Goal: Transaction & Acquisition: Purchase product/service

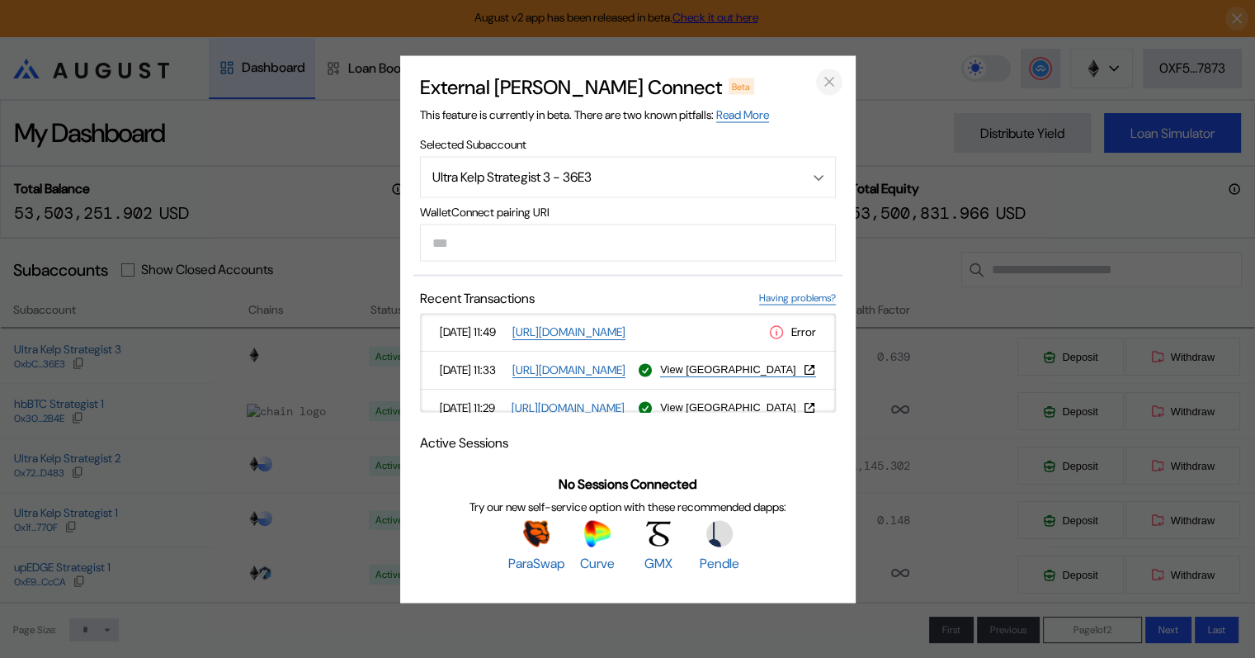
click at [831, 78] on icon "close modal" at bounding box center [829, 82] width 8 height 8
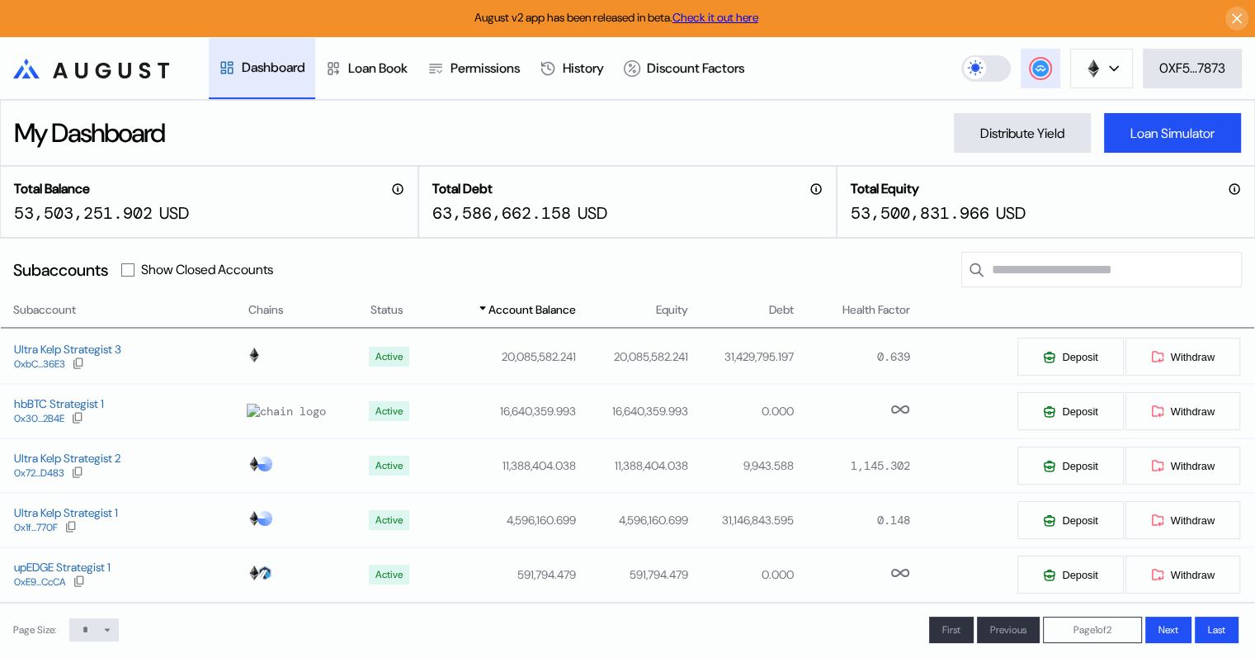
click at [1032, 67] on circle at bounding box center [1040, 68] width 17 height 17
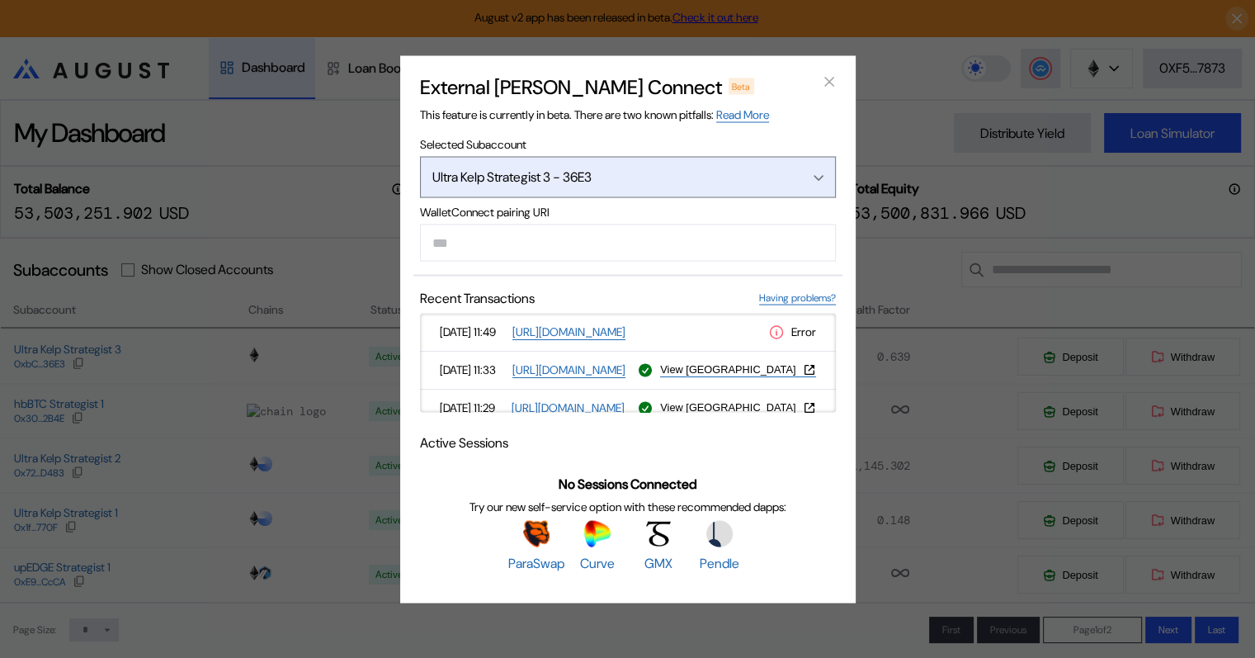
click at [618, 174] on div "Ultra Kelp Strategist 3 - 36E3" at bounding box center [606, 176] width 348 height 17
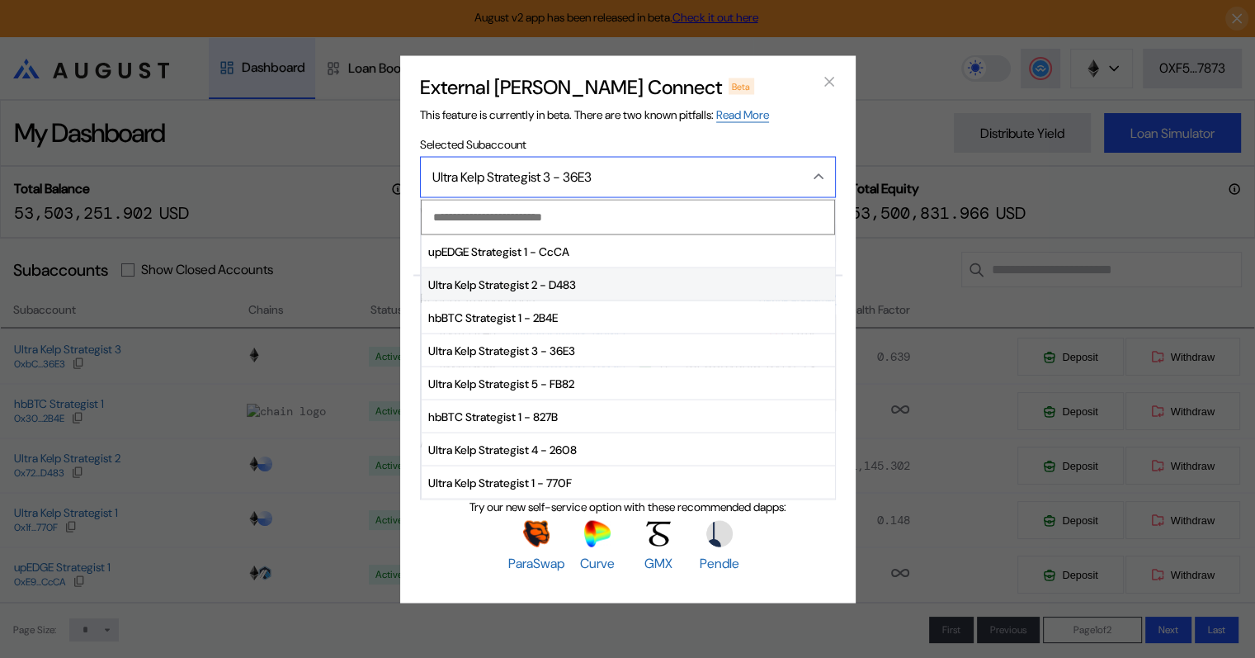
click at [485, 281] on span "Ultra Kelp Strategist 2 - D483" at bounding box center [628, 284] width 413 height 33
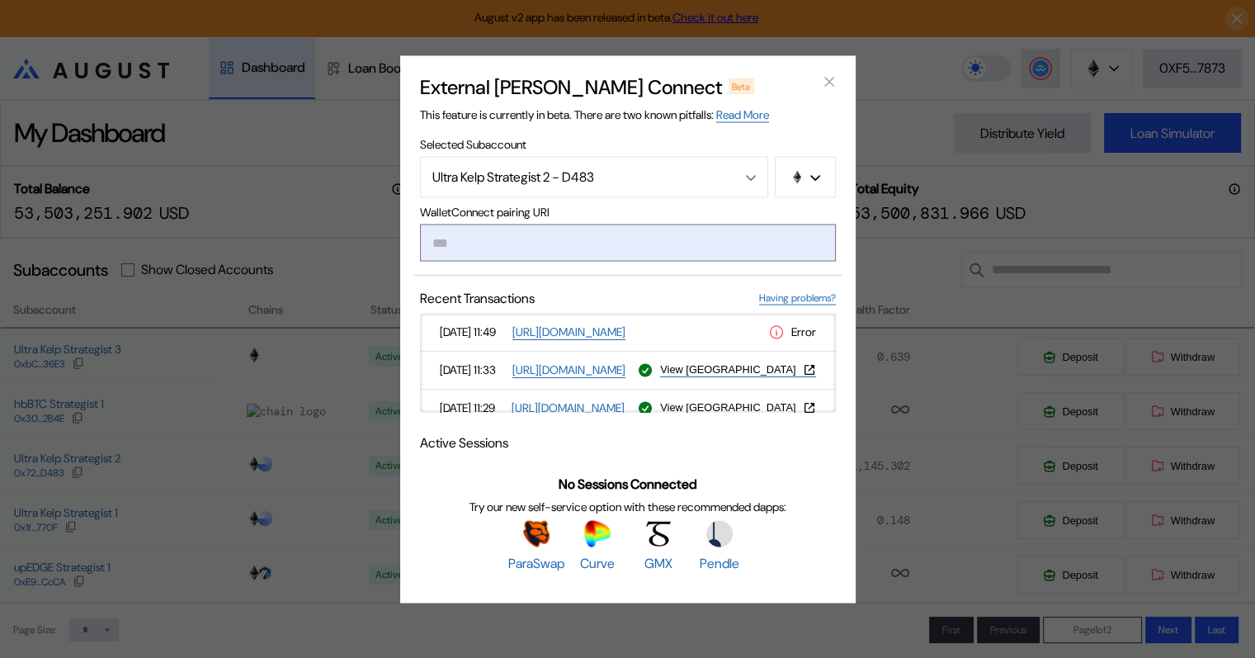
click at [506, 238] on input "modal" at bounding box center [628, 242] width 416 height 37
paste input "**********"
type input "**********"
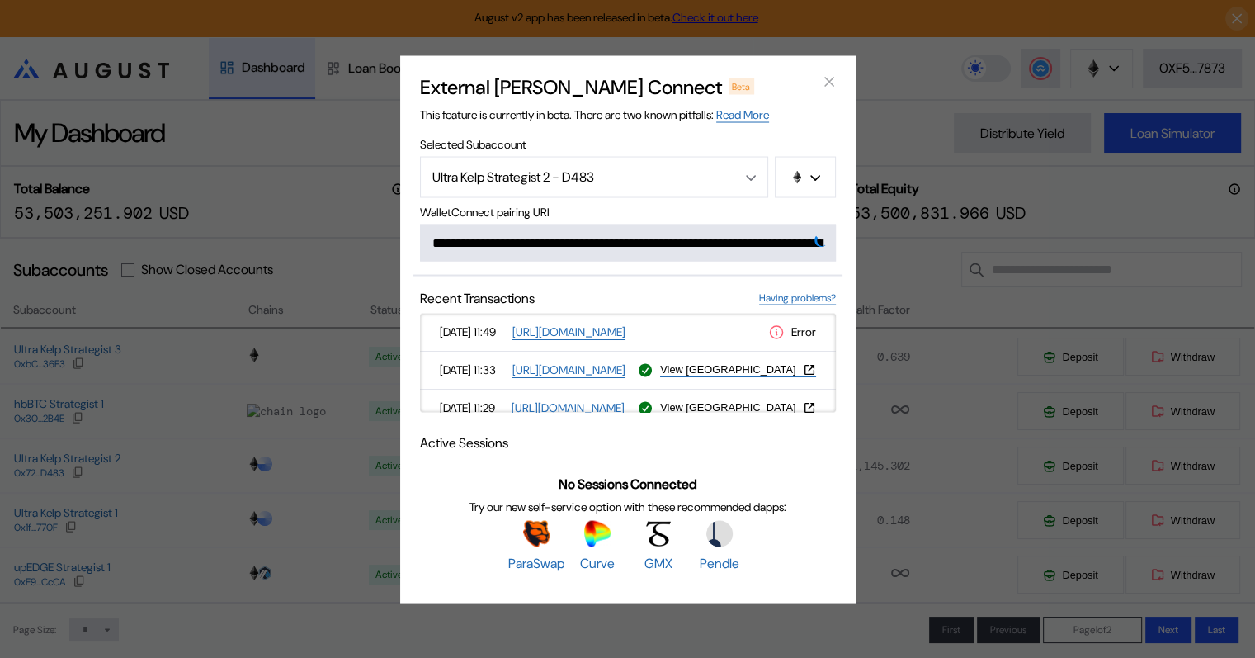
scroll to position [0, 983]
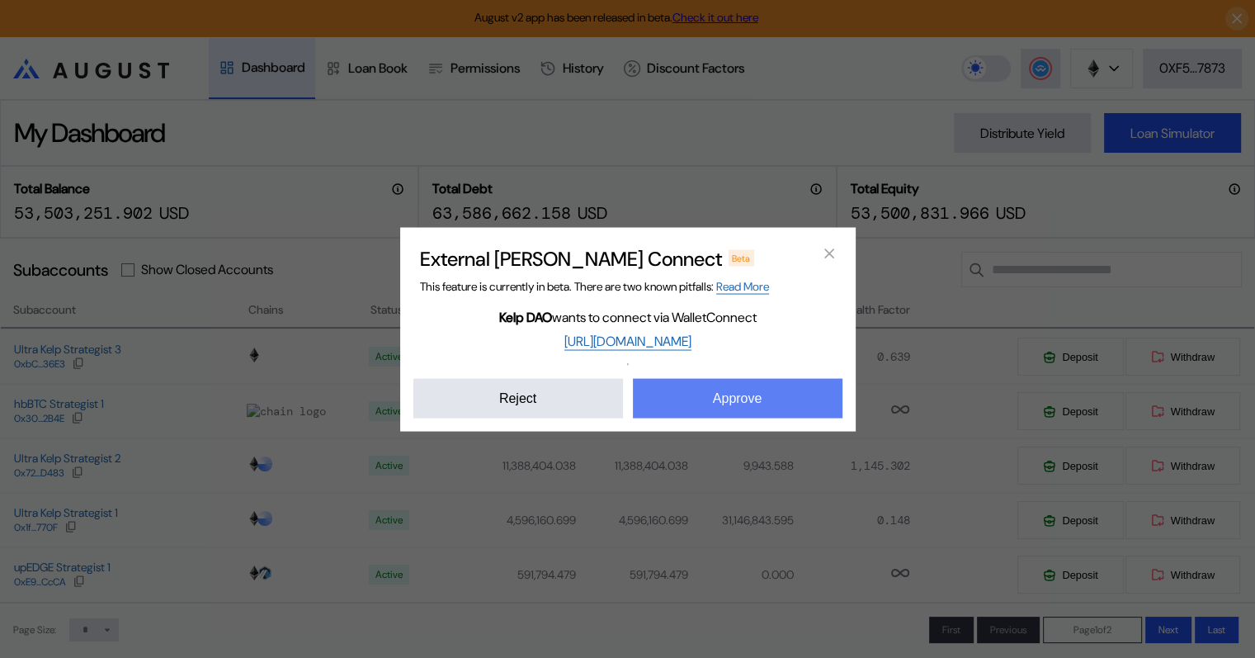
click at [715, 394] on button "Approve" at bounding box center [738, 398] width 210 height 40
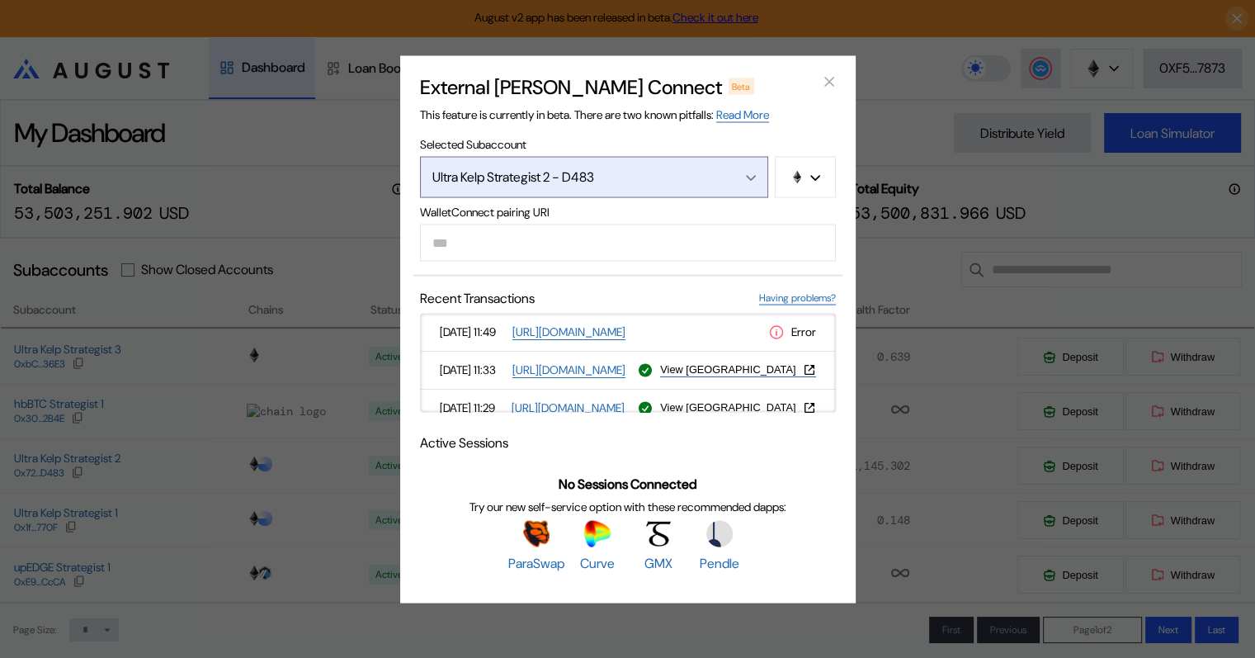
click at [653, 178] on div "Ultra Kelp Strategist 2 - D483" at bounding box center [576, 176] width 288 height 17
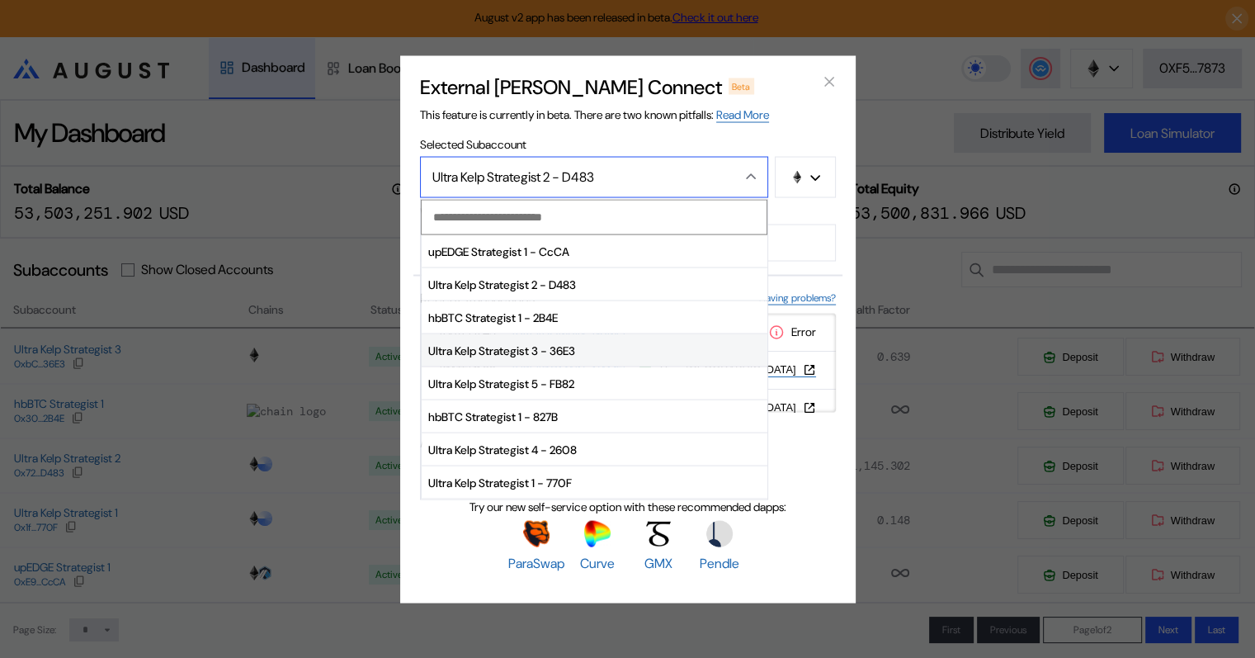
click at [568, 351] on span "Ultra Kelp Strategist 3 - 36E3" at bounding box center [595, 350] width 346 height 33
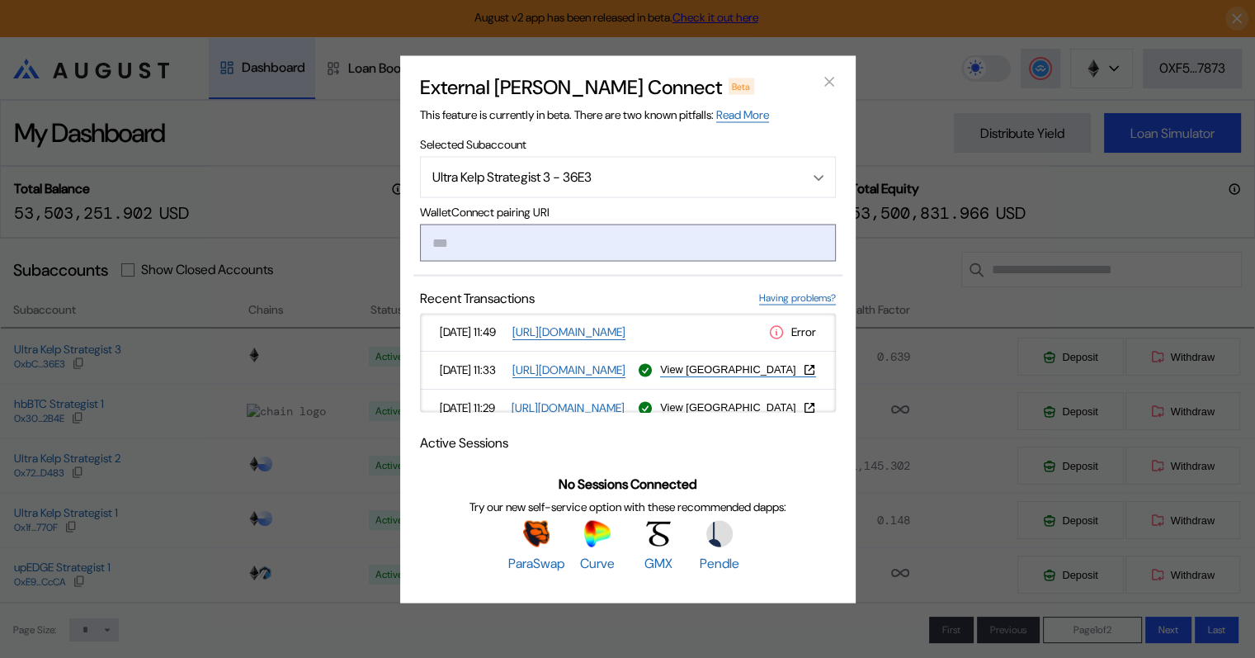
click at [518, 244] on input "modal" at bounding box center [628, 242] width 416 height 37
paste input "**********"
type input "**********"
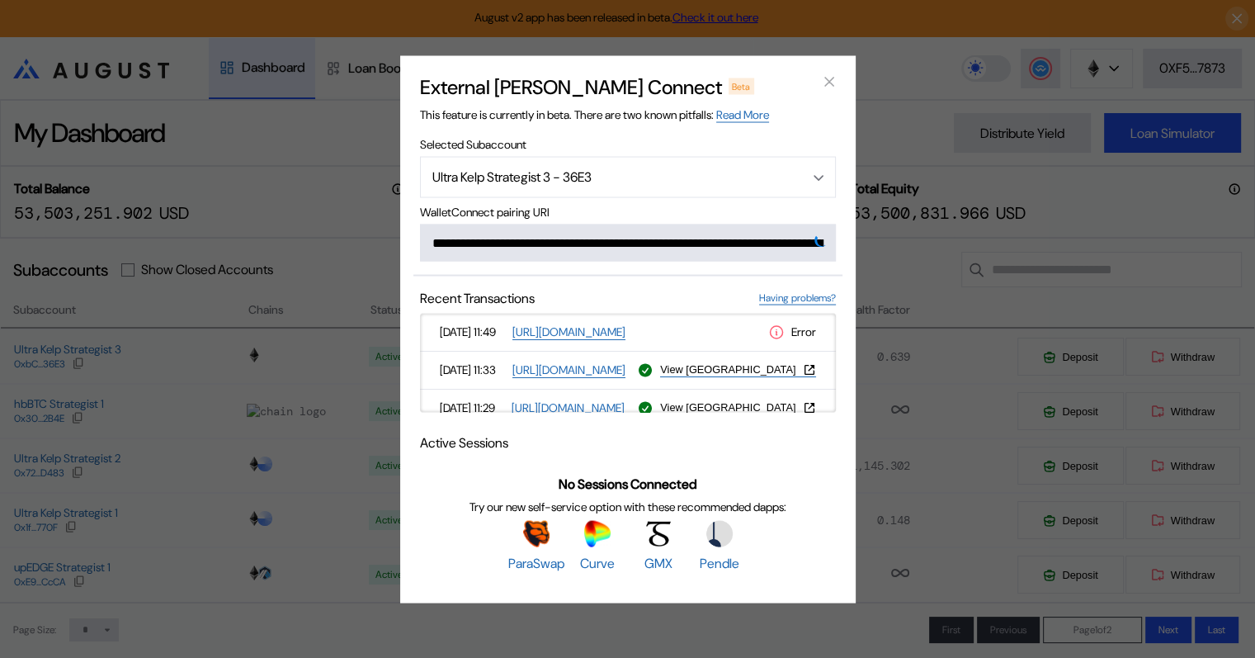
scroll to position [0, 970]
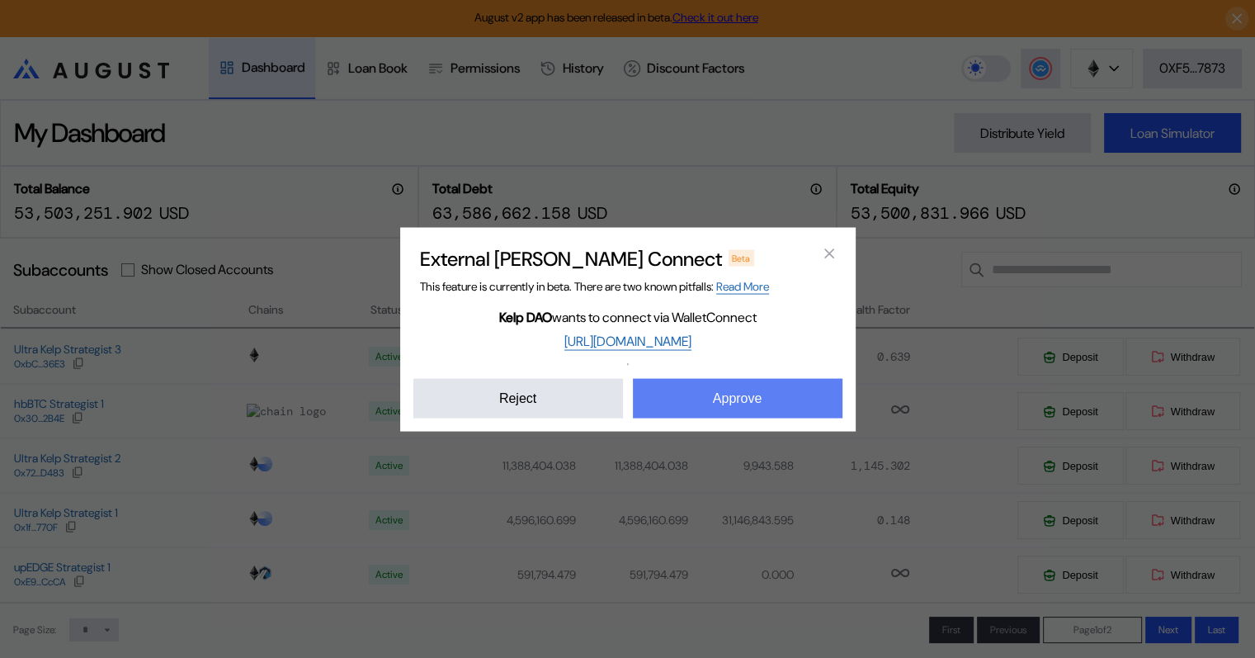
click at [725, 397] on button "Approve" at bounding box center [738, 398] width 210 height 40
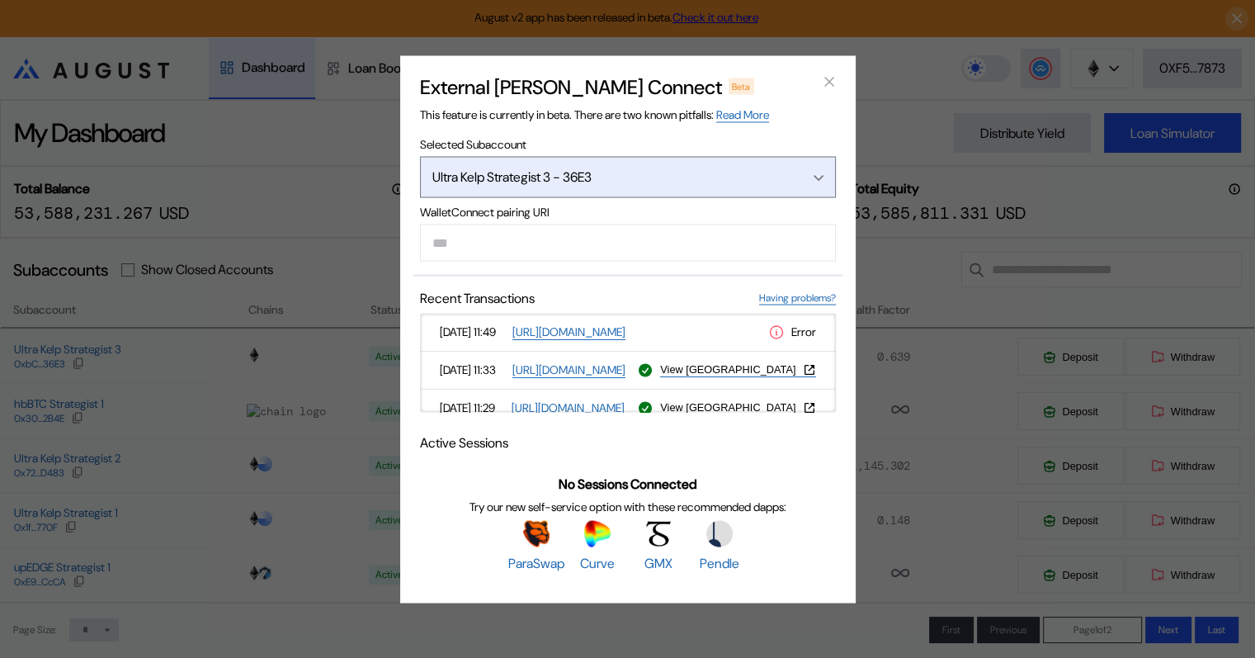
click at [809, 176] on div "Open menu" at bounding box center [814, 176] width 18 height 15
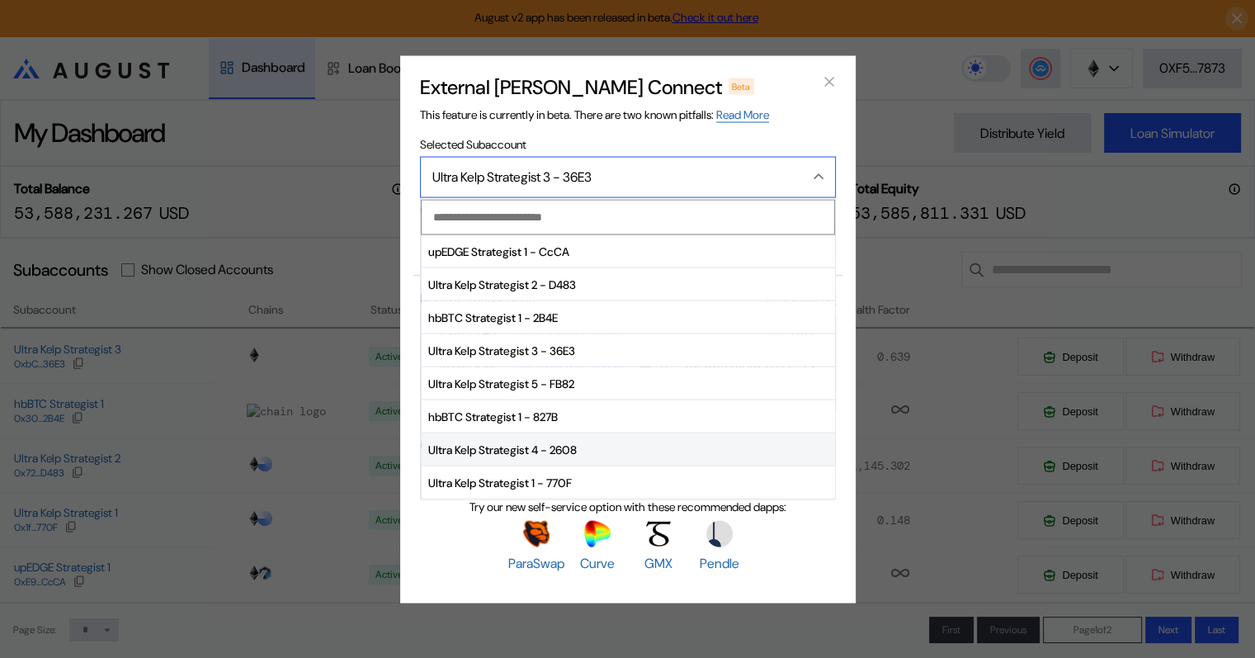
click at [558, 448] on span "Ultra Kelp Strategist 4 - 2608" at bounding box center [628, 449] width 413 height 33
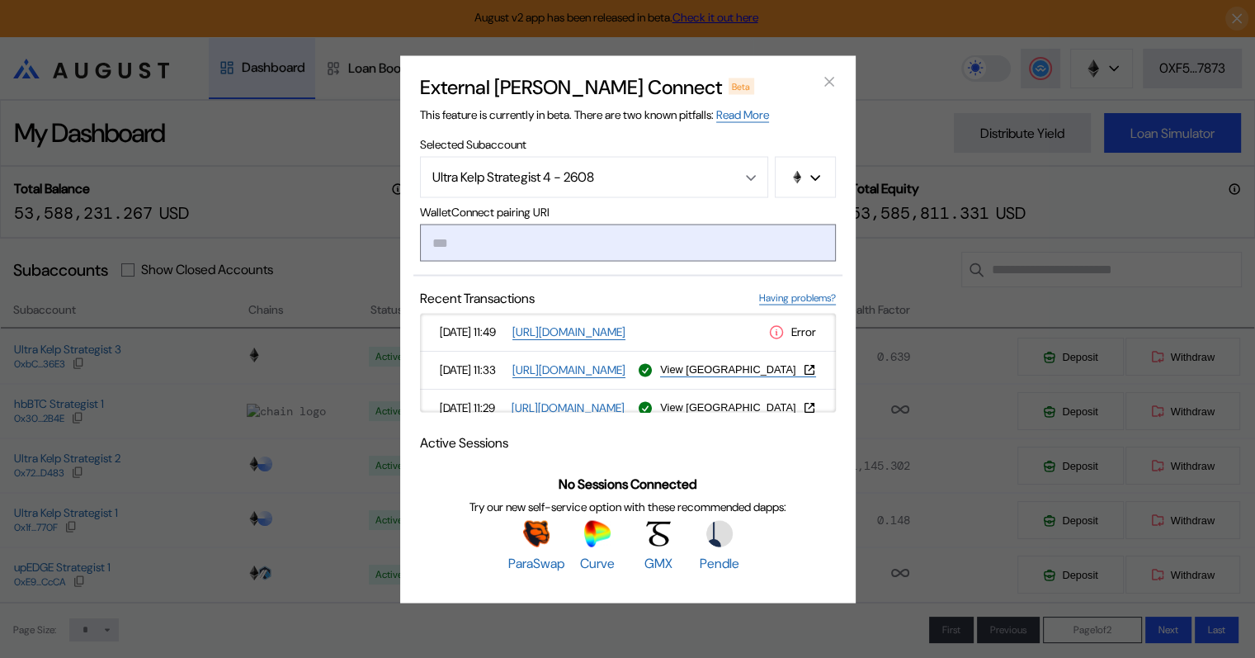
click at [524, 228] on input "modal" at bounding box center [628, 242] width 416 height 37
paste input "**********"
type input "**********"
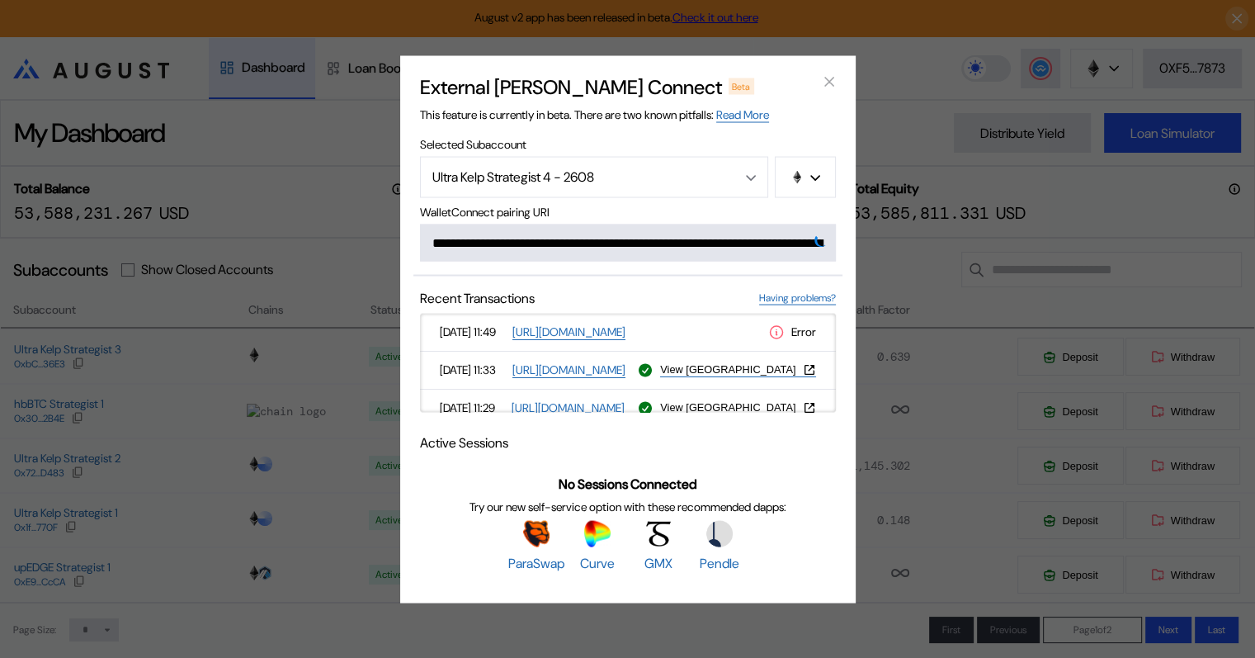
scroll to position [0, 1022]
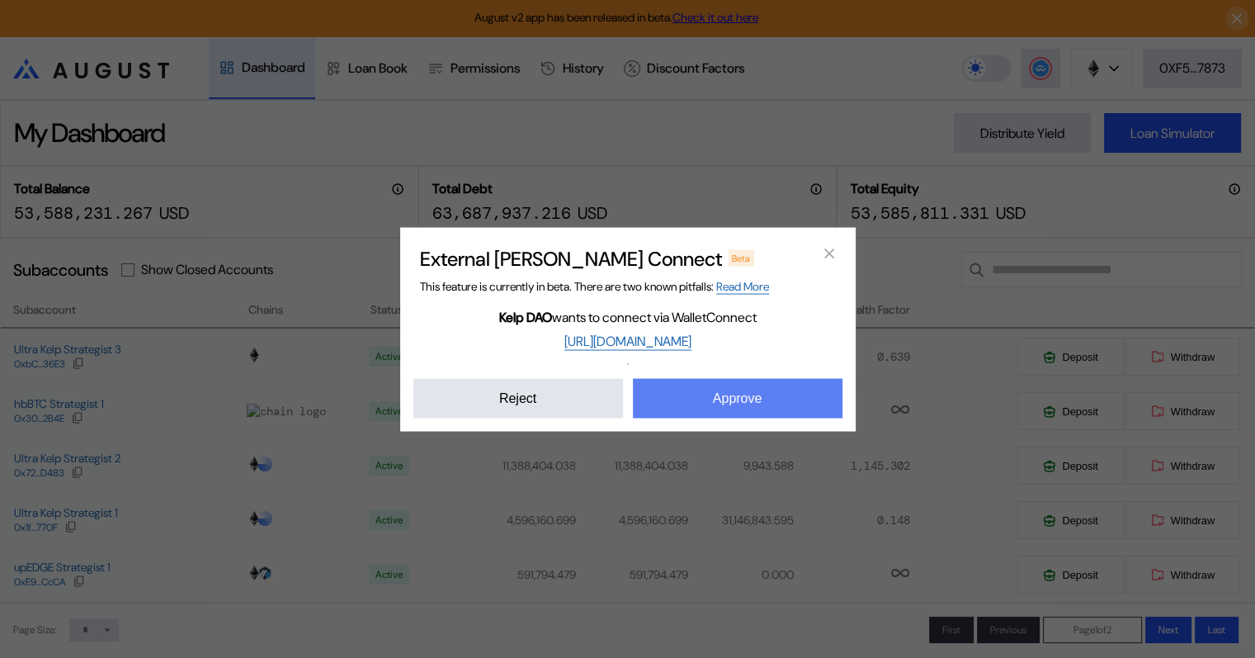
click at [757, 399] on button "Approve" at bounding box center [738, 398] width 210 height 40
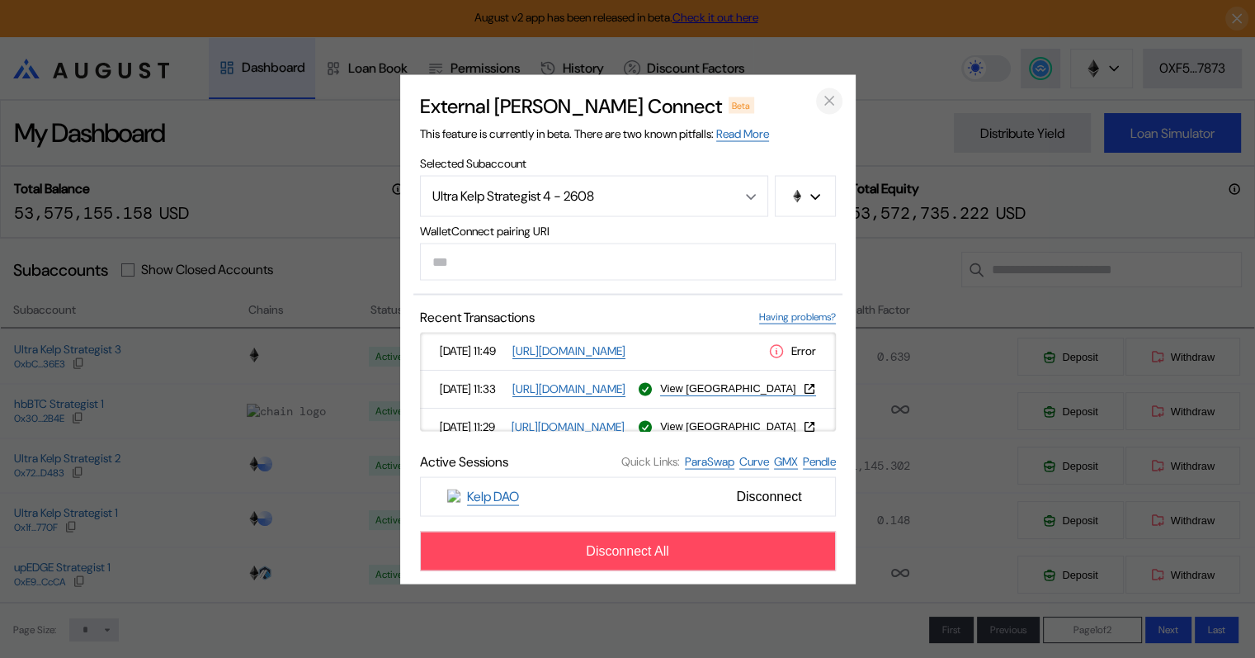
click at [829, 96] on icon "close modal" at bounding box center [829, 100] width 17 height 17
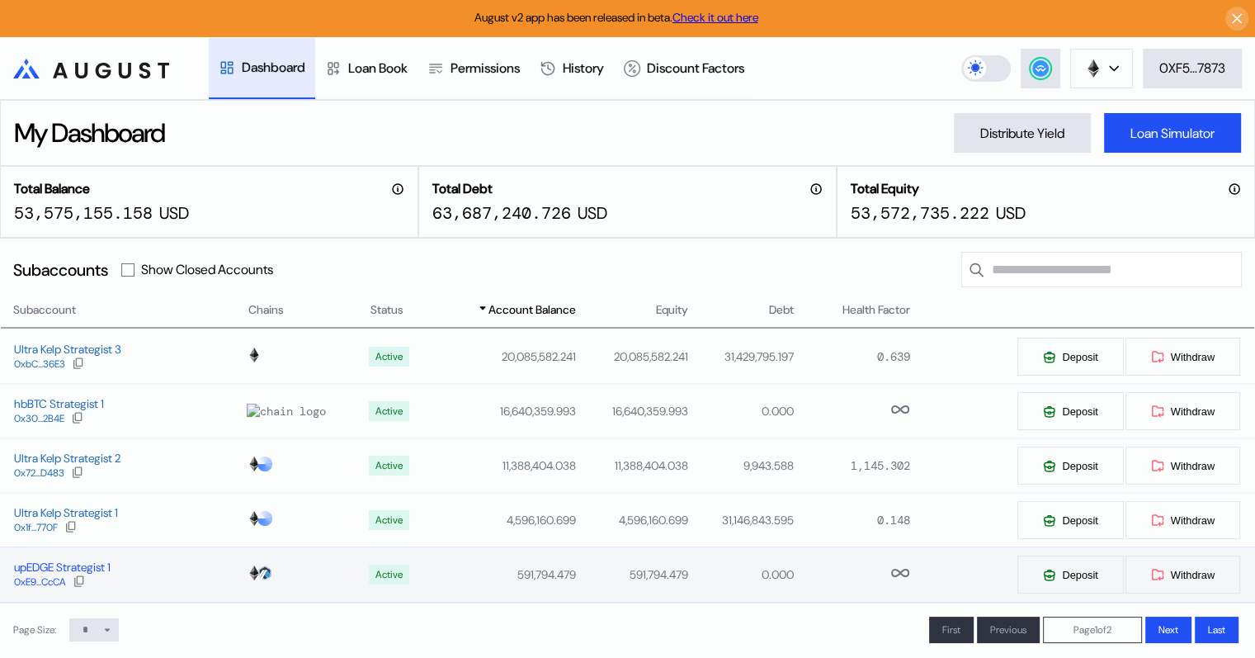
click at [59, 568] on div "upEDGE Strategist 1" at bounding box center [62, 567] width 97 height 15
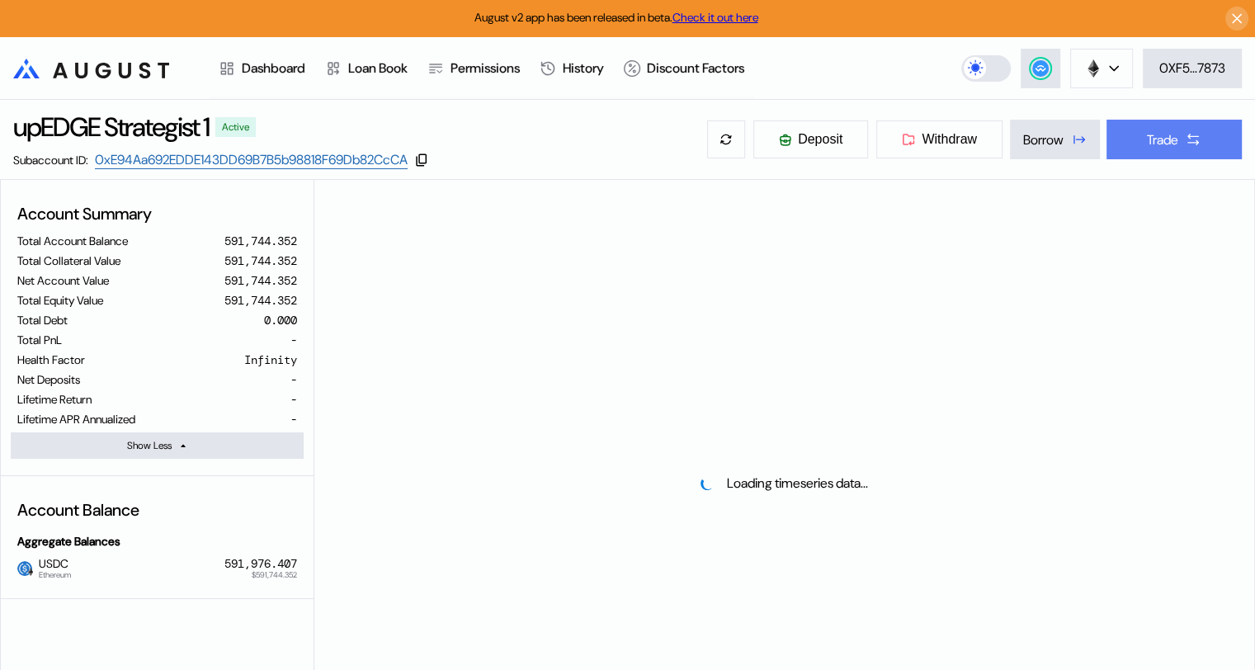
select select "*"
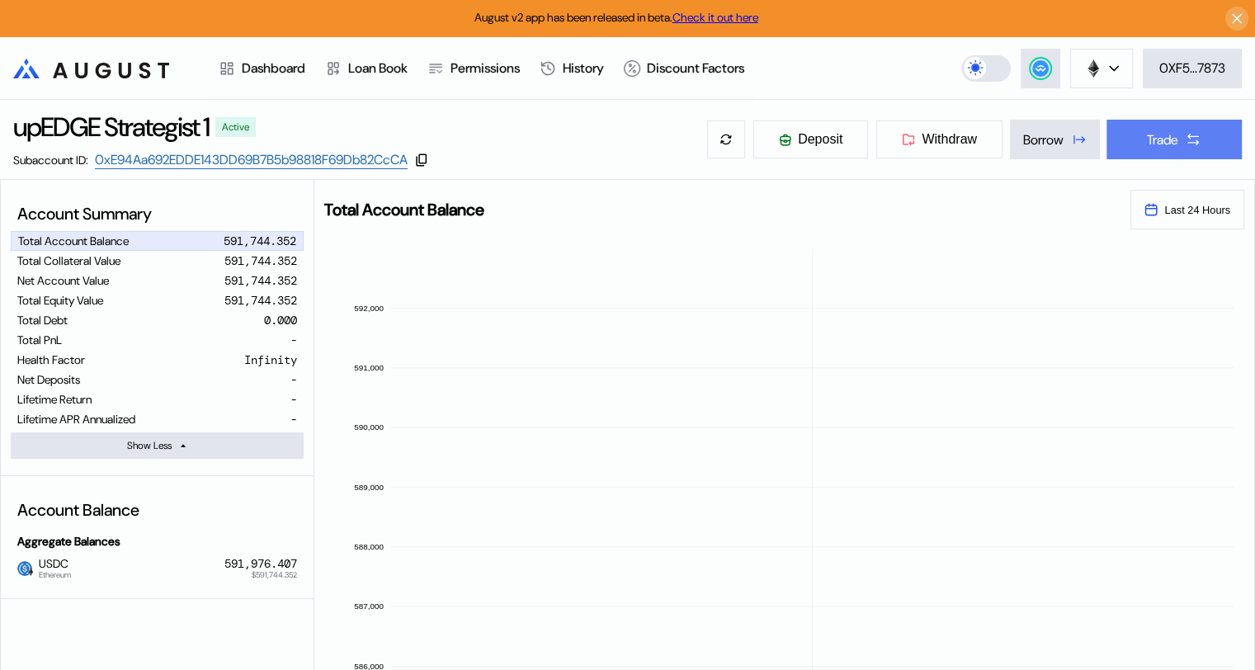
click at [1164, 145] on div "Trade" at bounding box center [1162, 139] width 31 height 17
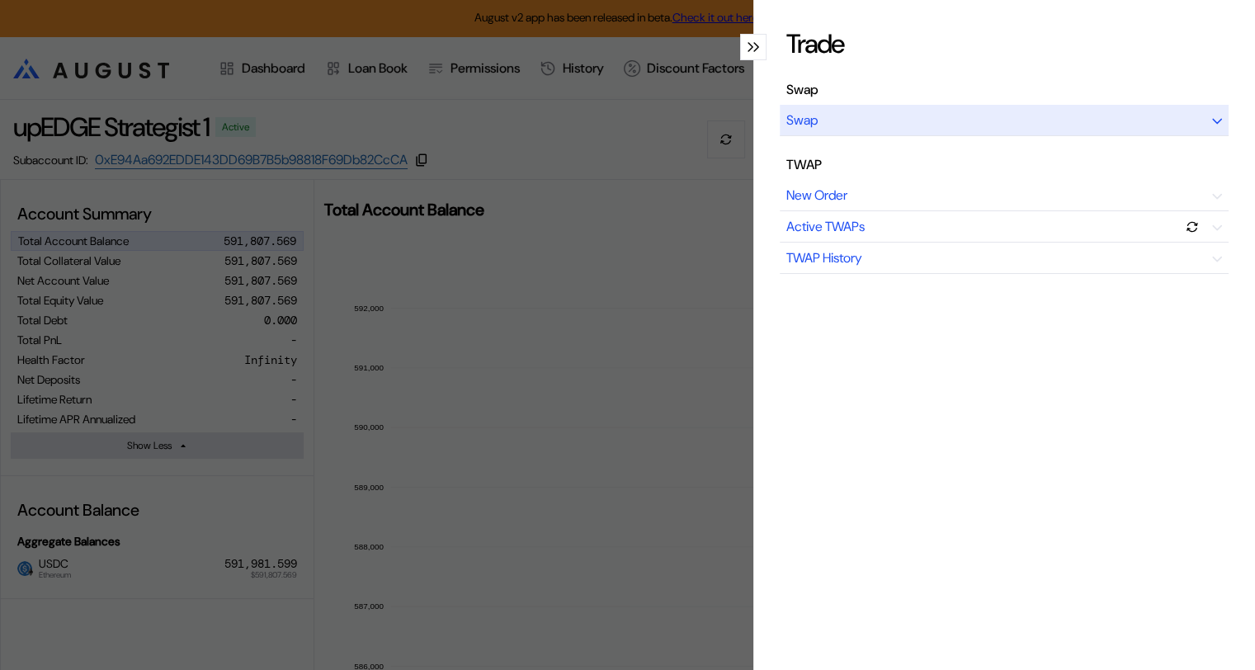
click at [1212, 118] on icon "modal" at bounding box center [1217, 121] width 10 height 7
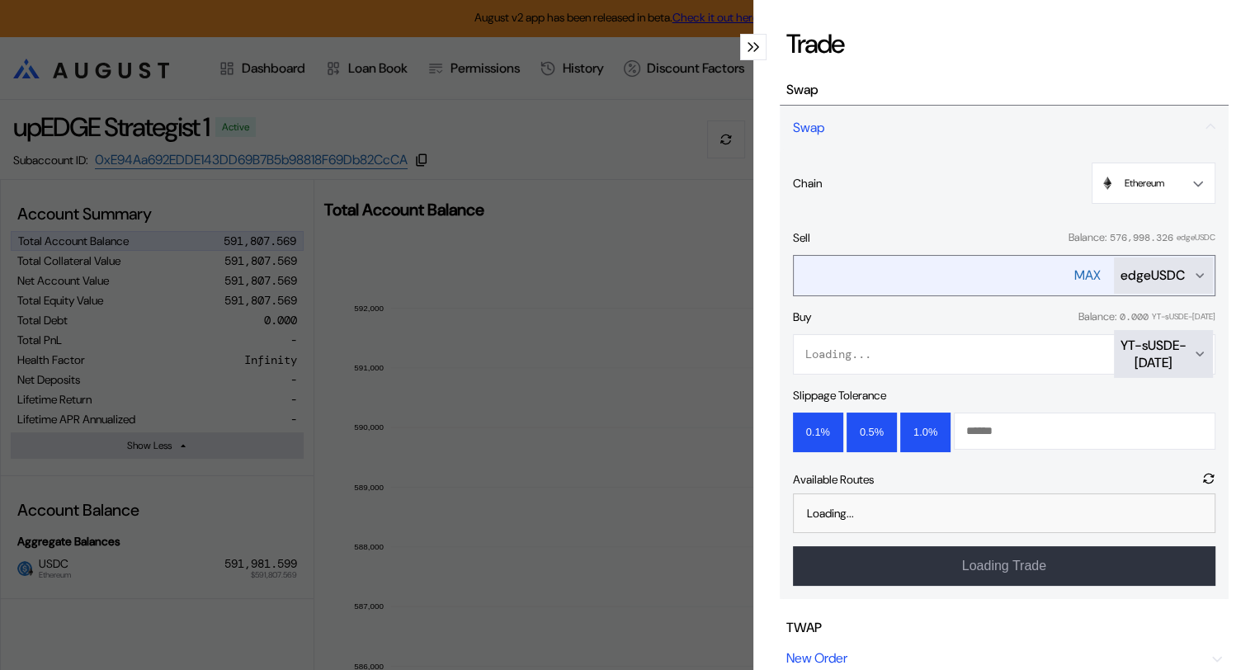
click at [1197, 274] on icon "Open menu for selecting token for payment" at bounding box center [1200, 275] width 7 height 3
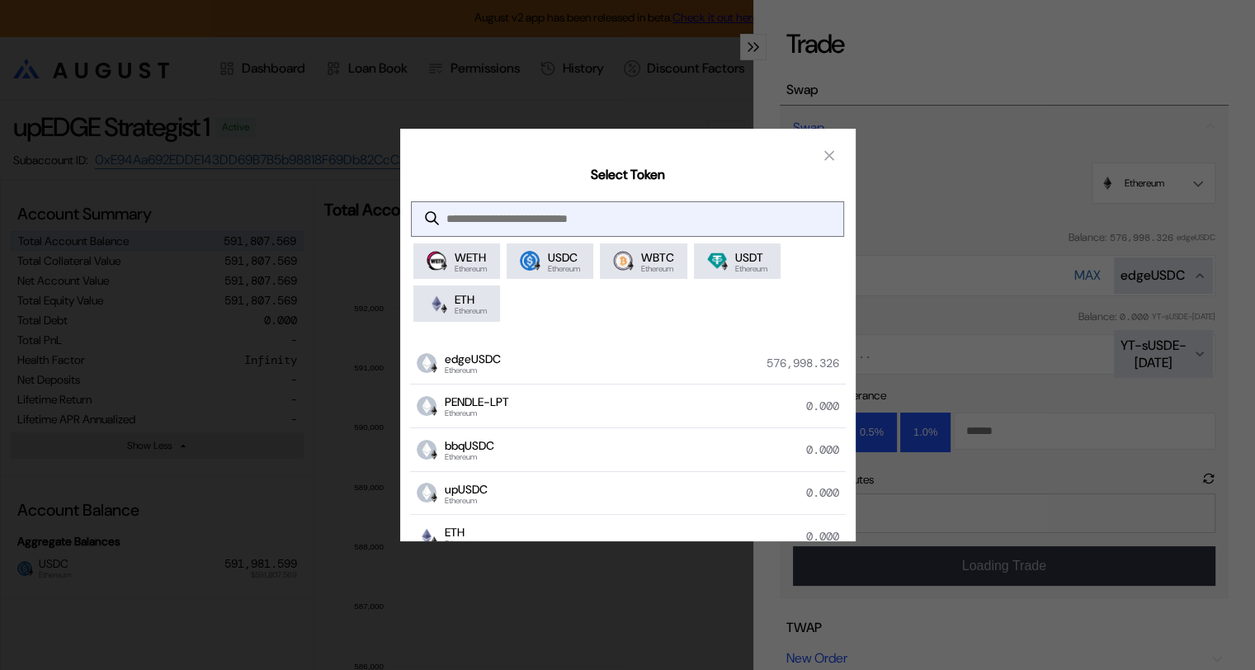
click at [517, 218] on input "modal" at bounding box center [615, 219] width 406 height 34
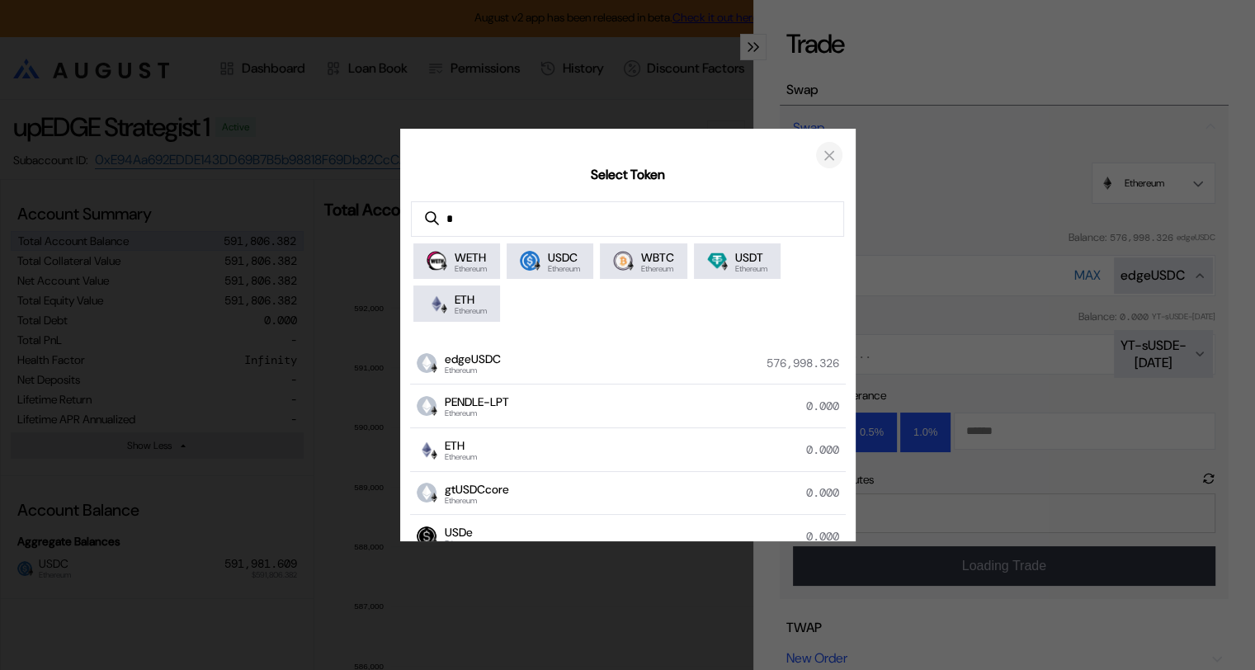
type input "*"
click at [827, 152] on icon "close modal" at bounding box center [829, 155] width 17 height 17
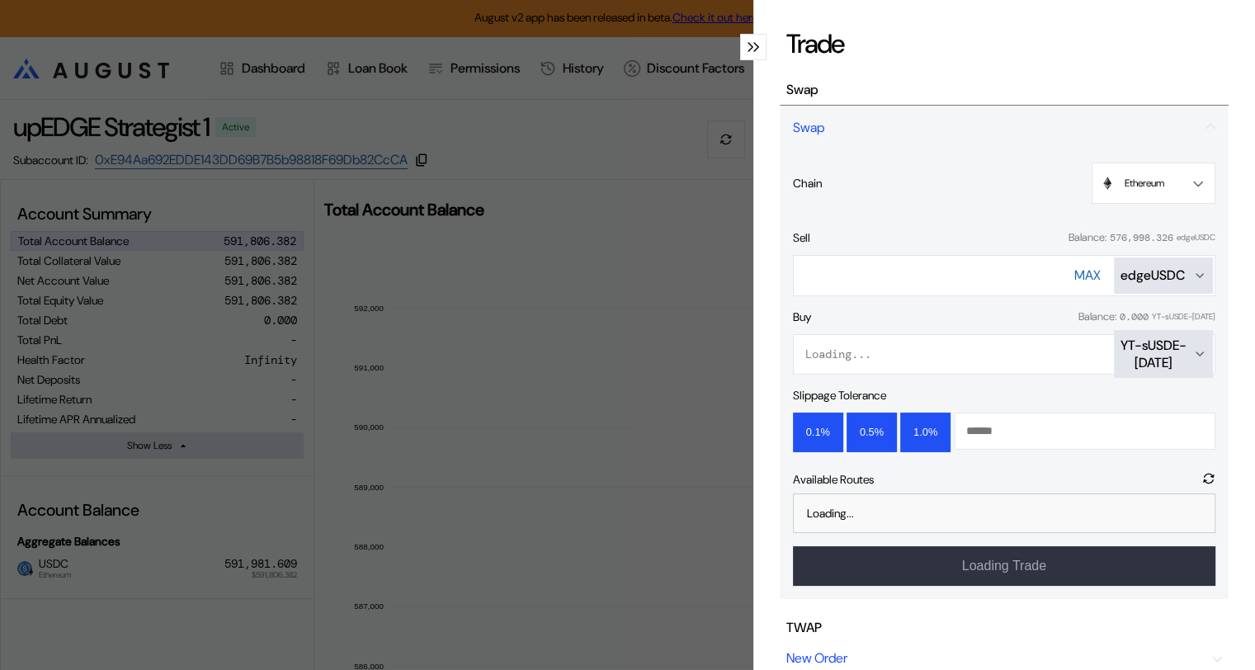
click at [740, 45] on div "modal" at bounding box center [753, 47] width 26 height 26
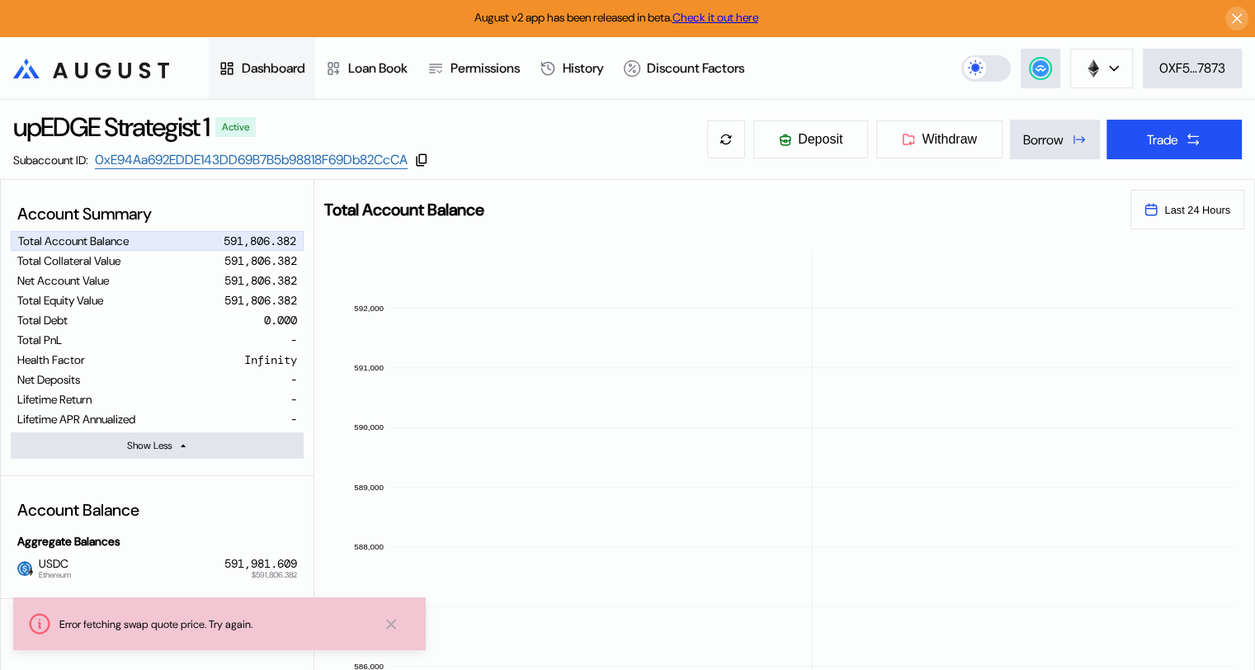
click at [272, 62] on div "Dashboard" at bounding box center [274, 67] width 64 height 17
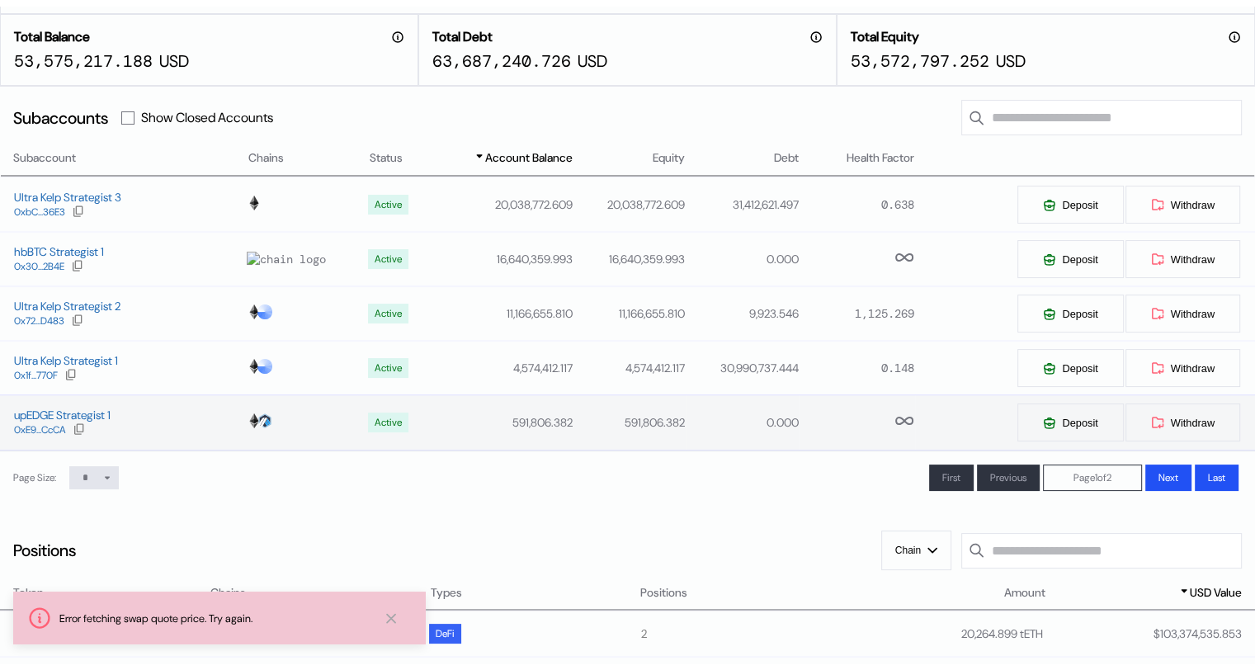
scroll to position [83, 0]
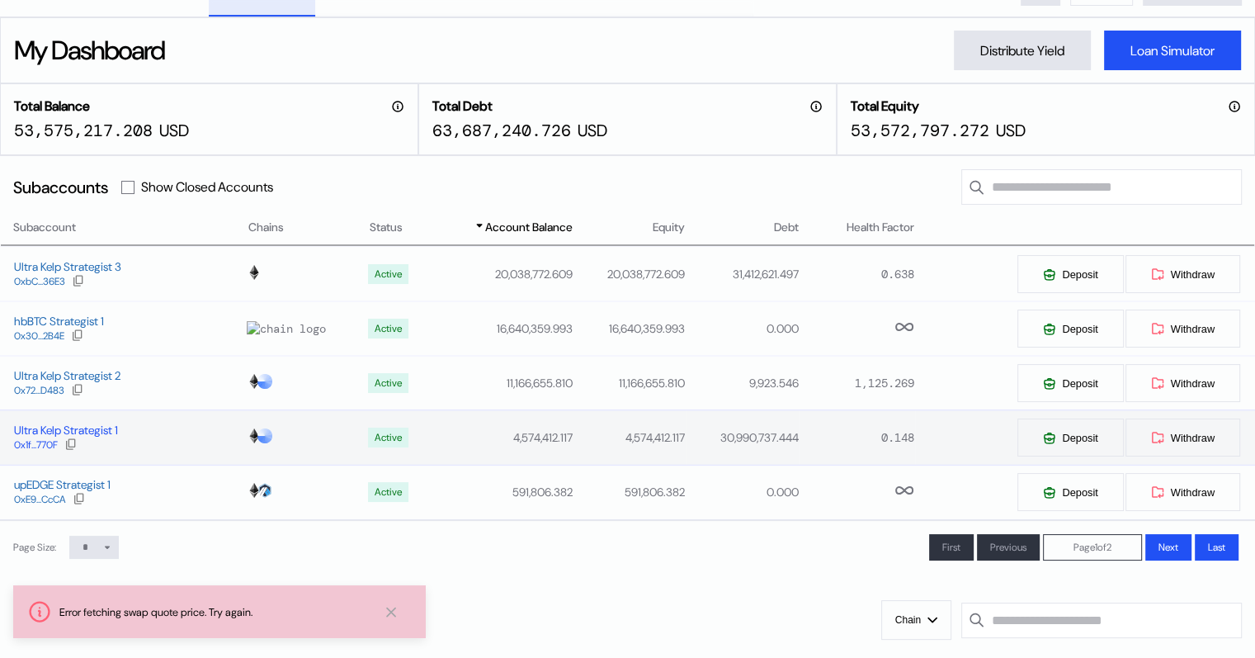
click at [94, 432] on div "Ultra Kelp Strategist 1" at bounding box center [66, 430] width 104 height 15
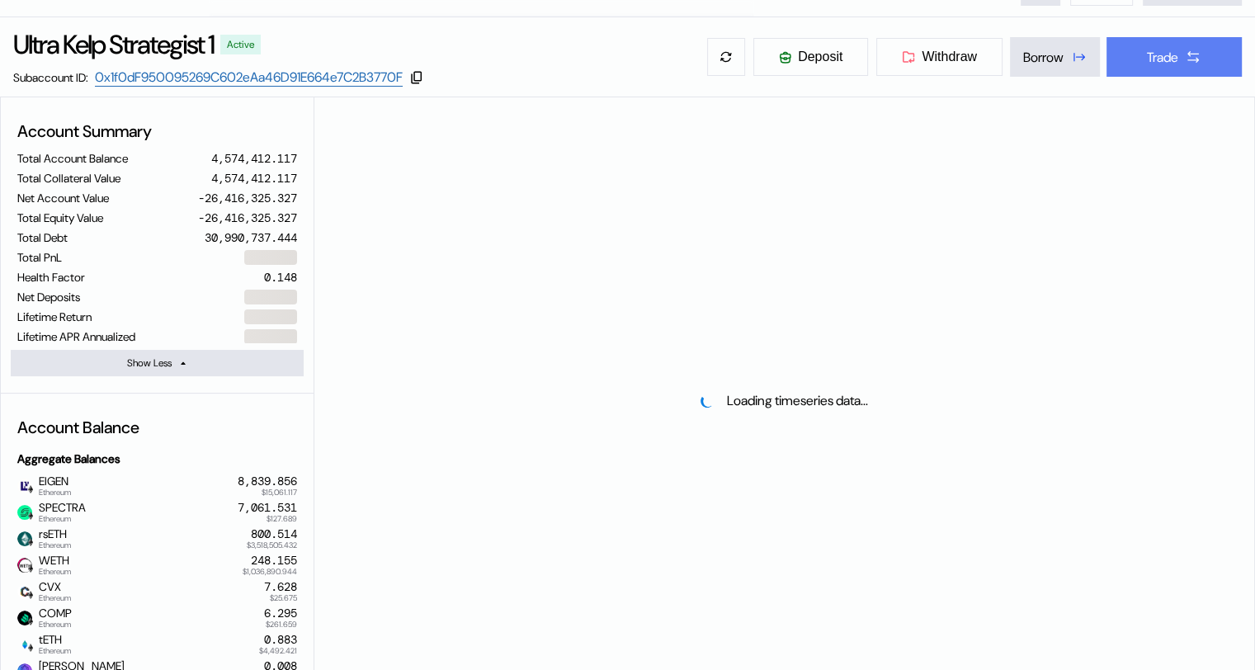
click at [1178, 64] on button "Trade" at bounding box center [1174, 57] width 135 height 40
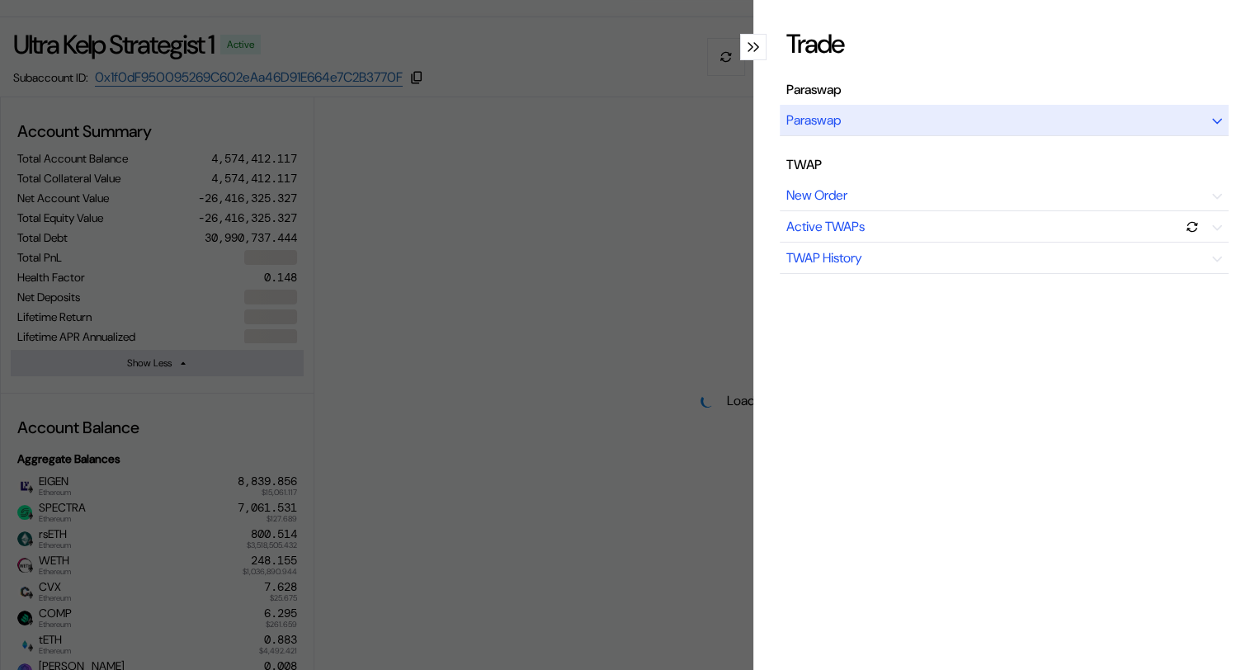
click at [1212, 116] on div "modal" at bounding box center [1217, 119] width 10 height 17
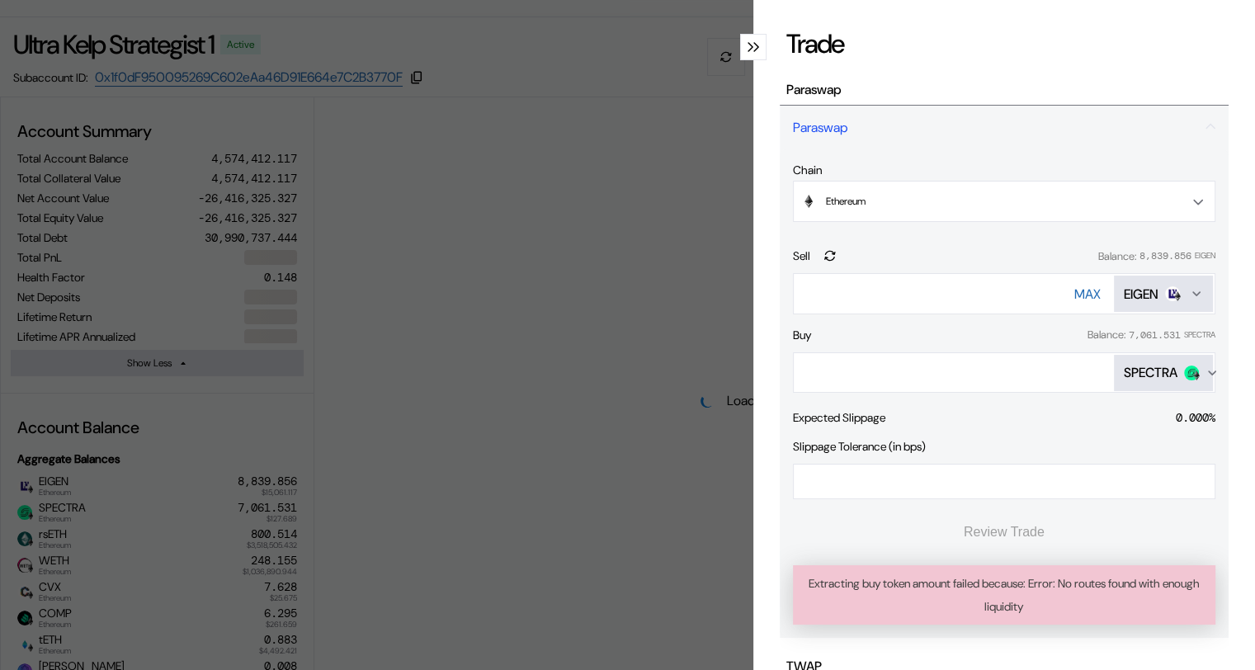
click at [1209, 371] on icon "Open menu for selecting token for payment" at bounding box center [1212, 372] width 7 height 3
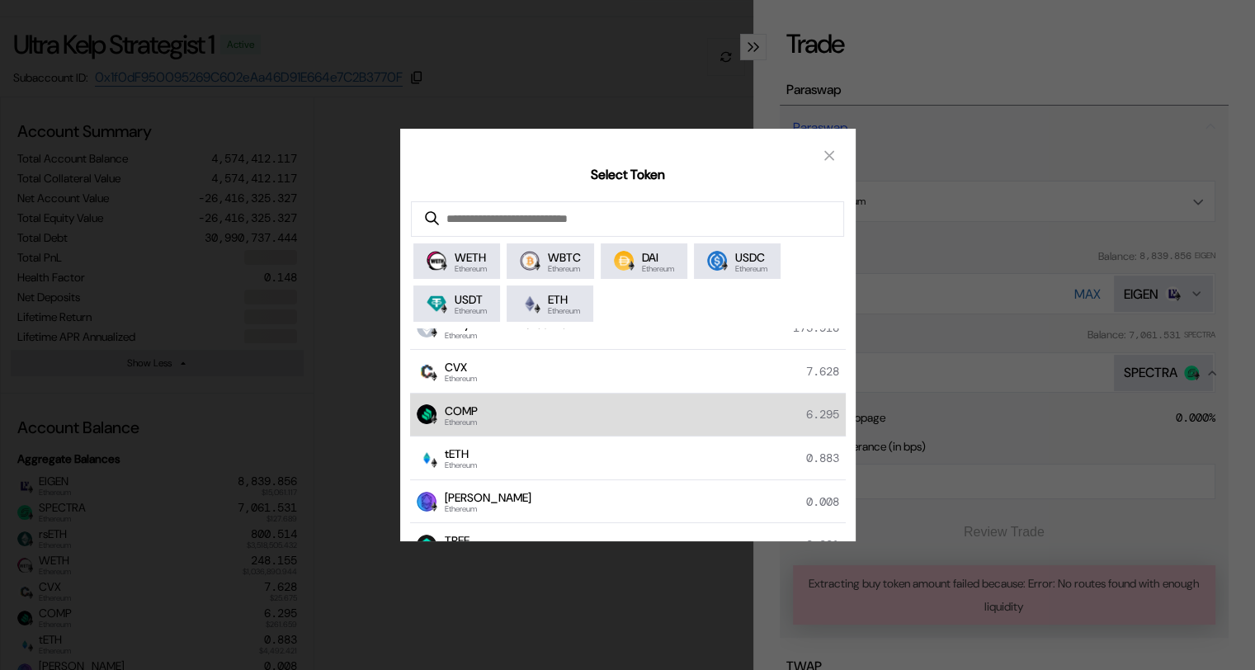
scroll to position [248, 0]
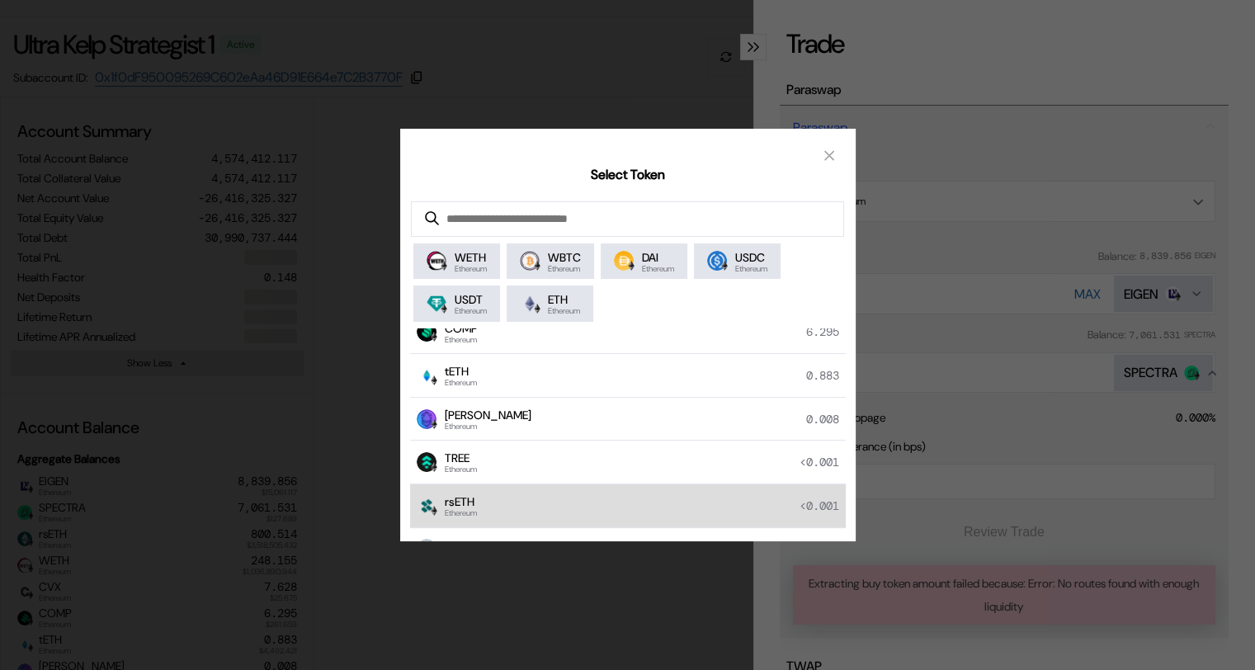
click at [486, 498] on div "rsETH Ethereum <0.001" at bounding box center [628, 506] width 436 height 44
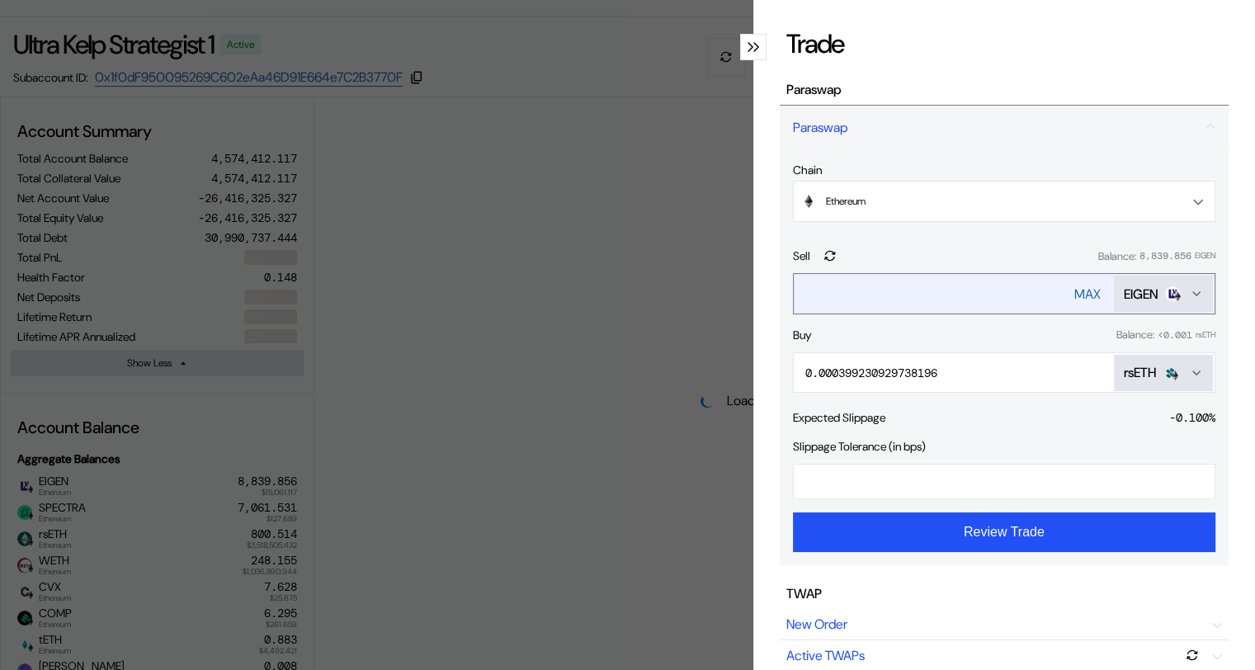
click at [1074, 291] on div "MAX" at bounding box center [1087, 294] width 26 height 17
type input "**********"
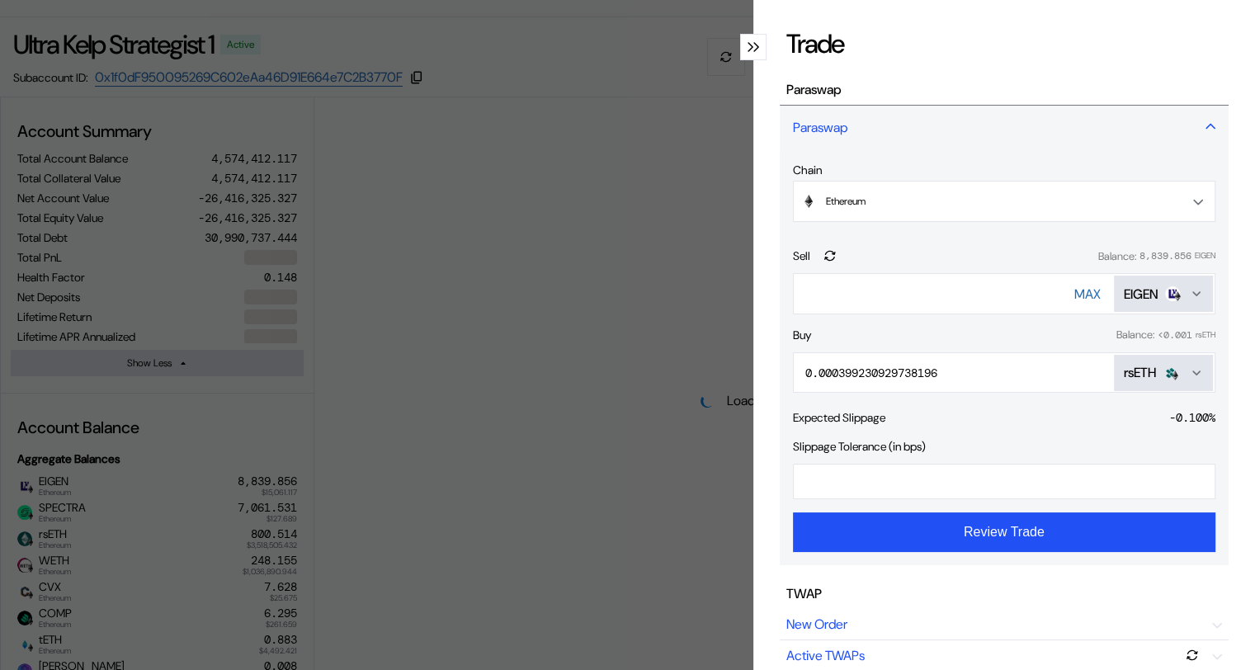
select select "*"
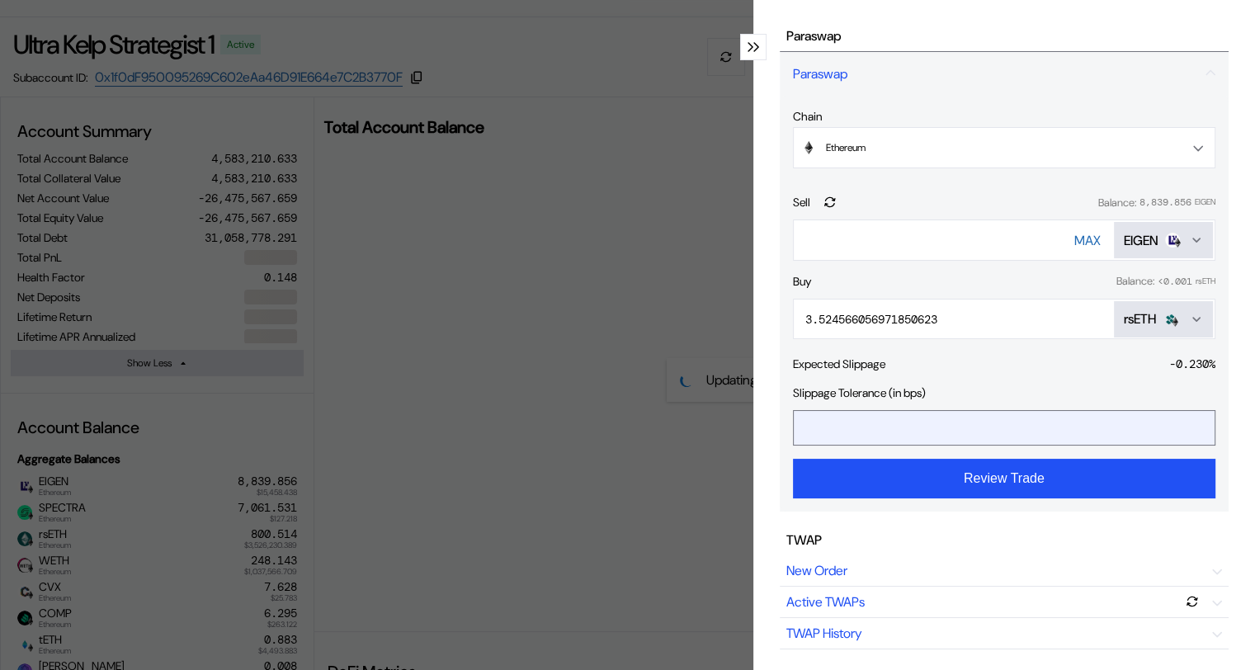
scroll to position [83, 0]
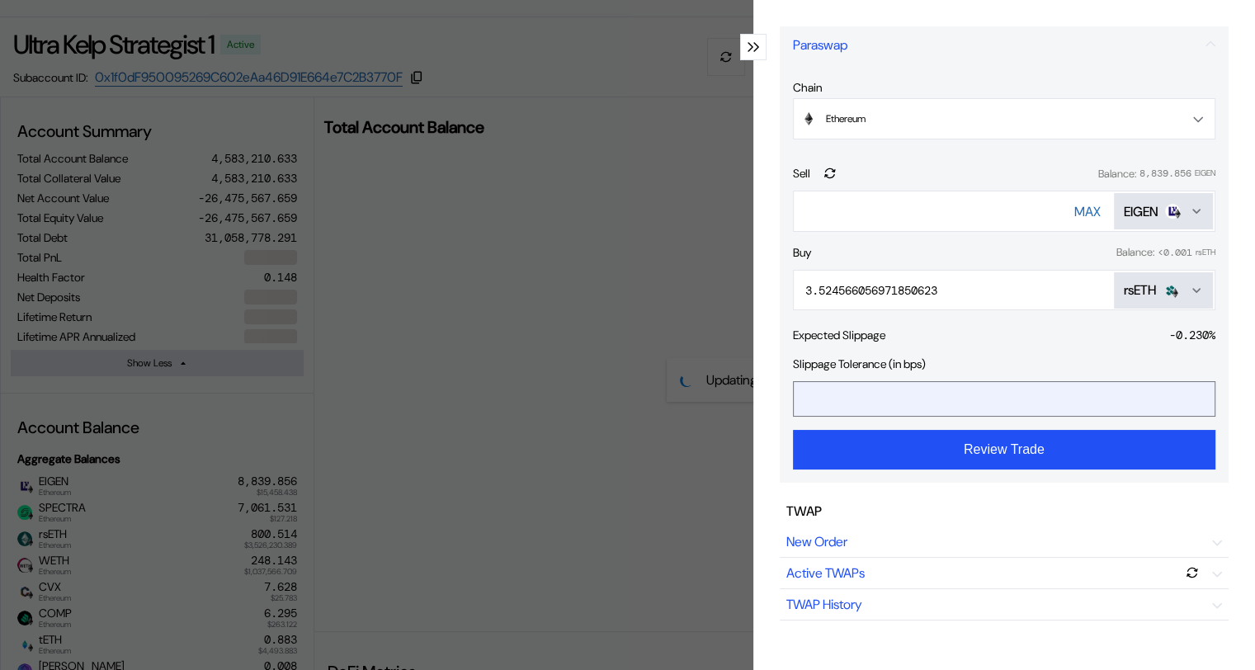
drag, startPoint x: 808, startPoint y: 400, endPoint x: 797, endPoint y: 399, distance: 10.8
click at [797, 399] on input "*" at bounding box center [992, 399] width 396 height 34
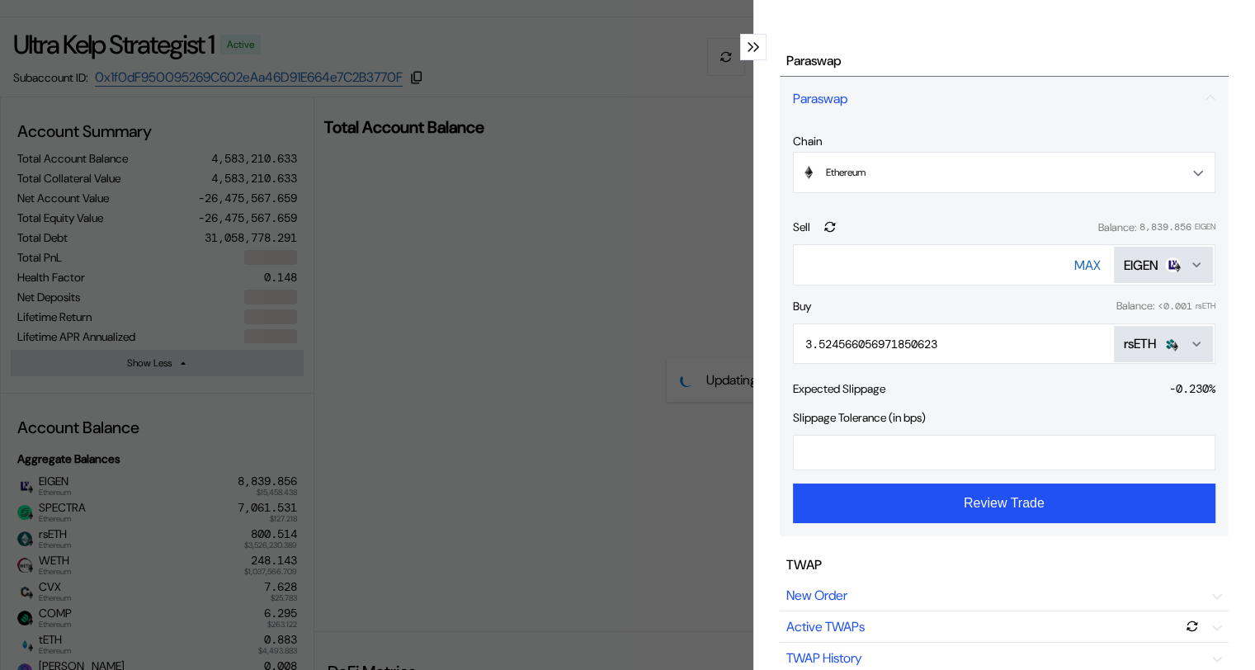
scroll to position [0, 0]
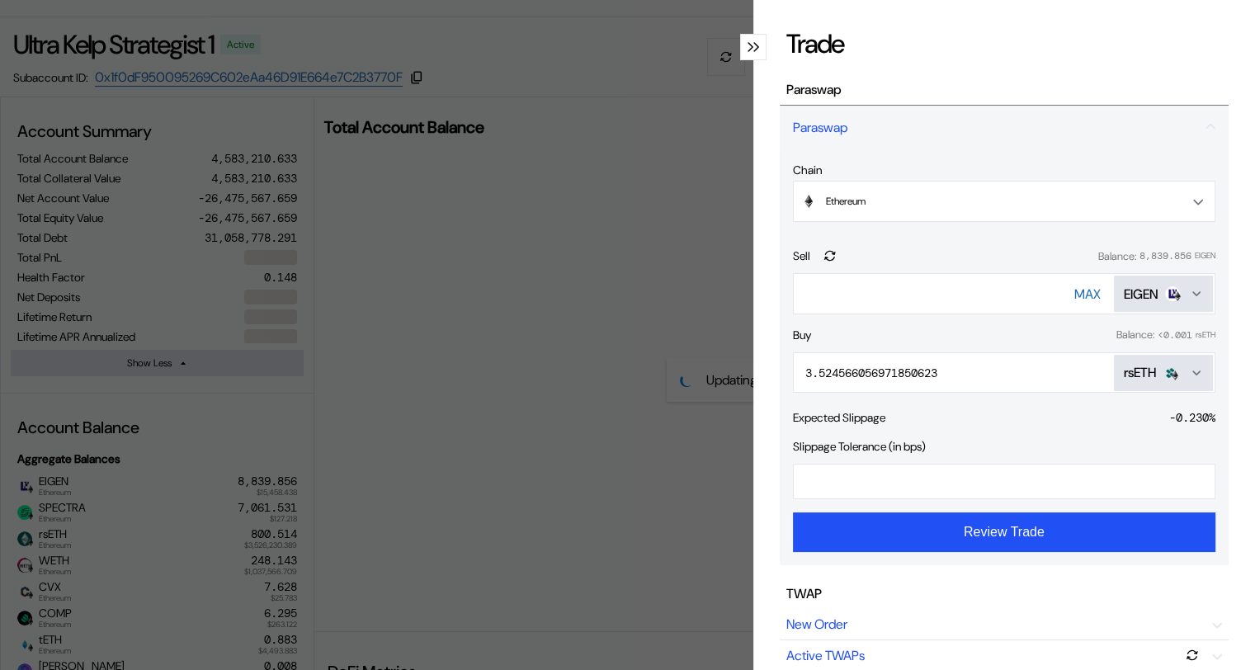
click at [748, 51] on icon "modal" at bounding box center [750, 47] width 4 height 8
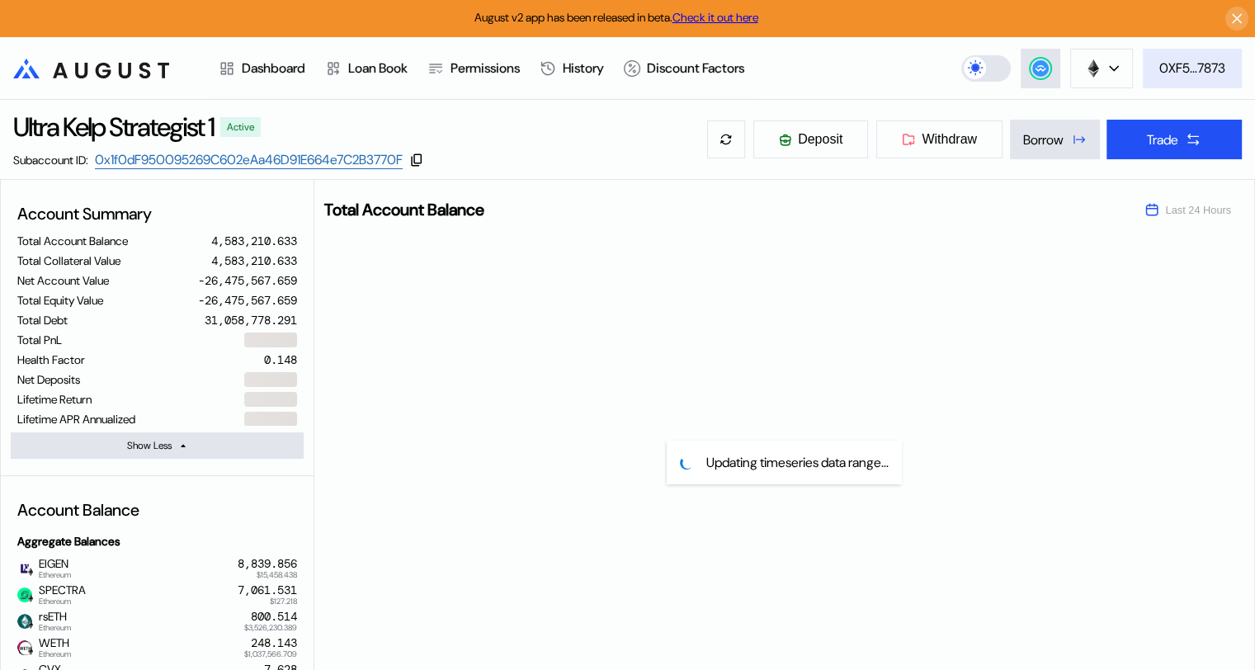
click at [1197, 69] on div "0XF5...7873" at bounding box center [1192, 67] width 66 height 17
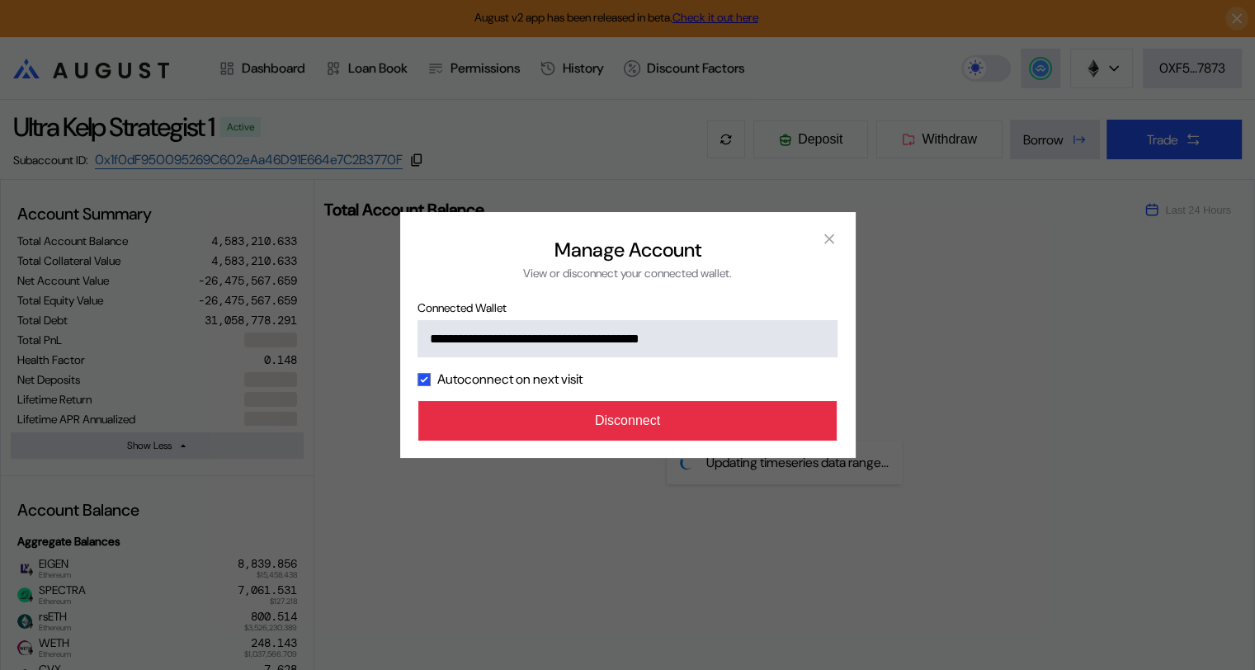
click at [660, 421] on button "Disconnect" at bounding box center [627, 421] width 419 height 40
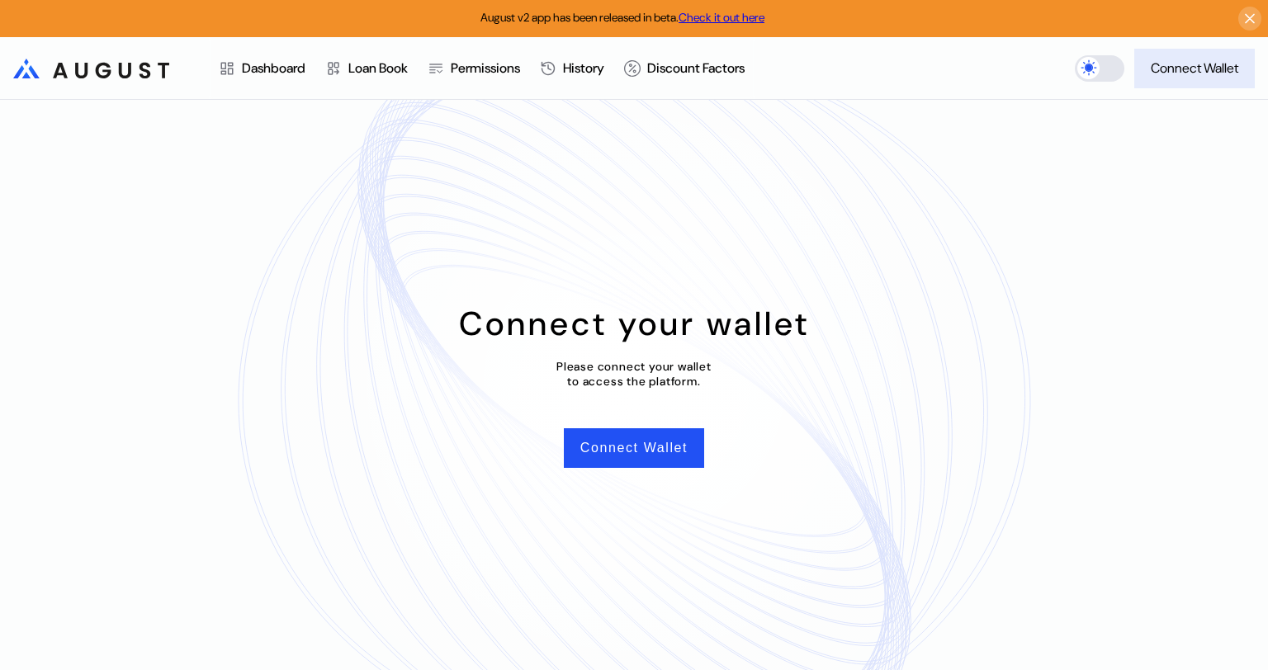
click at [1182, 64] on div "Connect Wallet" at bounding box center [1193, 67] width 87 height 17
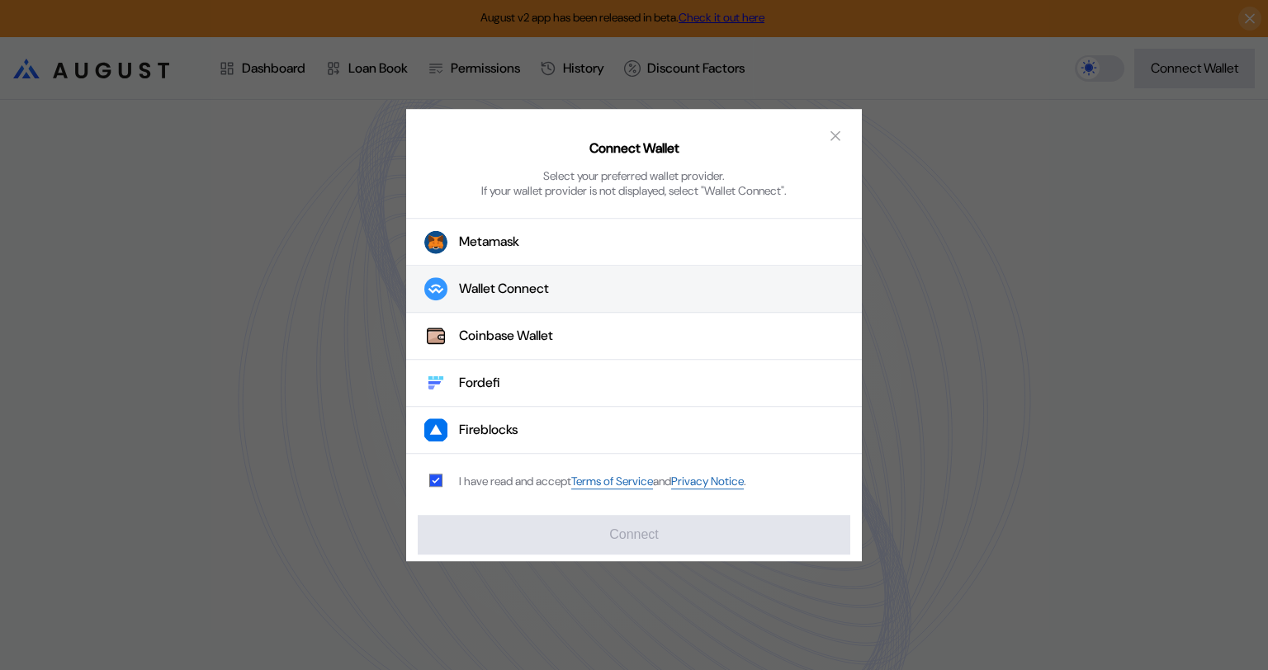
click at [507, 292] on div "Wallet Connect" at bounding box center [504, 289] width 90 height 17
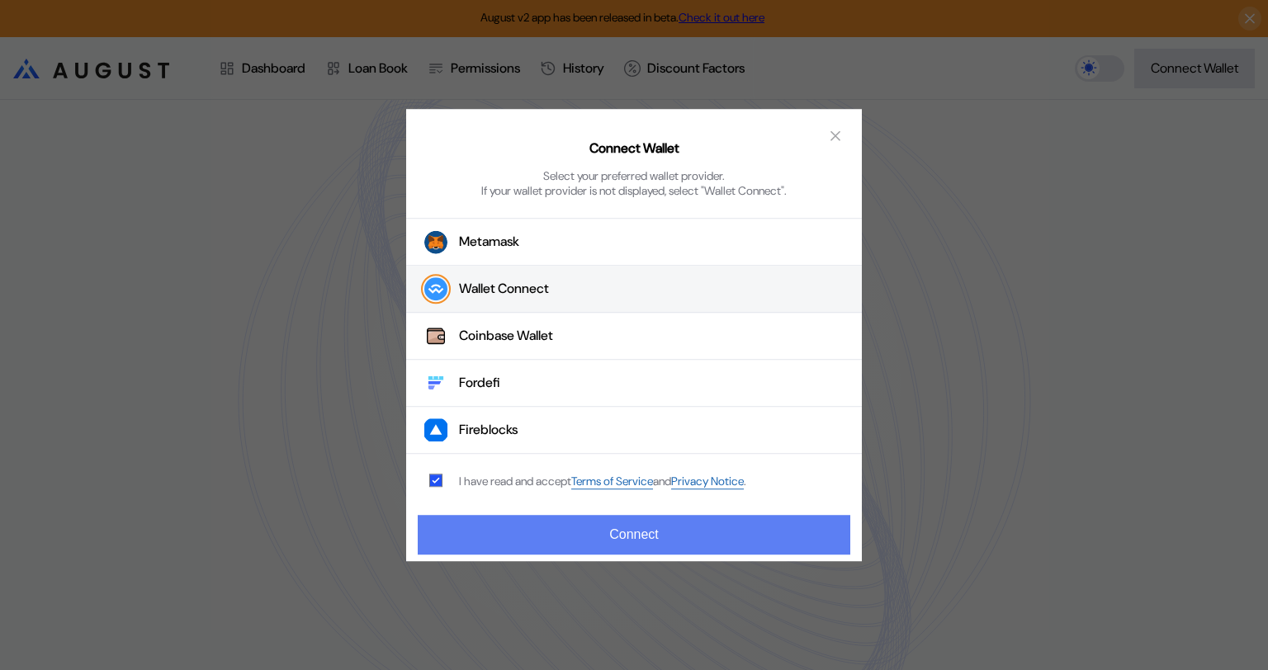
click at [594, 536] on button "Connect" at bounding box center [634, 535] width 432 height 40
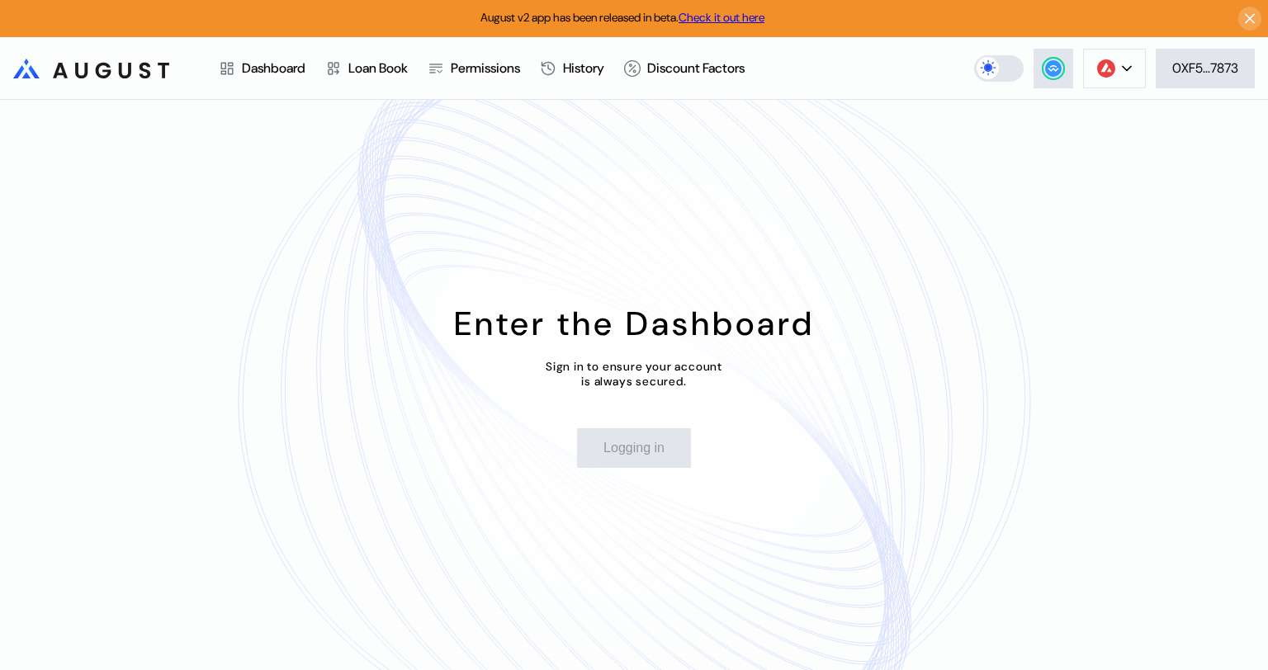
select select "*"
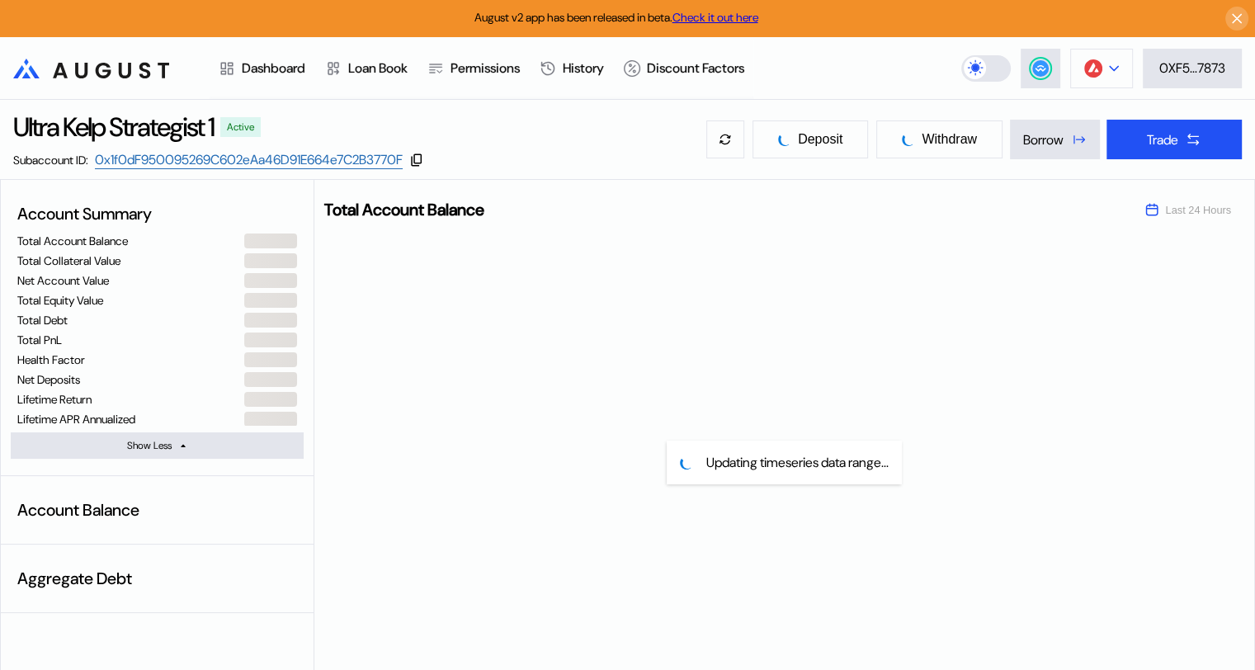
click at [1112, 70] on icon at bounding box center [1114, 68] width 8 height 4
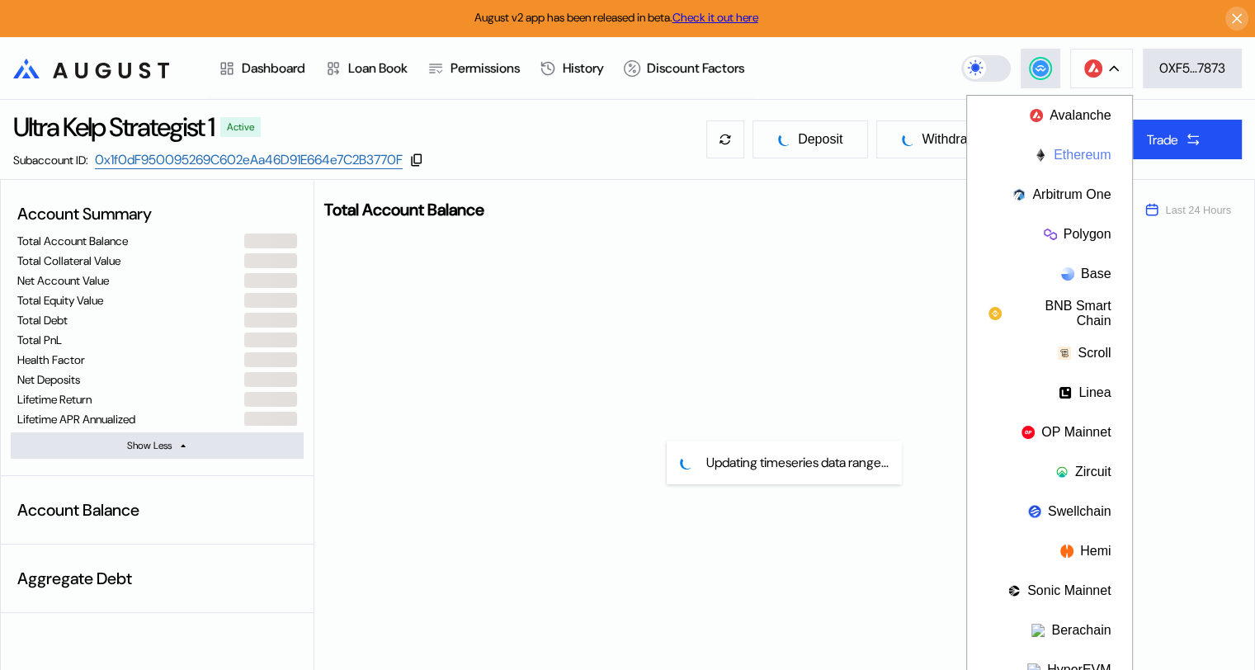
click at [1082, 152] on button "Ethereum" at bounding box center [1049, 155] width 165 height 40
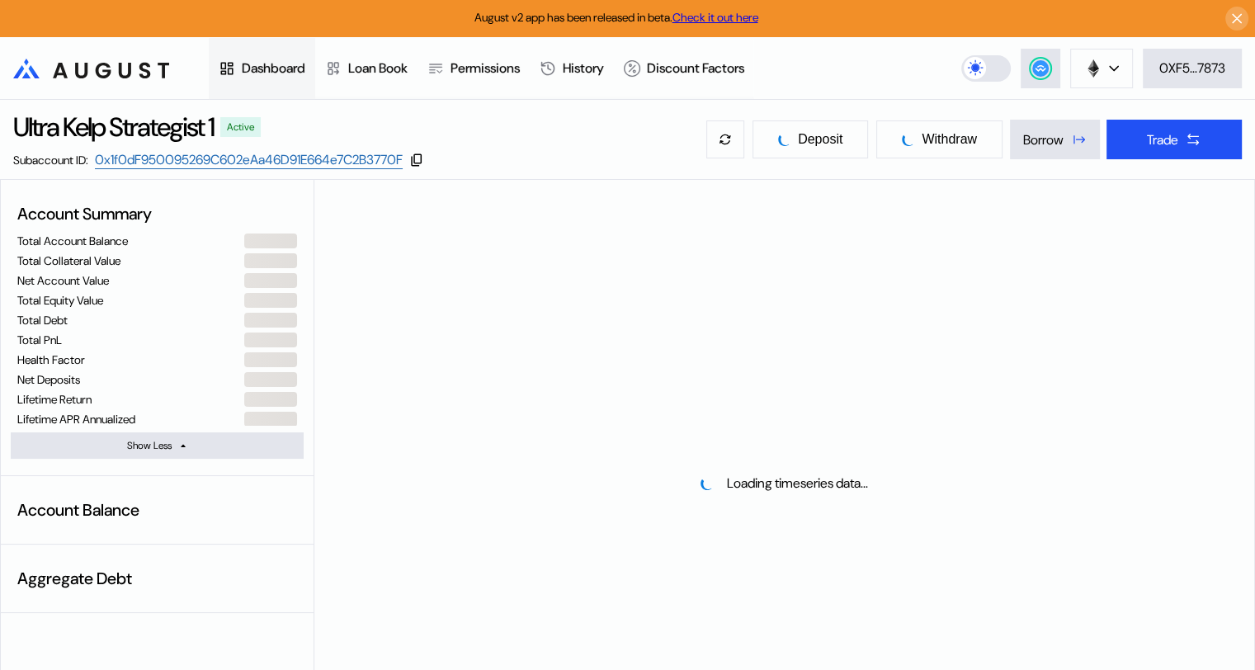
click at [265, 63] on div "Dashboard" at bounding box center [274, 67] width 64 height 17
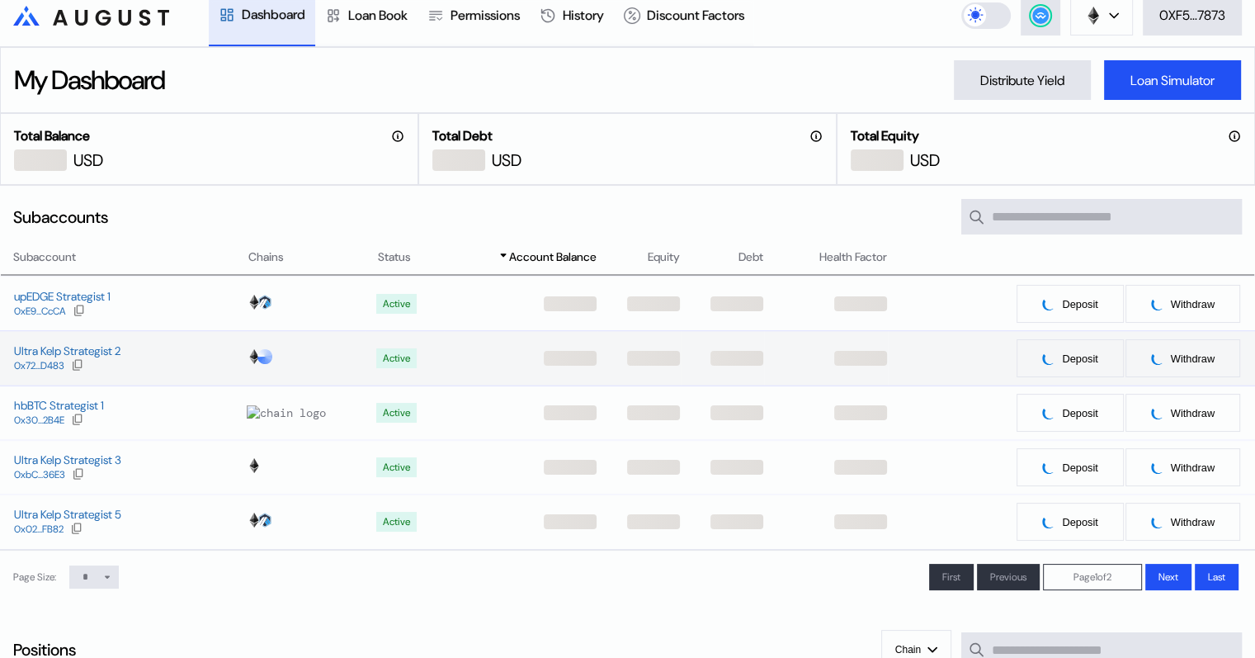
scroll to position [83, 0]
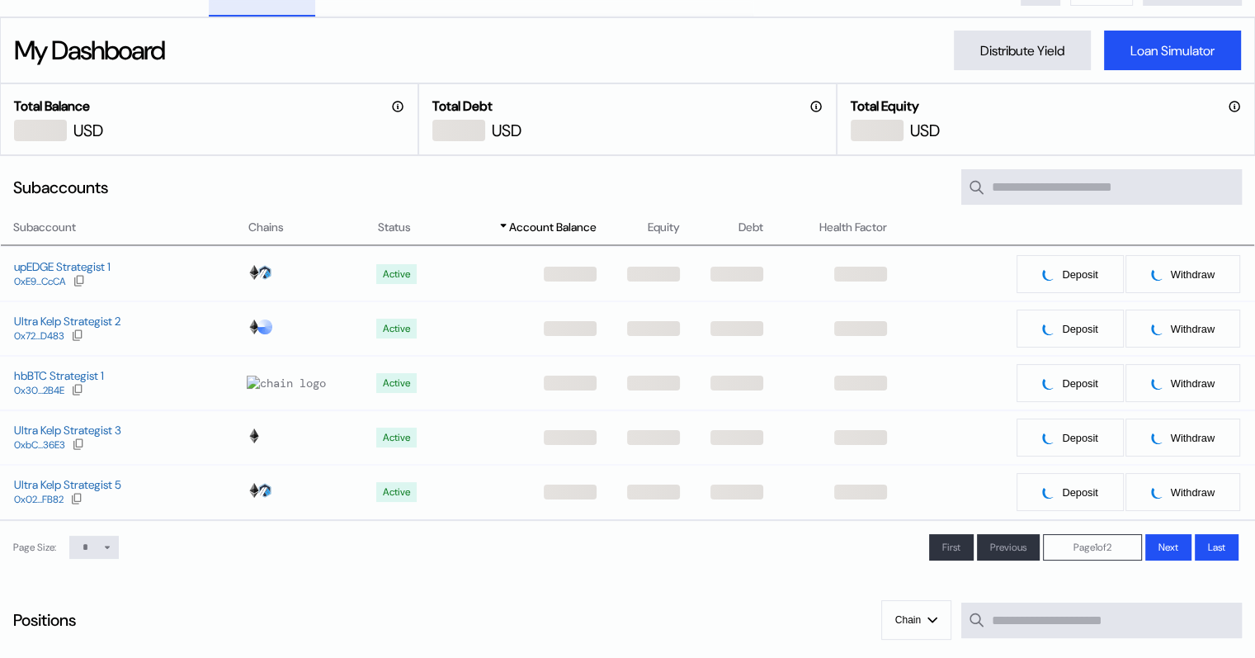
click at [110, 548] on icon at bounding box center [107, 547] width 5 height 2
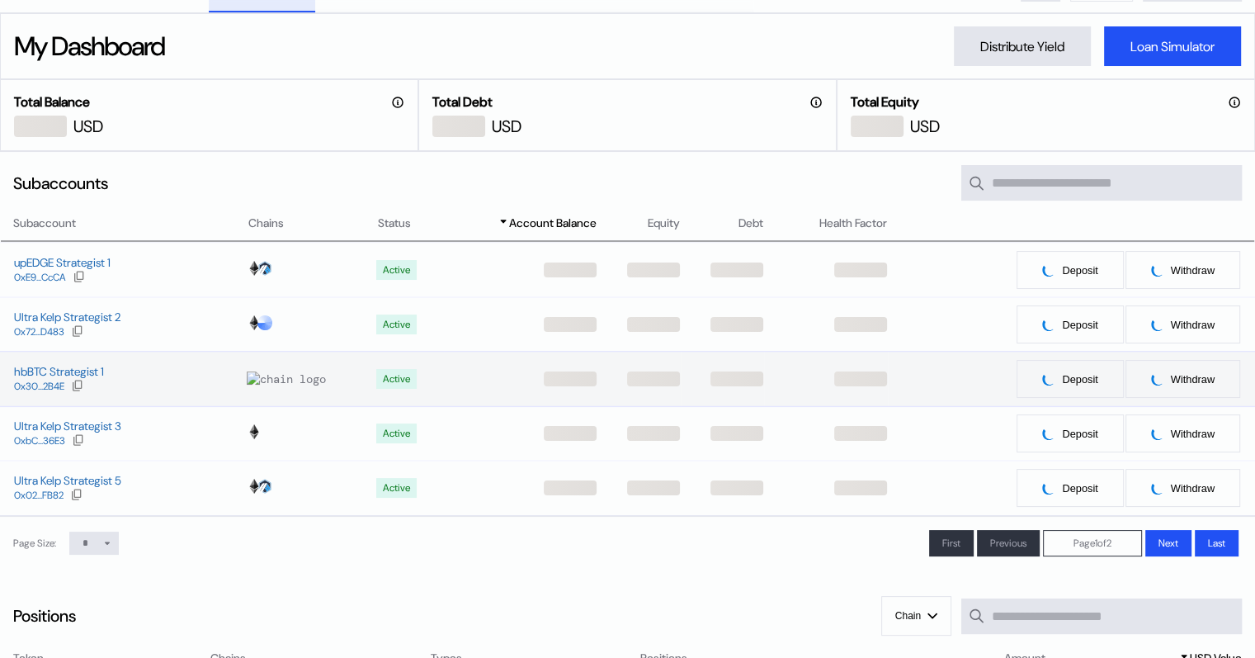
scroll to position [0, 0]
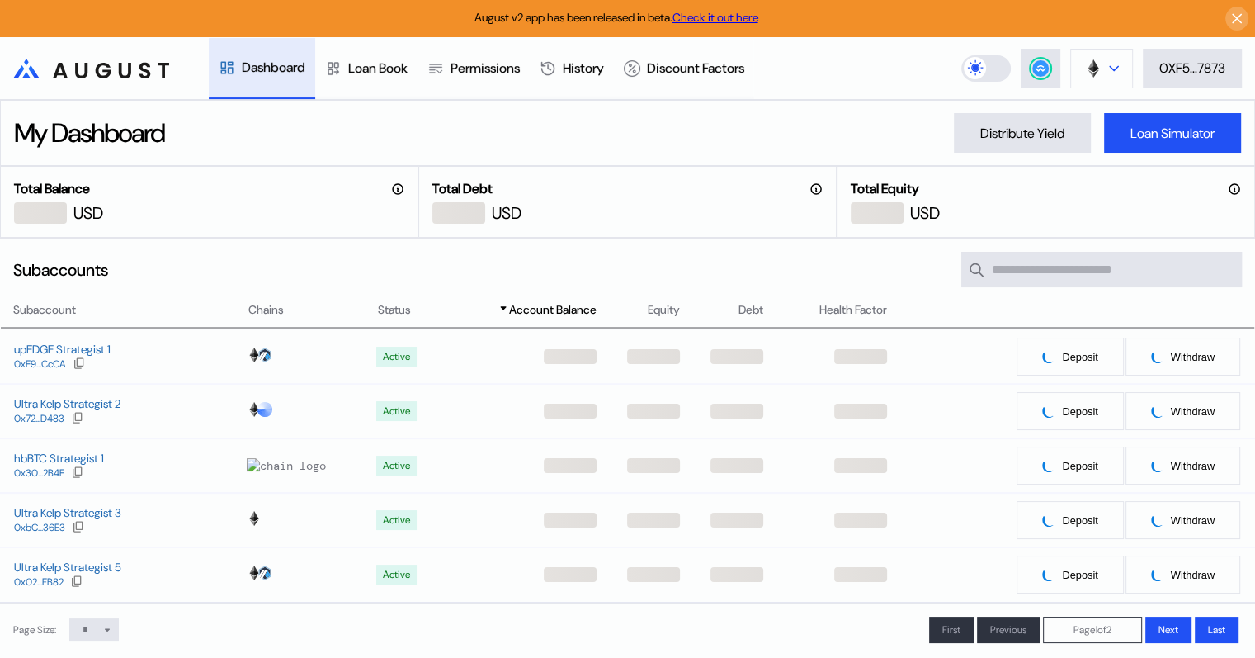
click at [1103, 66] on button at bounding box center [1101, 69] width 63 height 40
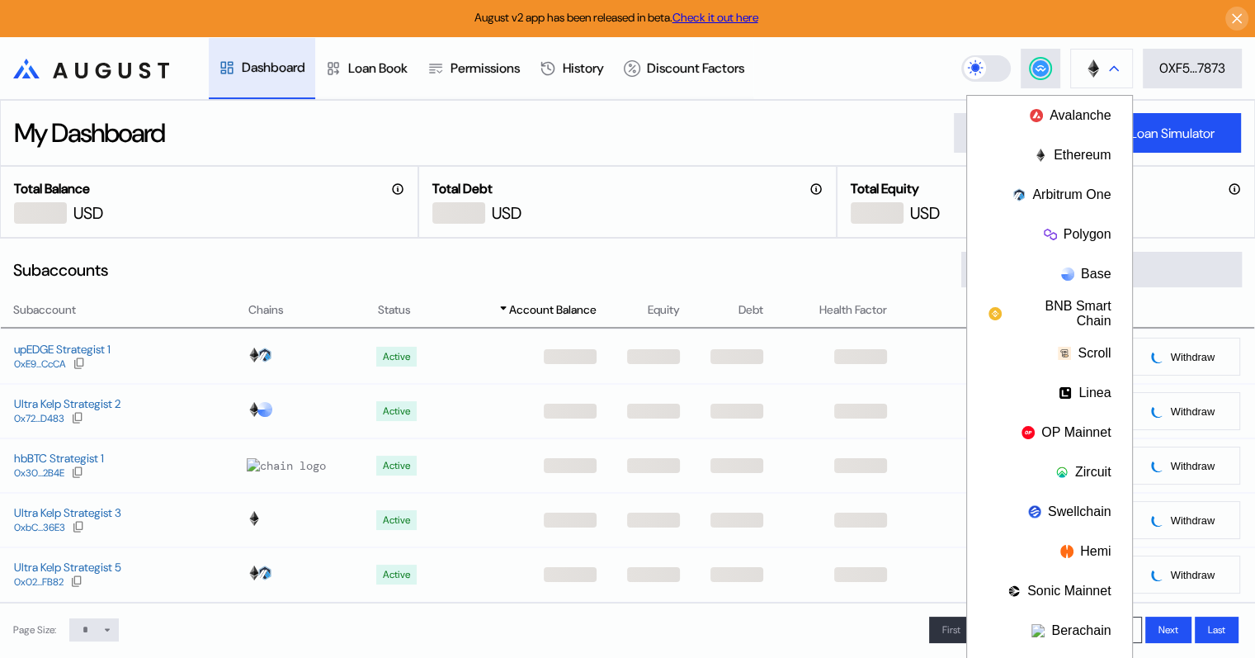
click at [1106, 63] on button at bounding box center [1101, 69] width 63 height 40
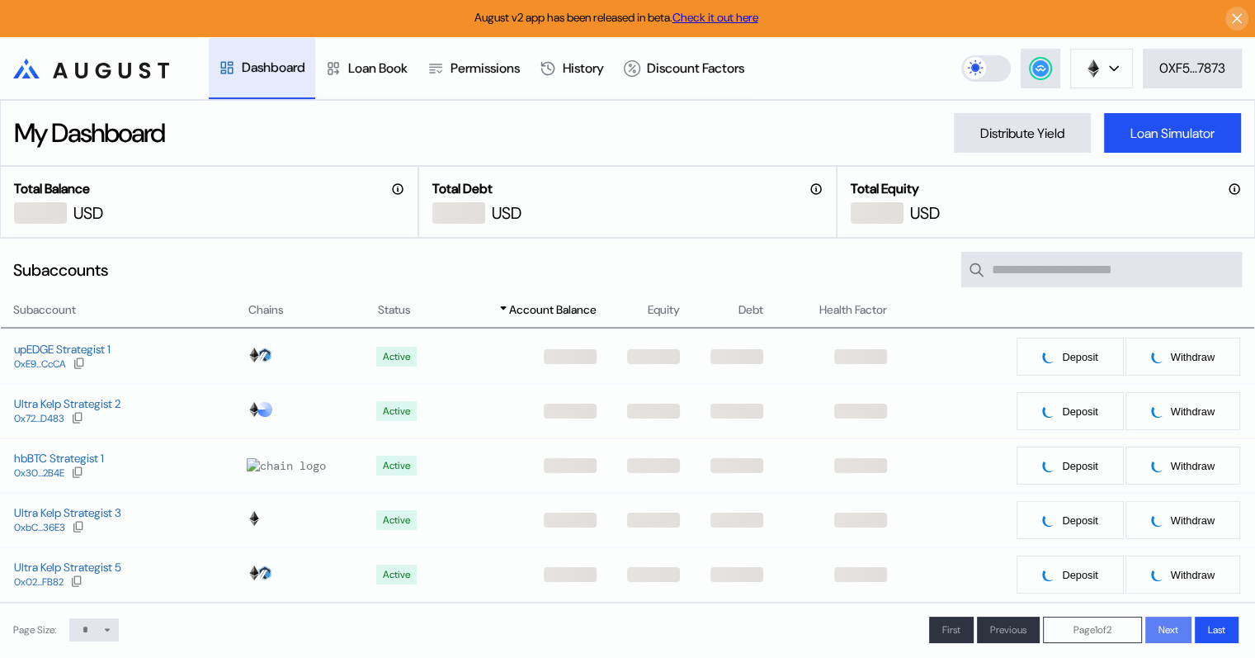
click at [1162, 633] on span "Next" at bounding box center [1169, 629] width 20 height 13
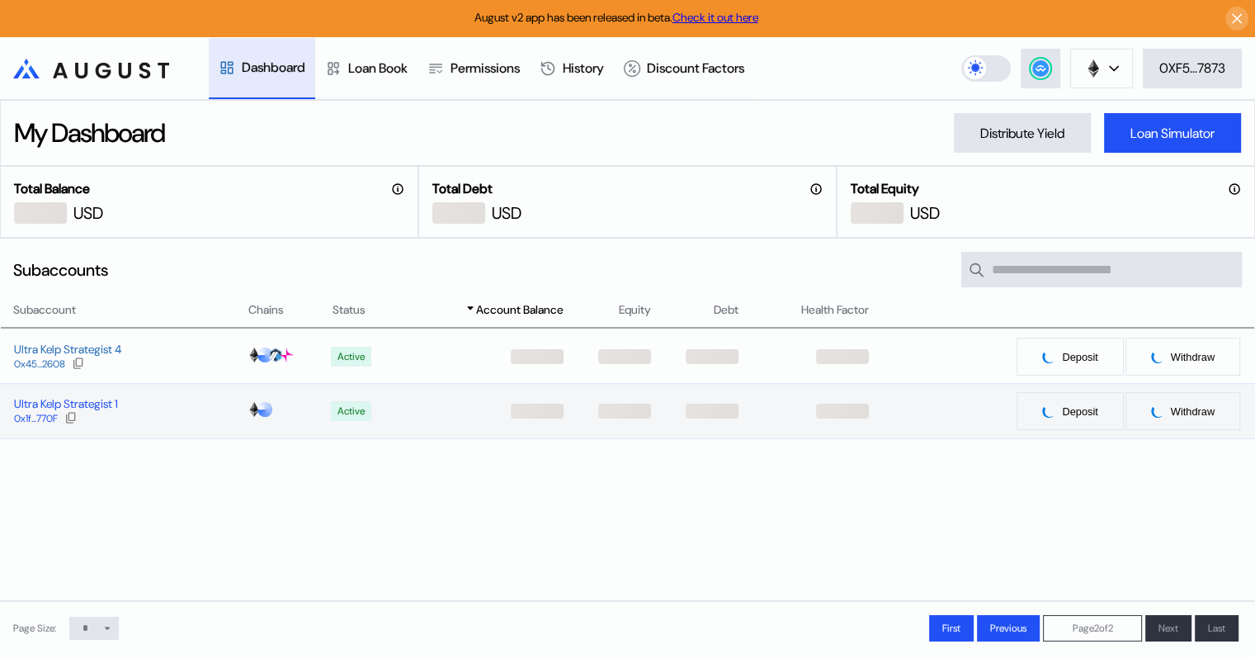
click at [92, 407] on div "Ultra Kelp Strategist 1" at bounding box center [66, 403] width 104 height 15
select select "*"
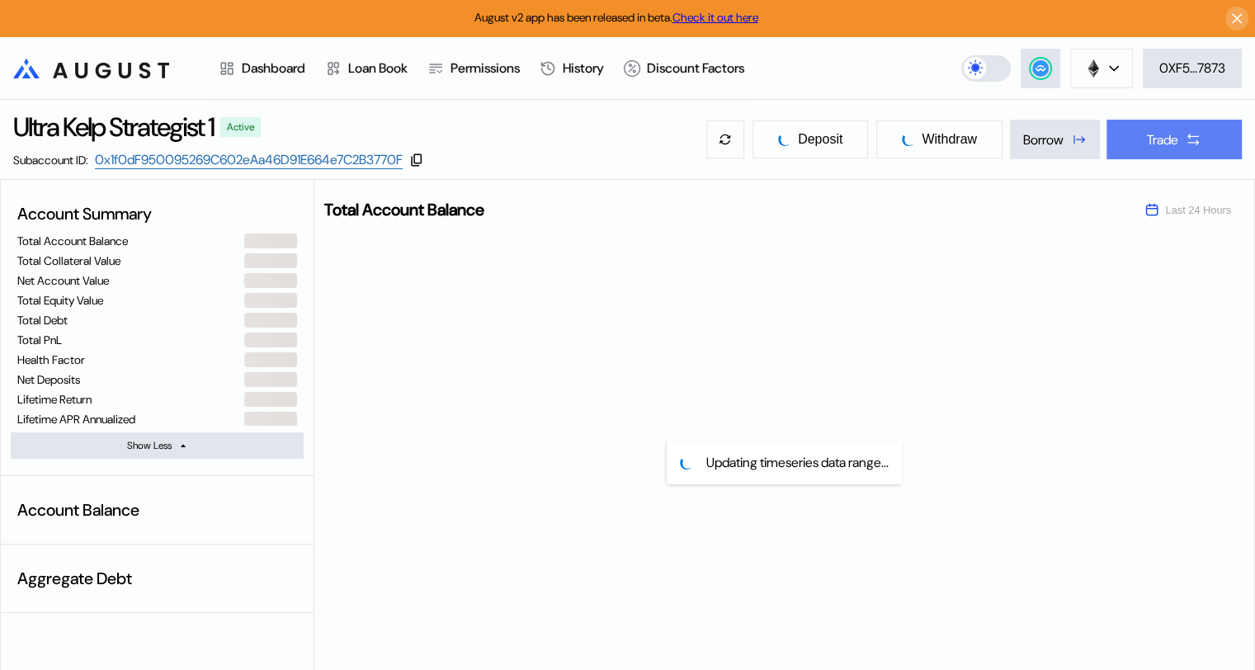
click at [1164, 143] on div "Trade" at bounding box center [1162, 139] width 31 height 17
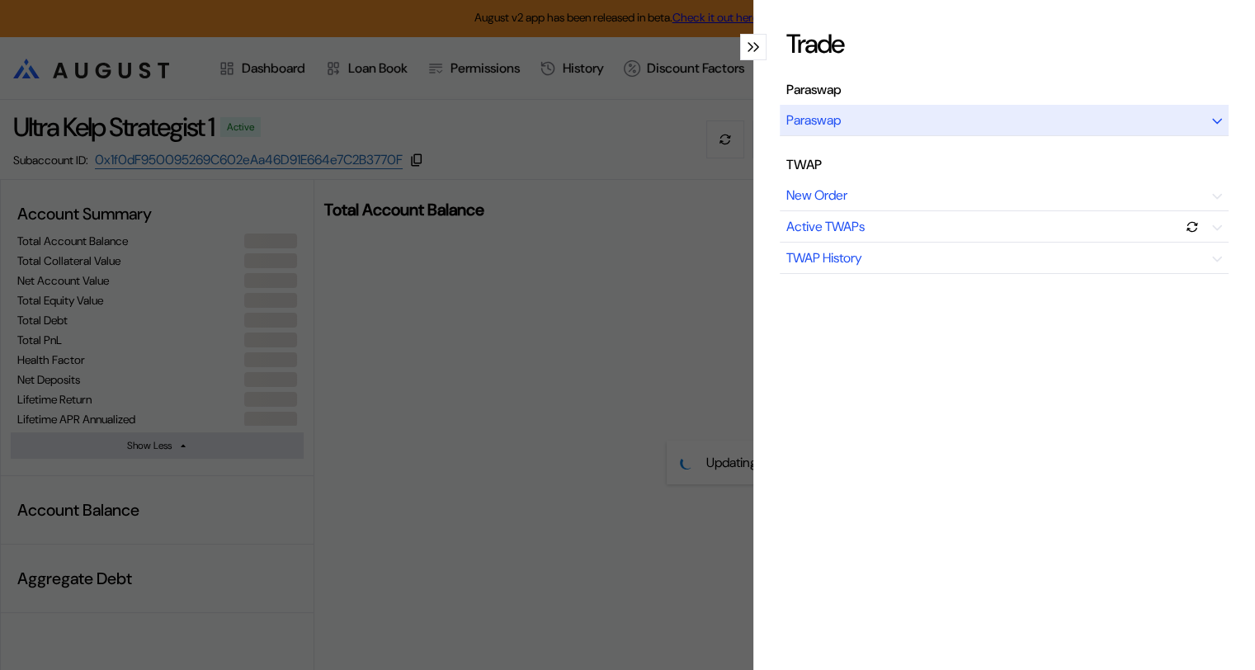
click at [1212, 119] on icon "modal" at bounding box center [1217, 121] width 10 height 7
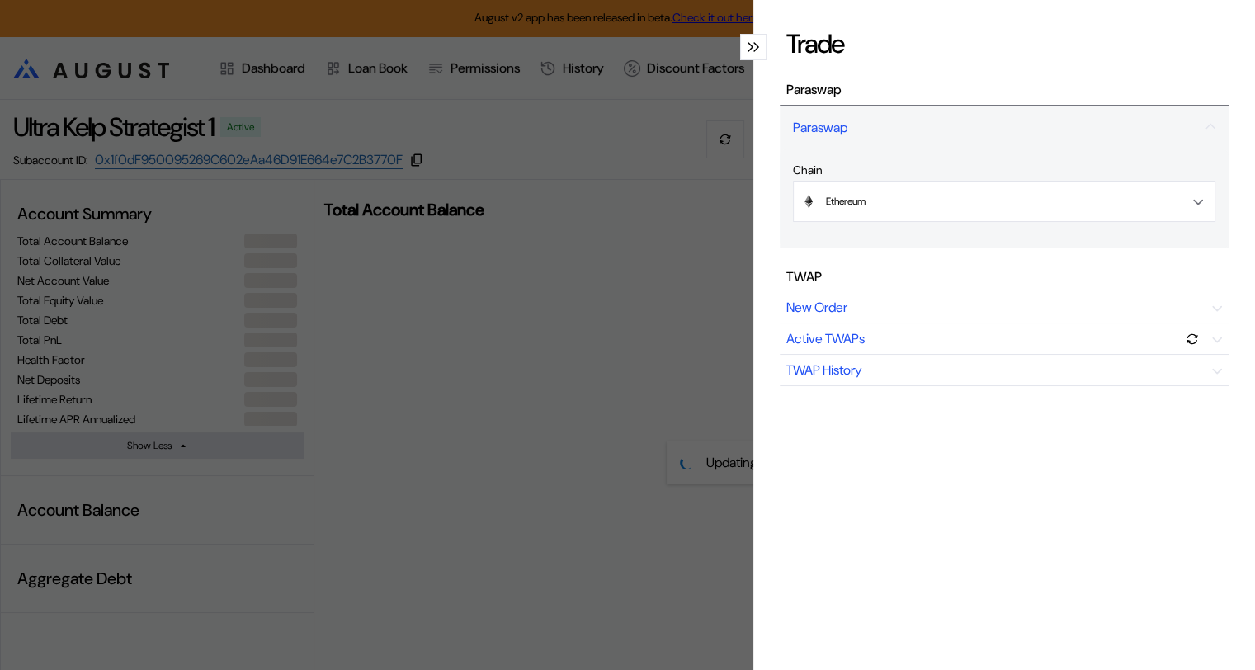
click at [748, 46] on icon "modal" at bounding box center [751, 47] width 6 height 10
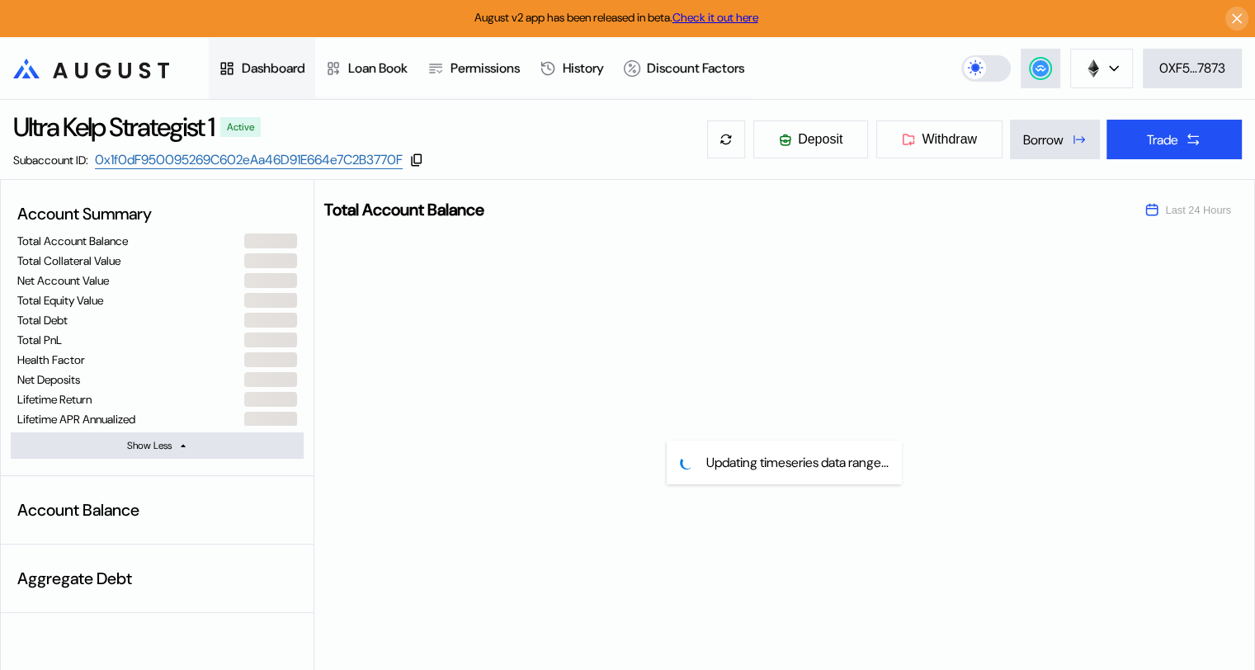
click at [266, 68] on div "Dashboard" at bounding box center [274, 67] width 64 height 17
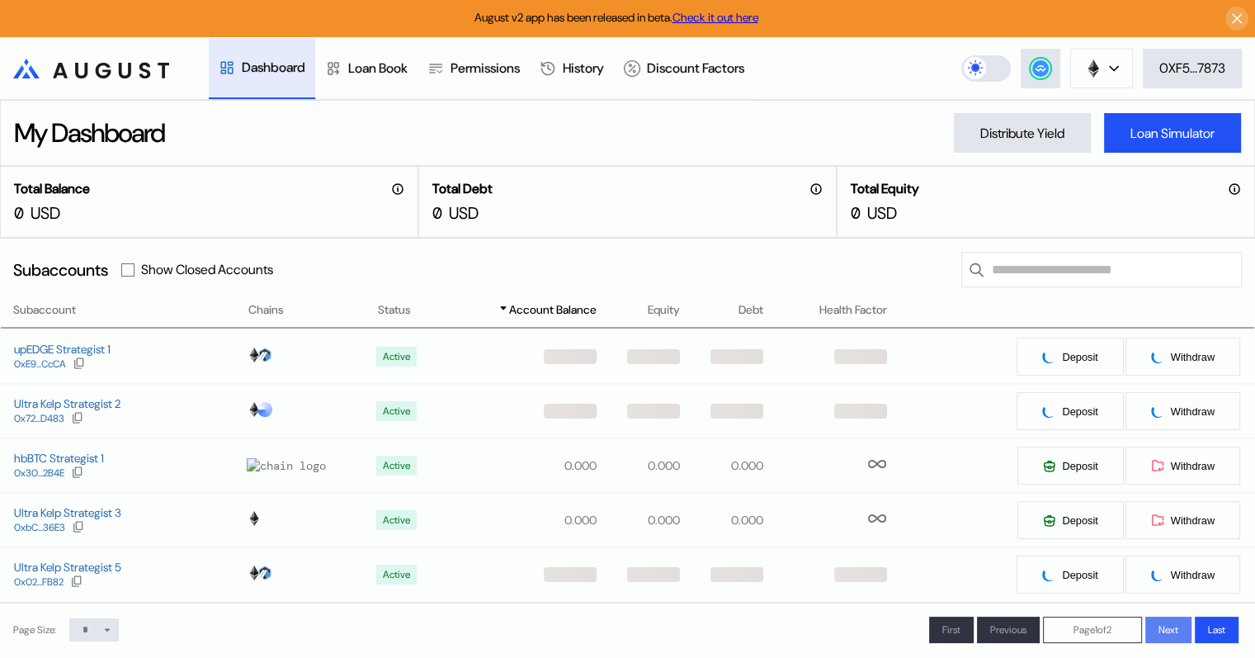
click at [1162, 631] on span "Next" at bounding box center [1169, 629] width 20 height 13
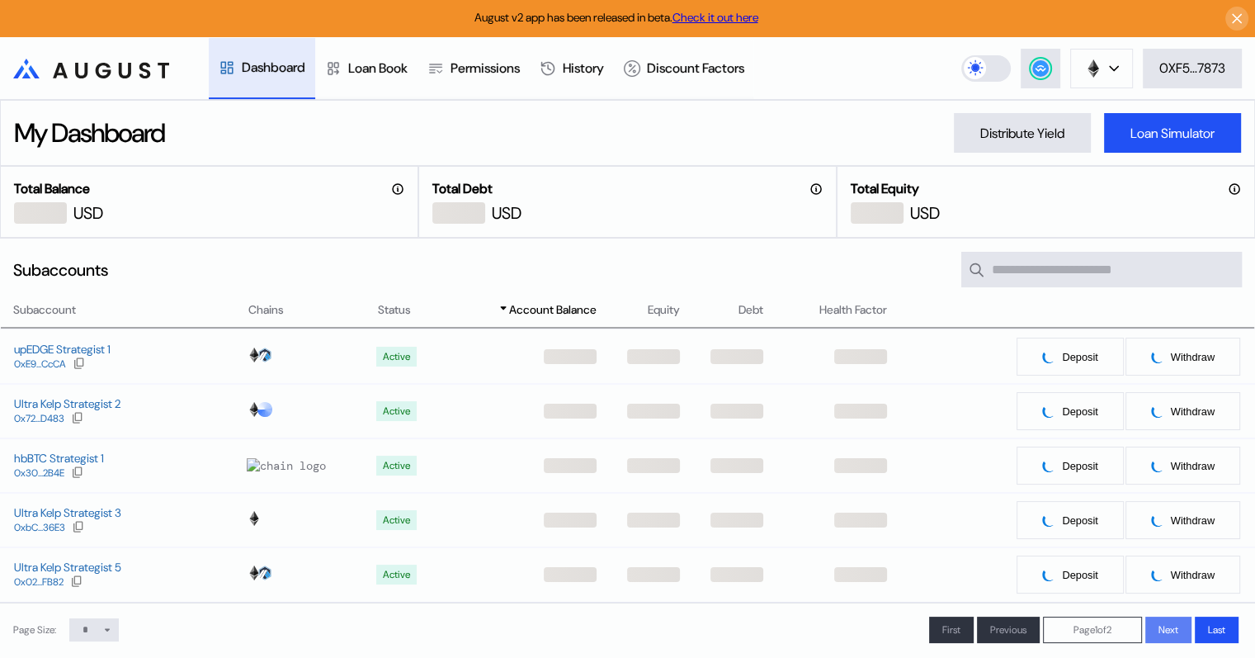
click at [1159, 634] on span "Next" at bounding box center [1169, 629] width 20 height 13
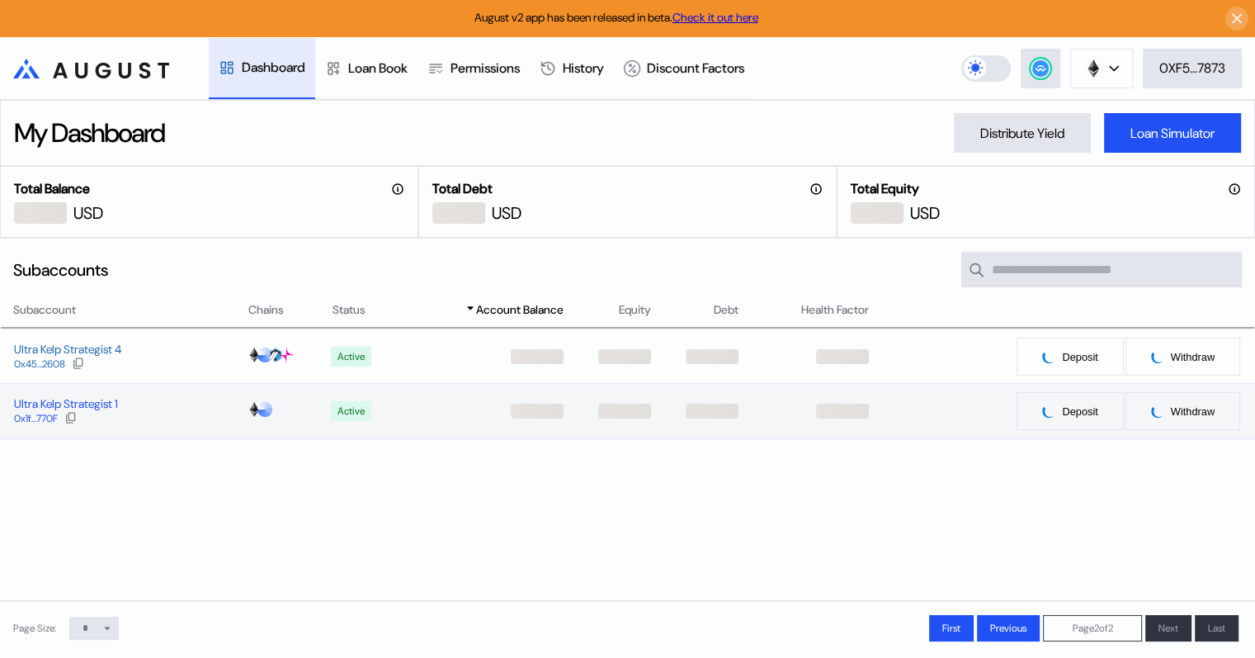
click at [93, 411] on div "Ultra Kelp Strategist 1" at bounding box center [66, 403] width 104 height 15
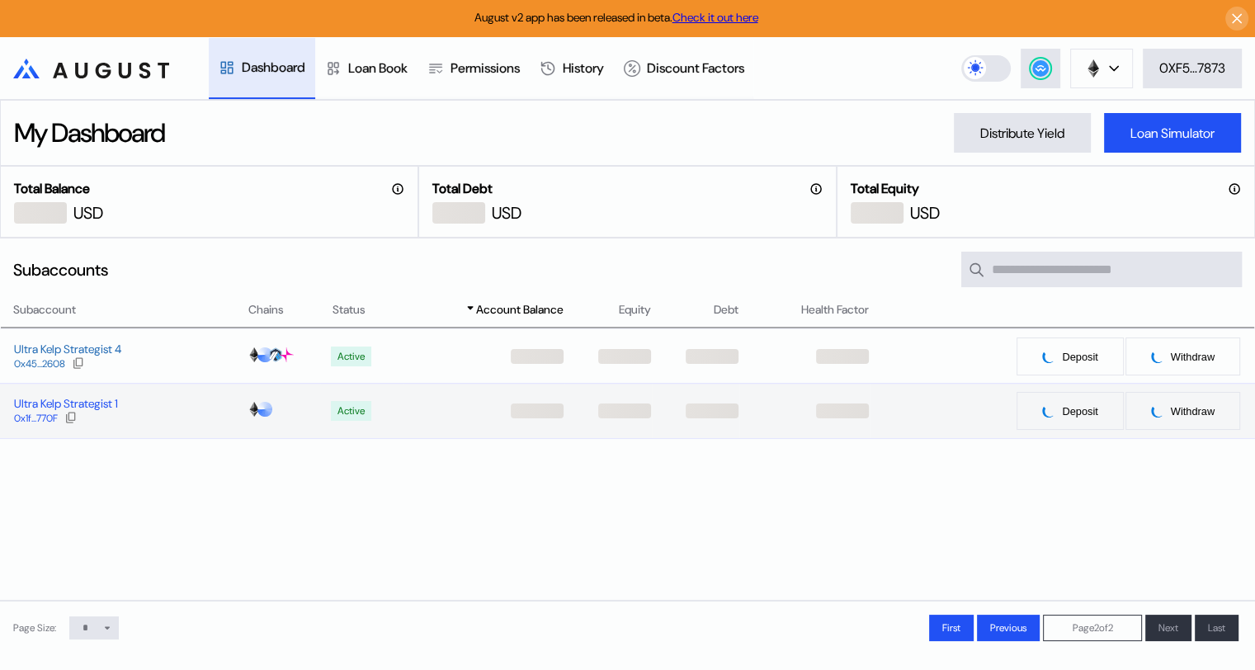
select select "*"
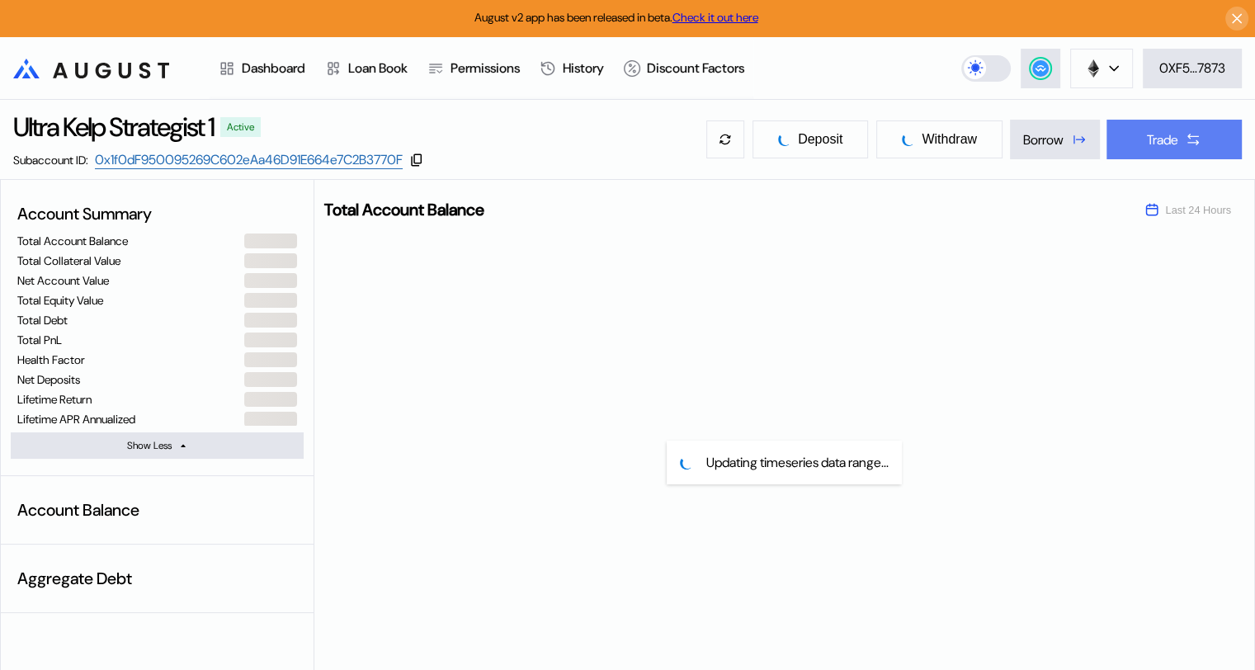
click at [1182, 146] on button "Trade" at bounding box center [1174, 140] width 135 height 40
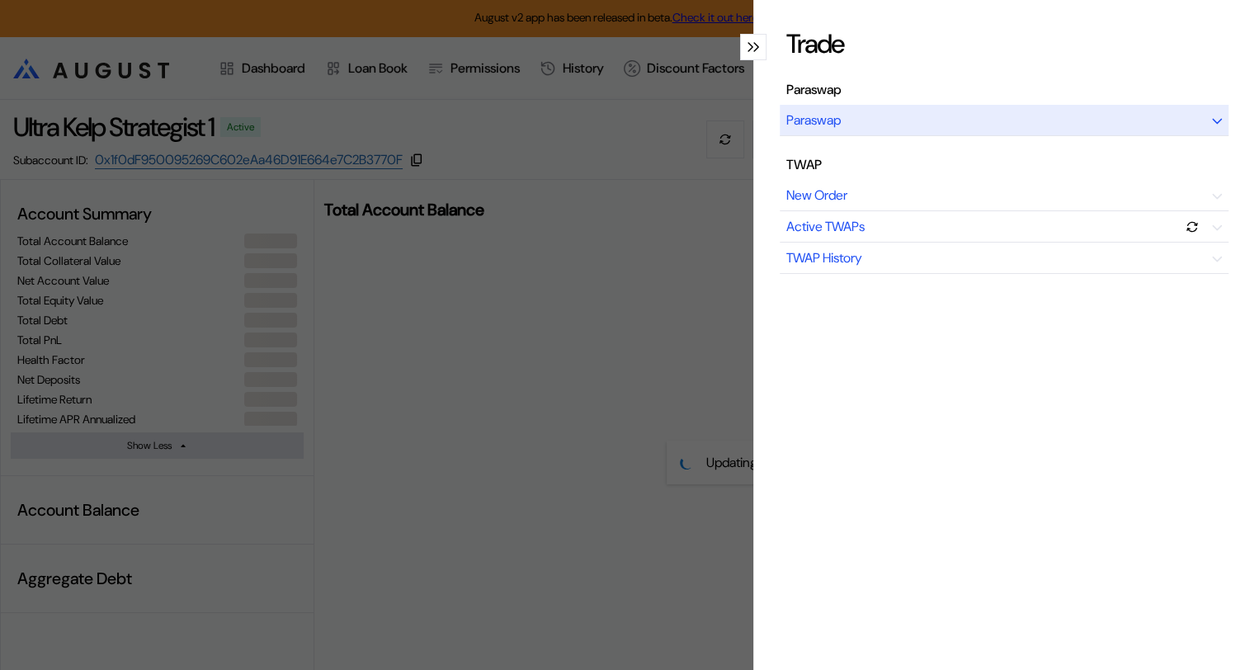
click at [966, 122] on div "Paraswap" at bounding box center [1004, 120] width 449 height 31
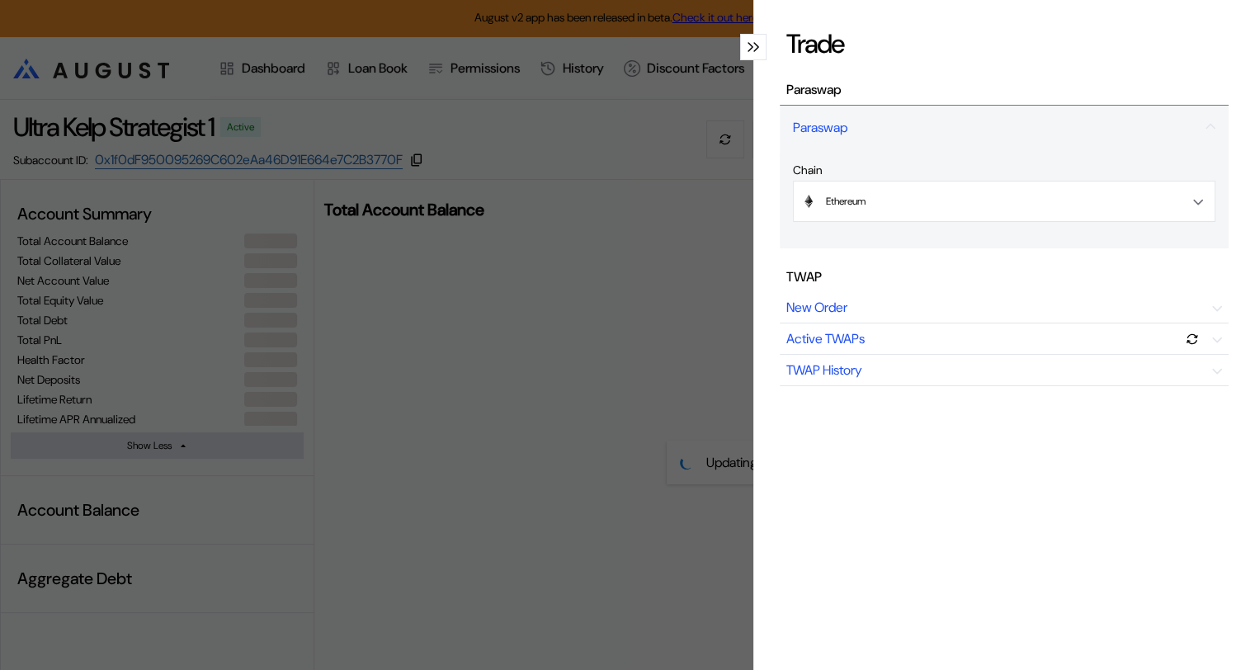
click at [654, 239] on div "Trade Paraswap Paraswap Chain Ethereum Ethereum Base TWAP New Order Active TWAP…" at bounding box center [627, 335] width 1255 height 670
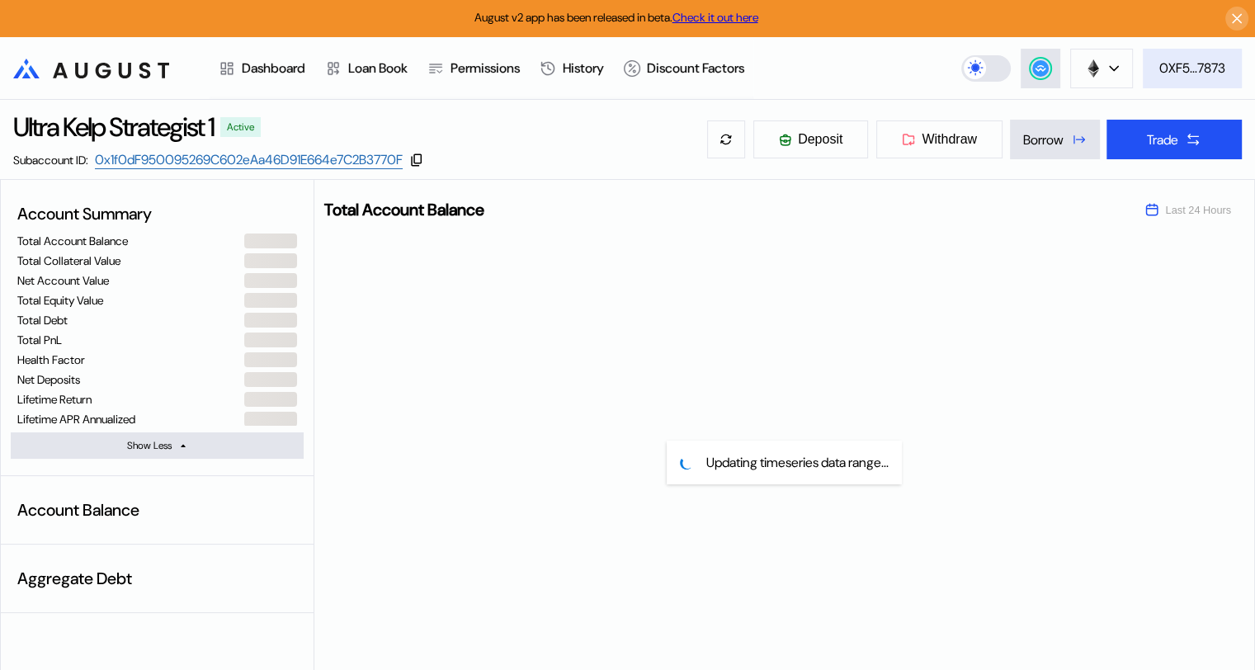
click at [1198, 65] on div "0XF5...7873" at bounding box center [1192, 67] width 66 height 17
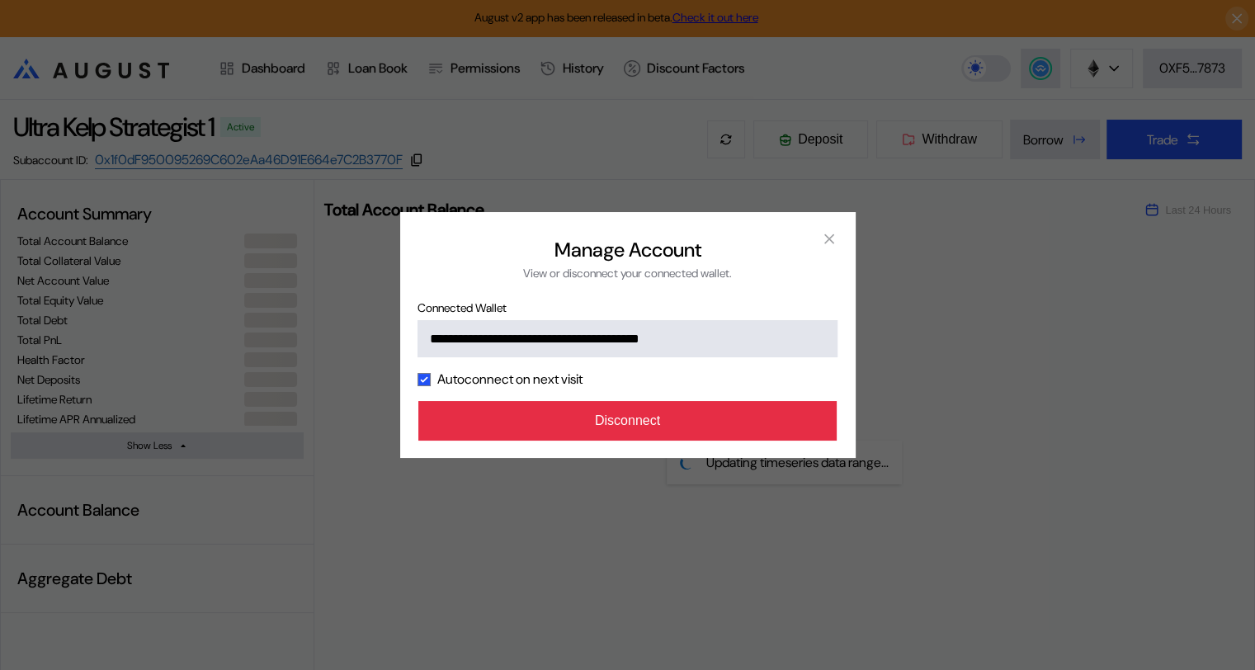
click at [678, 418] on button "Disconnect" at bounding box center [627, 421] width 419 height 40
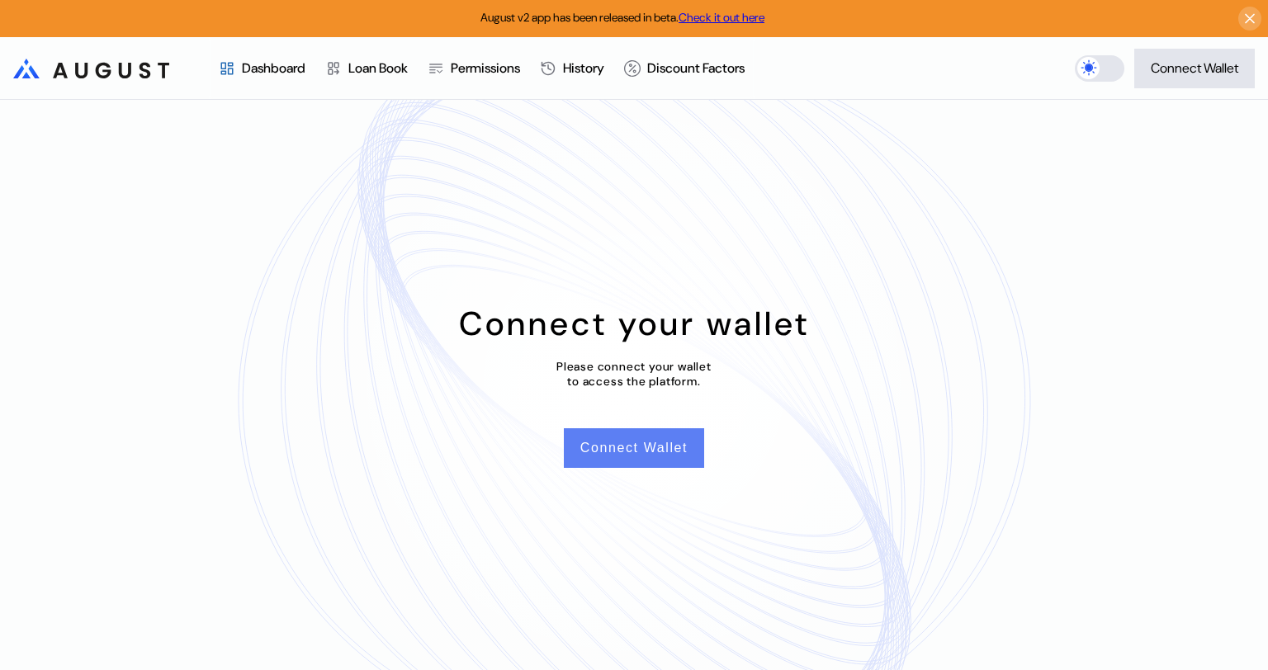
click at [639, 452] on button "Connect Wallet" at bounding box center [634, 448] width 140 height 40
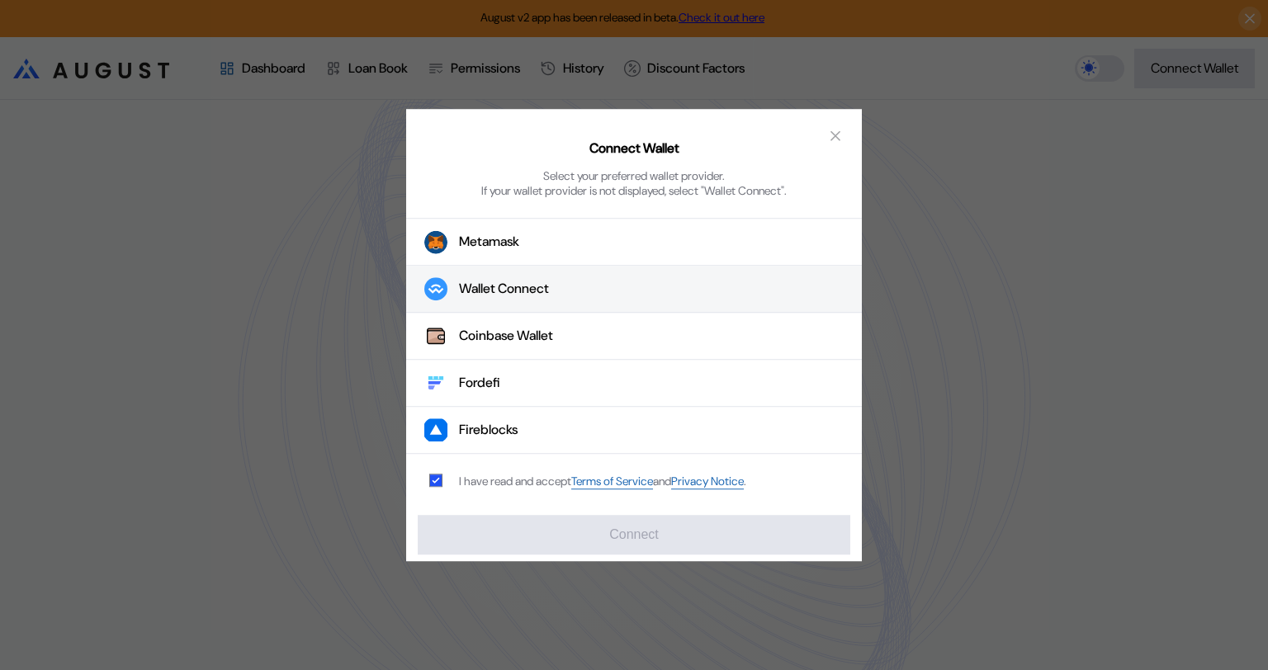
click at [498, 294] on div "Wallet Connect" at bounding box center [504, 289] width 90 height 17
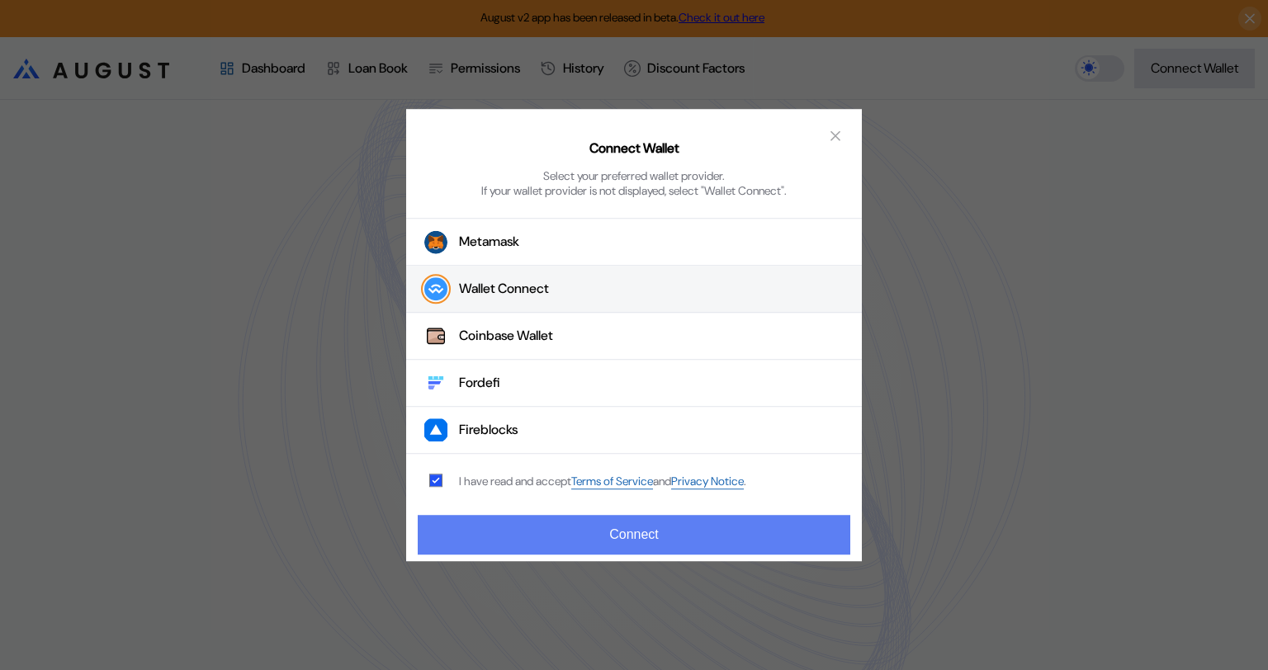
click at [639, 532] on button "Connect" at bounding box center [634, 535] width 432 height 40
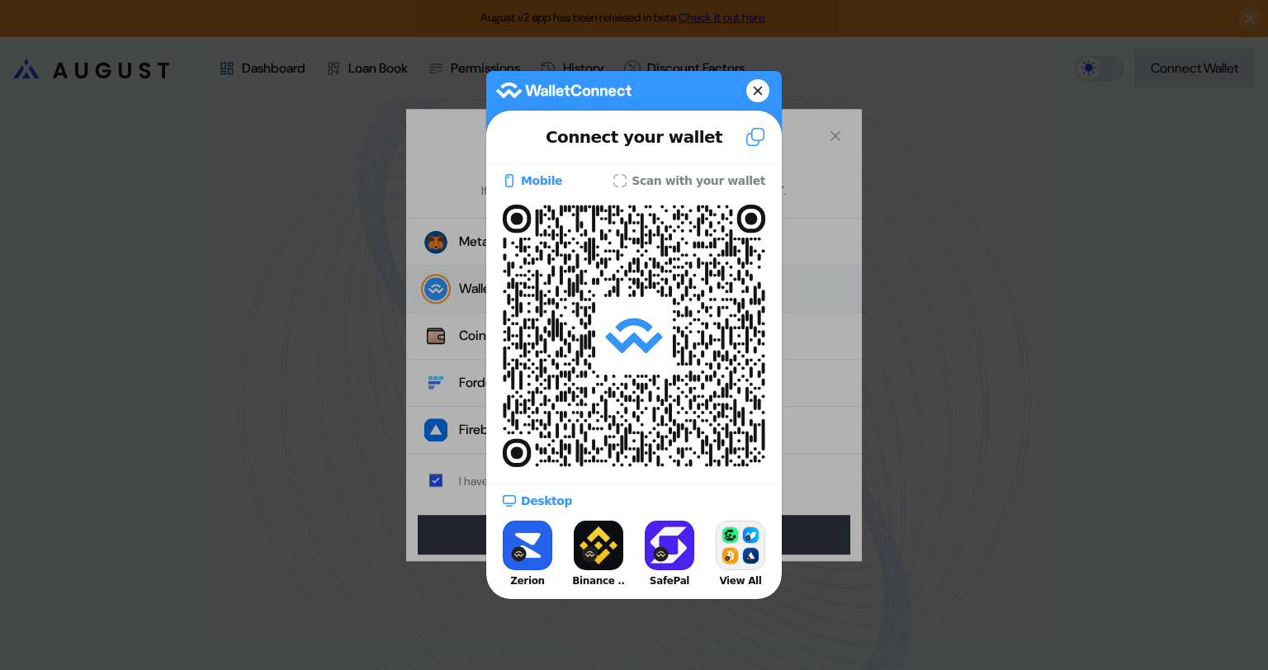
click at [756, 87] on icon at bounding box center [757, 91] width 8 height 8
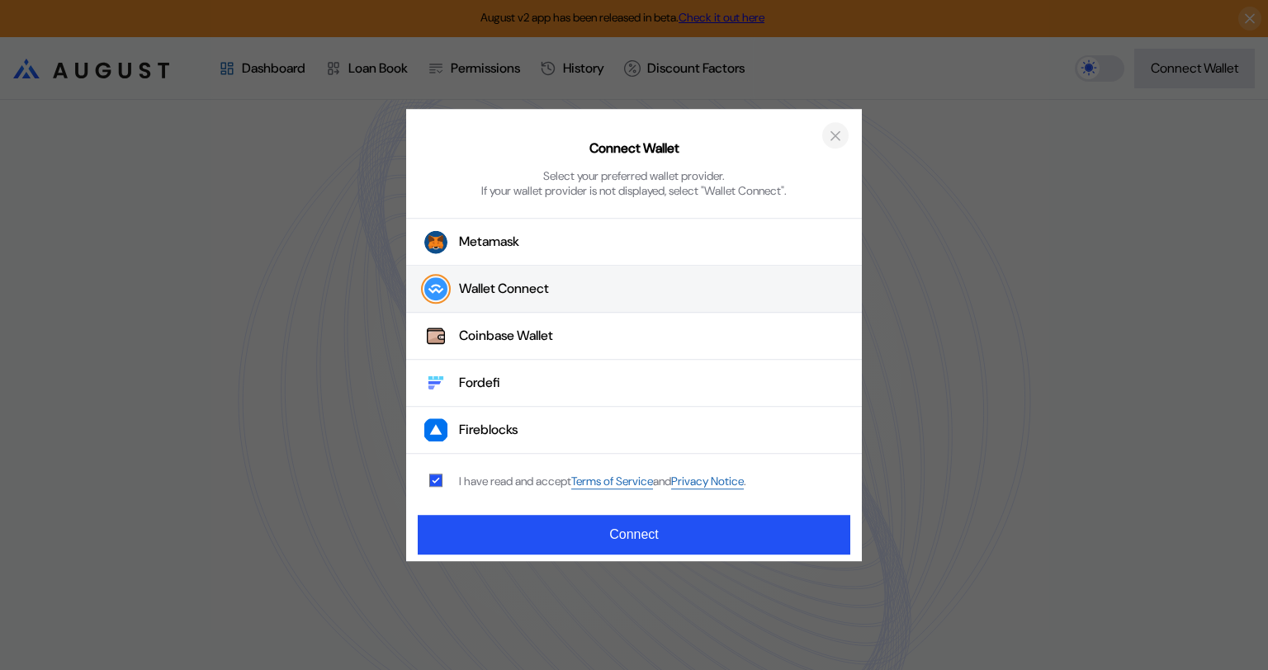
click at [833, 135] on icon "close modal" at bounding box center [835, 135] width 17 height 17
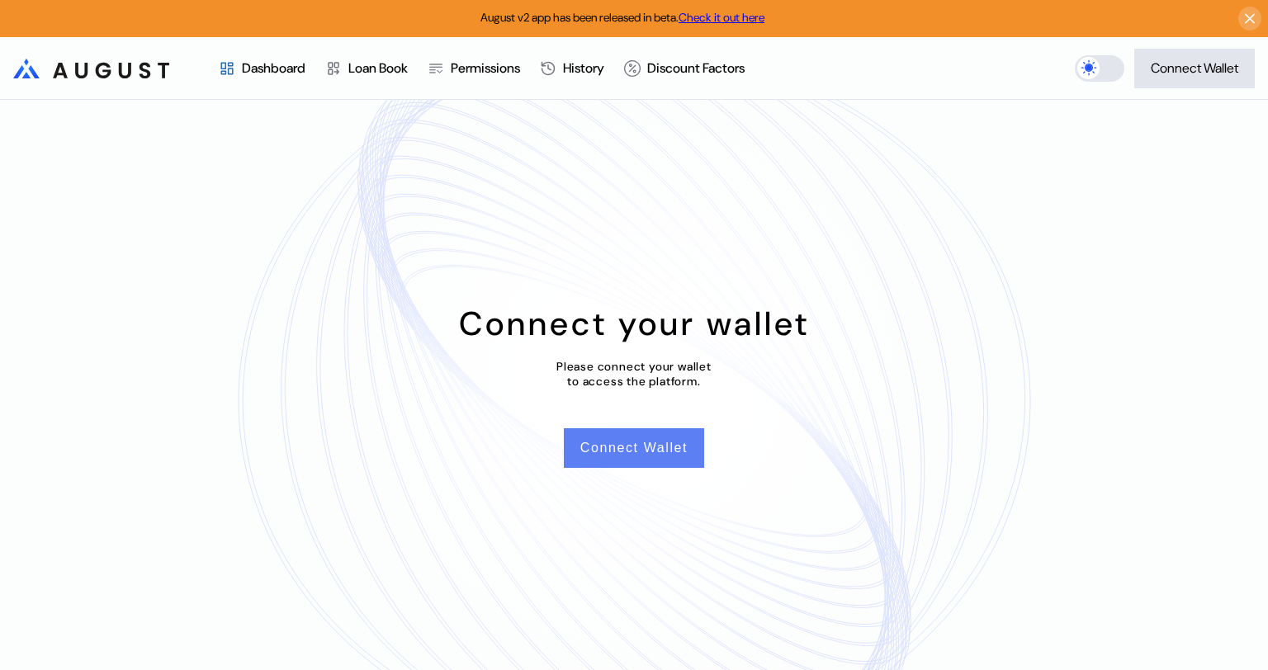
click at [644, 457] on button "Connect Wallet" at bounding box center [634, 448] width 140 height 40
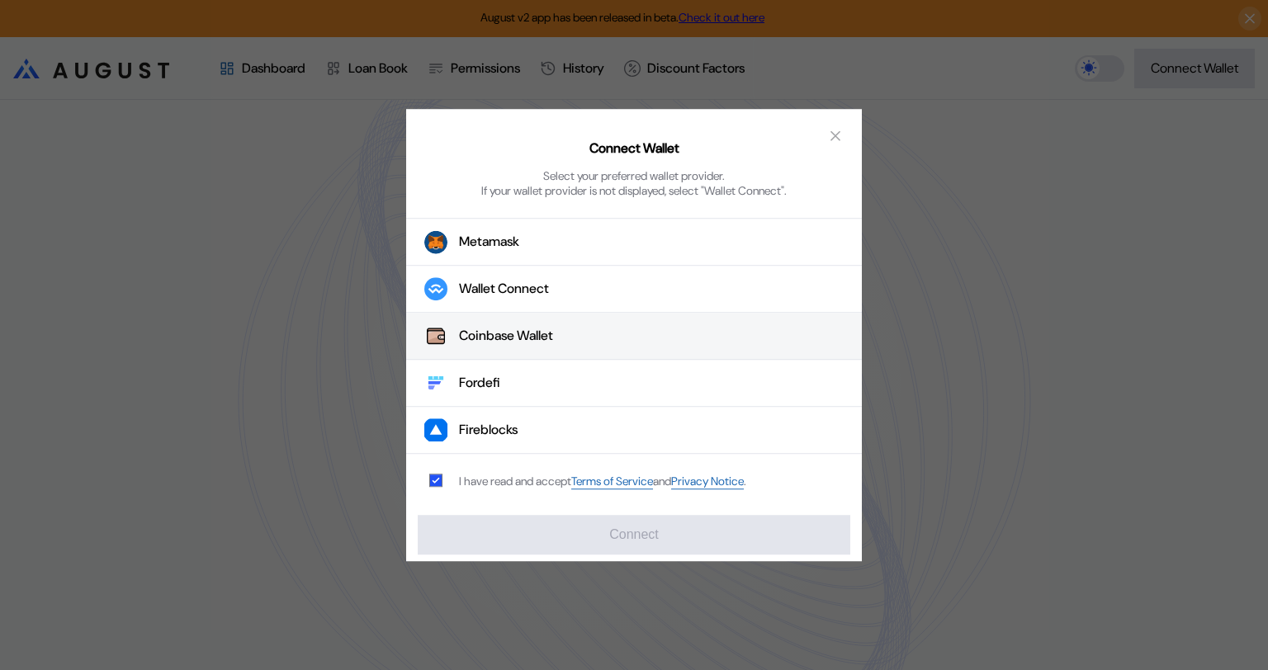
drag, startPoint x: 505, startPoint y: 281, endPoint x: 564, endPoint y: 321, distance: 71.9
click at [505, 281] on div "Wallet Connect" at bounding box center [504, 289] width 90 height 17
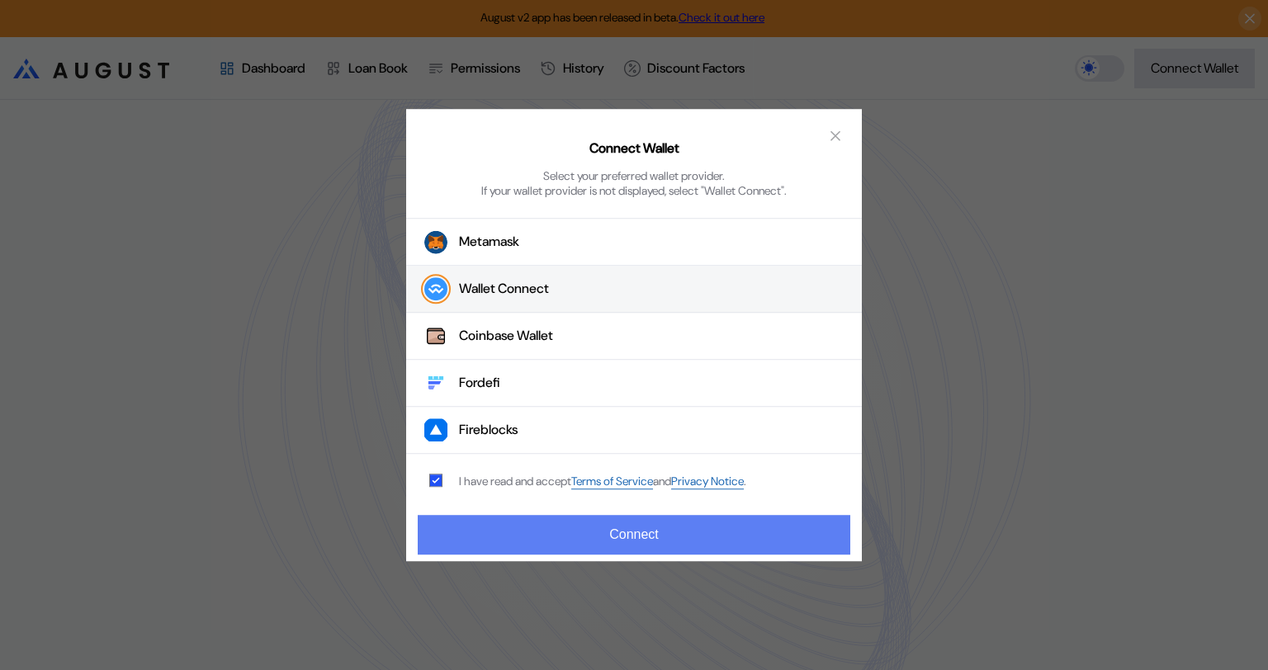
click at [613, 541] on button "Connect" at bounding box center [634, 535] width 432 height 40
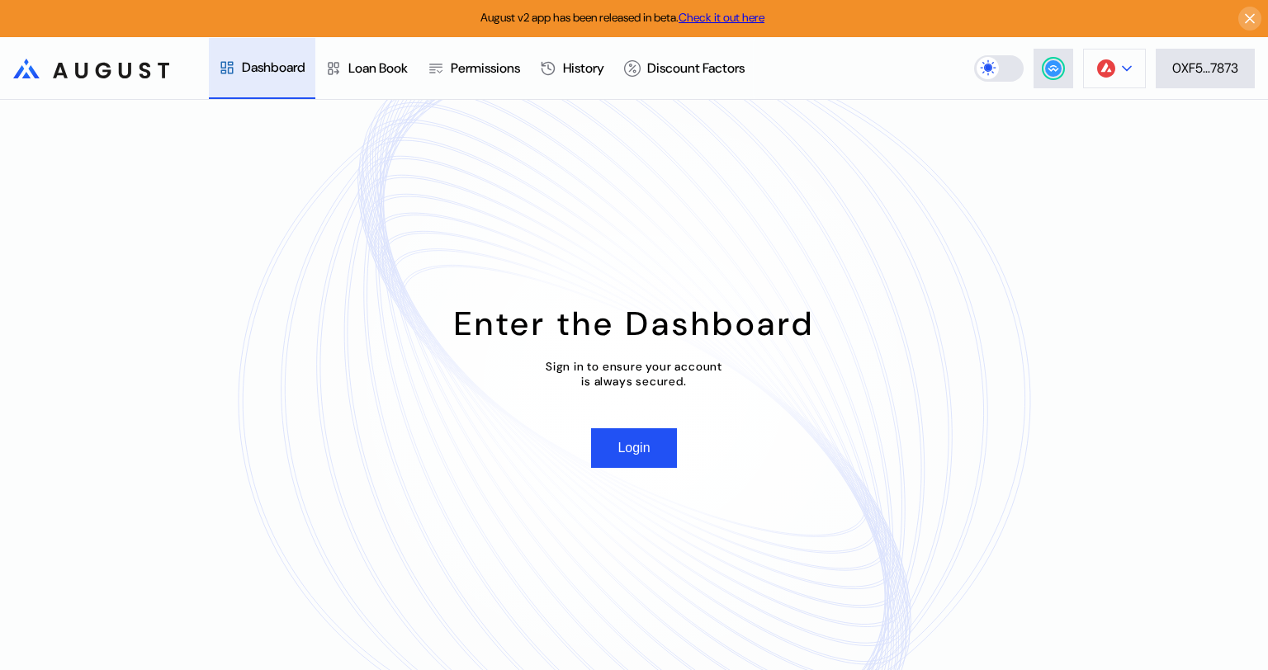
click at [1117, 76] on button at bounding box center [1114, 69] width 63 height 40
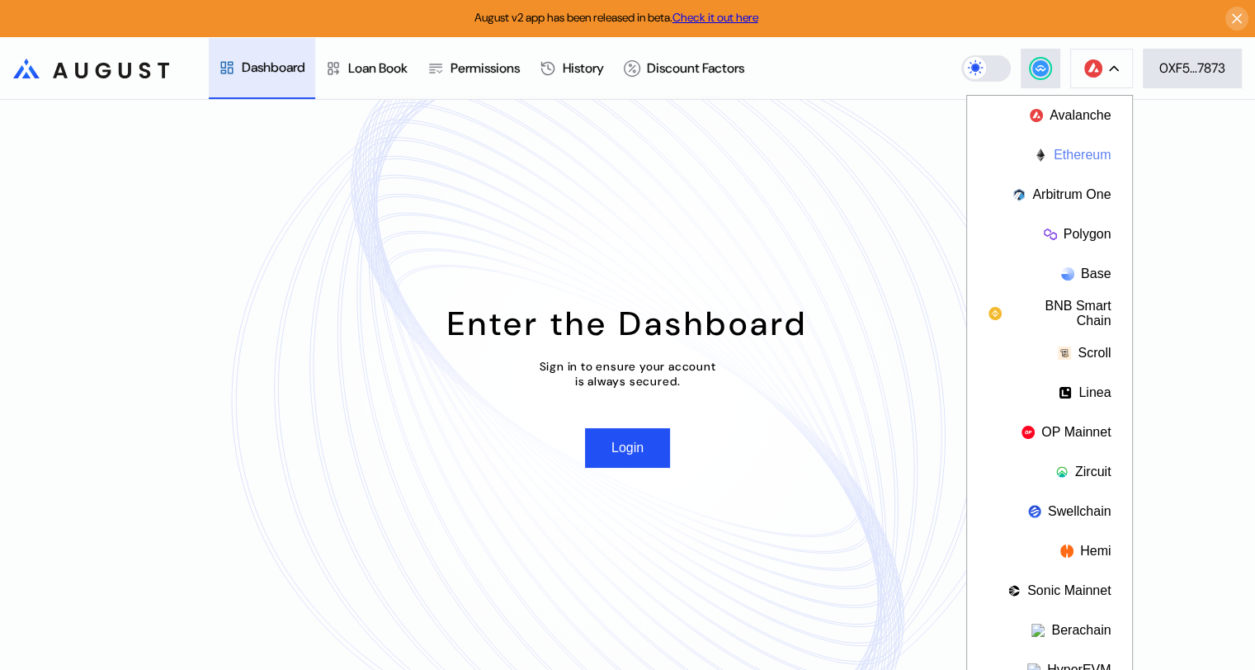
click at [1081, 158] on button "Ethereum" at bounding box center [1049, 155] width 165 height 40
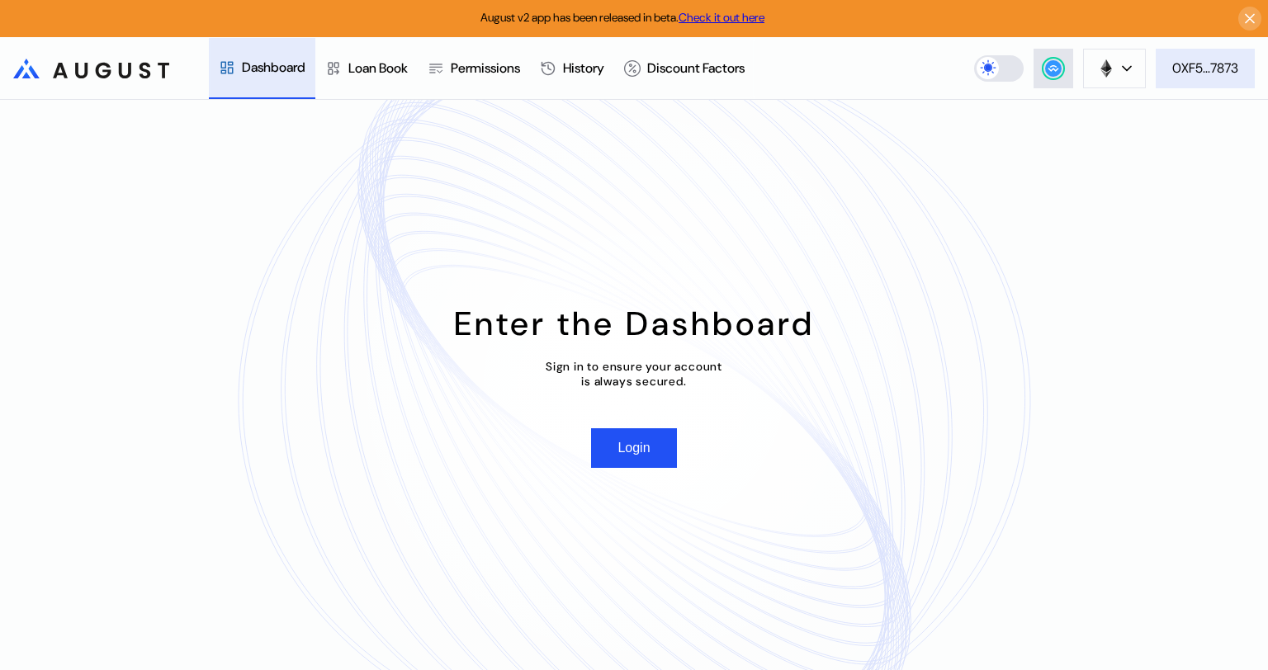
click at [1228, 67] on div "0XF5...7873" at bounding box center [1205, 67] width 66 height 17
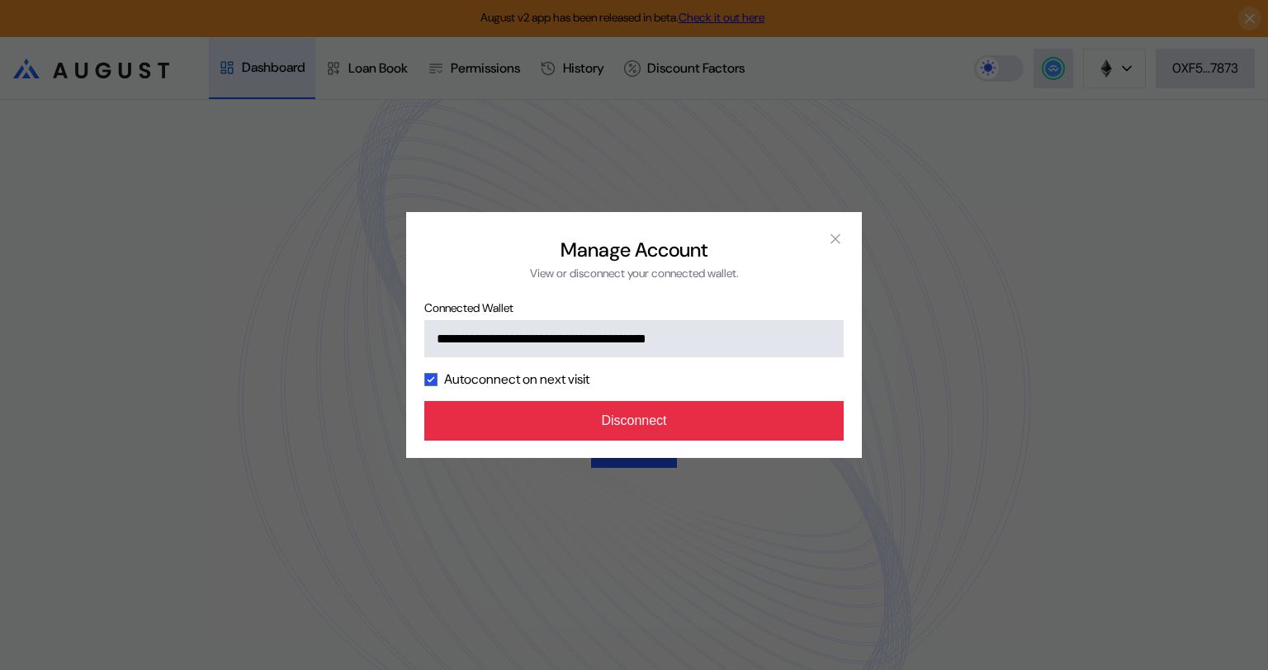
click at [690, 418] on button "Disconnect" at bounding box center [633, 421] width 419 height 40
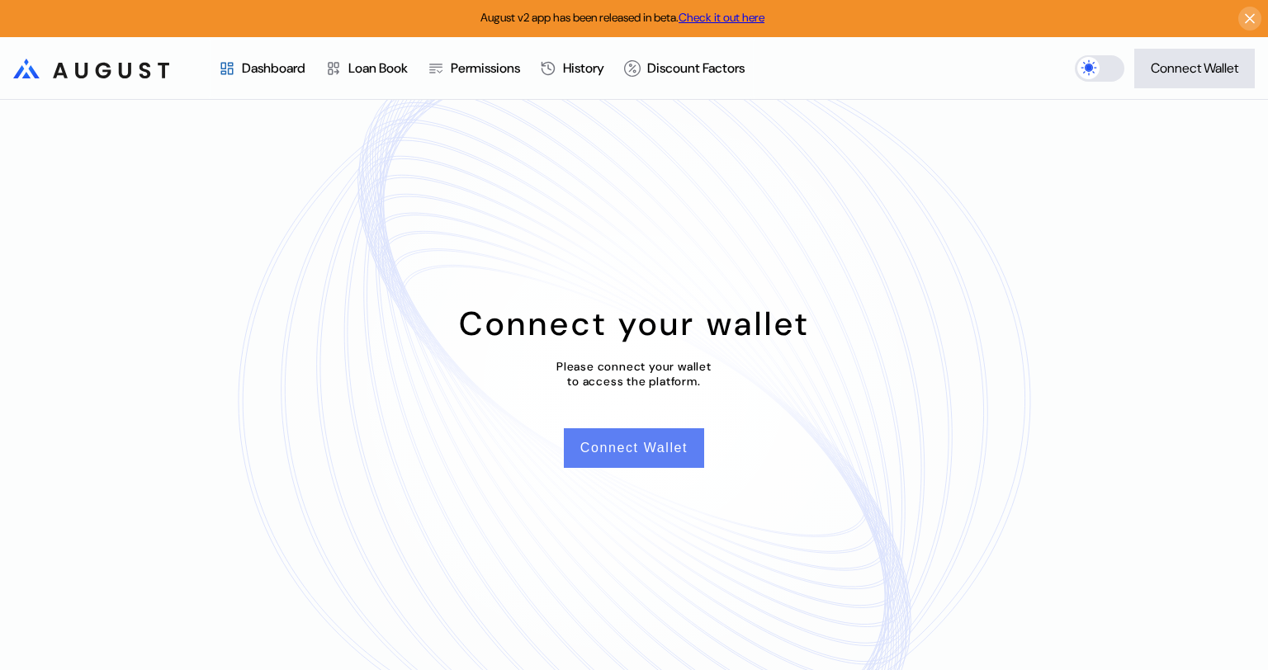
click at [614, 450] on button "Connect Wallet" at bounding box center [634, 448] width 140 height 40
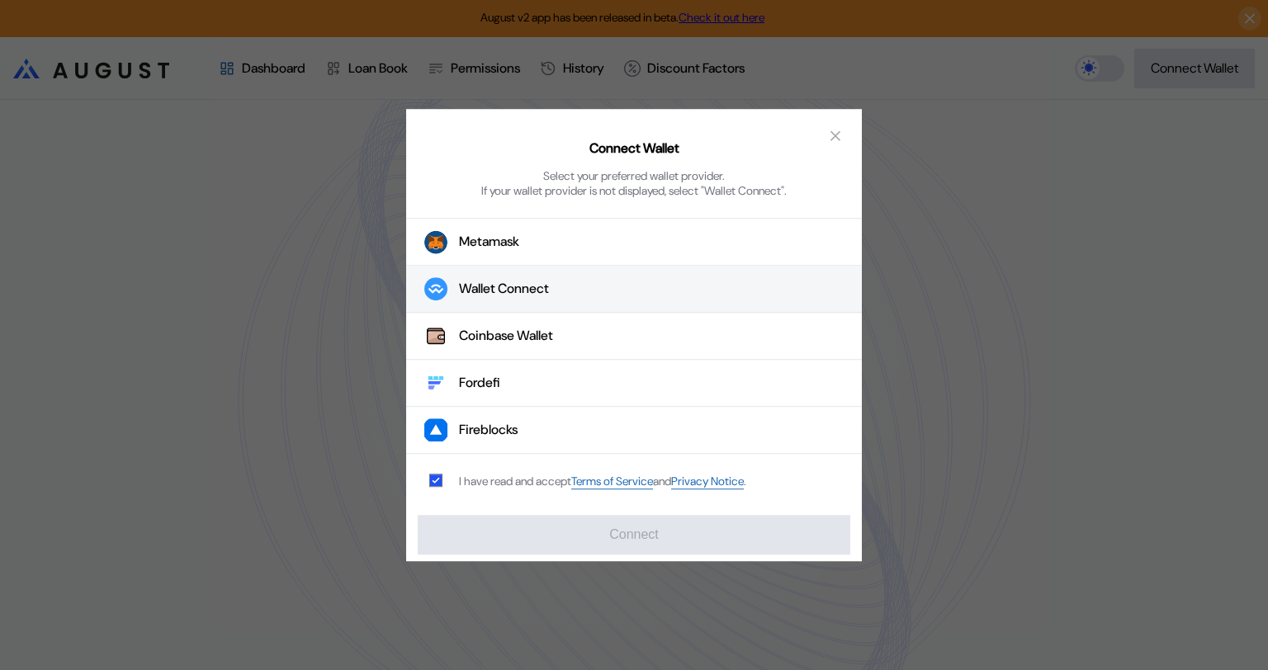
click at [513, 289] on div "Wallet Connect" at bounding box center [504, 289] width 90 height 17
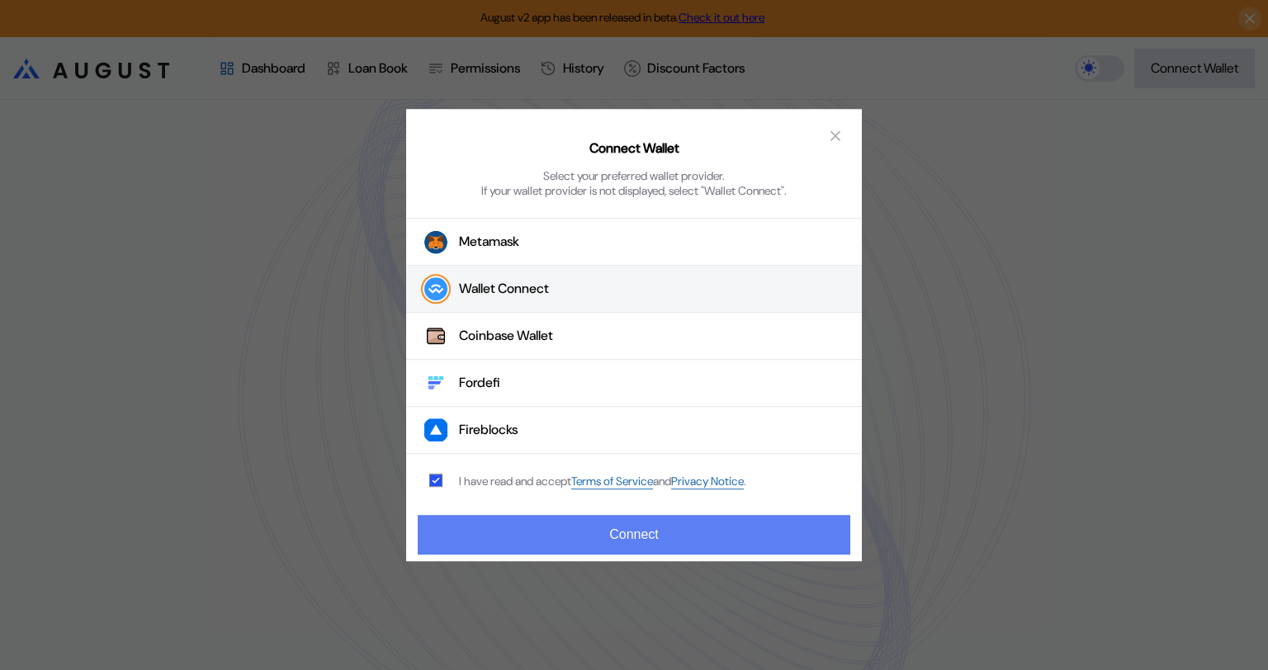
click at [594, 526] on button "Connect" at bounding box center [634, 535] width 432 height 40
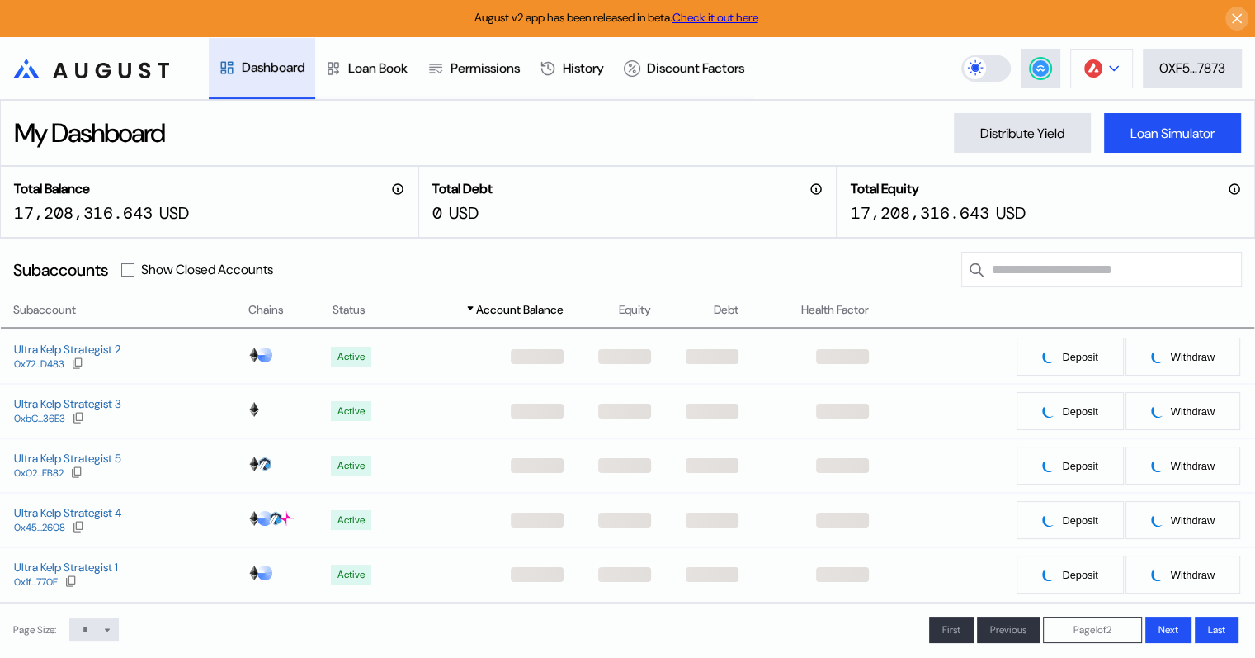
click at [1104, 66] on button at bounding box center [1101, 69] width 63 height 40
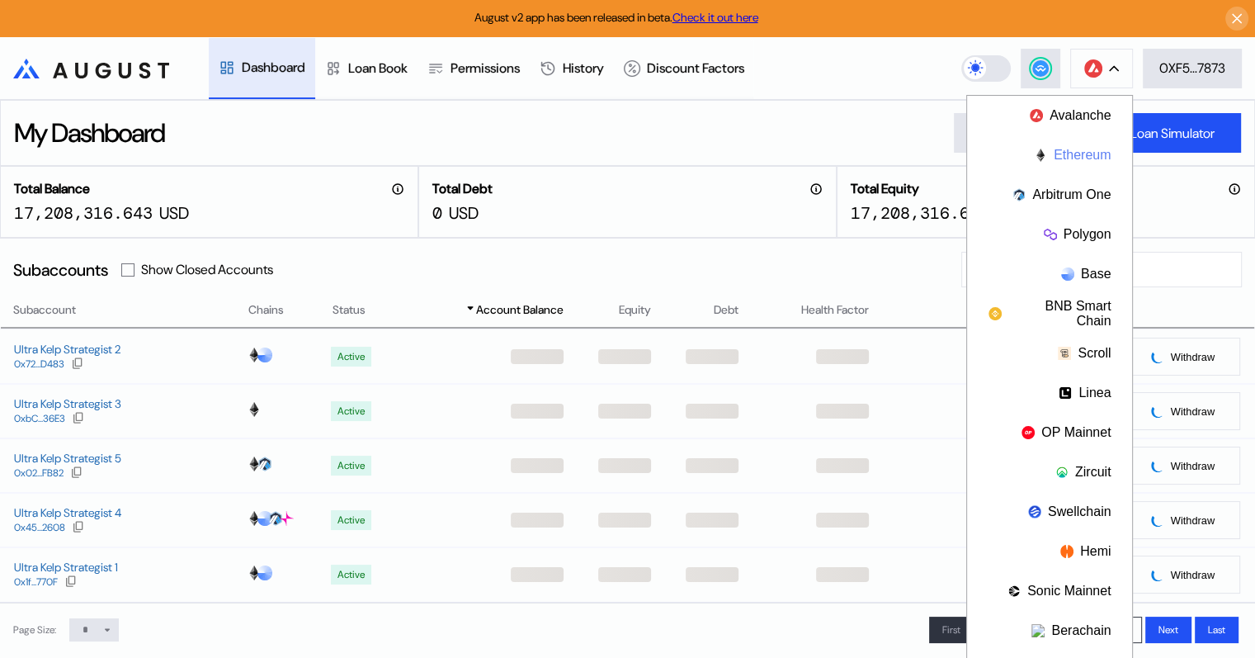
click at [1073, 153] on button "Ethereum" at bounding box center [1049, 155] width 165 height 40
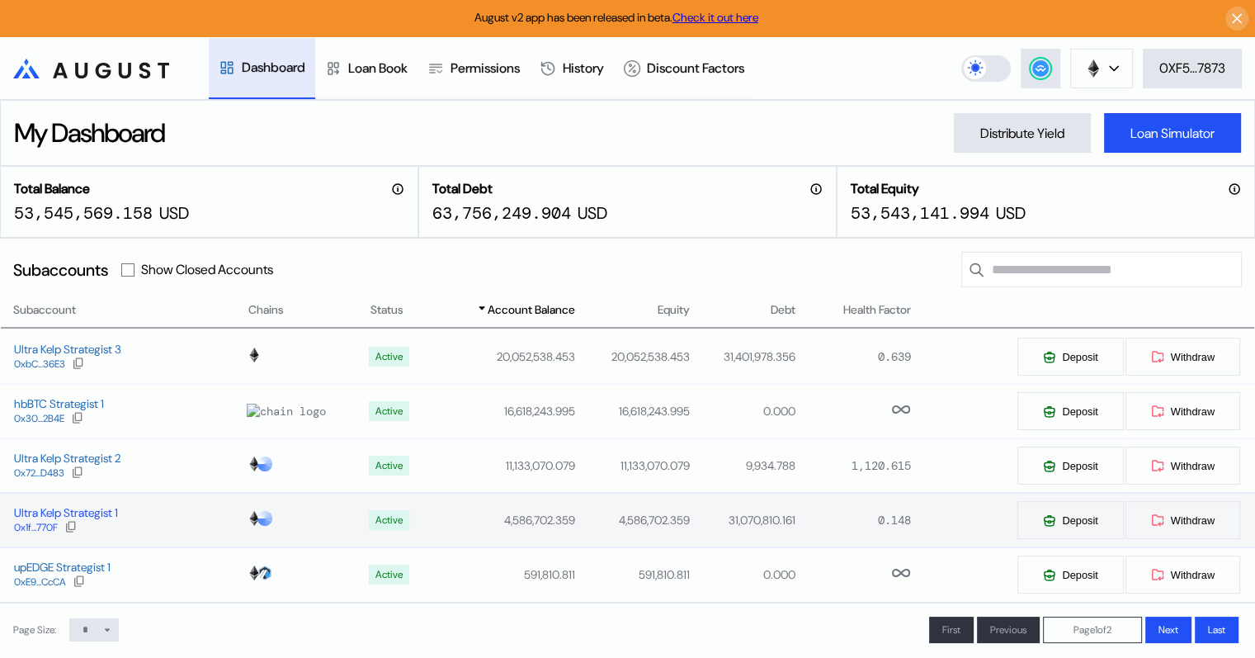
click at [90, 517] on div "Ultra Kelp Strategist 1" at bounding box center [66, 512] width 104 height 15
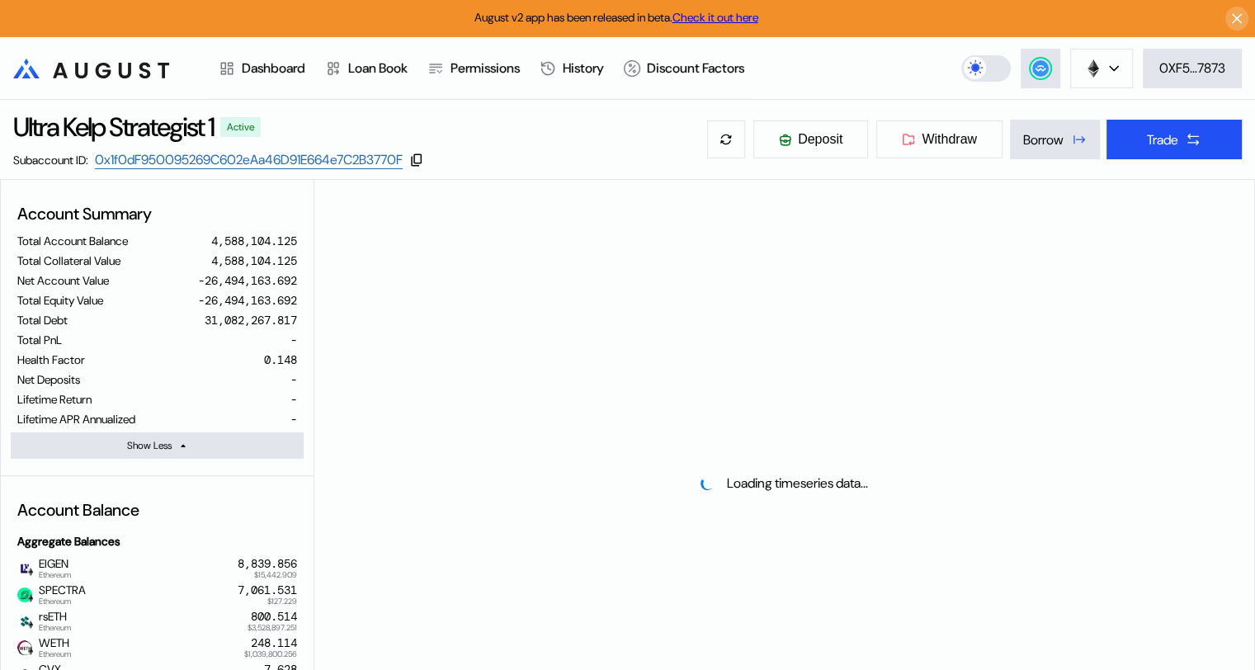
select select "*"
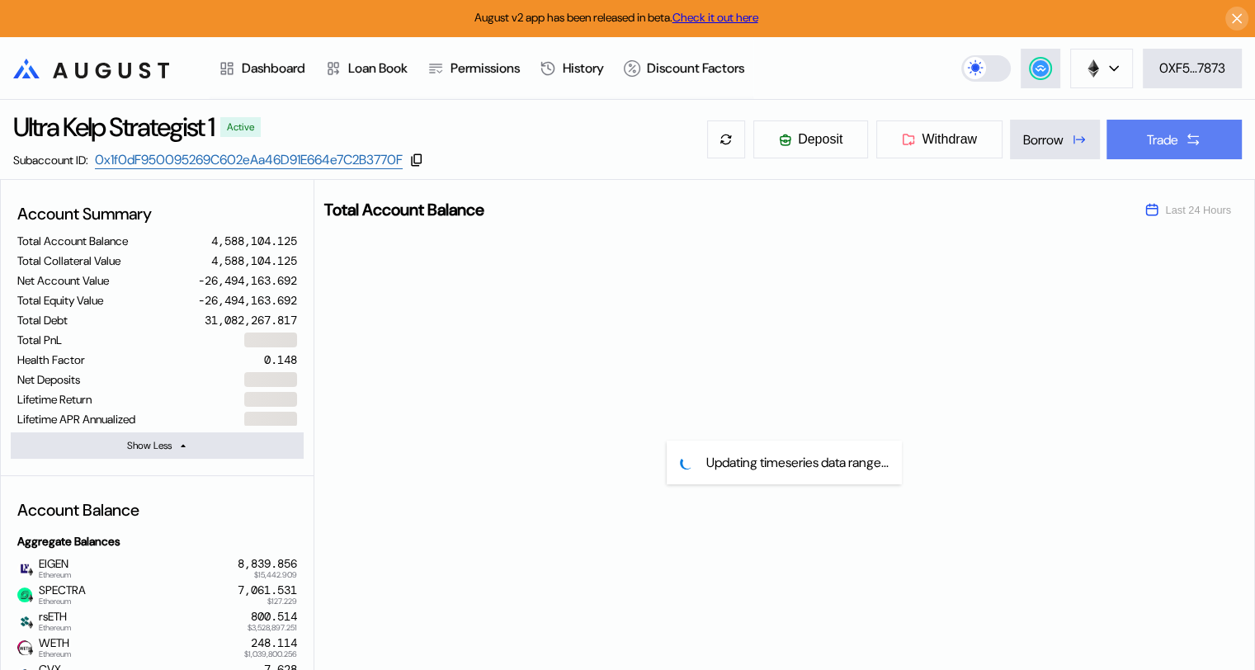
click at [1169, 139] on div "Trade" at bounding box center [1162, 139] width 31 height 17
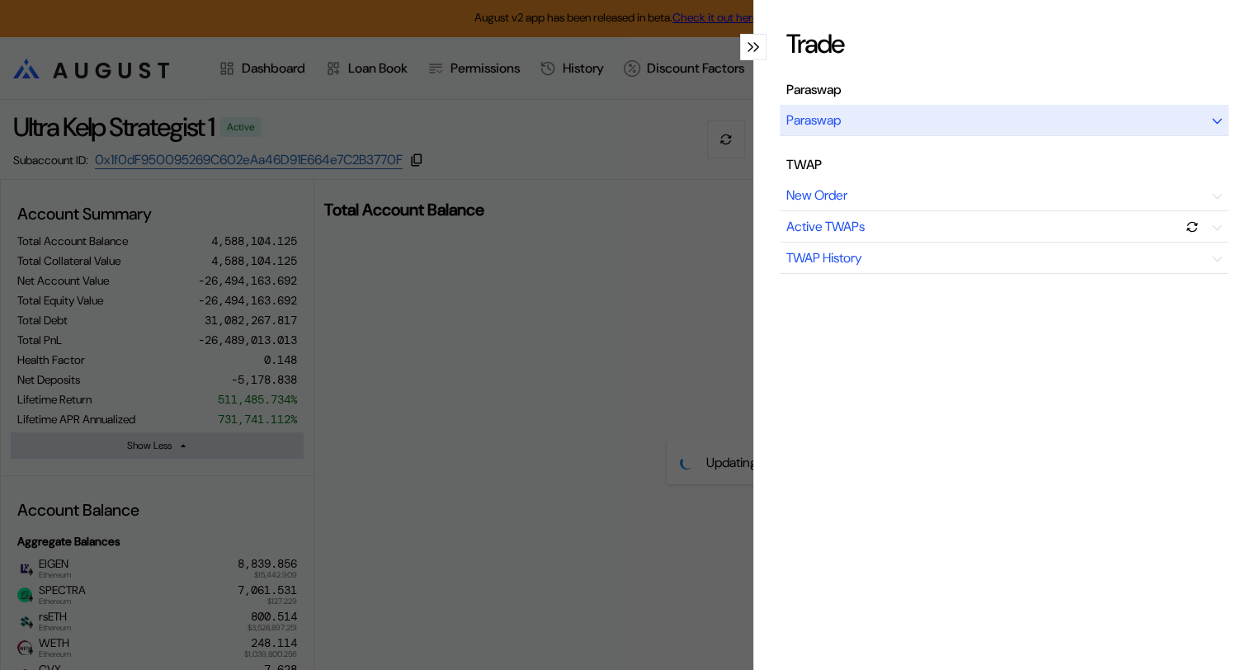
click at [1095, 117] on div "Paraswap" at bounding box center [1004, 120] width 449 height 31
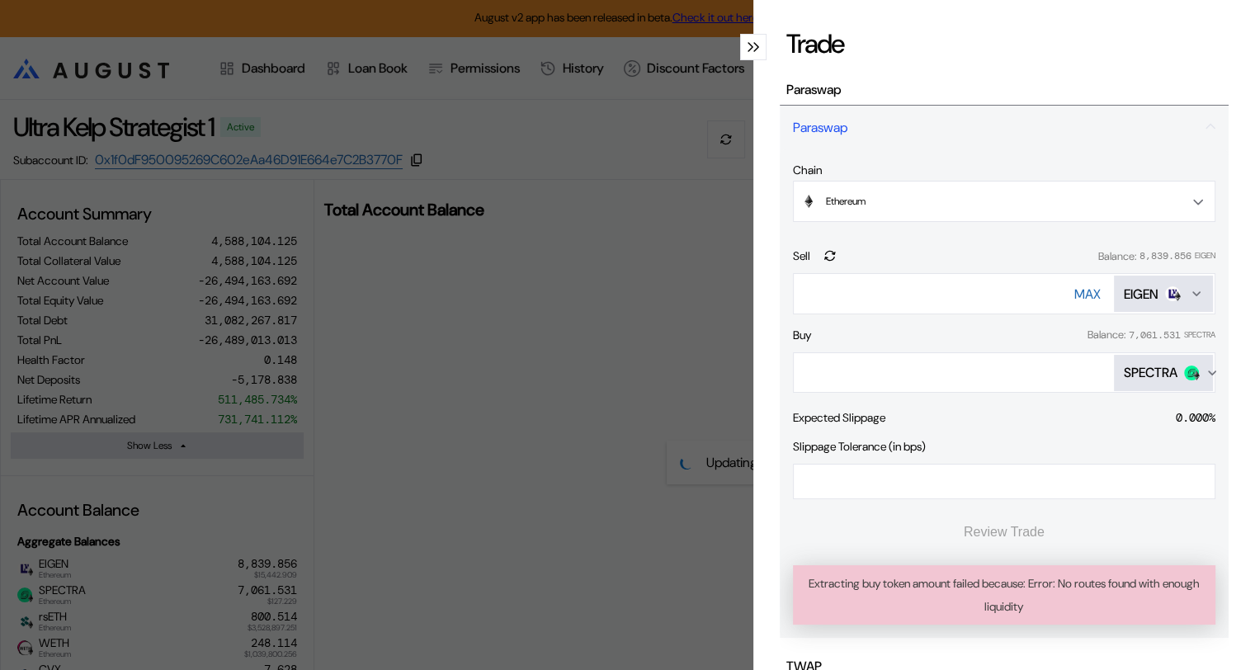
click at [1131, 366] on div "SPECTRA" at bounding box center [1151, 372] width 54 height 17
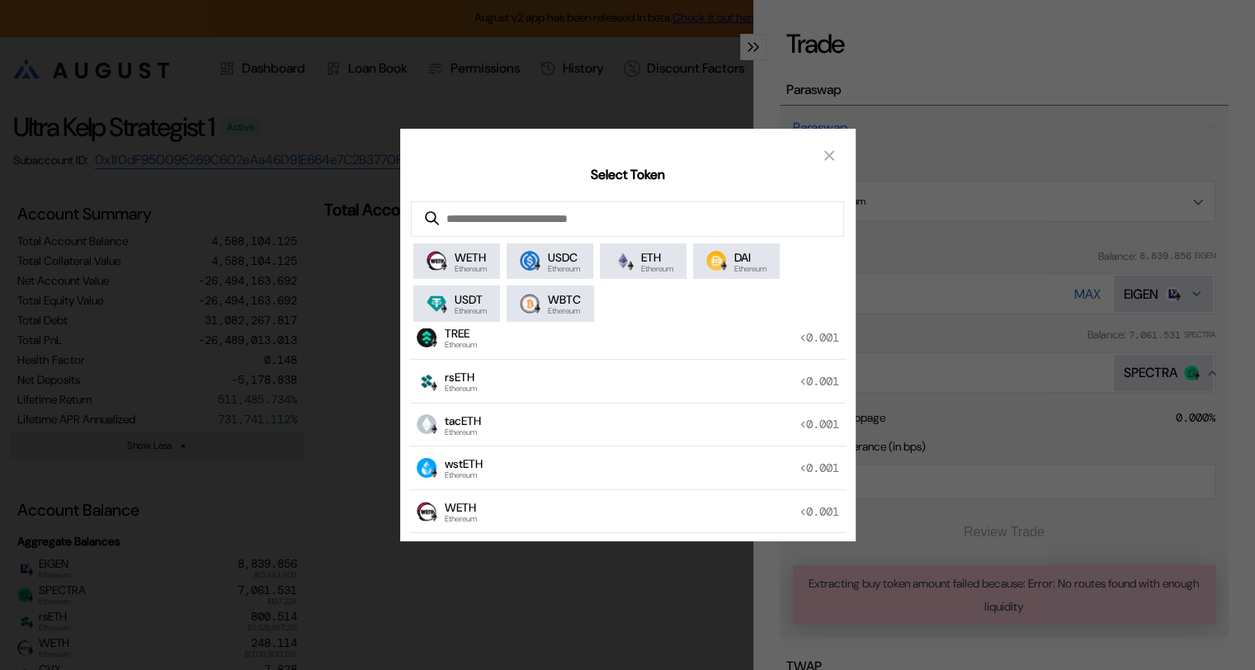
scroll to position [413, 0]
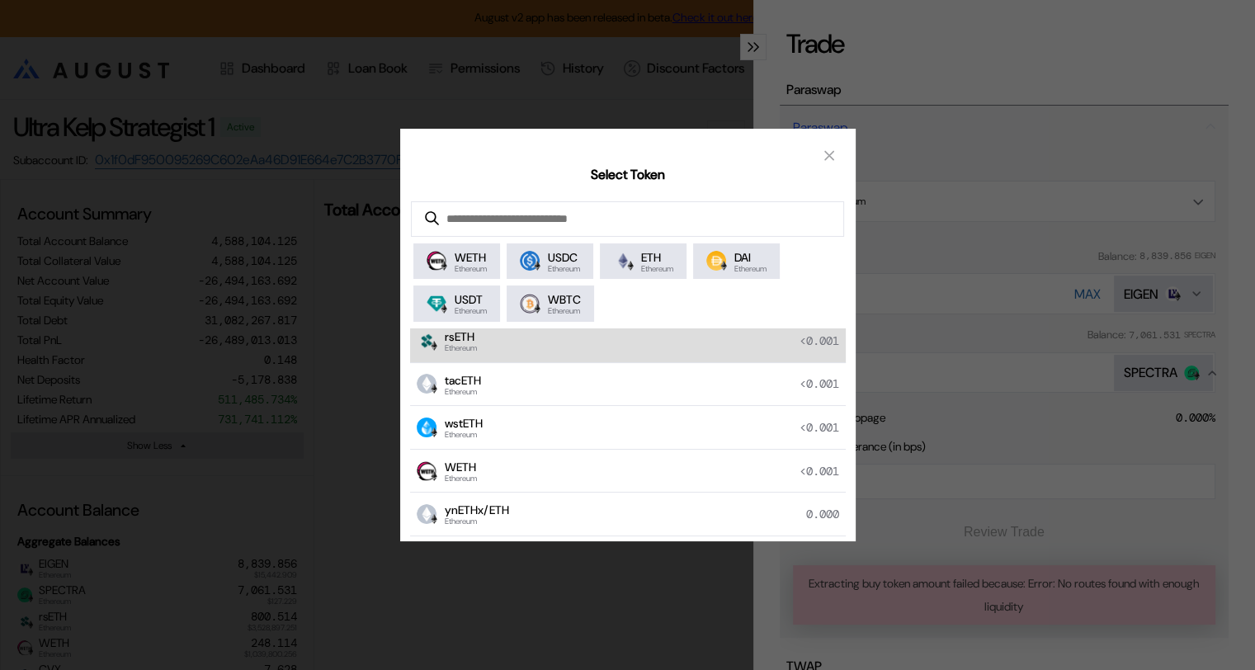
click at [475, 345] on span "Ethereum" at bounding box center [461, 348] width 32 height 8
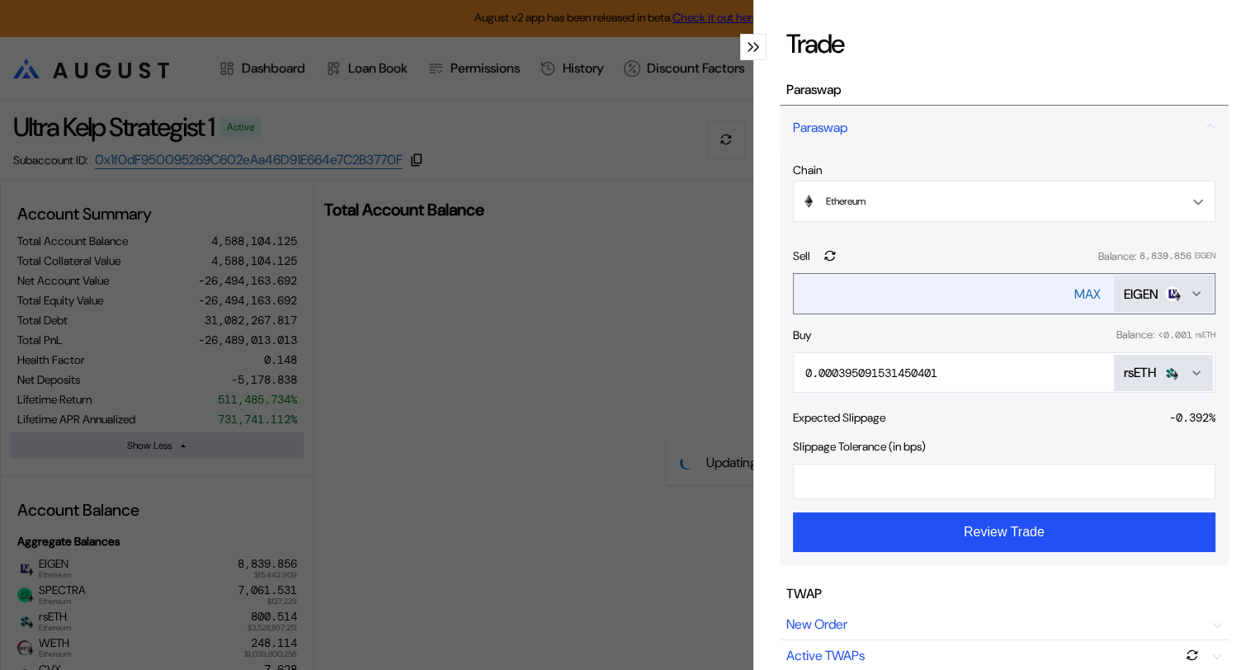
click at [1074, 290] on div "MAX" at bounding box center [1087, 294] width 26 height 17
type input "**********"
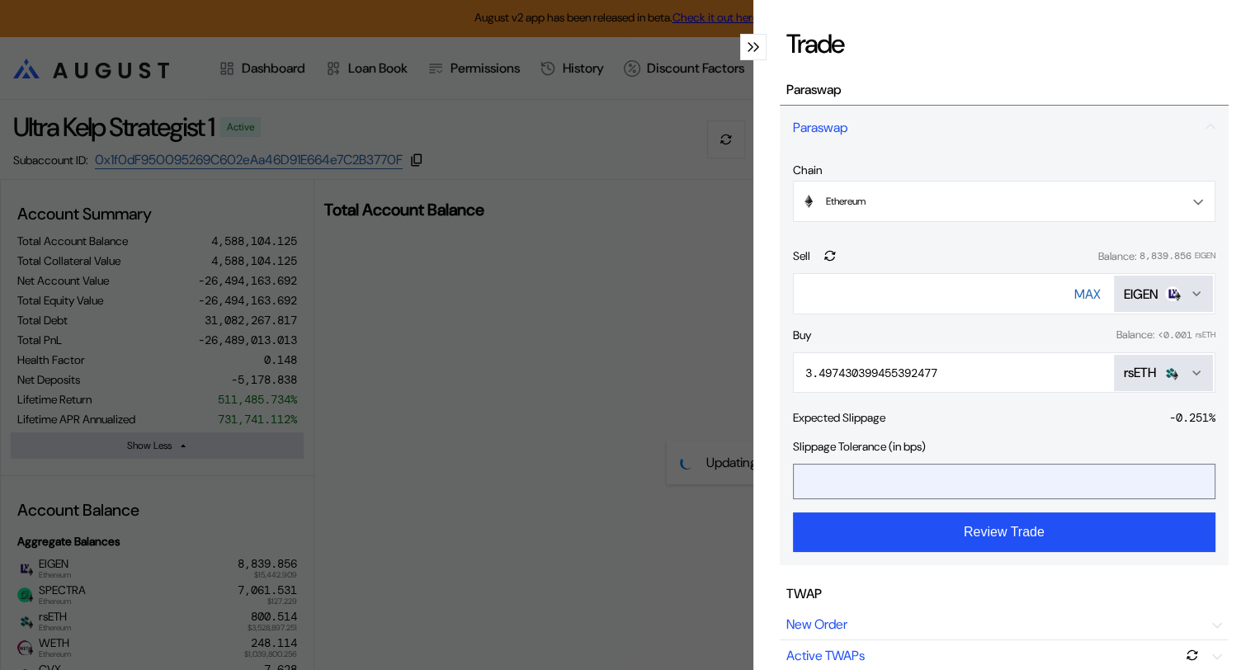
drag, startPoint x: 813, startPoint y: 481, endPoint x: 797, endPoint y: 475, distance: 16.7
click at [797, 475] on input "*" at bounding box center [992, 482] width 396 height 34
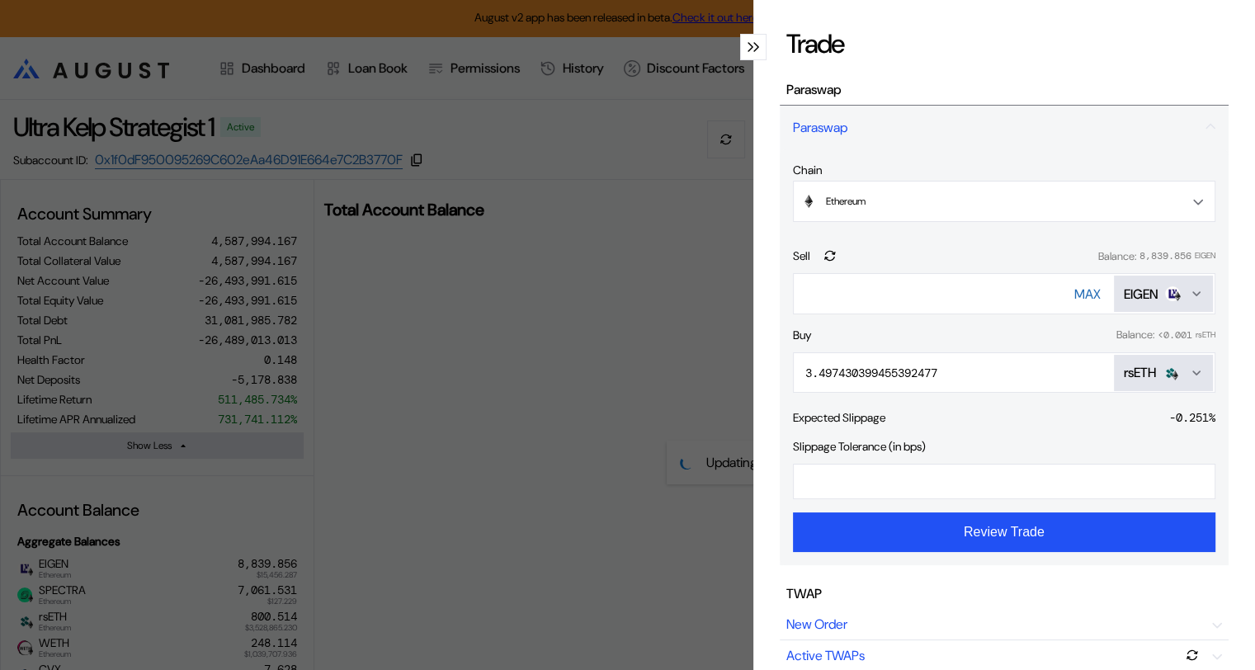
type input "**"
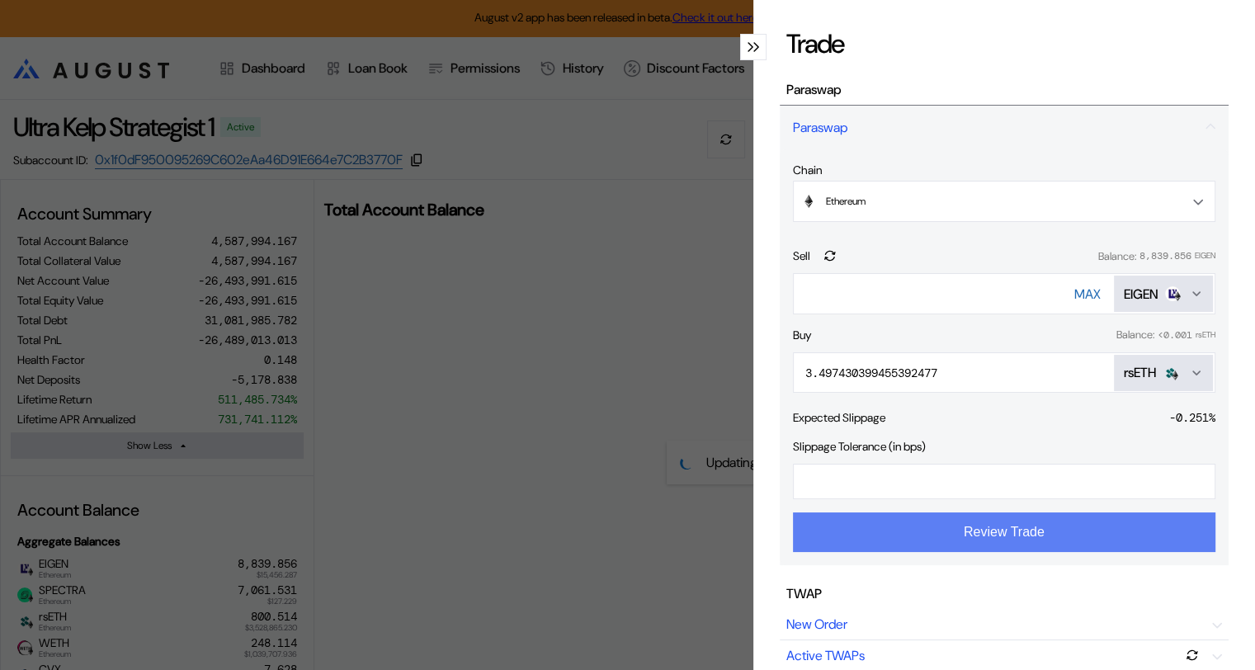
click at [997, 536] on button "Review Trade" at bounding box center [1004, 532] width 423 height 40
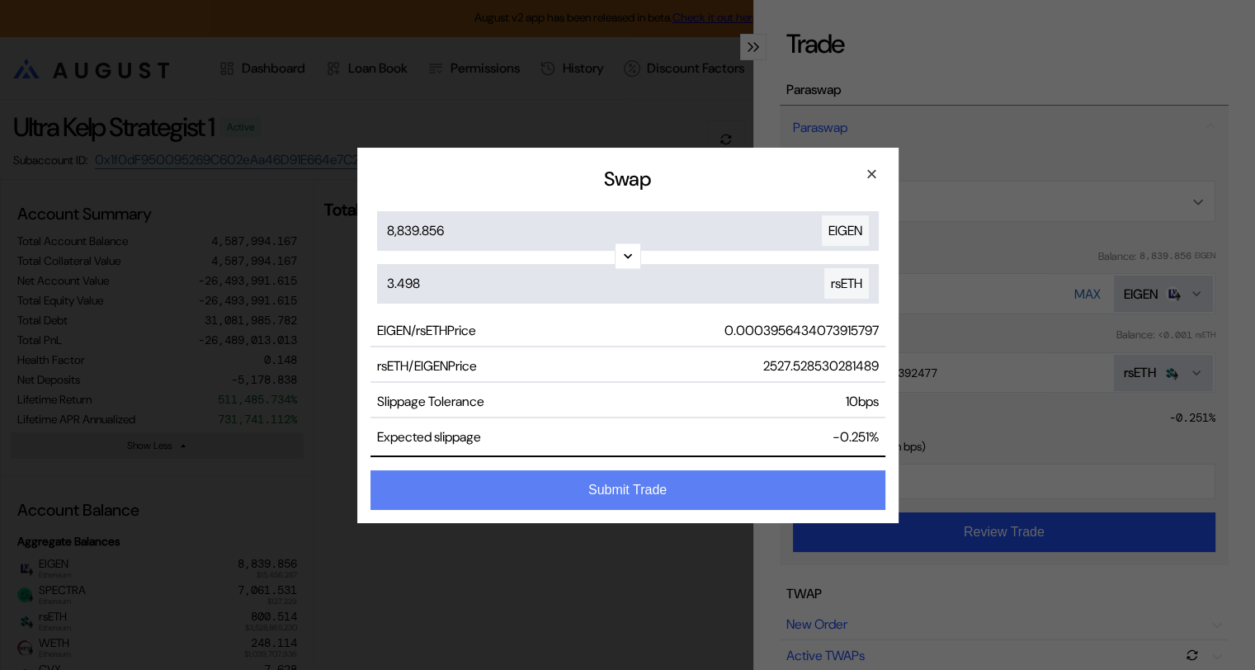
click at [658, 489] on button "Submit Trade" at bounding box center [628, 490] width 515 height 40
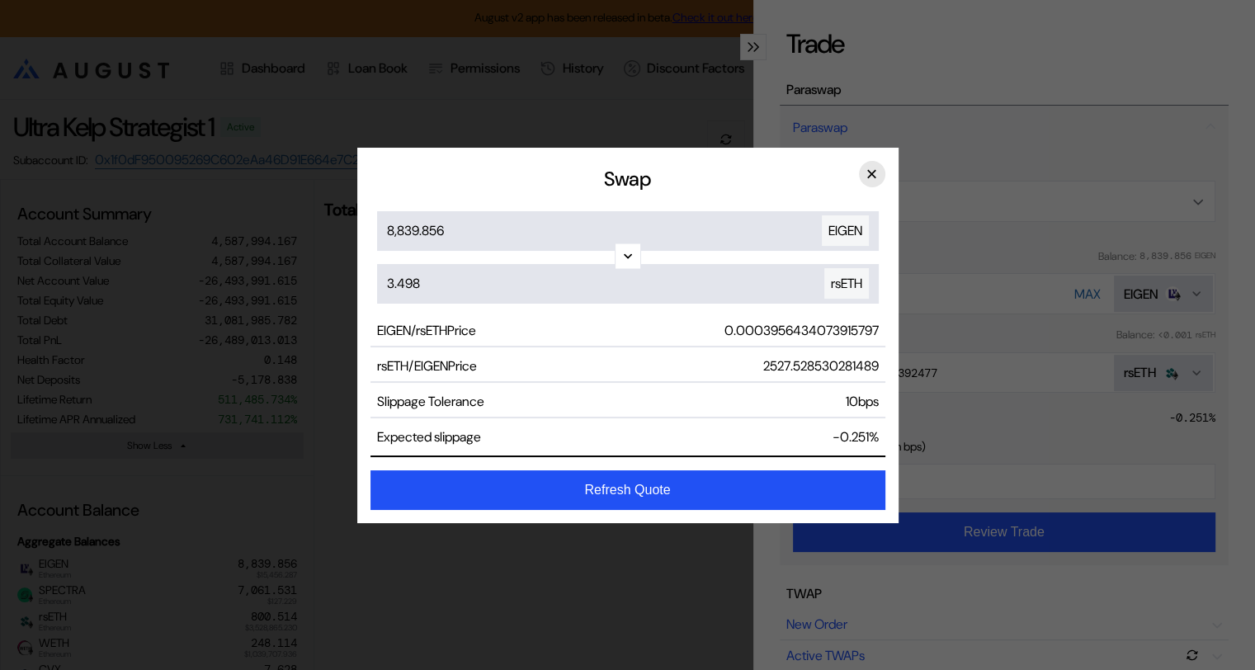
click at [871, 169] on button "×" at bounding box center [872, 174] width 26 height 26
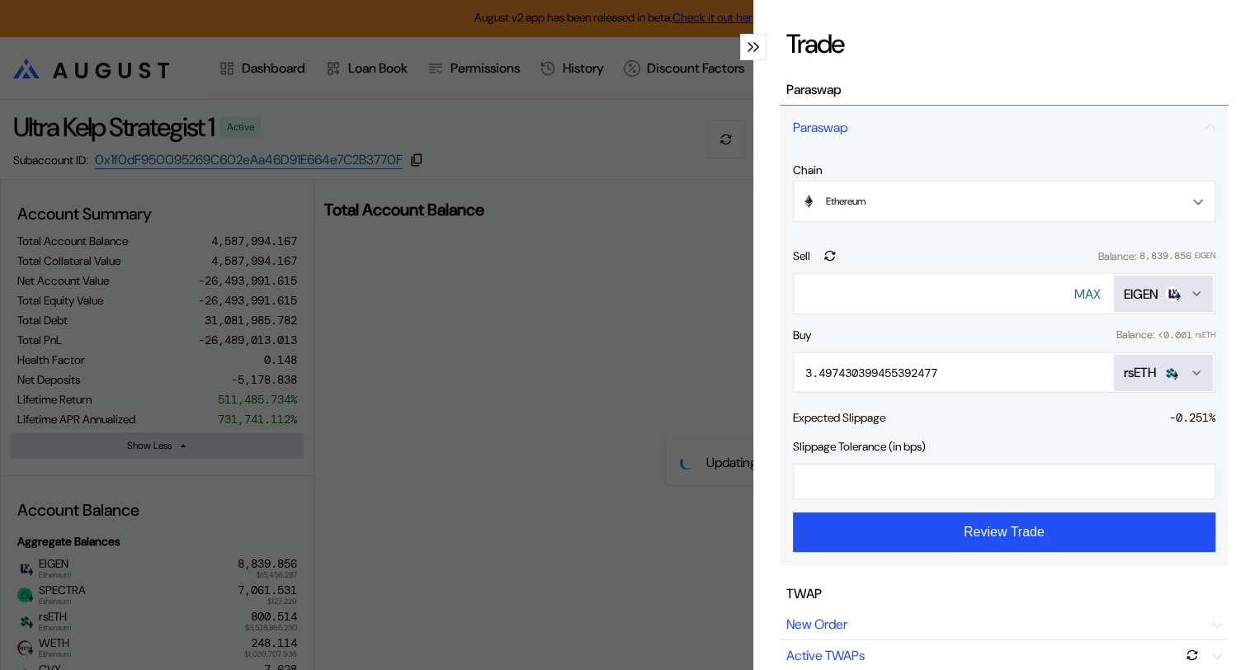
click at [1193, 371] on icon "Open menu for selecting token for payment" at bounding box center [1196, 372] width 7 height 3
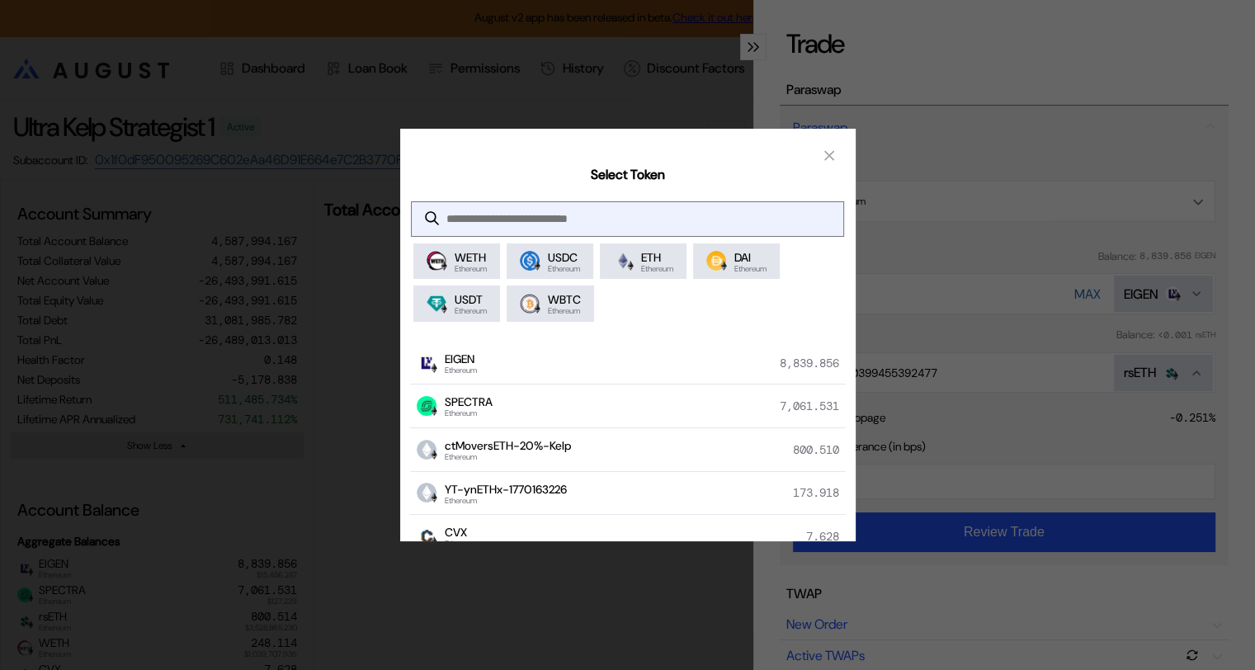
click at [517, 216] on input "modal" at bounding box center [615, 219] width 406 height 34
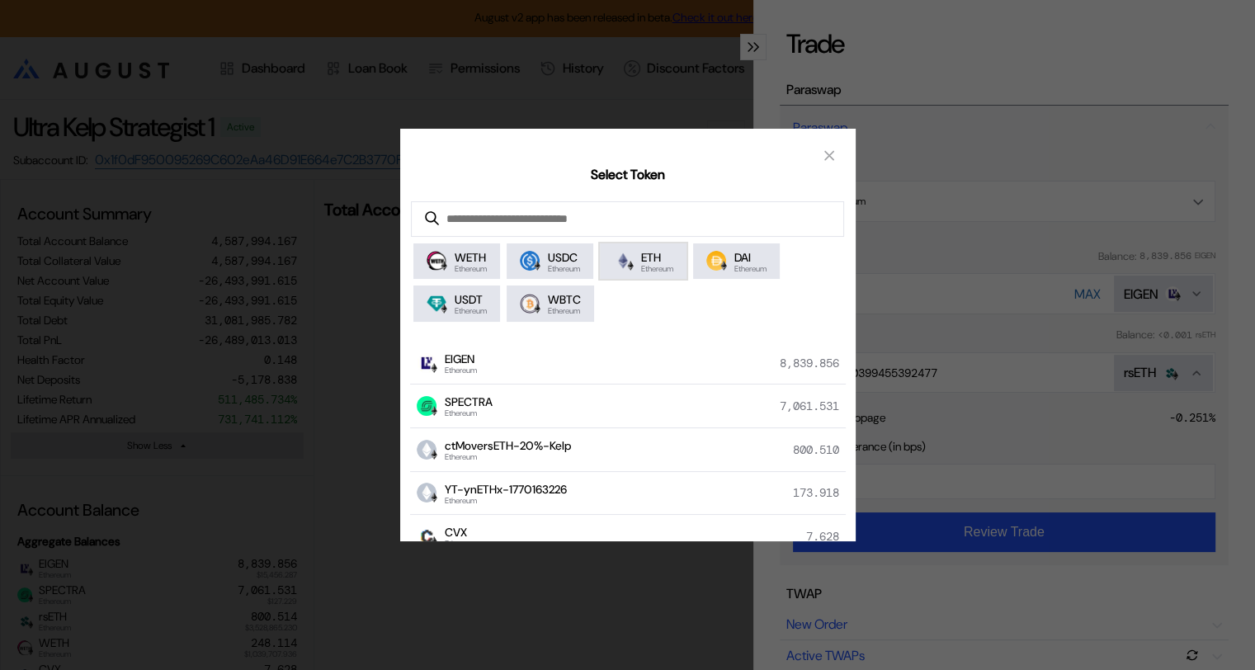
click at [665, 266] on span "Ethereum" at bounding box center [657, 269] width 32 height 8
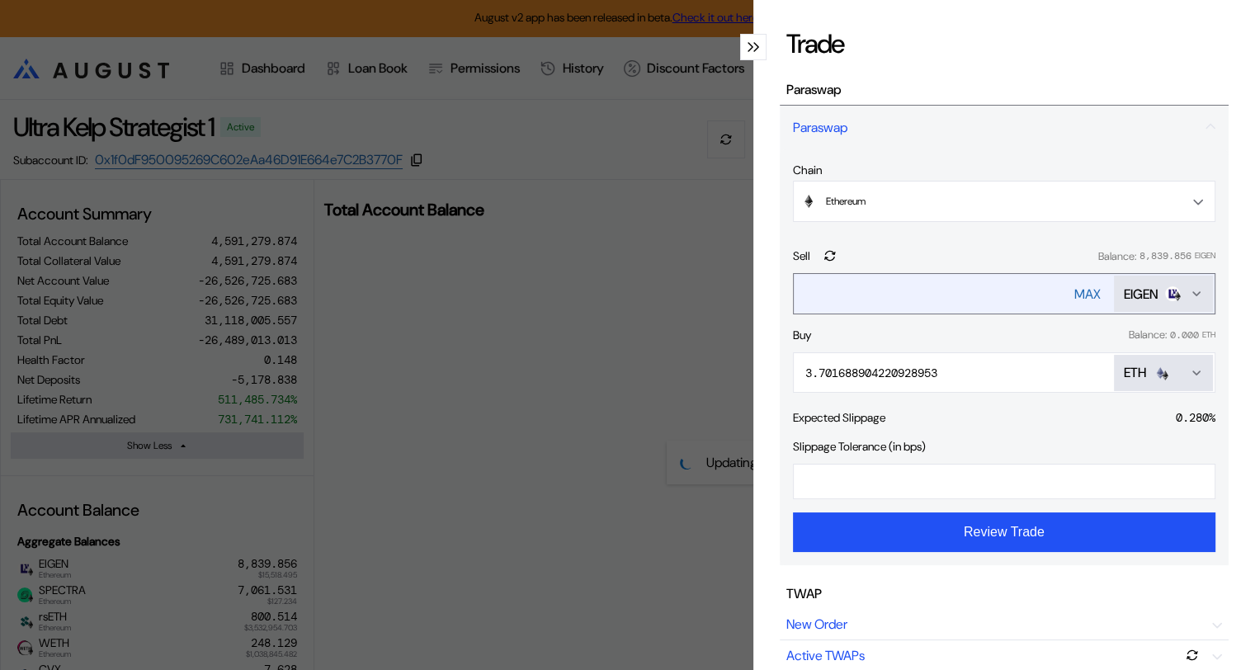
drag, startPoint x: 968, startPoint y: 293, endPoint x: 793, endPoint y: 295, distance: 175.0
click at [794, 295] on input "**********" at bounding box center [918, 294] width 248 height 34
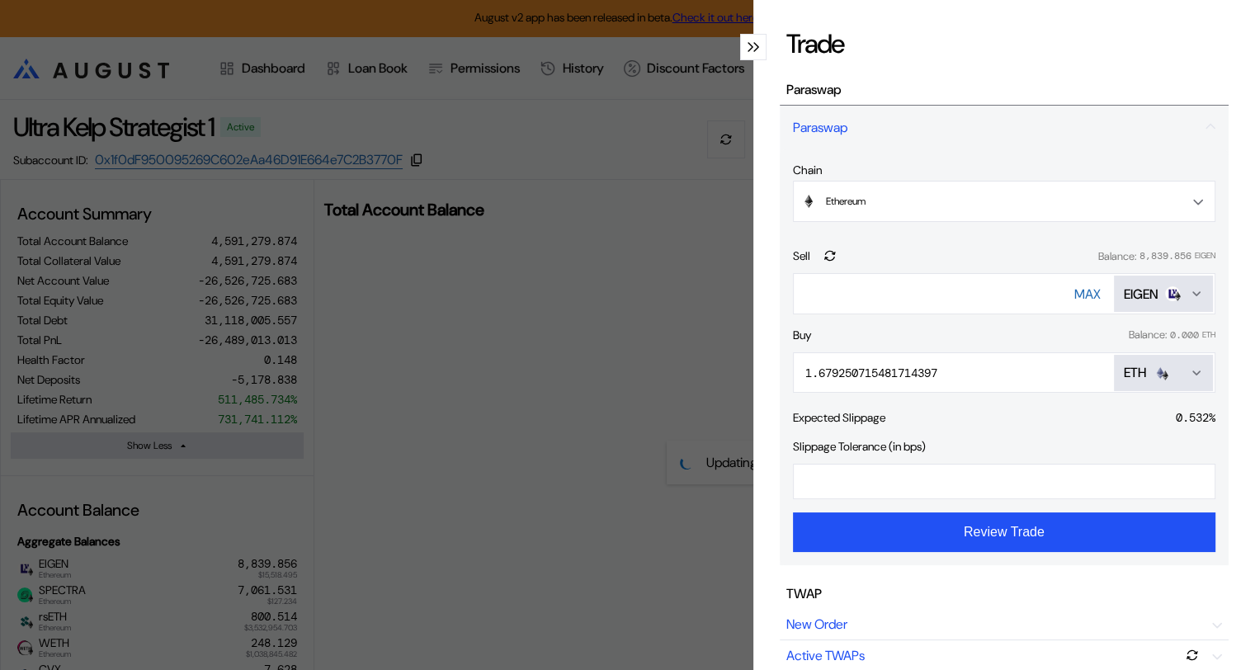
click at [1173, 373] on div "ETH" at bounding box center [1163, 372] width 79 height 17
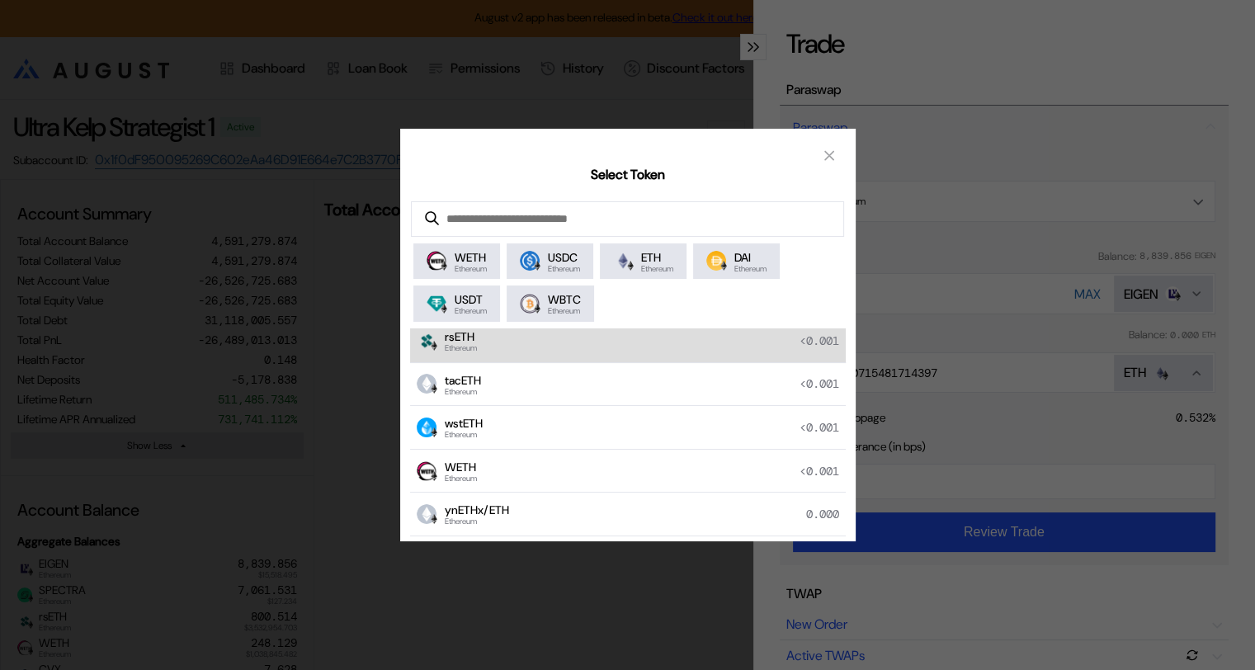
click at [493, 342] on div "rsETH Ethereum <0.001" at bounding box center [628, 341] width 436 height 44
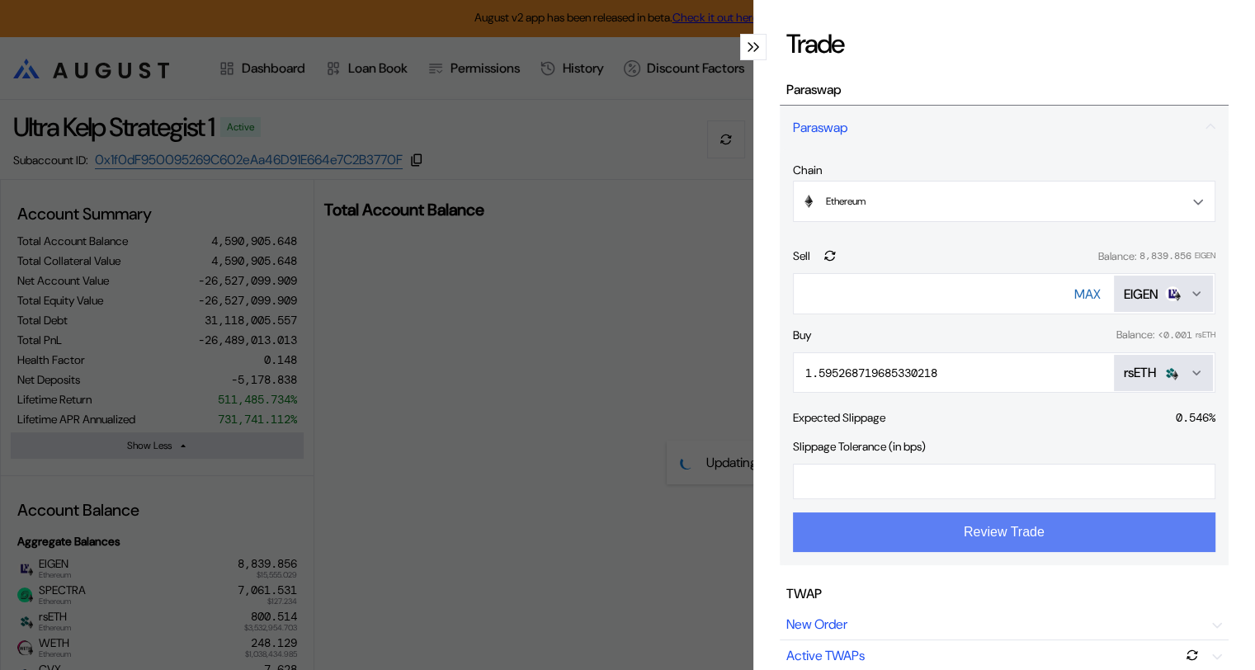
click at [972, 534] on button "Review Trade" at bounding box center [1004, 532] width 423 height 40
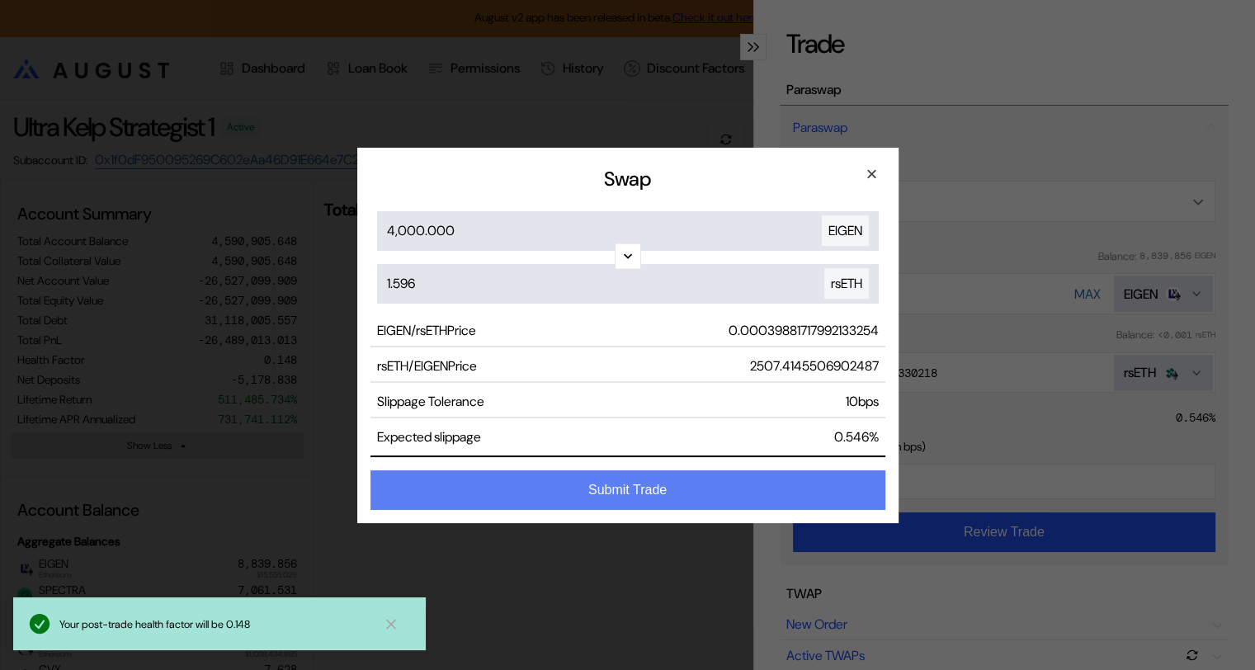
click at [670, 490] on button "Submit Trade" at bounding box center [628, 490] width 515 height 40
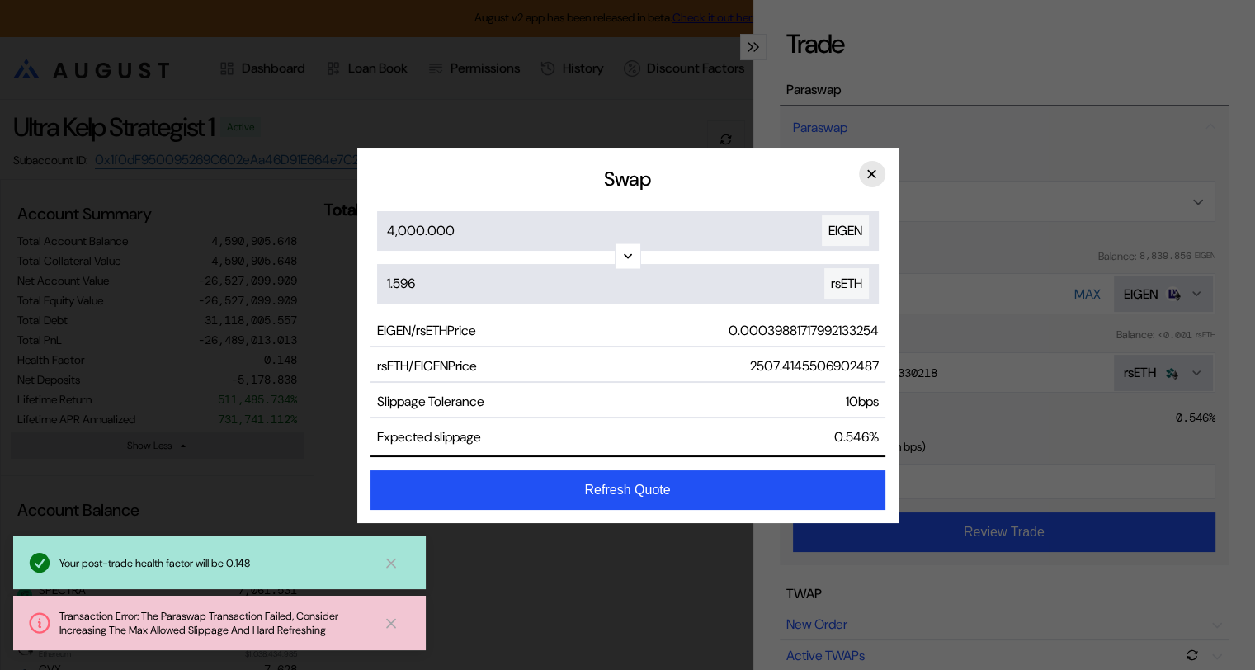
click at [871, 172] on button "×" at bounding box center [872, 174] width 26 height 26
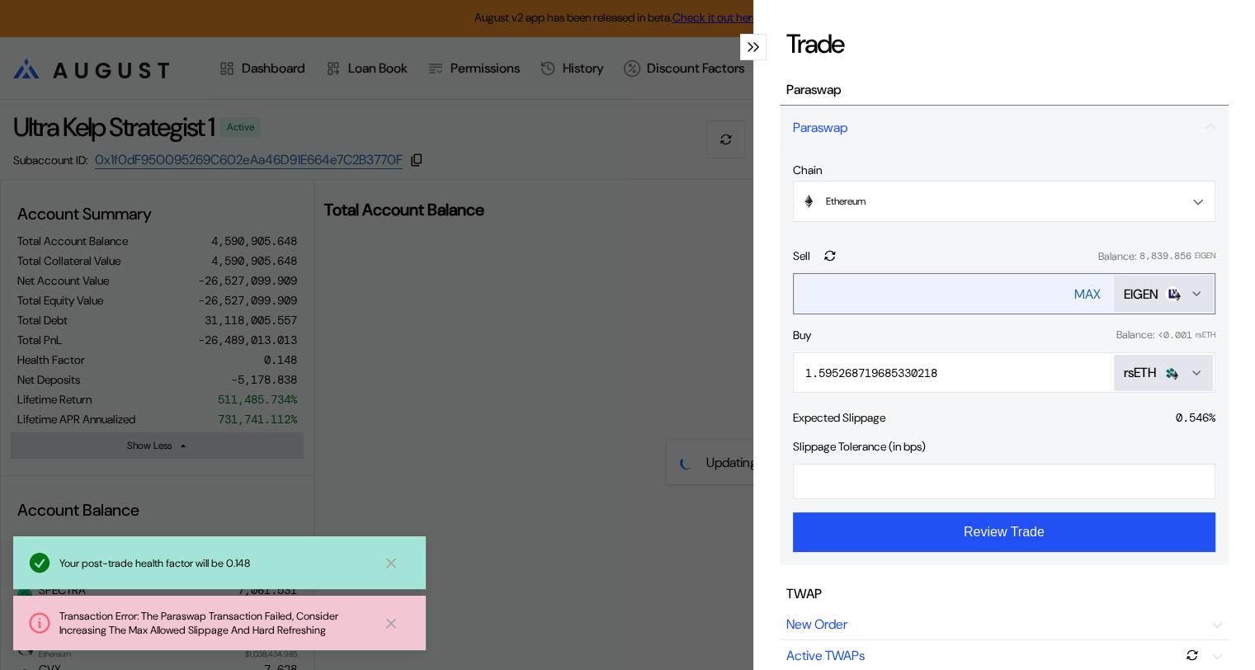
drag, startPoint x: 844, startPoint y: 294, endPoint x: 789, endPoint y: 287, distance: 55.7
click at [794, 287] on input "****" at bounding box center [918, 294] width 248 height 34
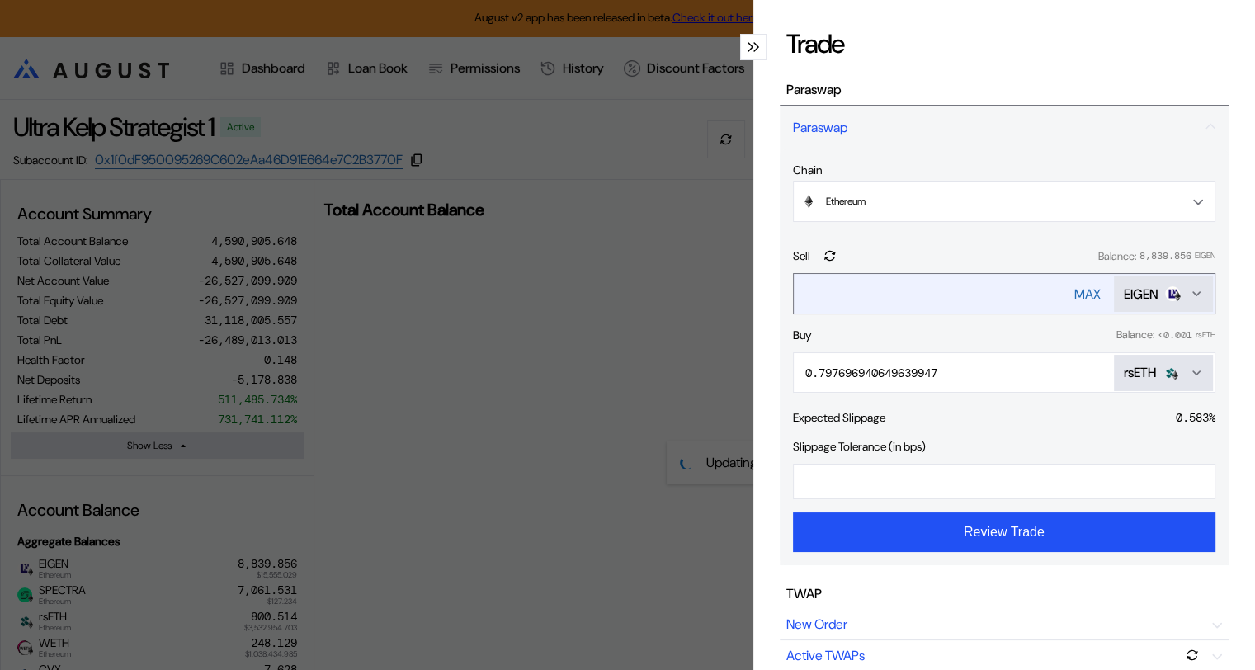
drag, startPoint x: 834, startPoint y: 290, endPoint x: 790, endPoint y: 295, distance: 44.8
click at [794, 295] on input "****" at bounding box center [918, 294] width 248 height 34
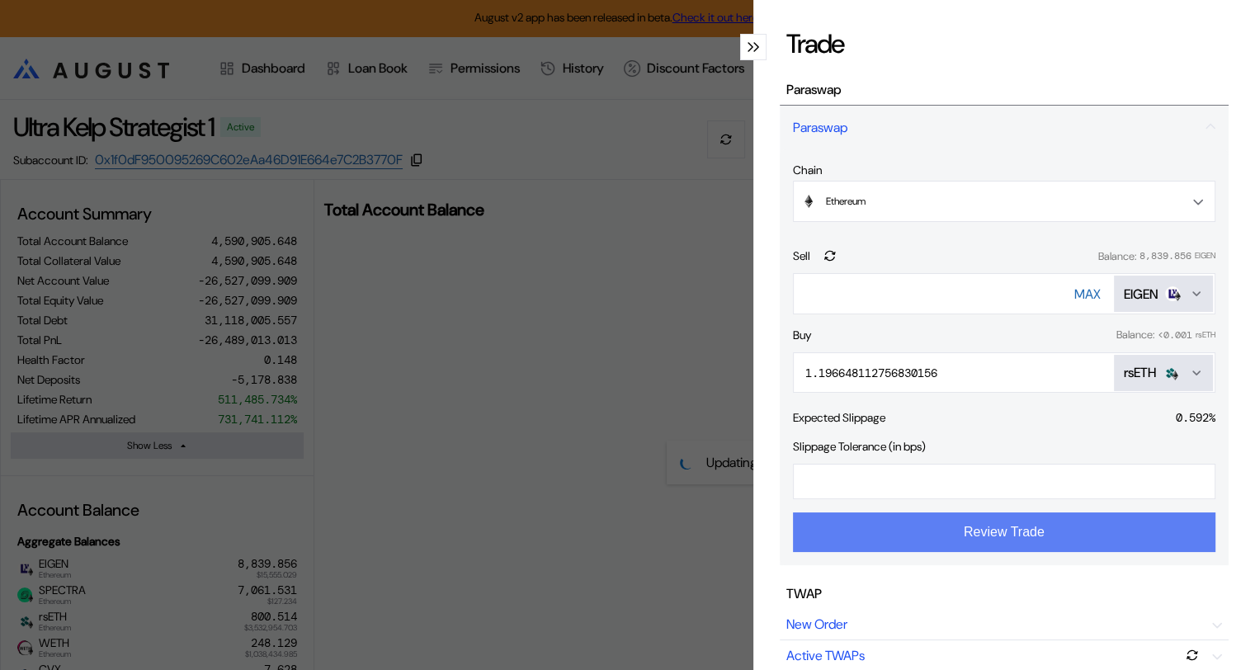
click at [975, 541] on button "Review Trade" at bounding box center [1004, 532] width 423 height 40
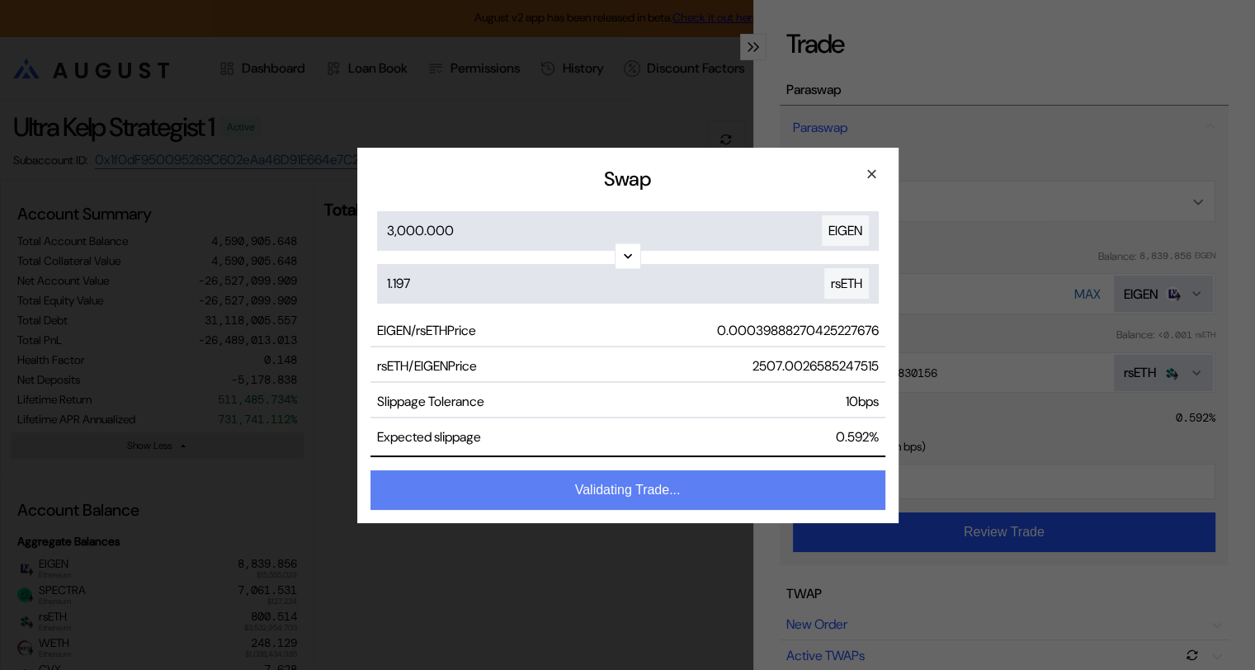
click at [660, 487] on button "Validating Trade..." at bounding box center [628, 490] width 515 height 40
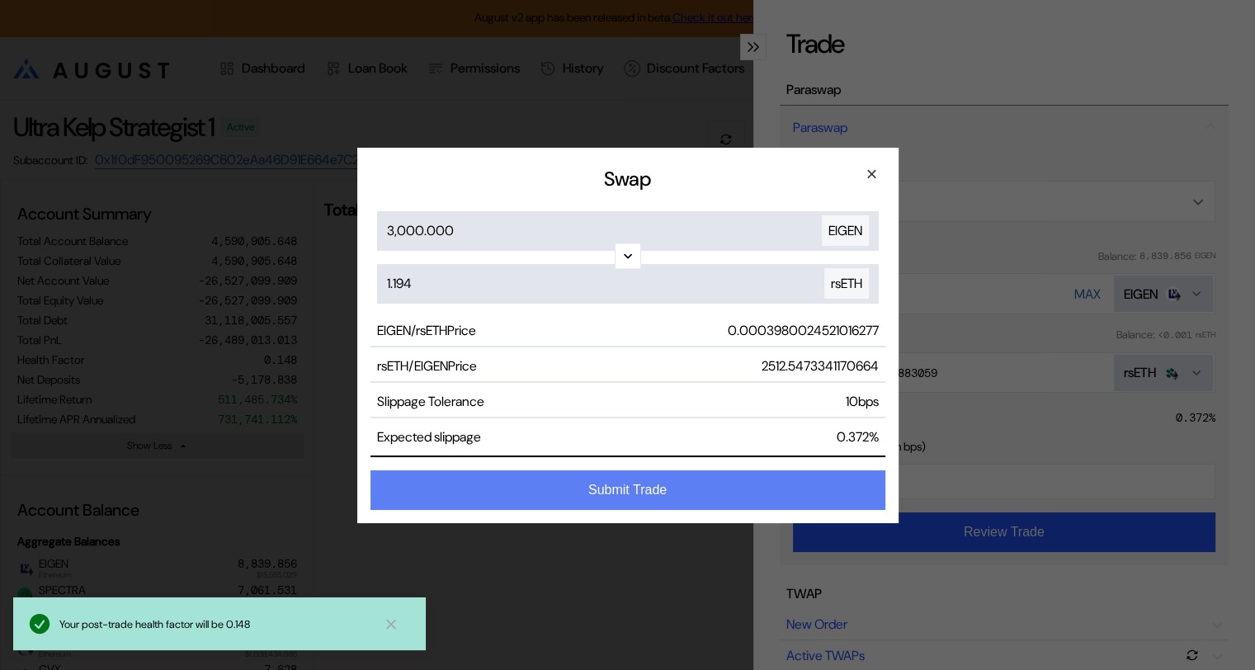
click at [671, 489] on button "Submit Trade" at bounding box center [628, 490] width 515 height 40
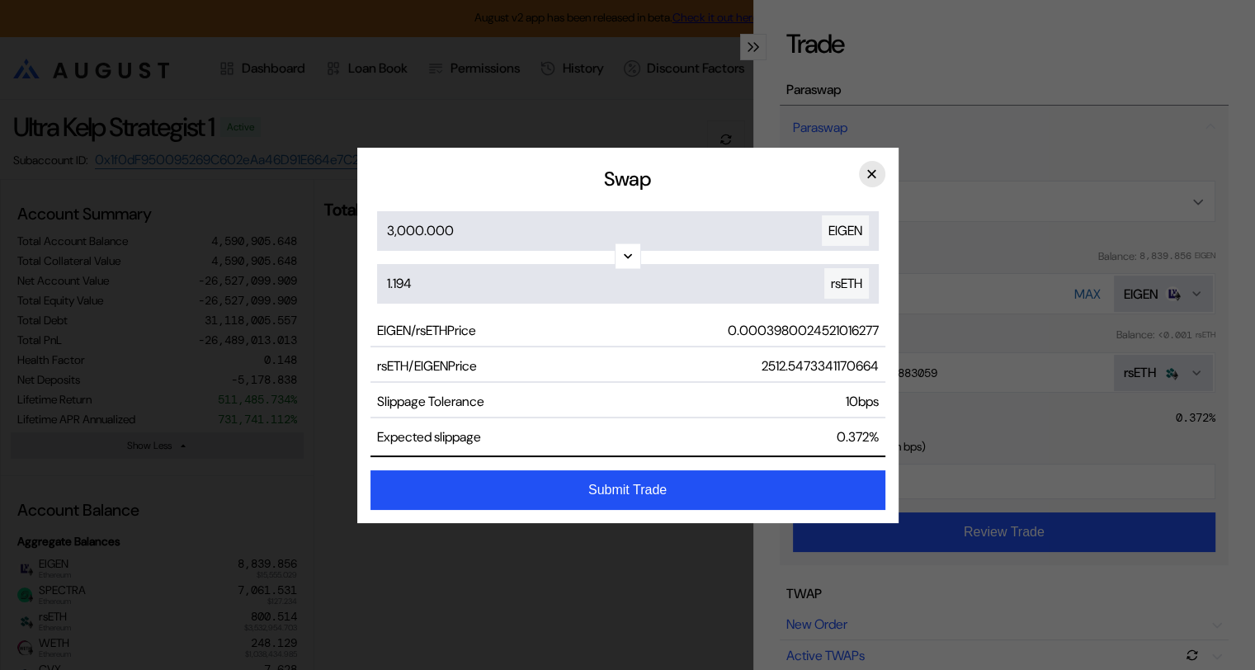
click at [872, 173] on button "×" at bounding box center [872, 174] width 26 height 26
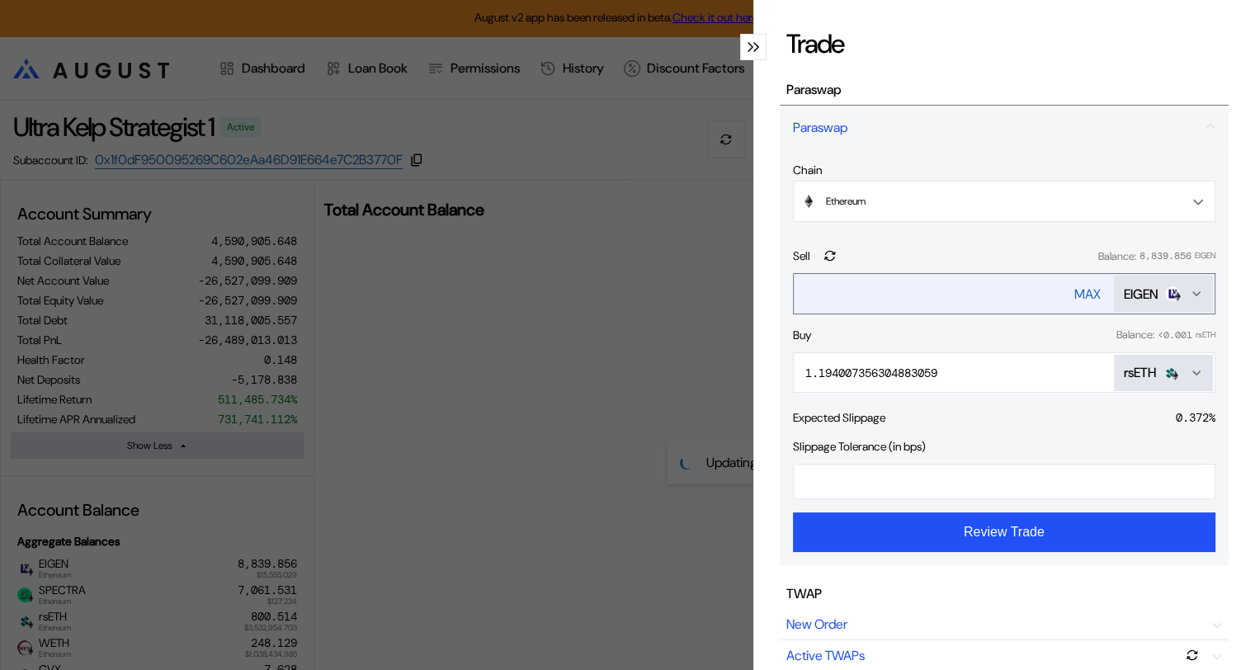
drag, startPoint x: 1071, startPoint y: 293, endPoint x: 1036, endPoint y: 291, distance: 34.7
click at [1074, 293] on div "MAX" at bounding box center [1087, 294] width 26 height 17
type input "**********"
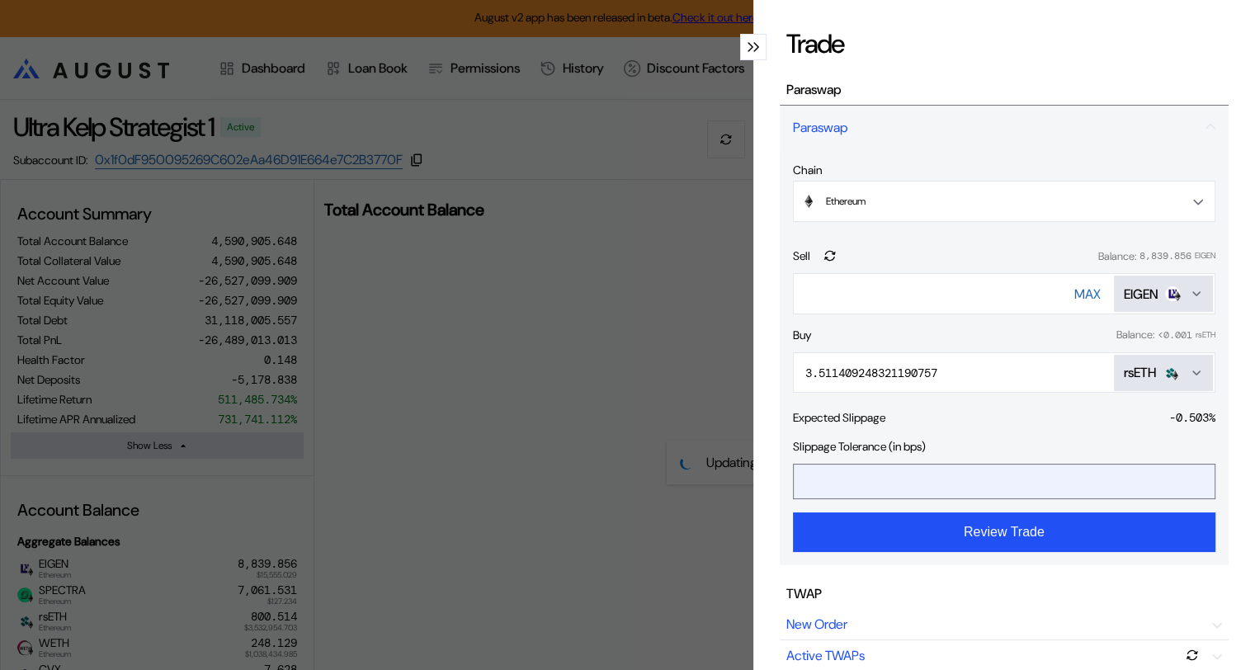
drag, startPoint x: 829, startPoint y: 479, endPoint x: 801, endPoint y: 479, distance: 28.1
click at [801, 479] on input "**" at bounding box center [992, 482] width 396 height 34
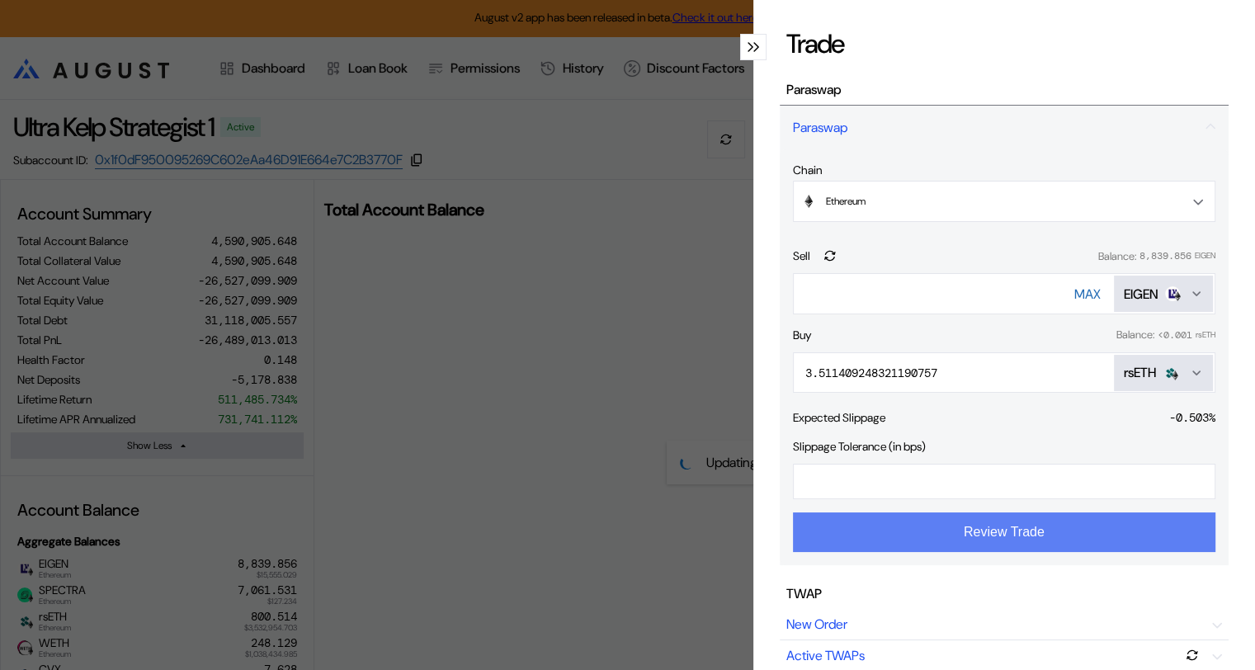
click at [1010, 533] on button "Review Trade" at bounding box center [1004, 532] width 423 height 40
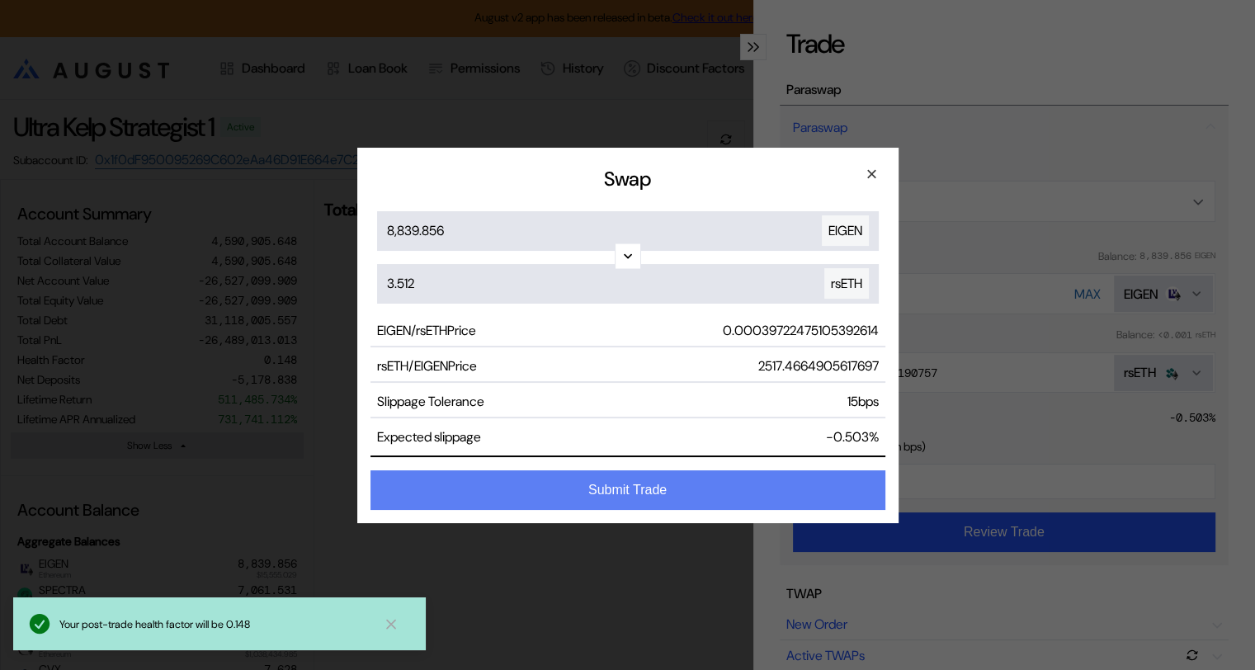
click at [643, 489] on button "Submit Trade" at bounding box center [628, 490] width 515 height 40
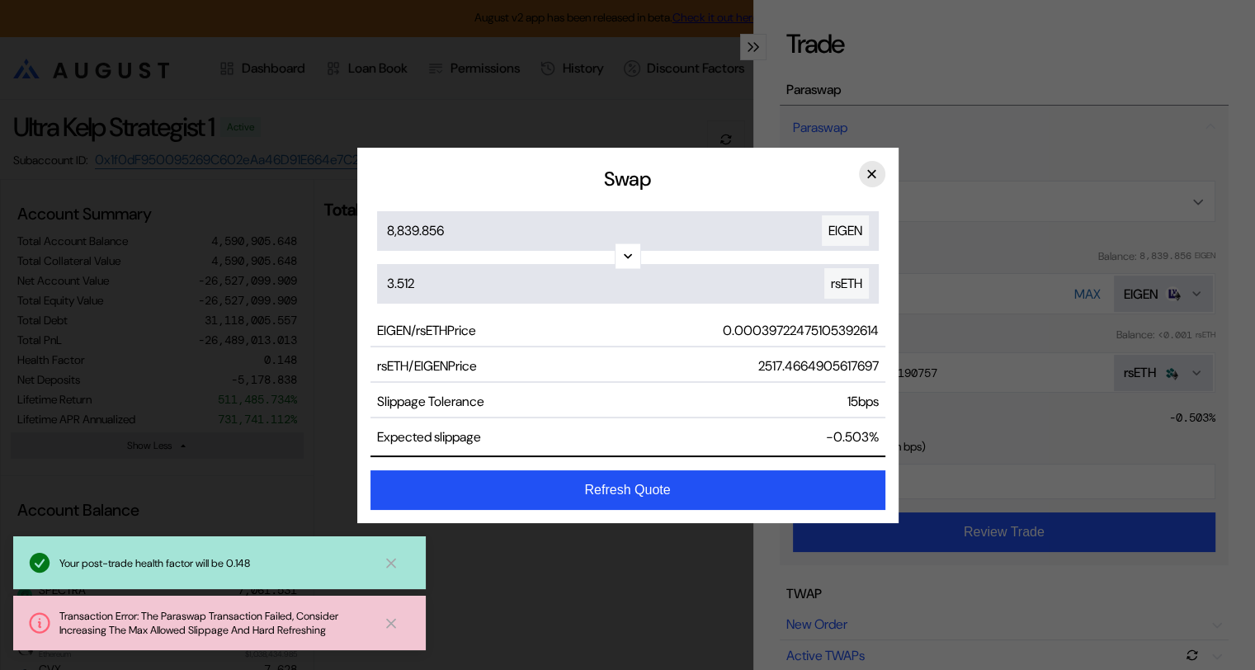
click at [873, 173] on button "×" at bounding box center [872, 174] width 26 height 26
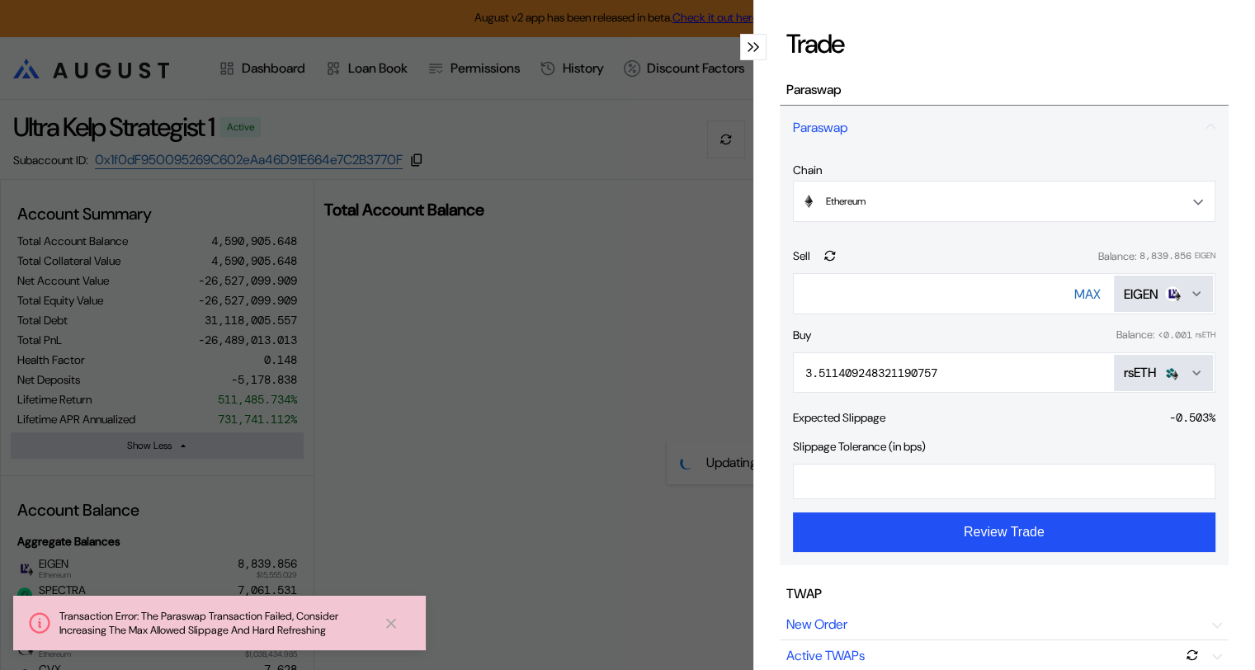
click at [1193, 371] on icon "Open menu for selecting token for payment" at bounding box center [1196, 372] width 7 height 3
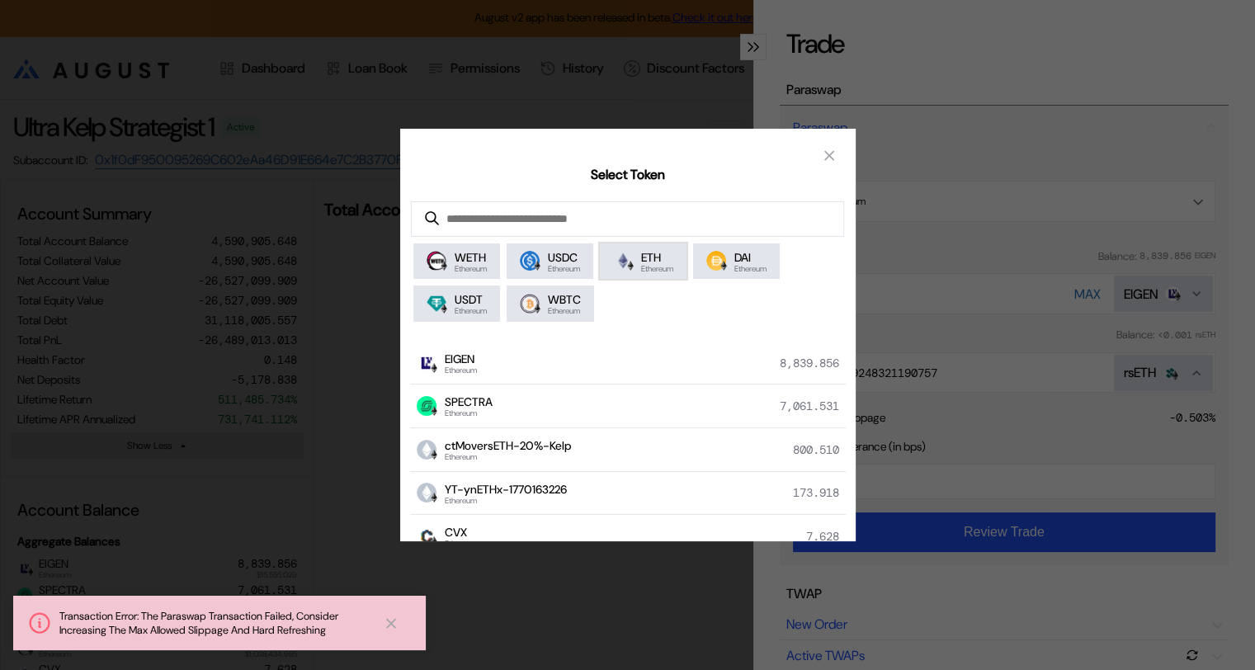
click at [663, 268] on span "Ethereum" at bounding box center [657, 269] width 32 height 8
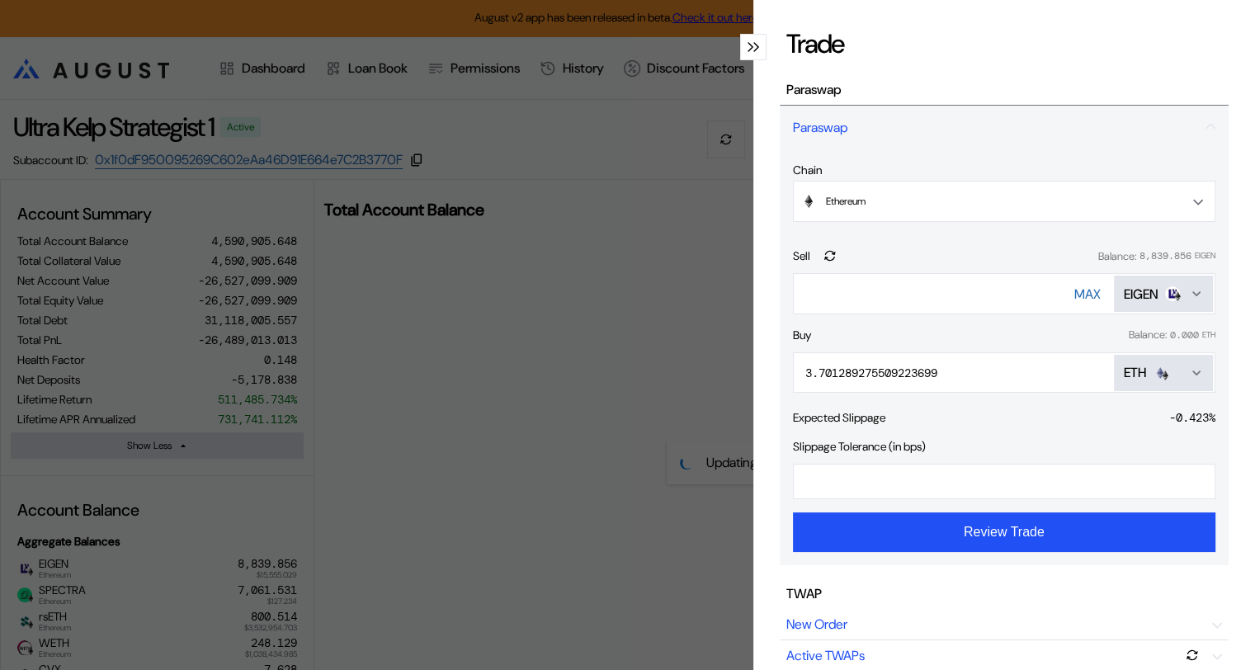
drag, startPoint x: 832, startPoint y: 479, endPoint x: 773, endPoint y: 479, distance: 58.6
click at [773, 479] on div "**********" at bounding box center [1004, 335] width 502 height 670
type input "**"
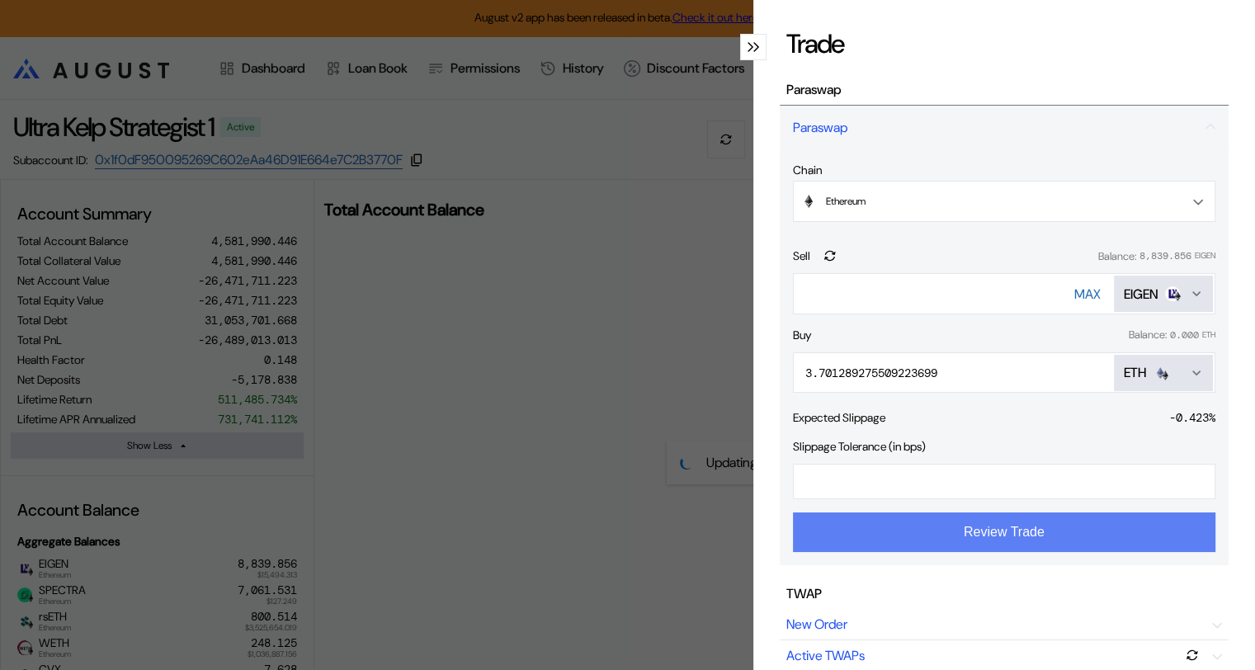
click at [966, 536] on button "Review Trade" at bounding box center [1004, 532] width 423 height 40
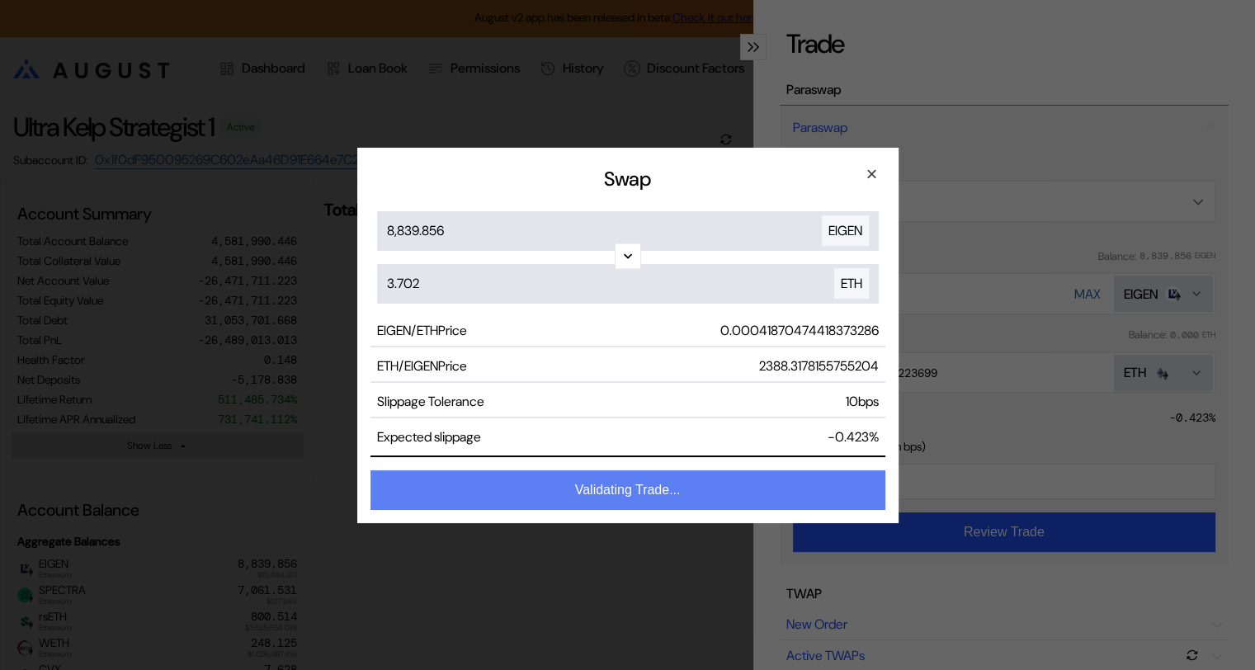
click at [669, 489] on button "Validating Trade..." at bounding box center [628, 490] width 515 height 40
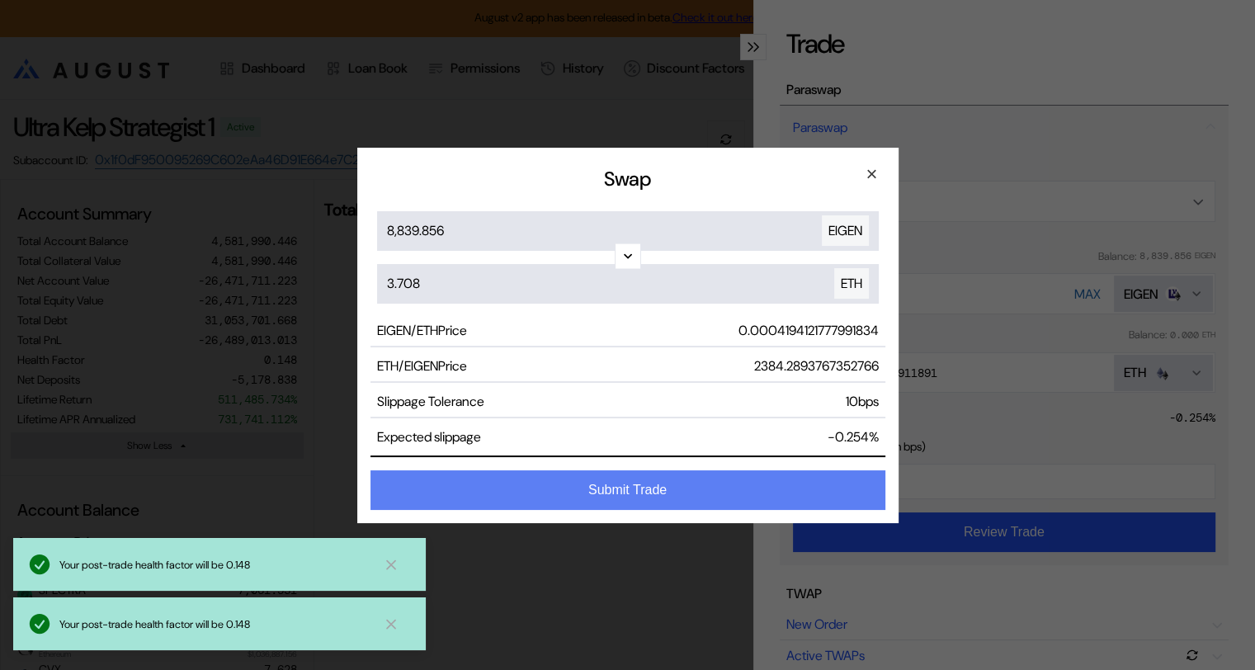
click at [639, 493] on button "Submit Trade" at bounding box center [628, 490] width 515 height 40
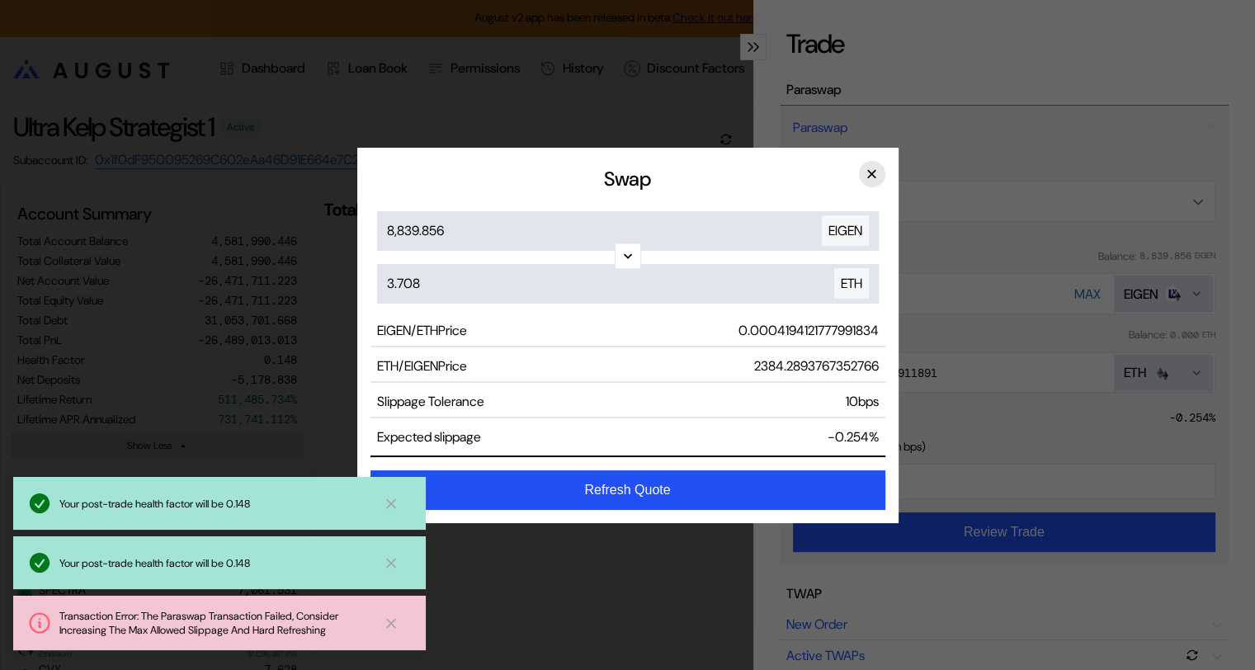
click at [873, 173] on button "×" at bounding box center [872, 174] width 26 height 26
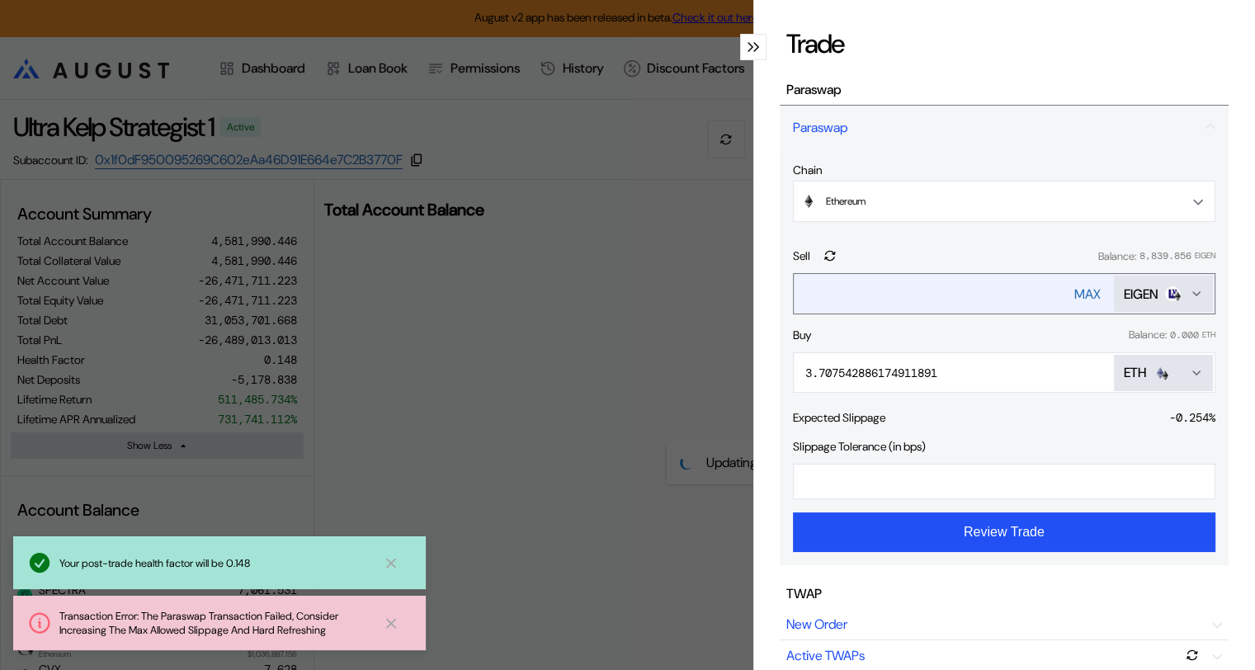
drag, startPoint x: 966, startPoint y: 292, endPoint x: 799, endPoint y: 290, distance: 167.5
click at [799, 290] on input "**********" at bounding box center [918, 294] width 248 height 34
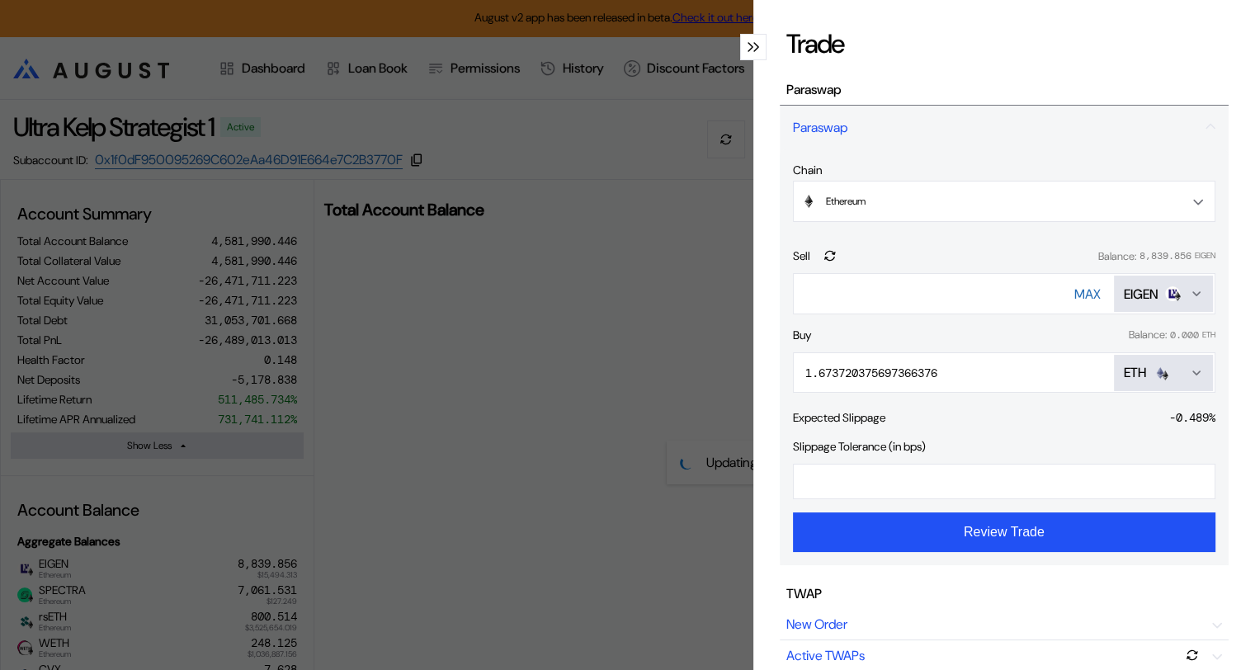
type input "****"
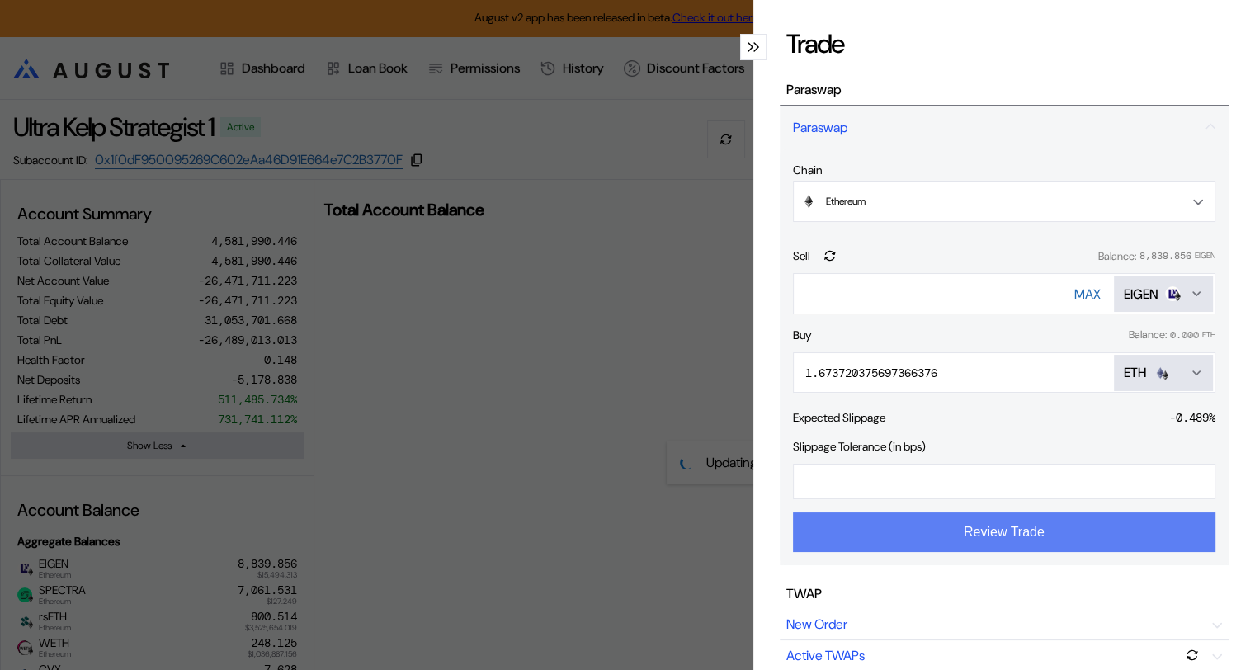
click at [928, 536] on button "Review Trade" at bounding box center [1004, 532] width 423 height 40
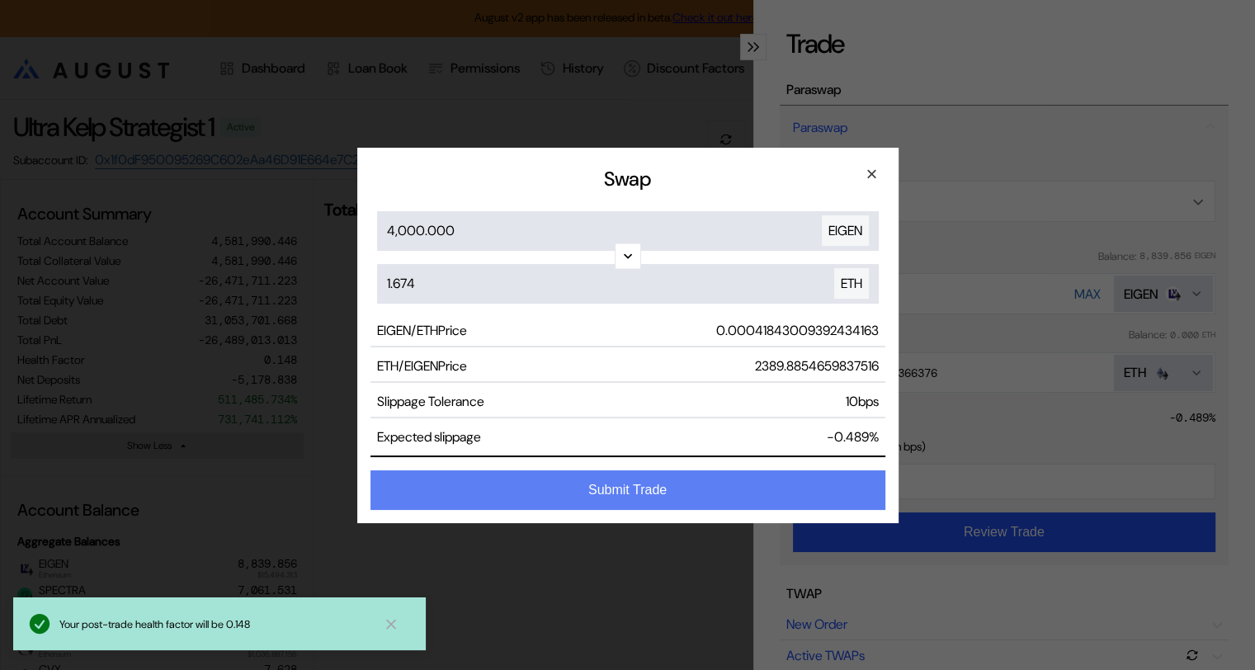
click at [626, 488] on button "Submit Trade" at bounding box center [628, 490] width 515 height 40
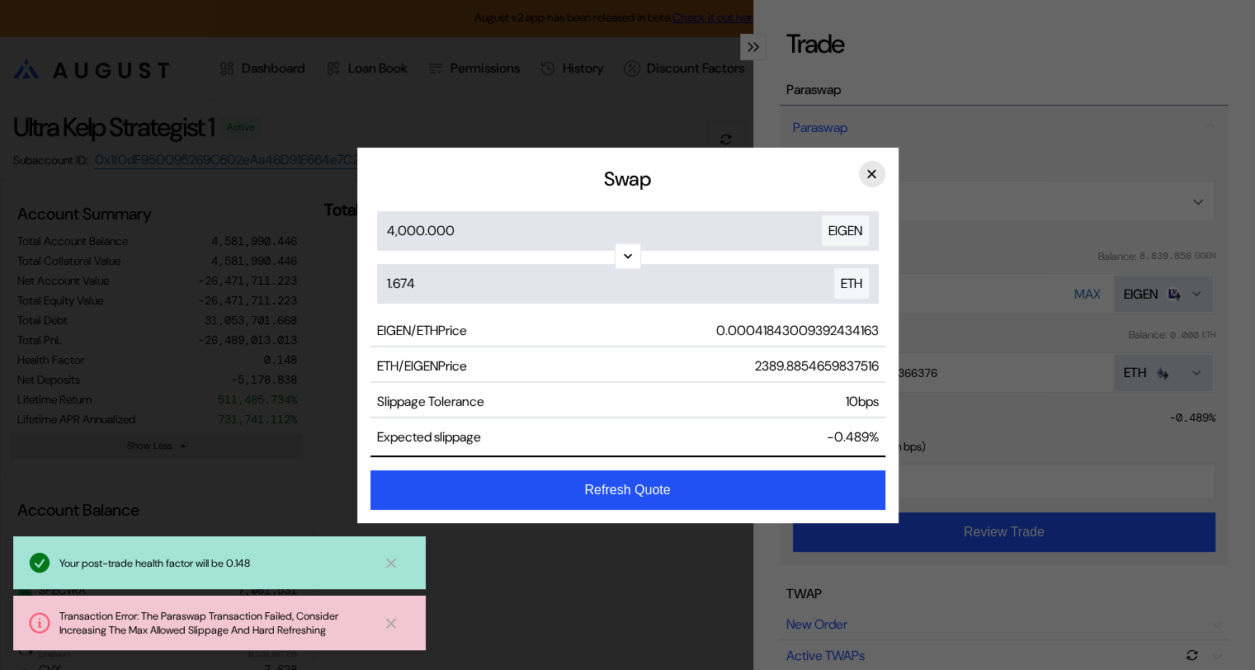
click at [875, 168] on button "×" at bounding box center [872, 174] width 26 height 26
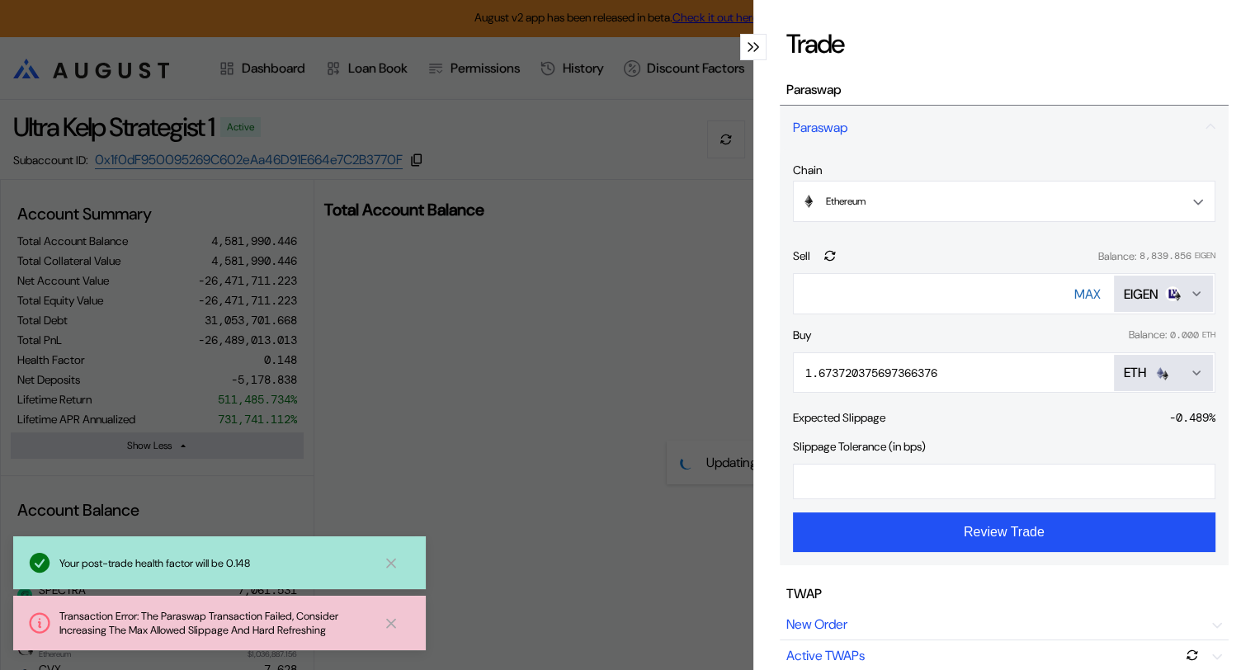
click at [1193, 371] on icon "Open menu for selecting token for payment" at bounding box center [1196, 372] width 7 height 3
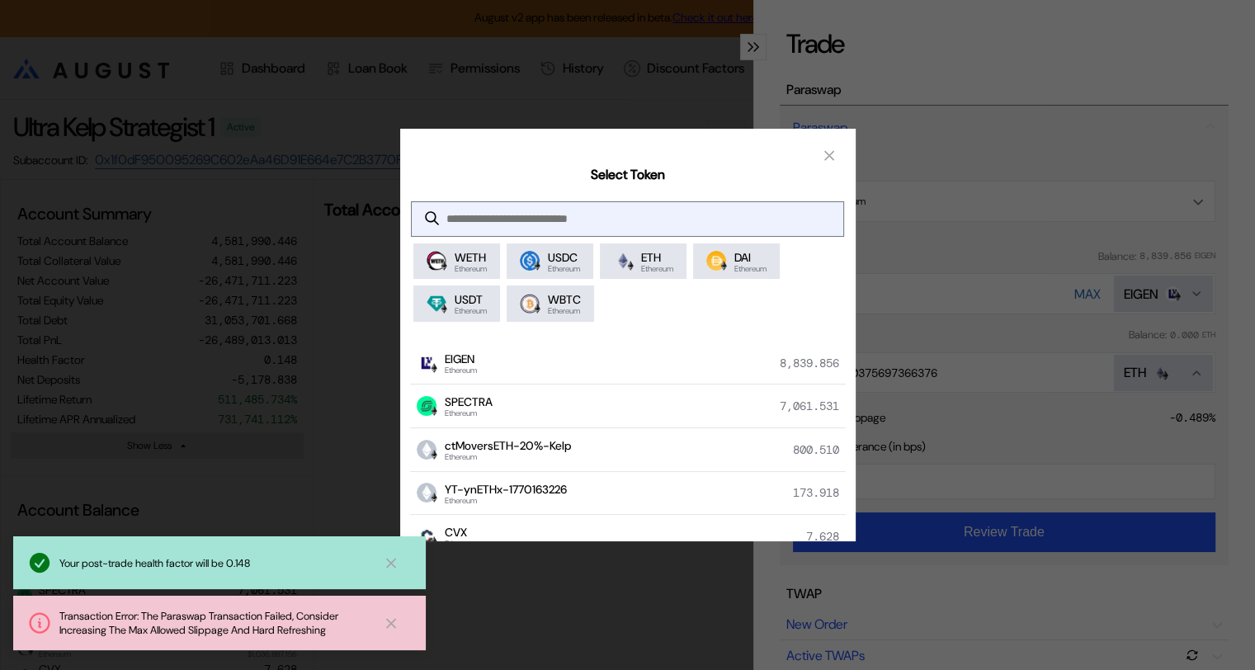
click at [507, 209] on input "modal" at bounding box center [615, 219] width 406 height 34
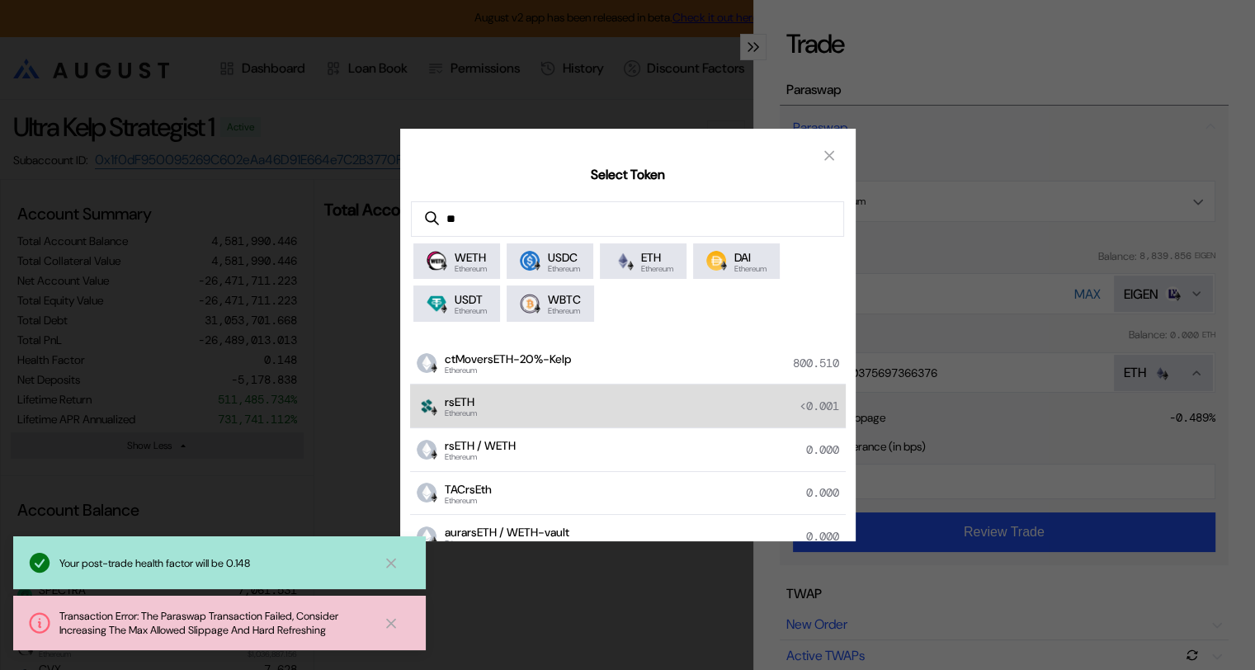
type input "**"
click at [497, 403] on div "rsETH Ethereum <0.001" at bounding box center [628, 407] width 436 height 44
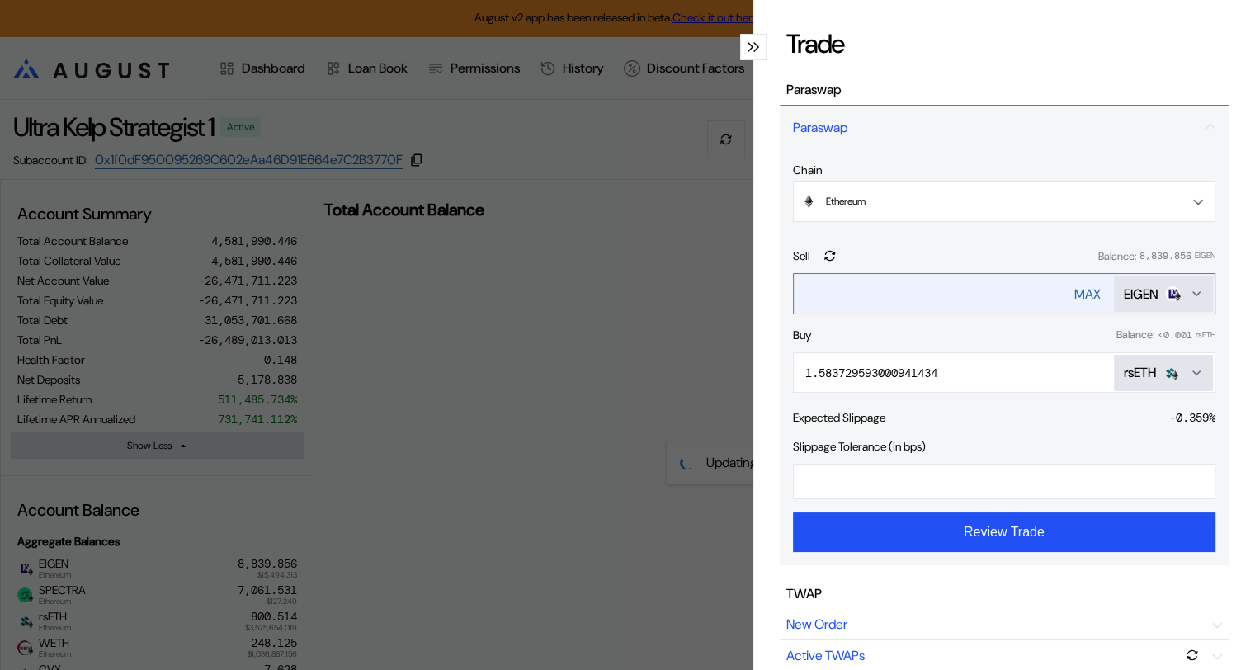
click at [1074, 290] on div "MAX" at bounding box center [1087, 294] width 26 height 17
type input "**********"
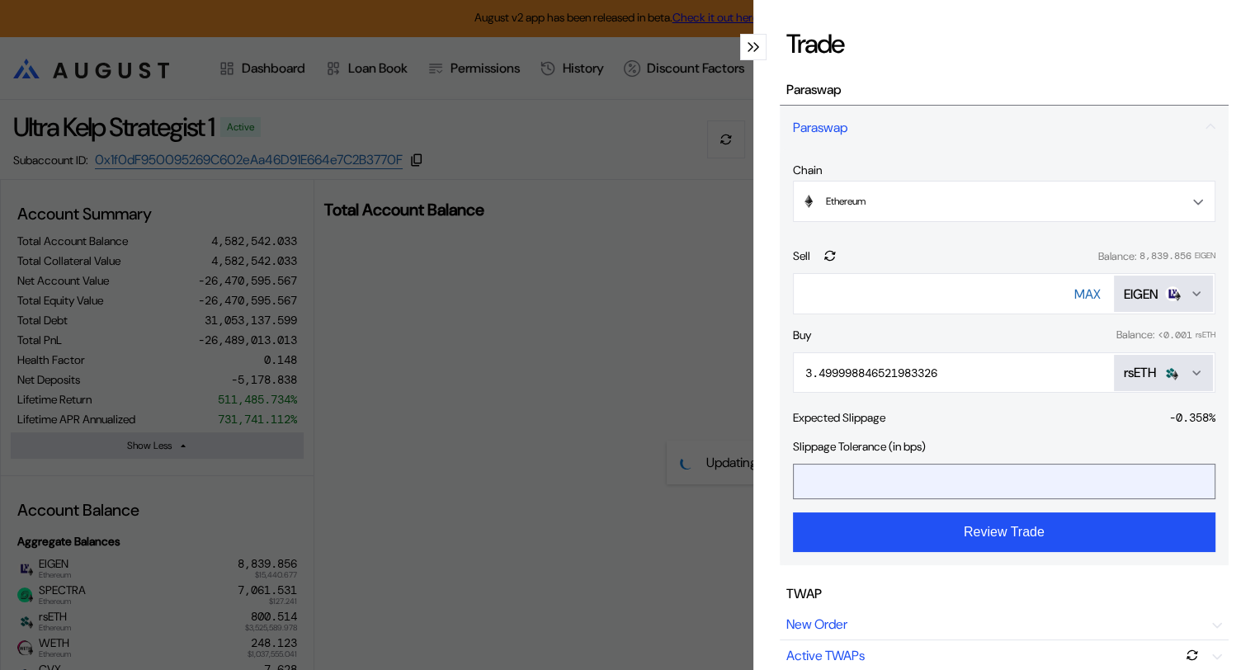
drag, startPoint x: 822, startPoint y: 483, endPoint x: 799, endPoint y: 481, distance: 23.2
click at [799, 481] on input "**" at bounding box center [992, 482] width 396 height 34
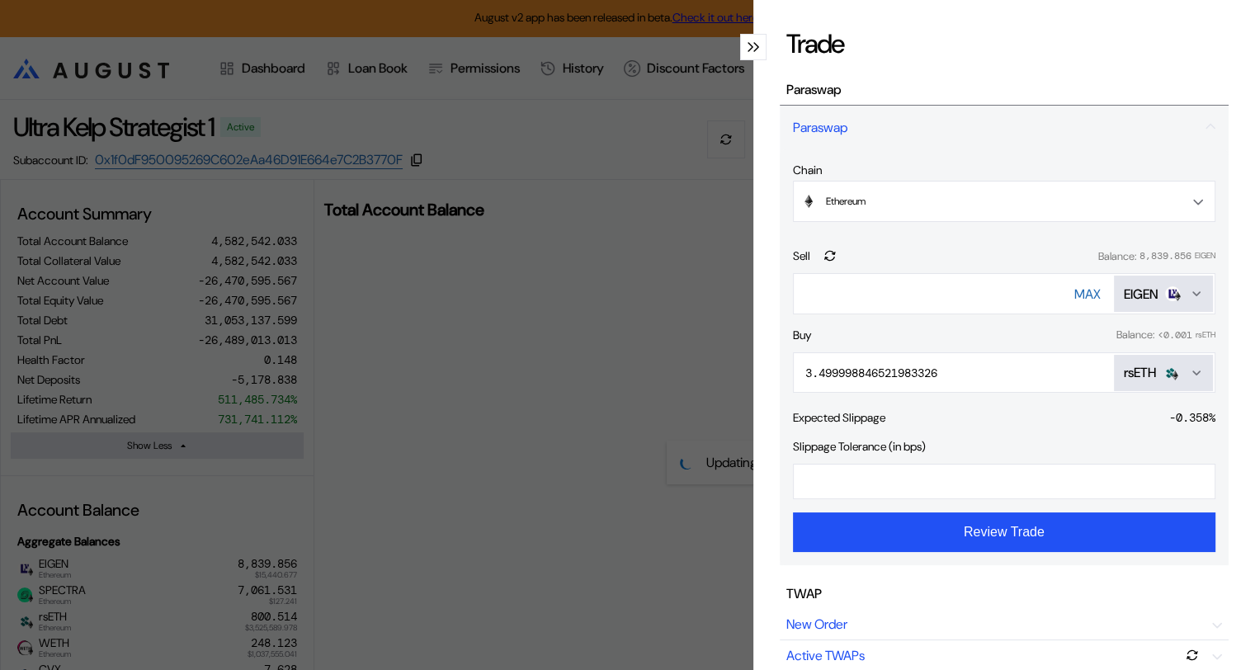
type input "**"
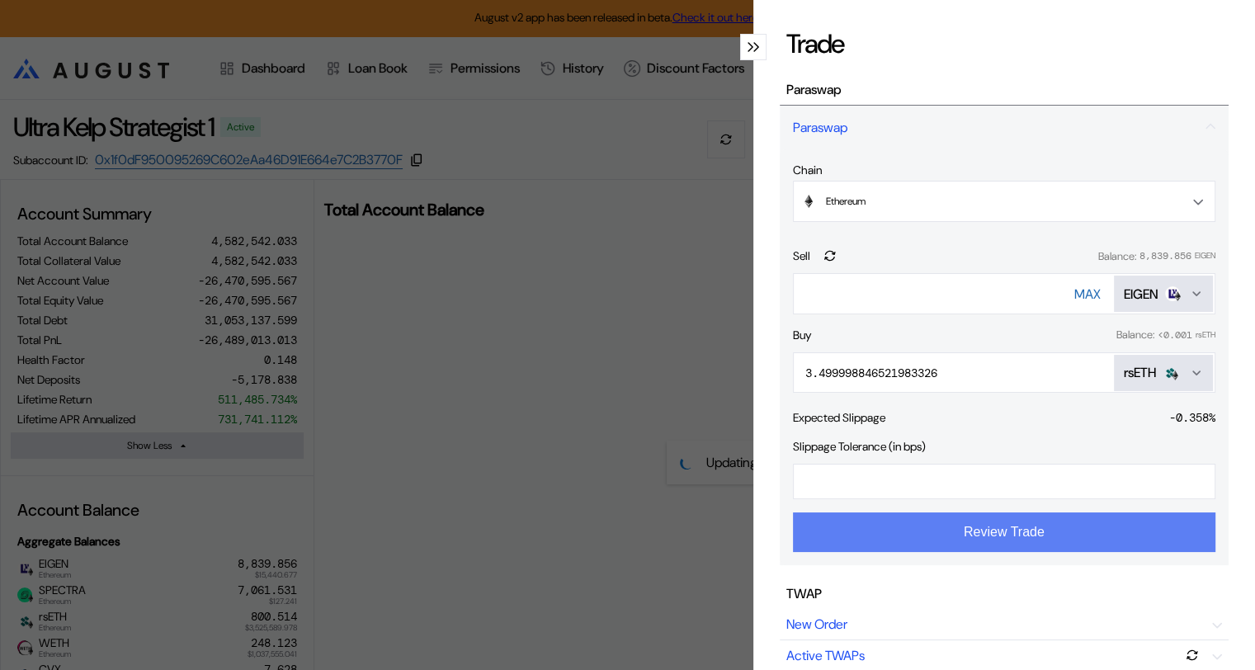
click at [987, 536] on button "Review Trade" at bounding box center [1004, 532] width 423 height 40
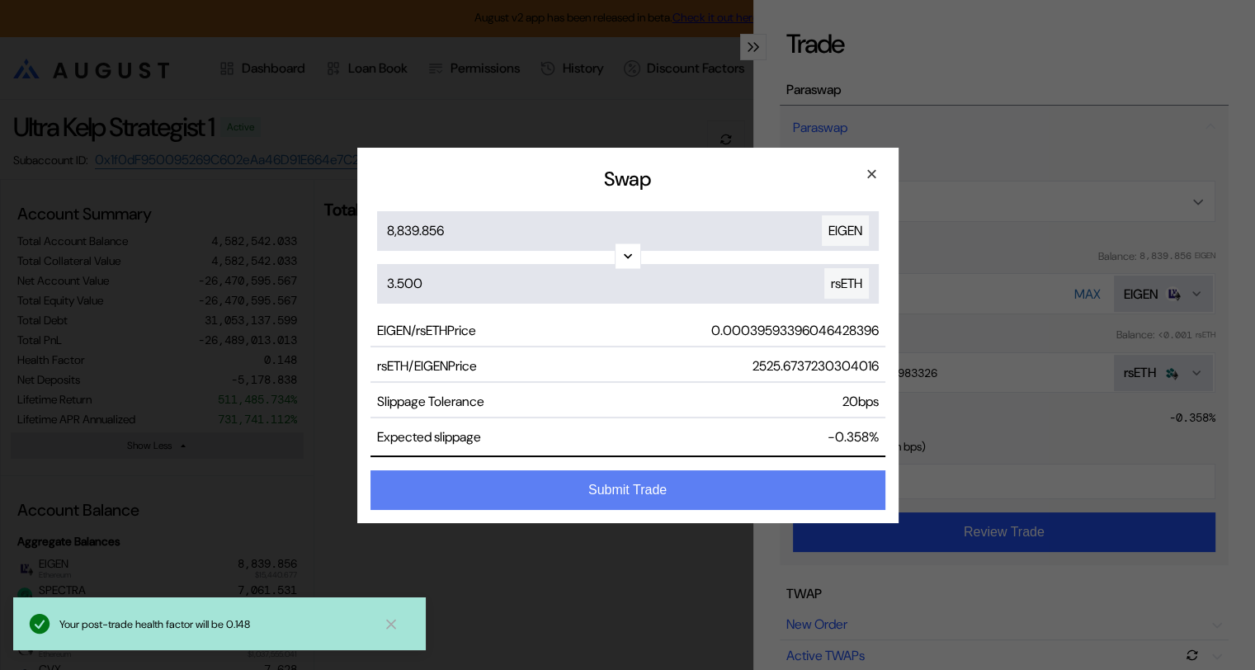
click at [631, 486] on button "Submit Trade" at bounding box center [628, 490] width 515 height 40
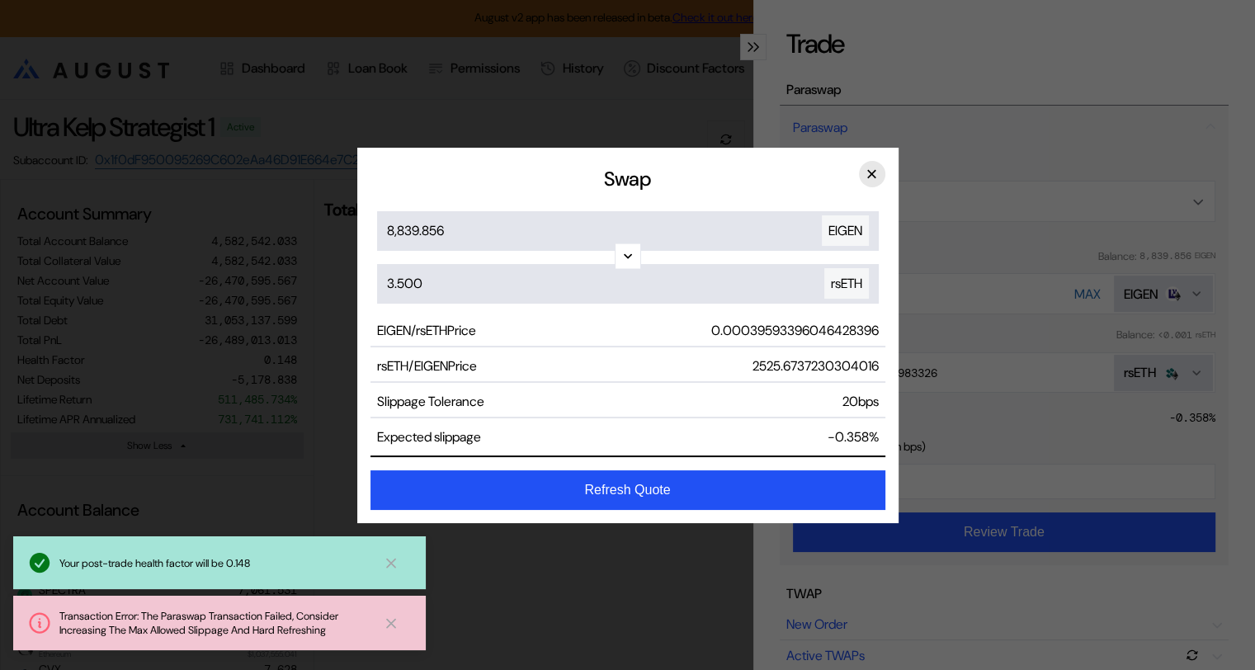
click at [875, 168] on button "×" at bounding box center [872, 174] width 26 height 26
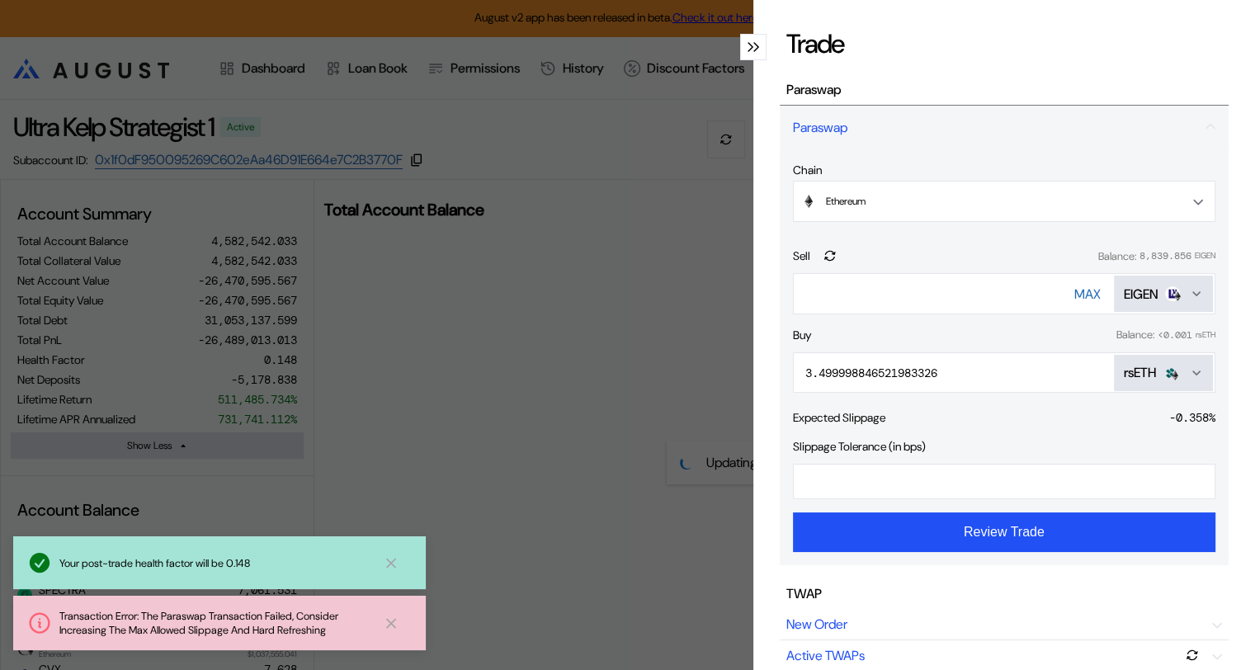
drag, startPoint x: 961, startPoint y: 294, endPoint x: 777, endPoint y: 289, distance: 183.3
click at [780, 289] on div "**********" at bounding box center [1004, 357] width 449 height 416
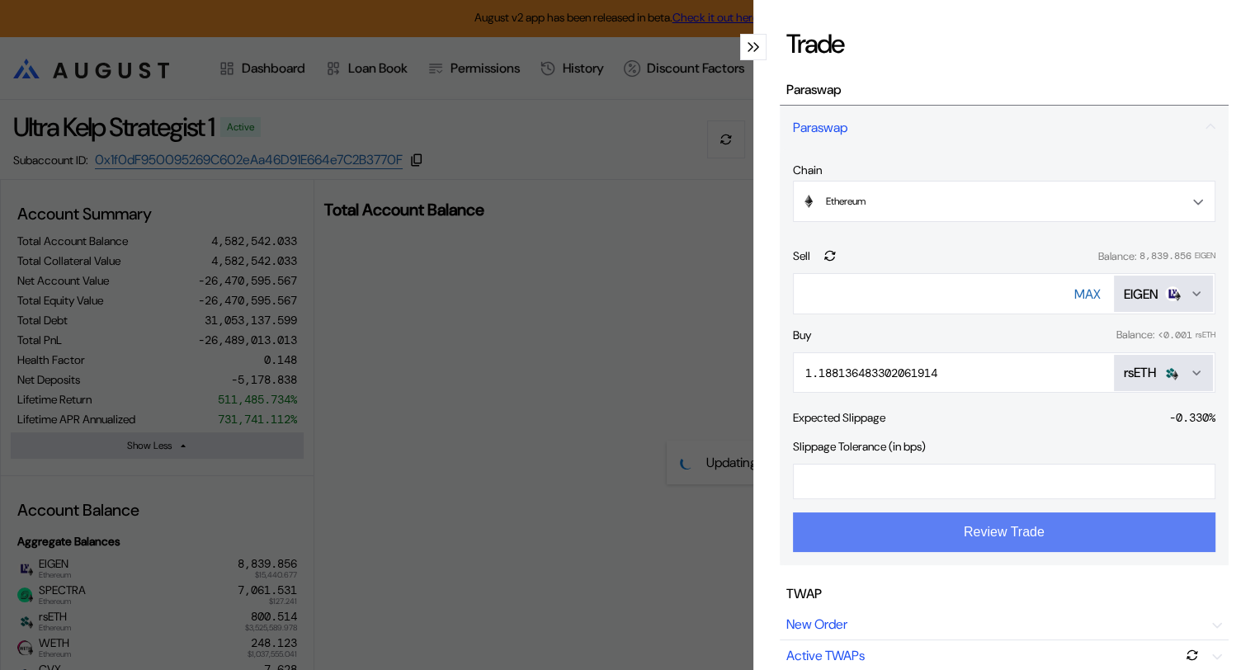
click at [980, 536] on button "Review Trade" at bounding box center [1004, 532] width 423 height 40
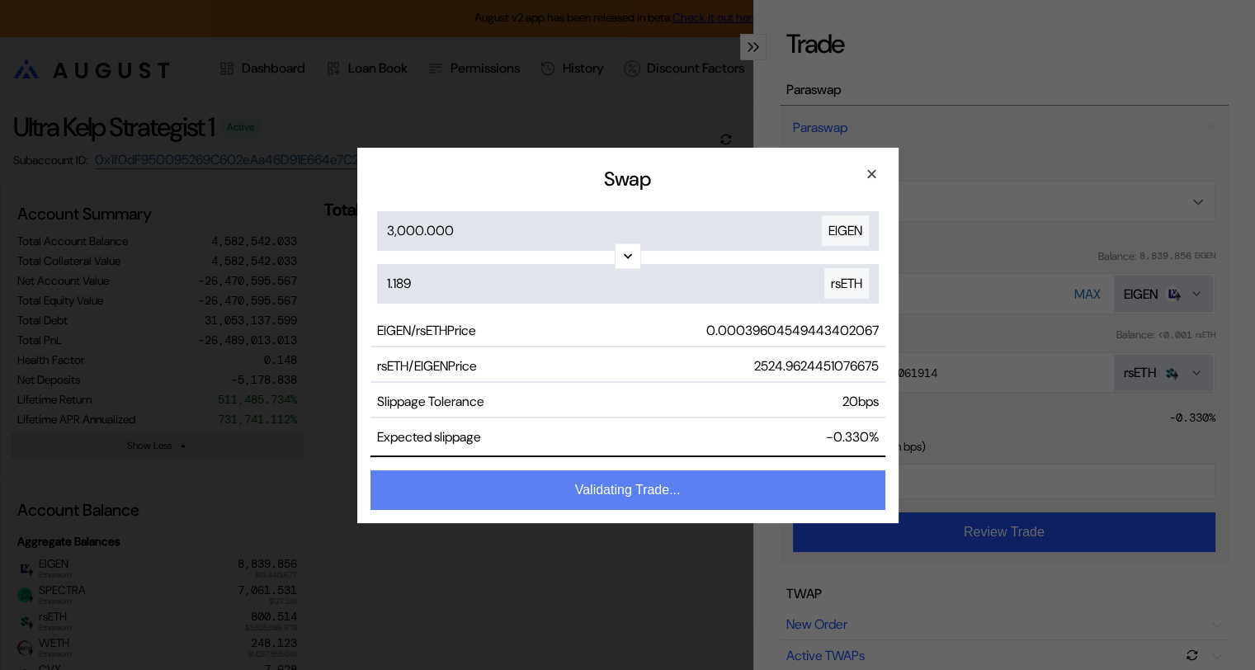
click at [611, 490] on button "Validating Trade..." at bounding box center [628, 490] width 515 height 40
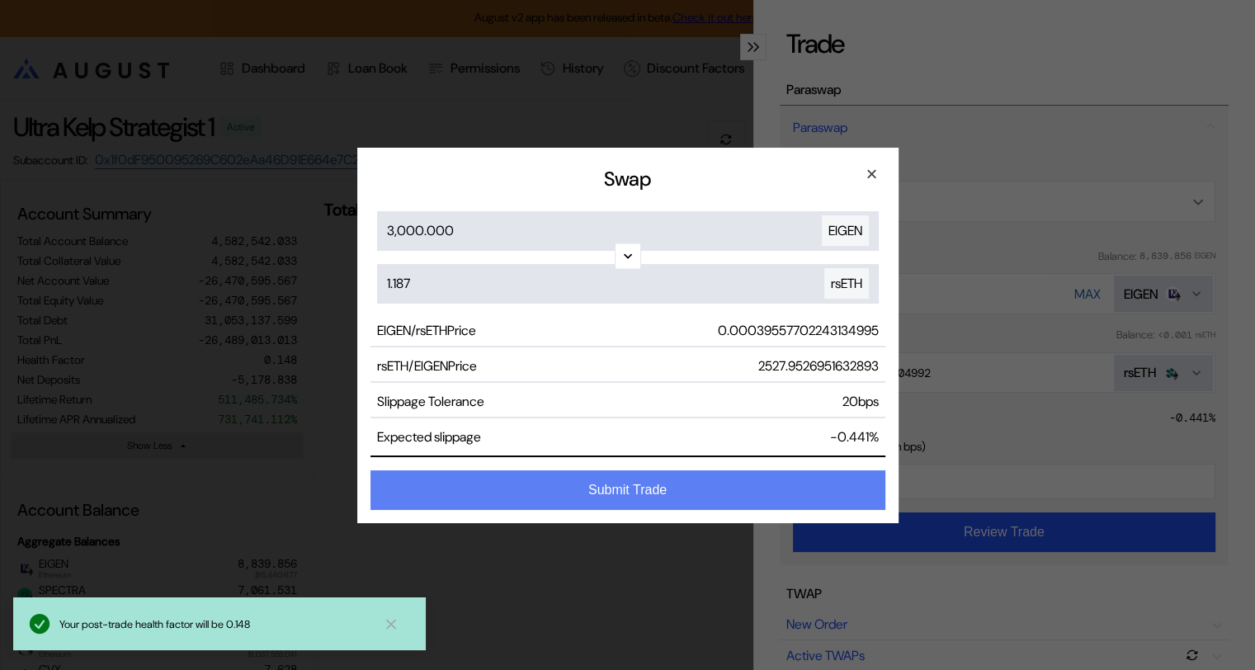
click at [633, 492] on button "Submit Trade" at bounding box center [628, 490] width 515 height 40
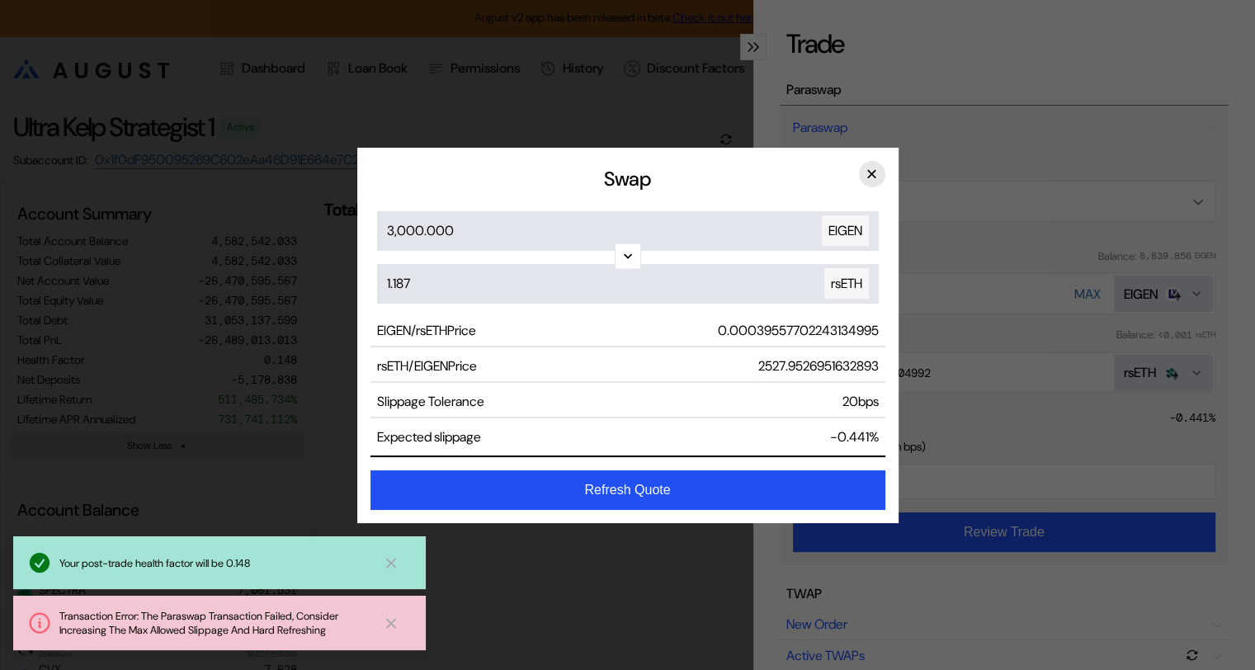
click at [871, 174] on button "×" at bounding box center [872, 174] width 26 height 26
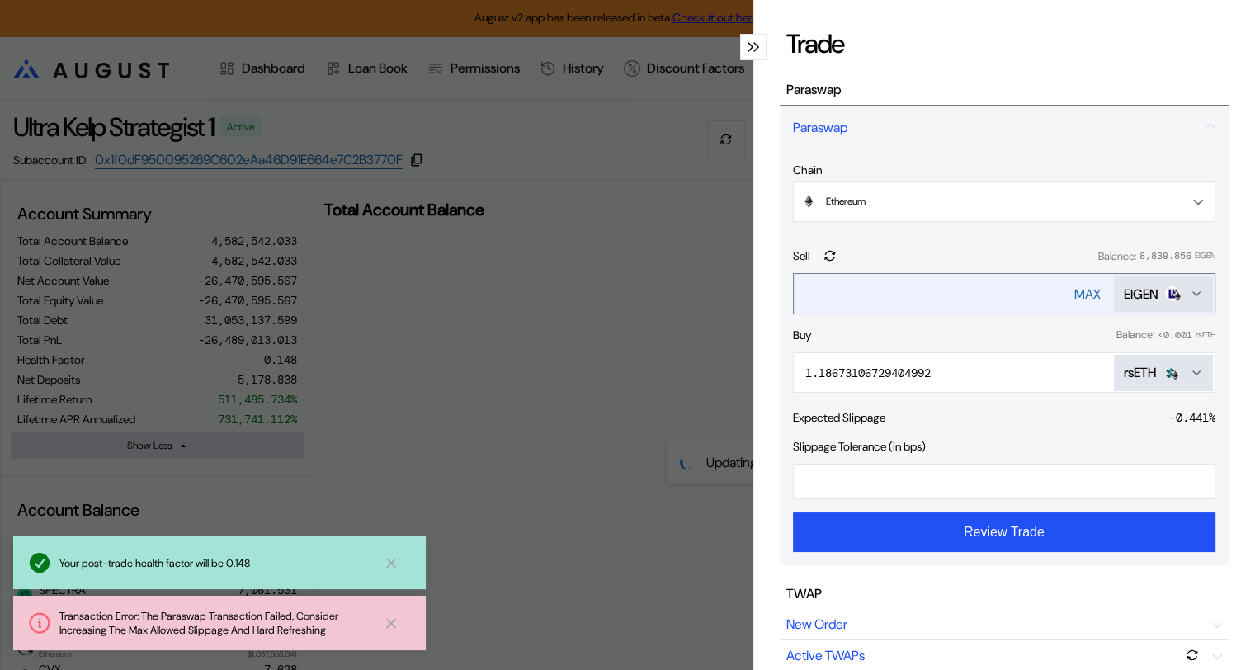
drag, startPoint x: 858, startPoint y: 296, endPoint x: 796, endPoint y: 292, distance: 62.0
click at [796, 292] on input "****" at bounding box center [918, 294] width 248 height 34
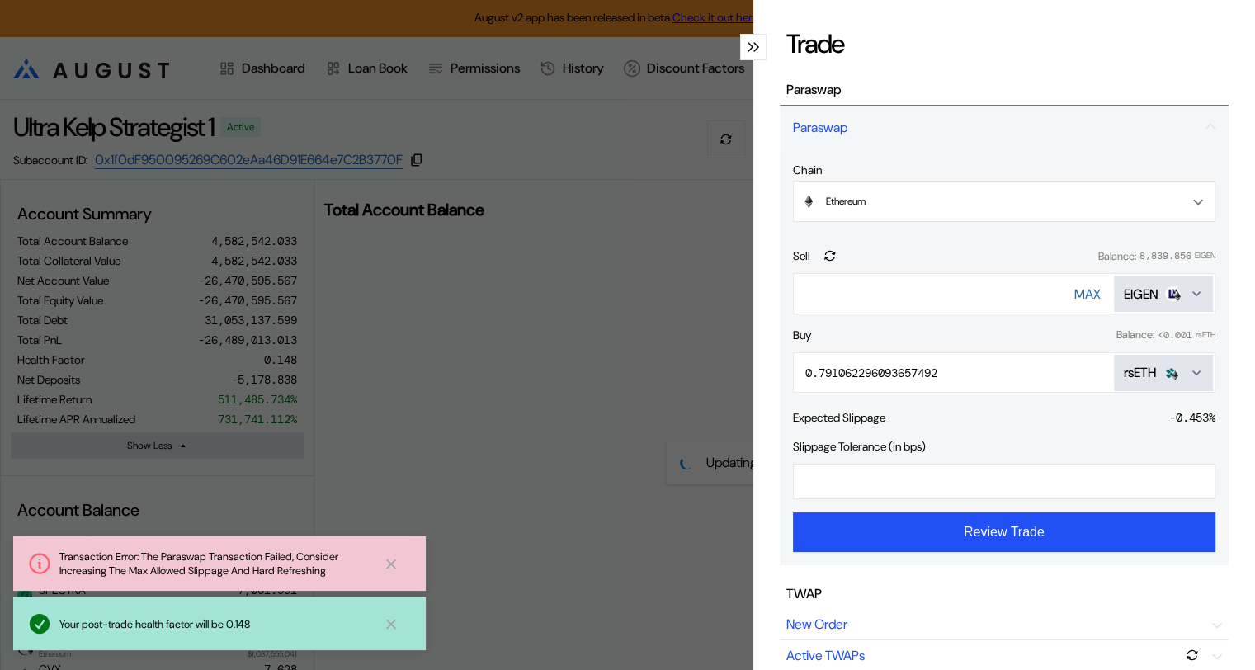
type input "****"
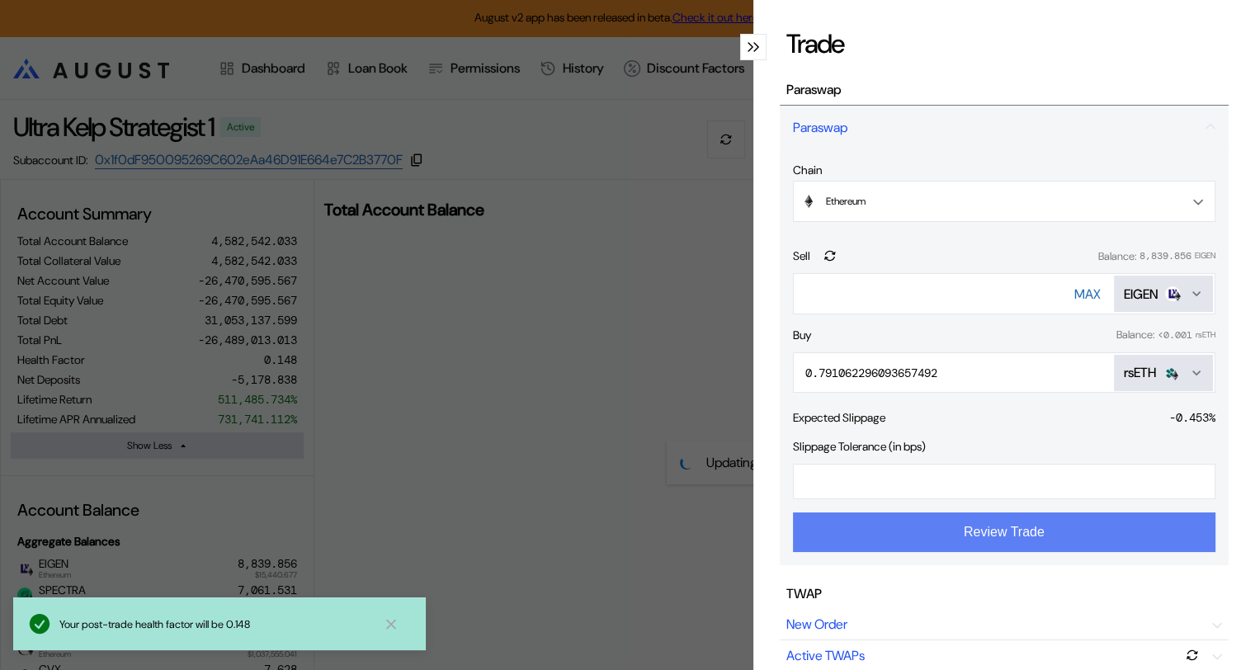
click at [990, 538] on button "Review Trade" at bounding box center [1004, 532] width 423 height 40
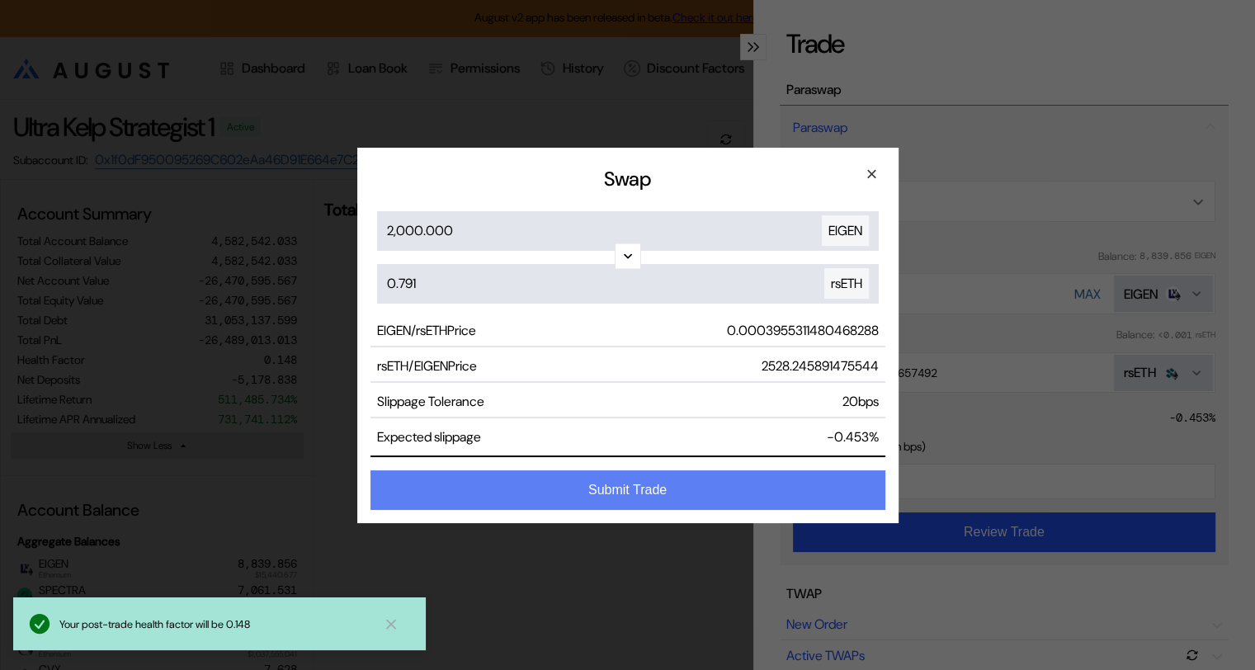
click at [639, 490] on button "Submit Trade" at bounding box center [628, 490] width 515 height 40
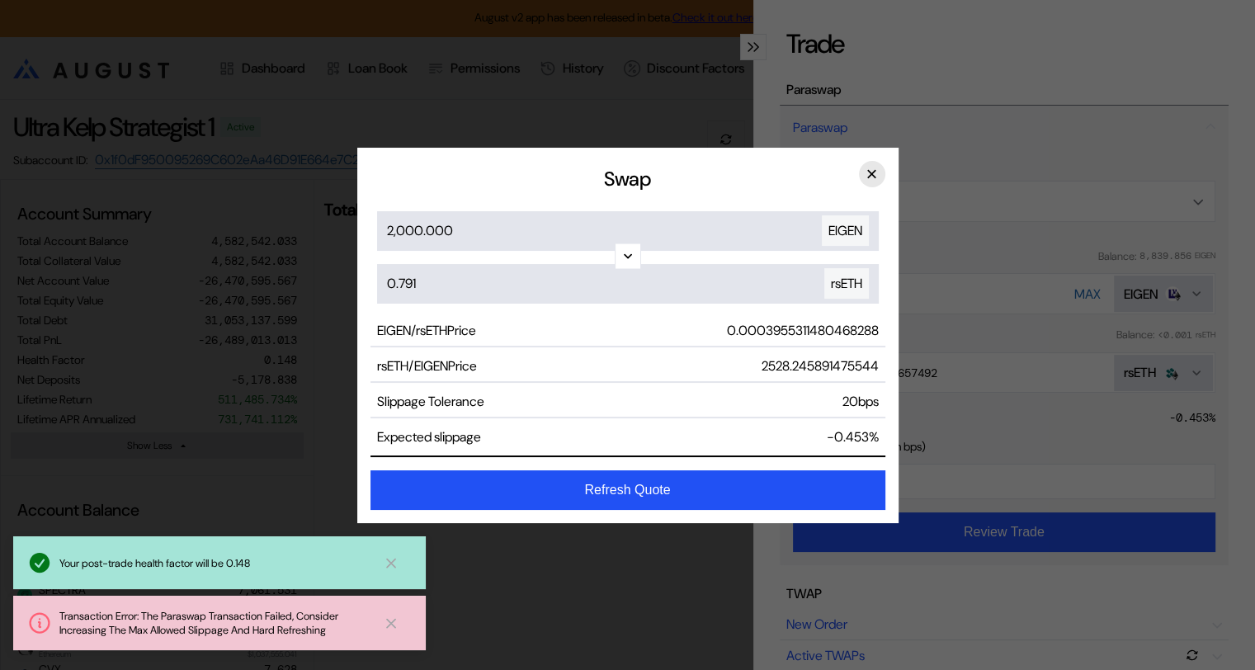
click at [872, 173] on button "×" at bounding box center [872, 174] width 26 height 26
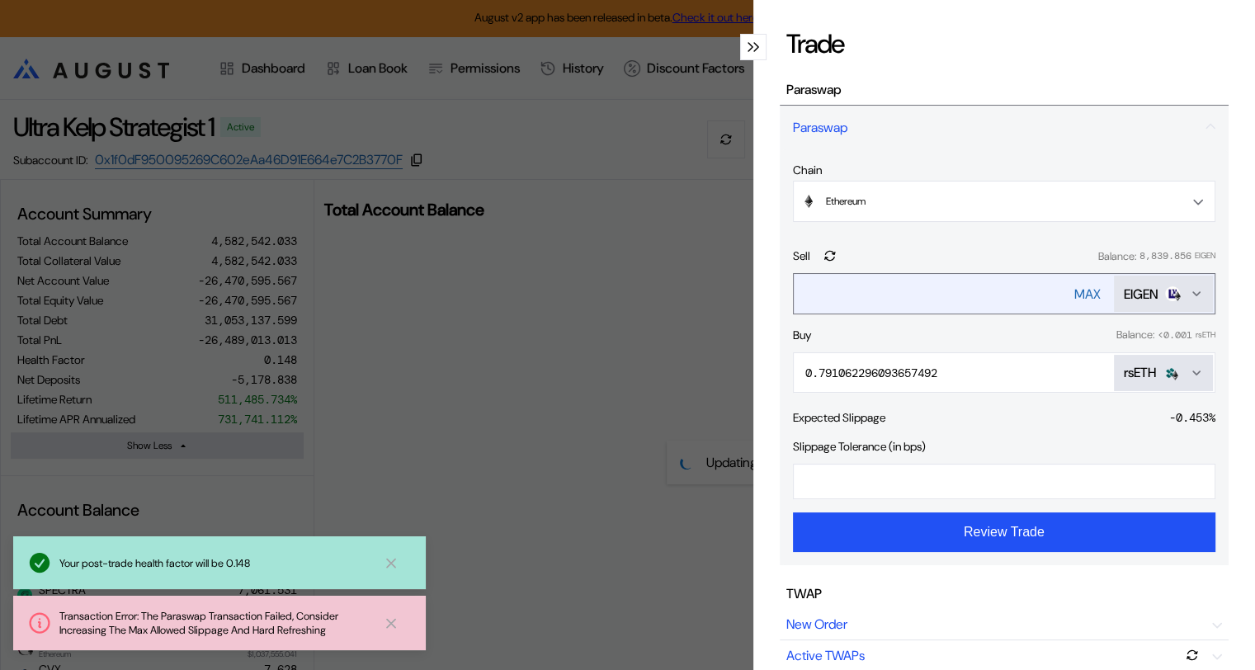
drag, startPoint x: 839, startPoint y: 292, endPoint x: 790, endPoint y: 290, distance: 49.5
click at [794, 290] on input "****" at bounding box center [918, 294] width 248 height 34
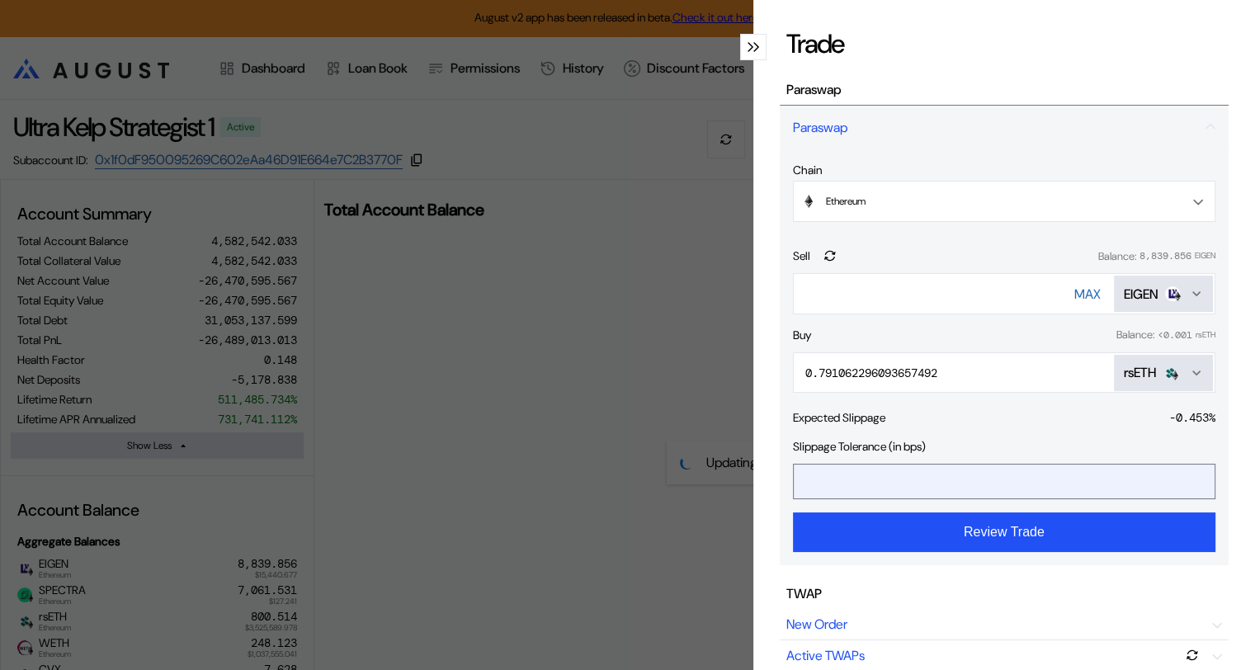
drag, startPoint x: 825, startPoint y: 482, endPoint x: 791, endPoint y: 478, distance: 34.1
click at [794, 478] on input "**" at bounding box center [992, 482] width 396 height 34
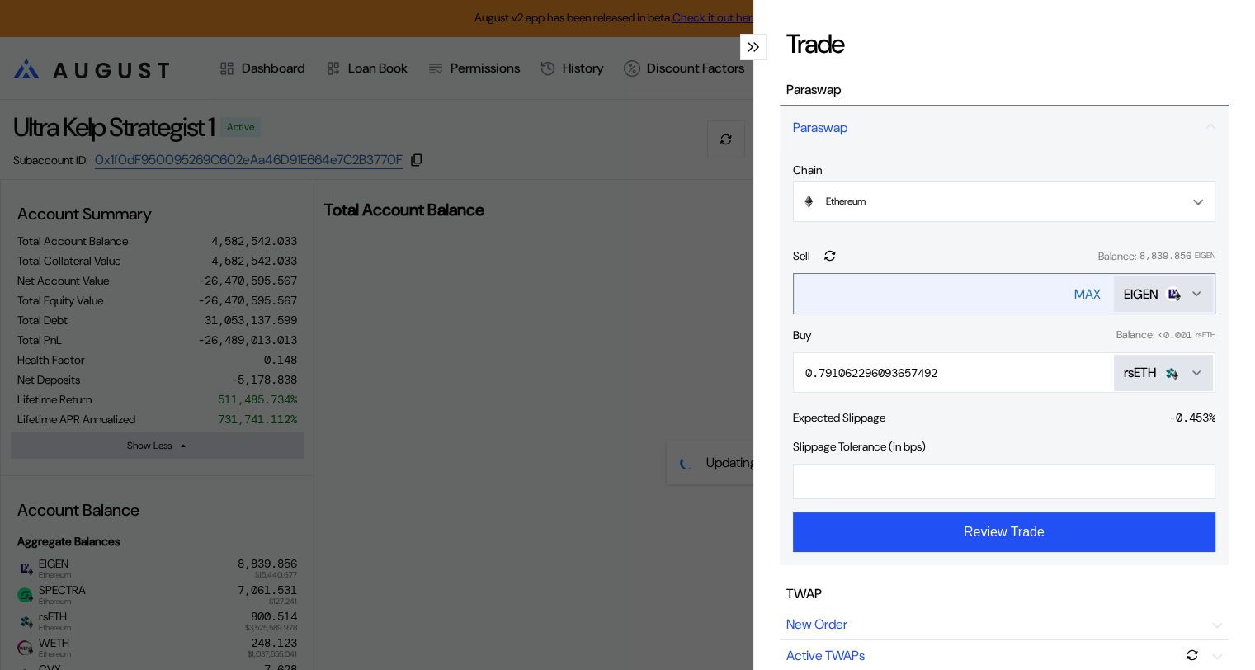
type input "**"
click at [857, 300] on input "****" at bounding box center [918, 294] width 248 height 34
click at [1074, 295] on div "MAX" at bounding box center [1087, 294] width 26 height 17
type input "**********"
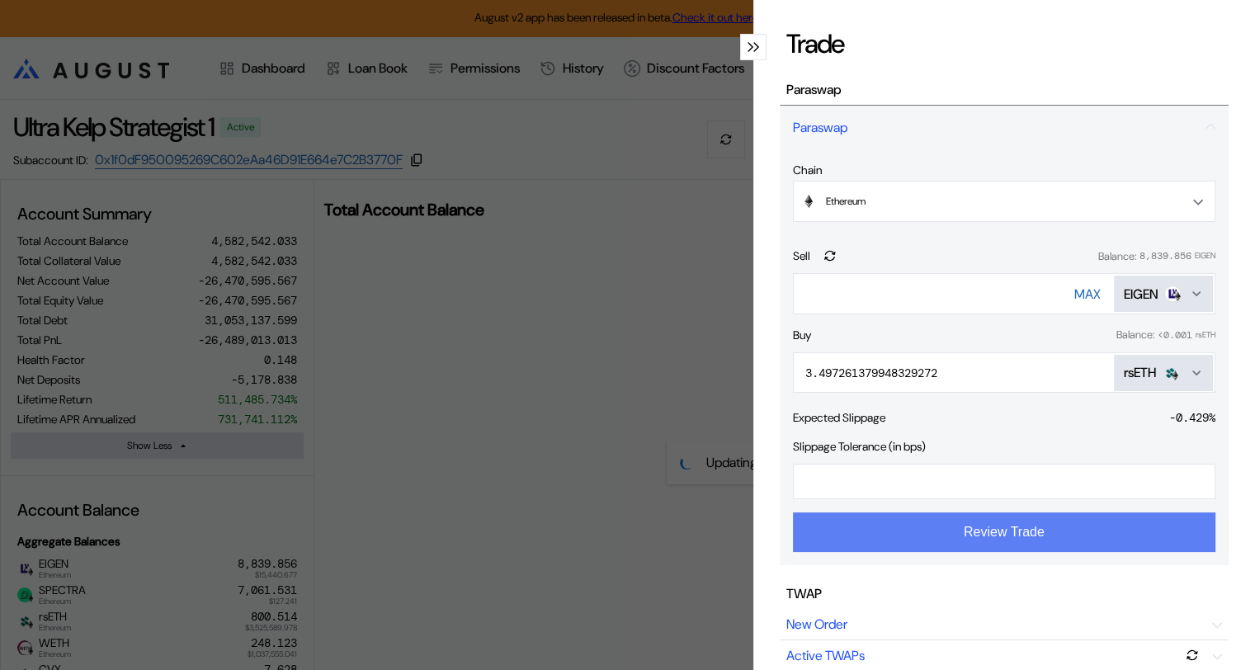
click at [978, 536] on button "Review Trade" at bounding box center [1004, 532] width 423 height 40
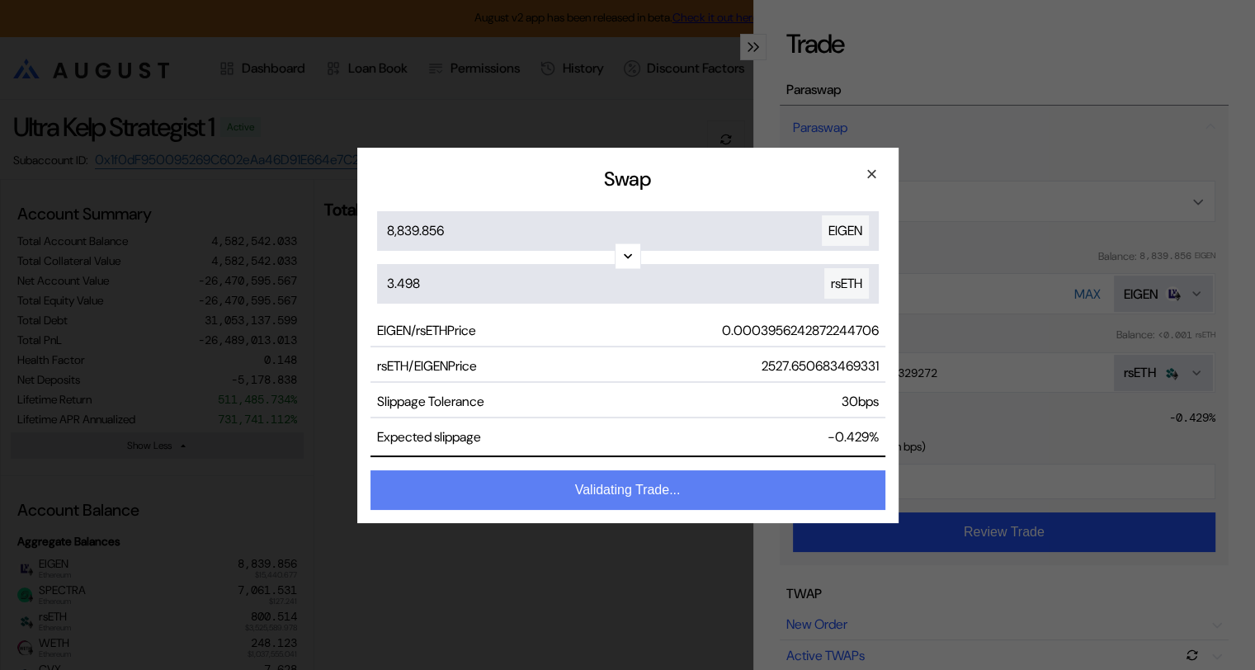
click at [661, 489] on button "Validating Trade..." at bounding box center [628, 490] width 515 height 40
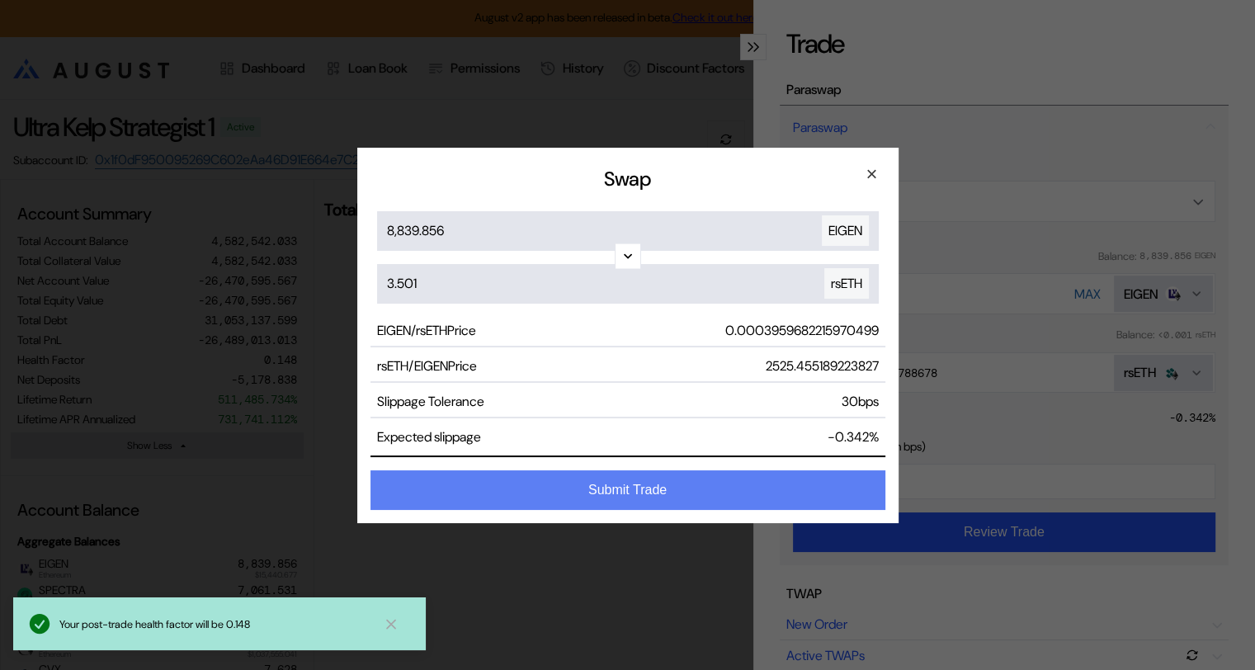
click at [656, 484] on button "Submit Trade" at bounding box center [628, 490] width 515 height 40
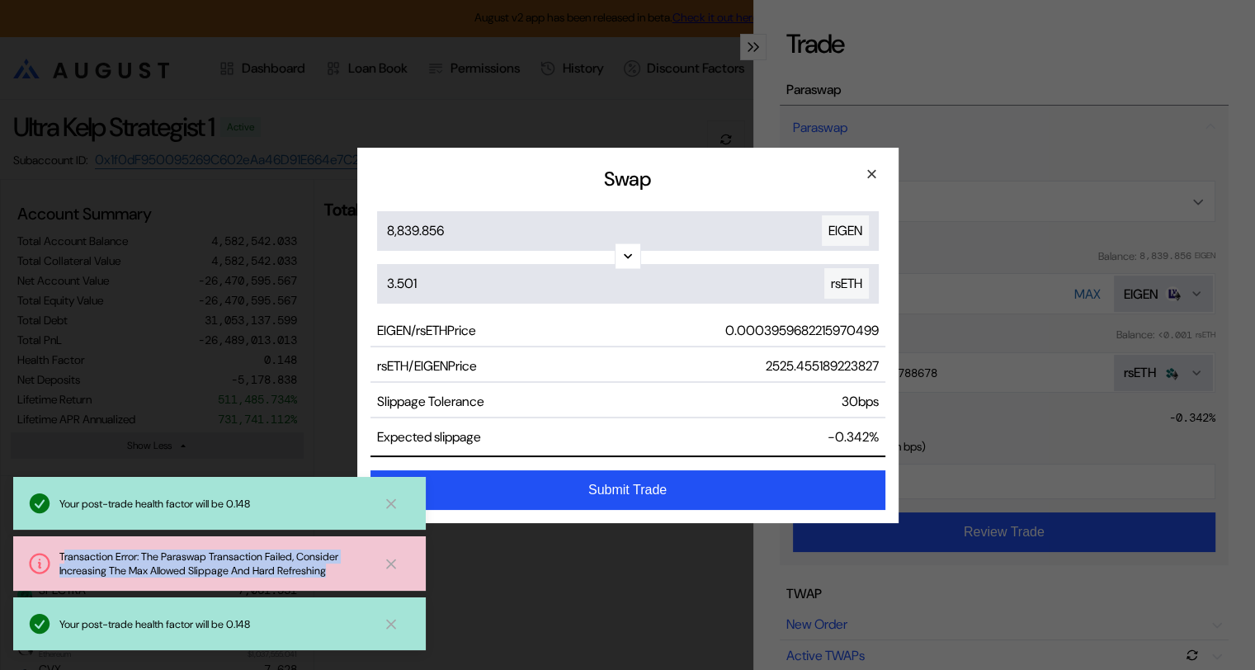
drag, startPoint x: 63, startPoint y: 553, endPoint x: 278, endPoint y: 577, distance: 216.7
click at [340, 587] on div "Transaction Error: The Paraswap Transaction Failed, Consider Increasing The Max…" at bounding box center [219, 563] width 413 height 54
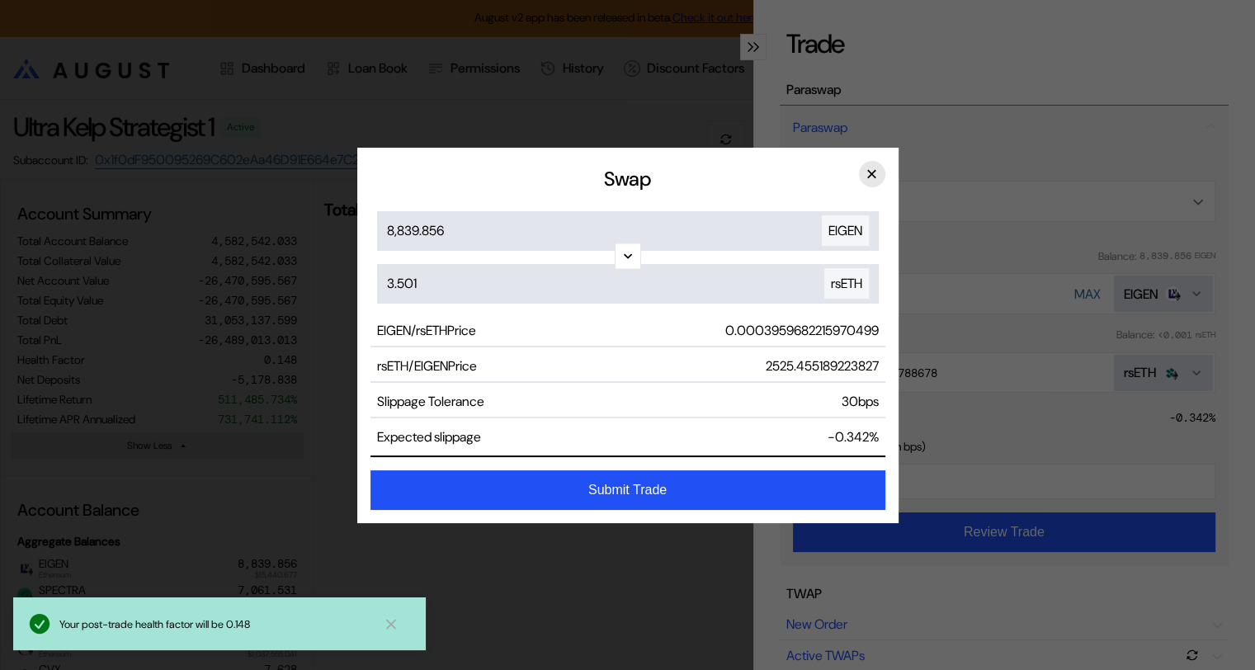
click at [867, 172] on button "×" at bounding box center [872, 174] width 26 height 26
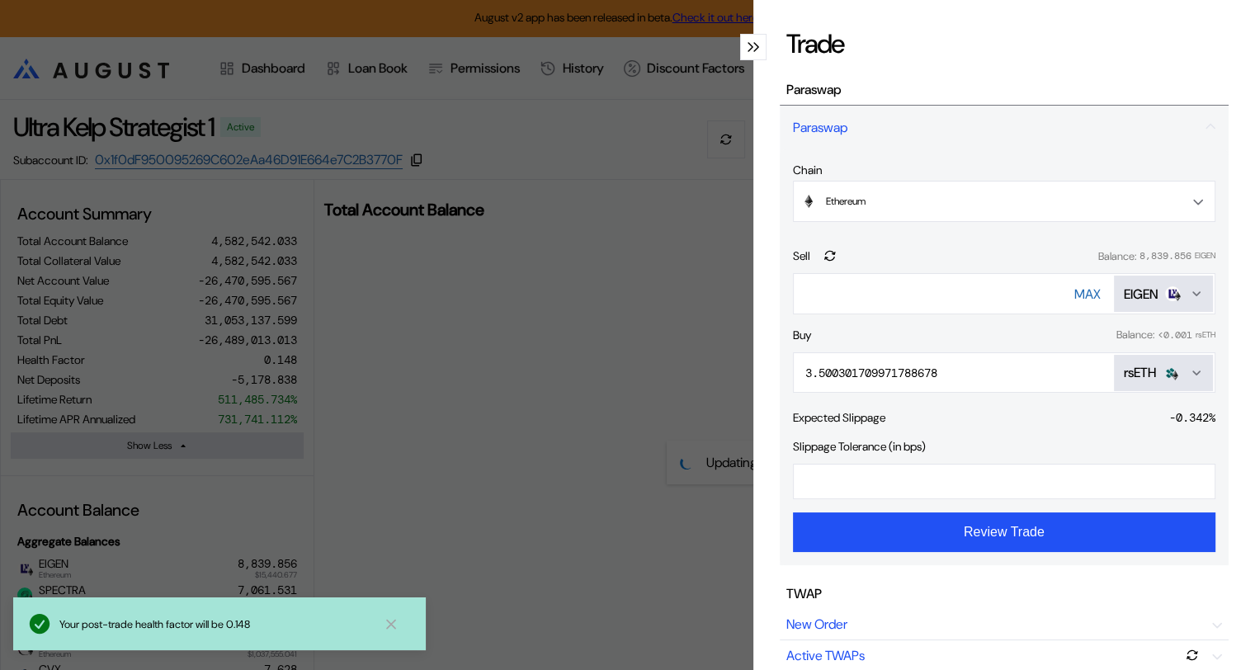
click at [753, 47] on icon "modal" at bounding box center [756, 47] width 6 height 10
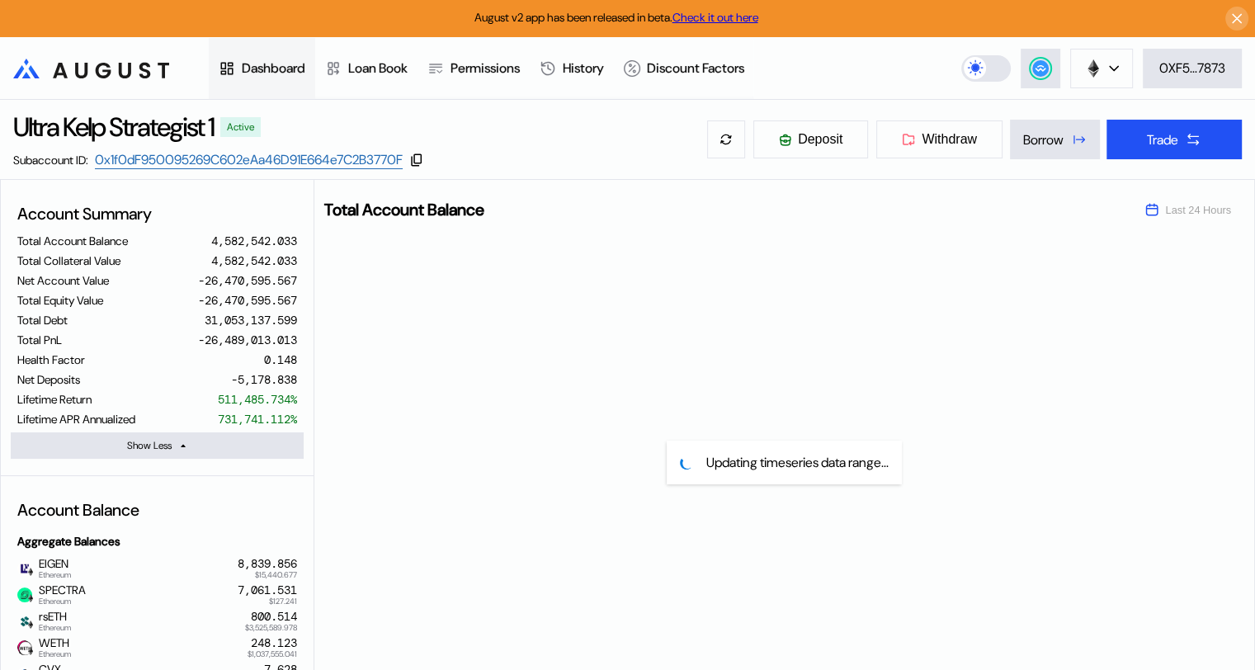
click at [276, 74] on div "Dashboard" at bounding box center [274, 67] width 64 height 17
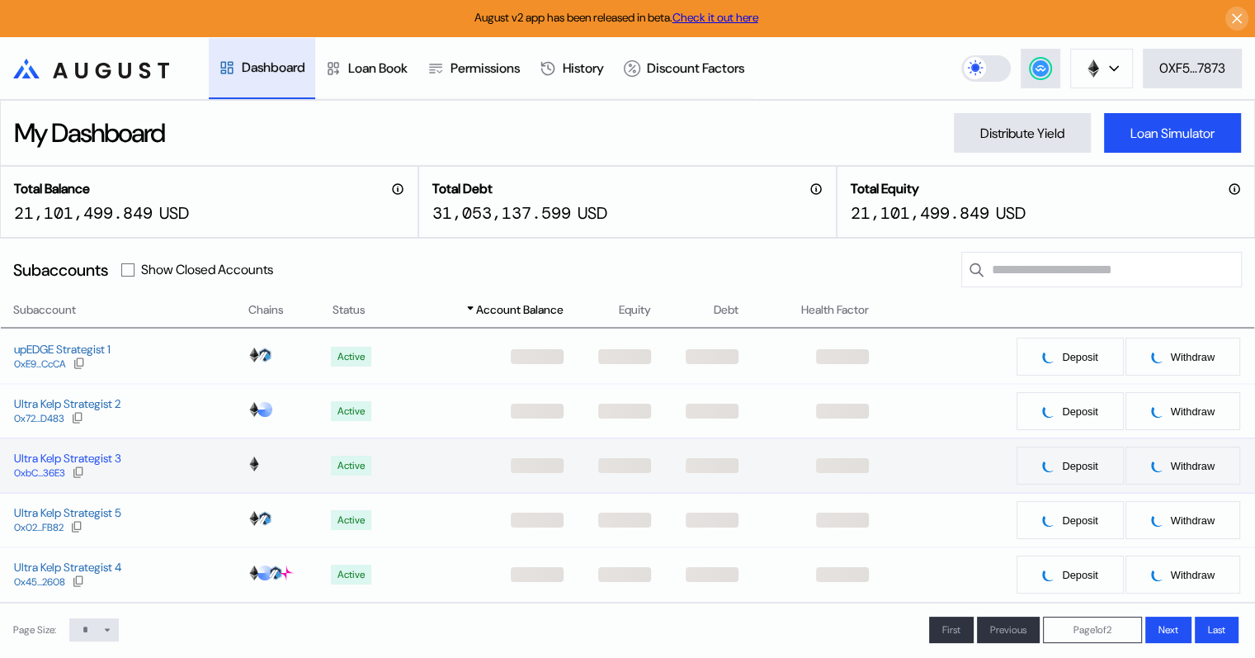
click at [79, 518] on div "Ultra Kelp Strategist 5" at bounding box center [67, 512] width 107 height 15
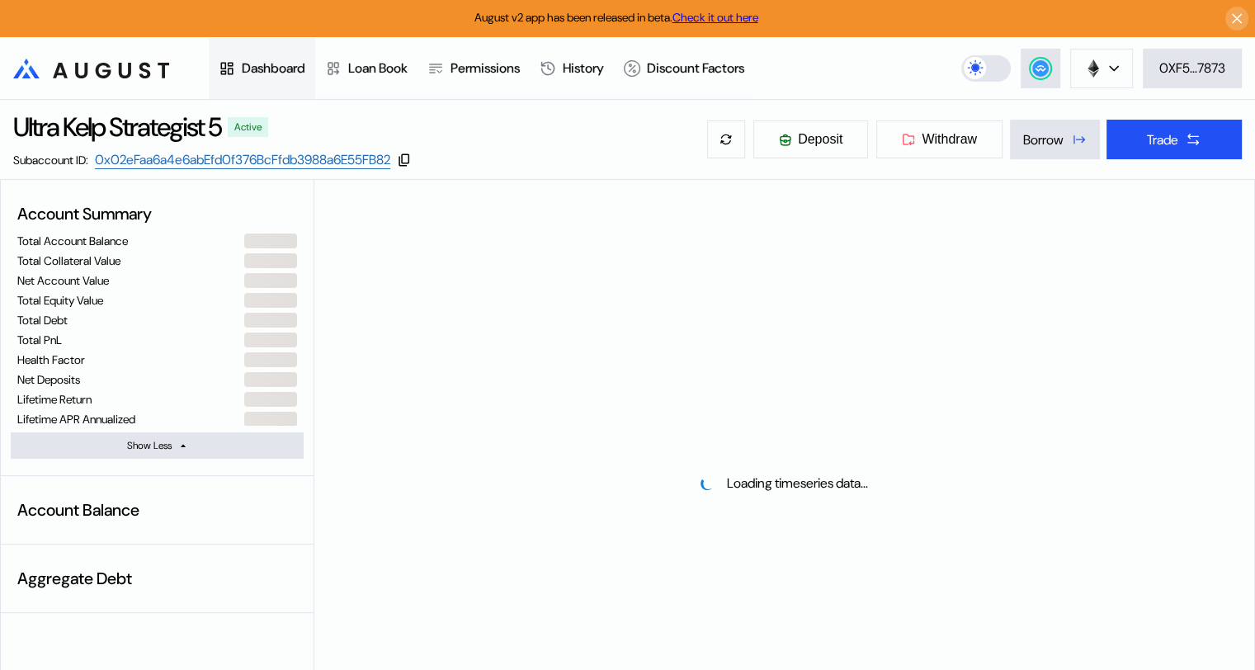
click at [254, 68] on div "Dashboard" at bounding box center [274, 67] width 64 height 17
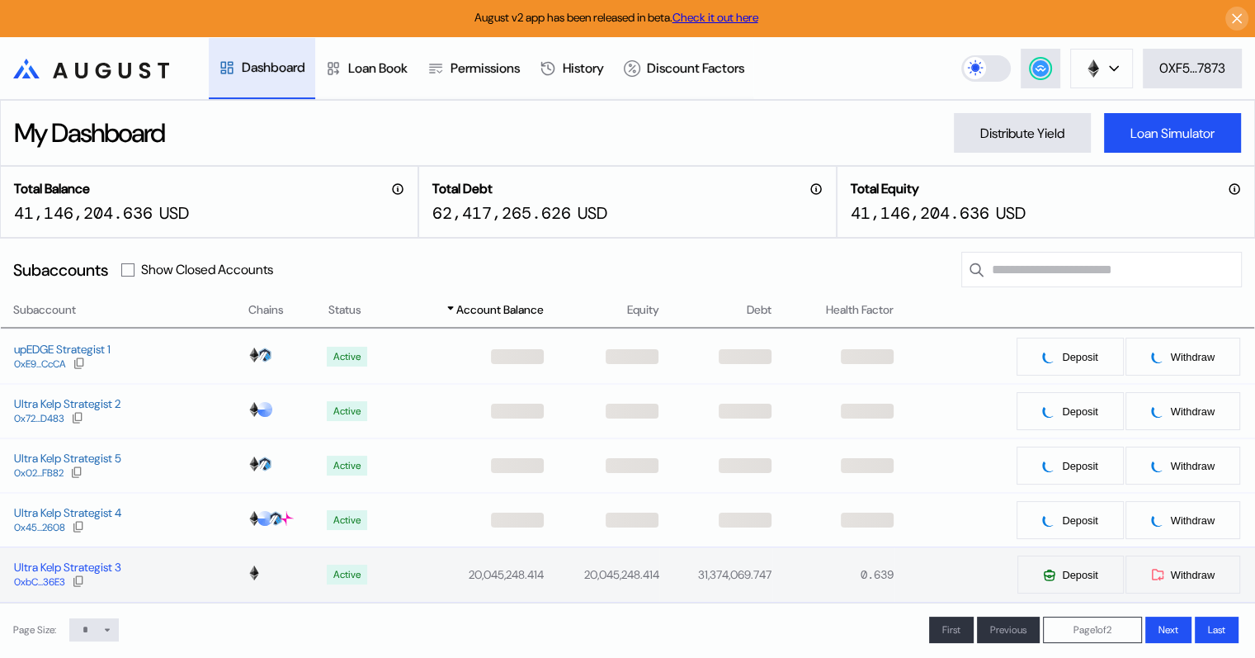
click at [98, 572] on div "Ultra Kelp Strategist 3" at bounding box center [67, 567] width 107 height 15
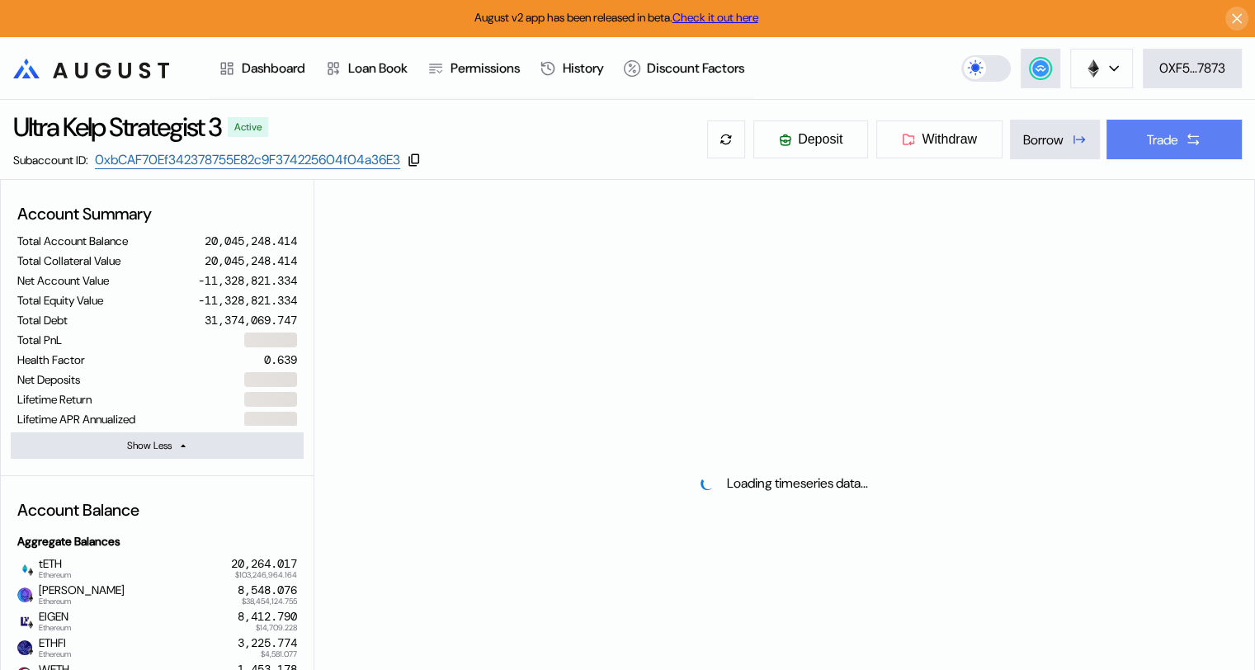
click at [1159, 143] on div "Trade" at bounding box center [1162, 139] width 31 height 17
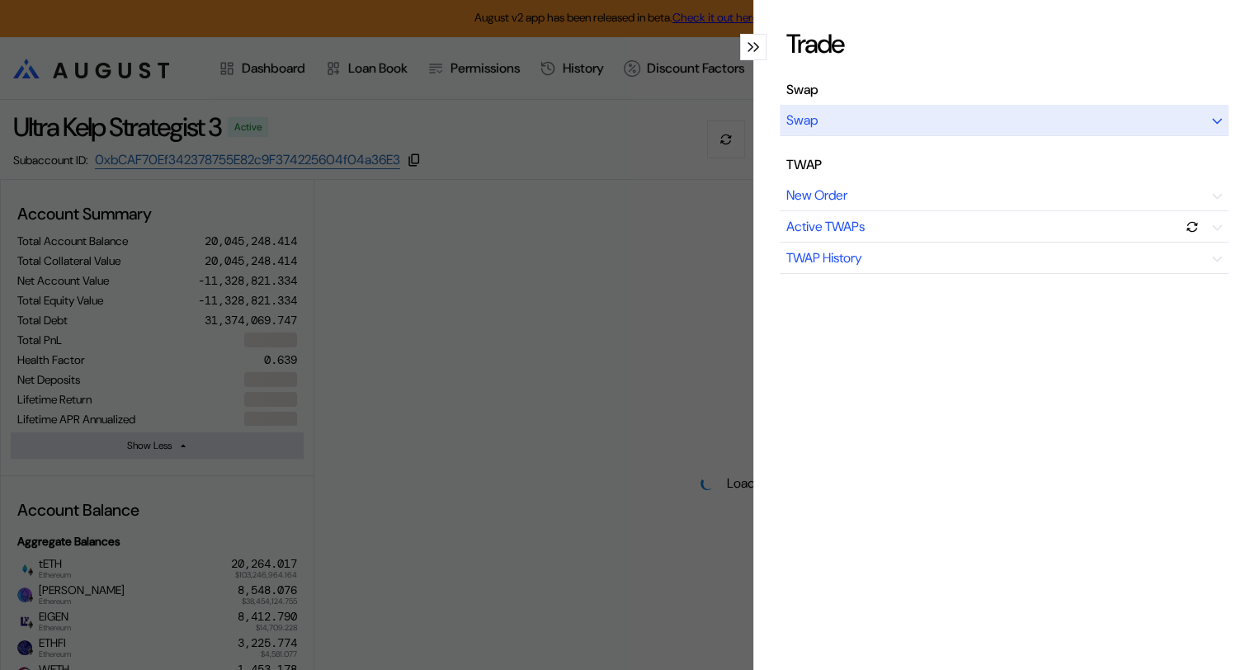
click at [1066, 117] on div "Swap" at bounding box center [1004, 120] width 449 height 31
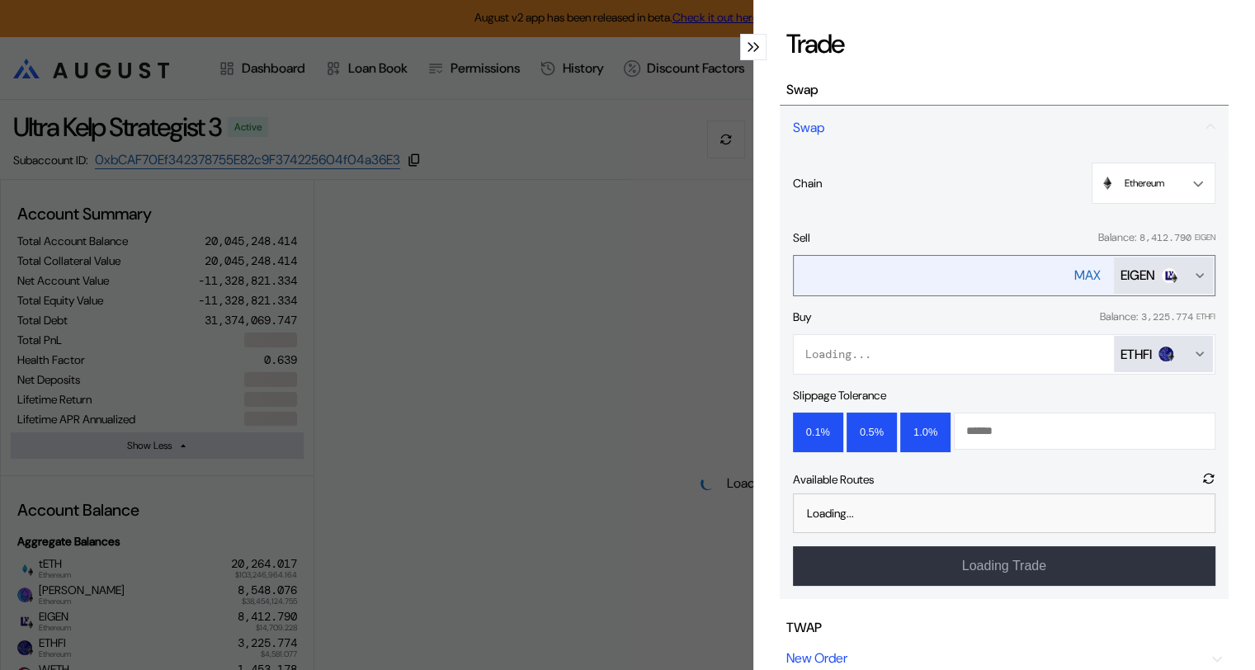
click at [1074, 273] on div "MAX" at bounding box center [1087, 275] width 26 height 17
type input "**********"
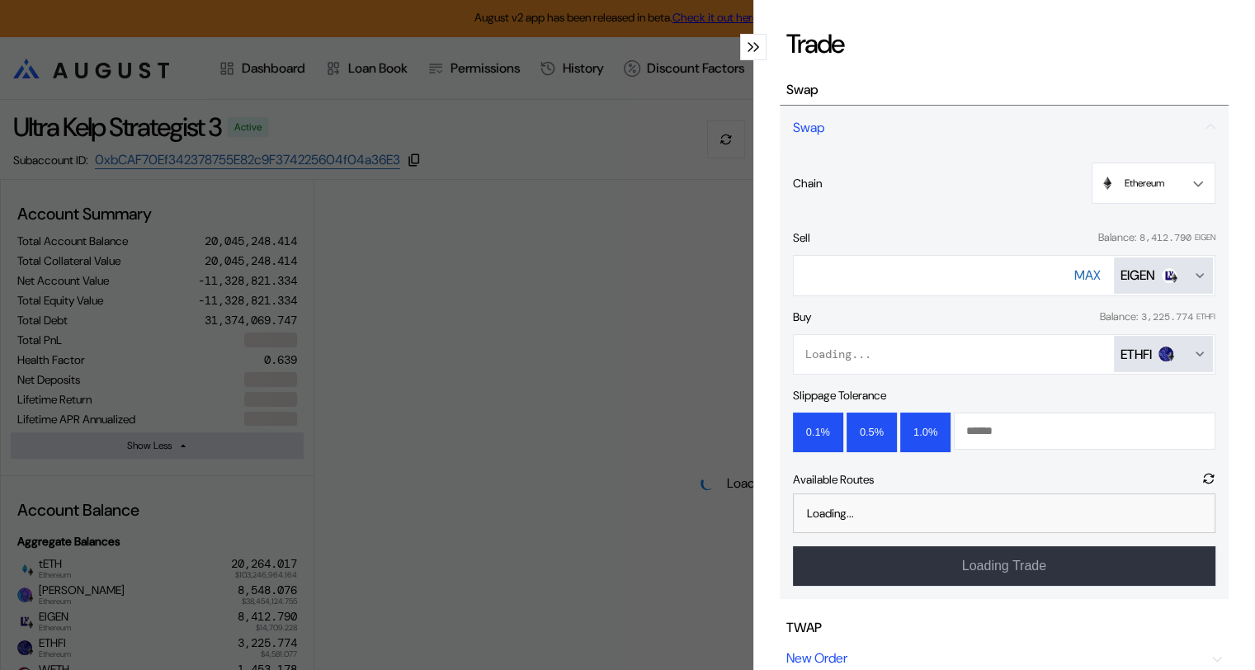
click at [1193, 353] on icon "Open menu for selecting token for payment" at bounding box center [1199, 353] width 13 height 13
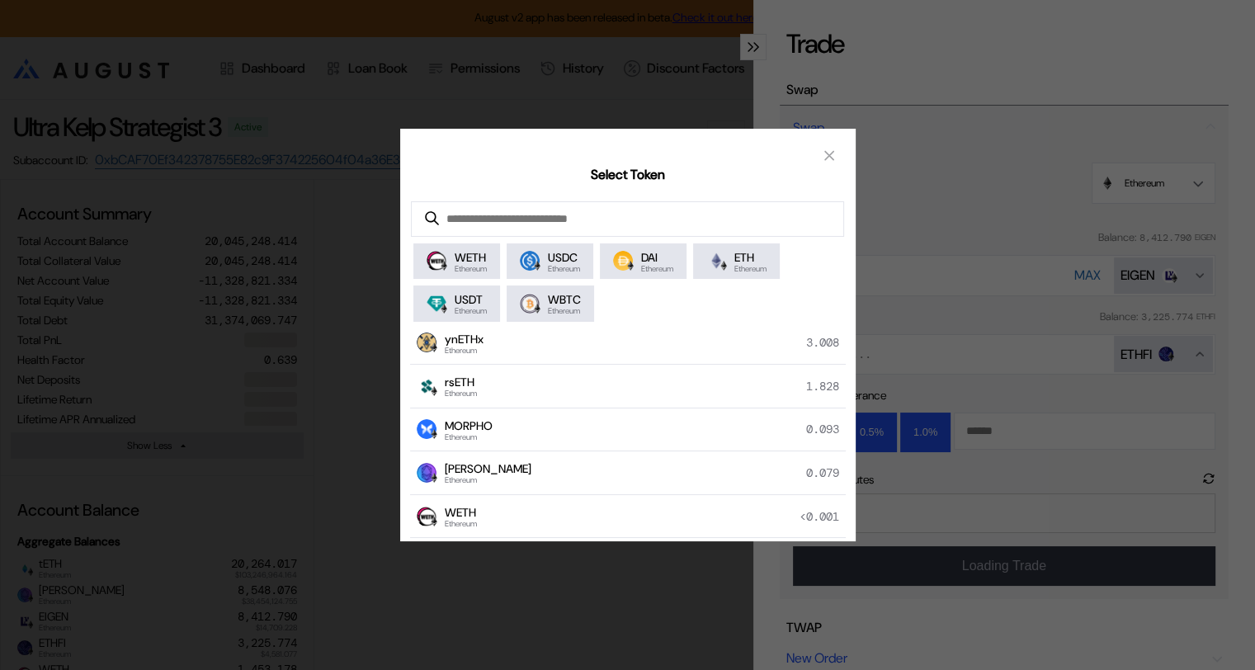
scroll to position [165, 0]
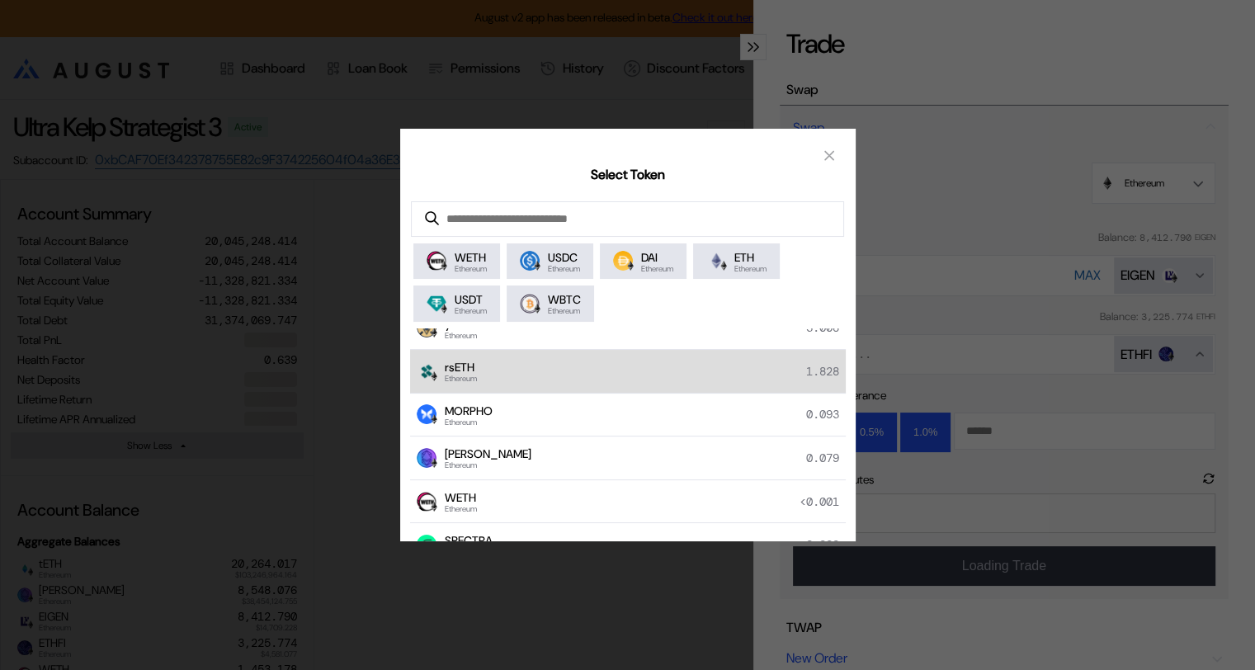
click at [475, 371] on span "rsETH" at bounding box center [461, 367] width 32 height 15
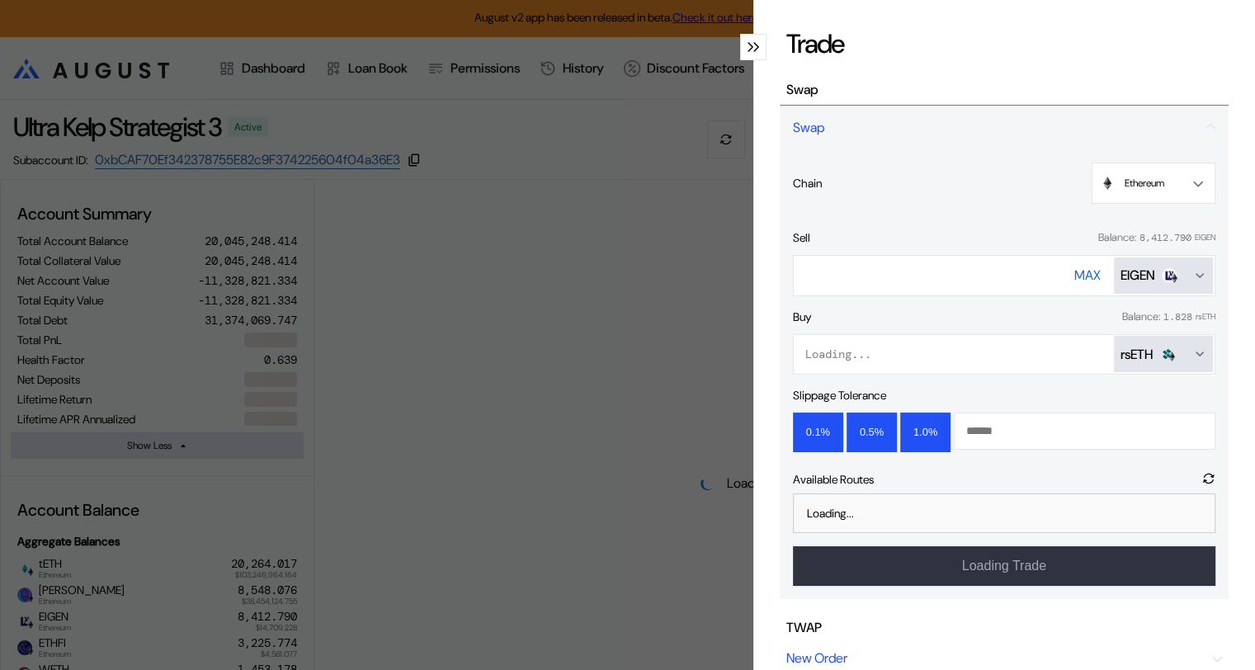
select select "*"
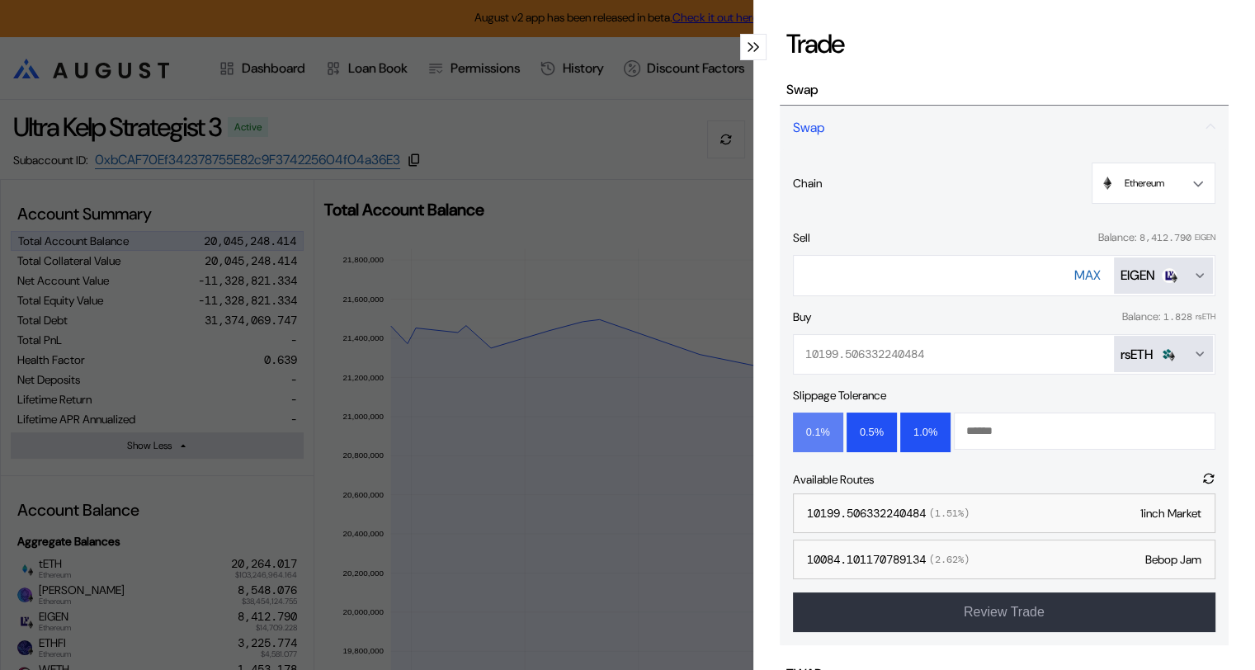
click at [810, 426] on button "0.1%" at bounding box center [818, 433] width 50 height 40
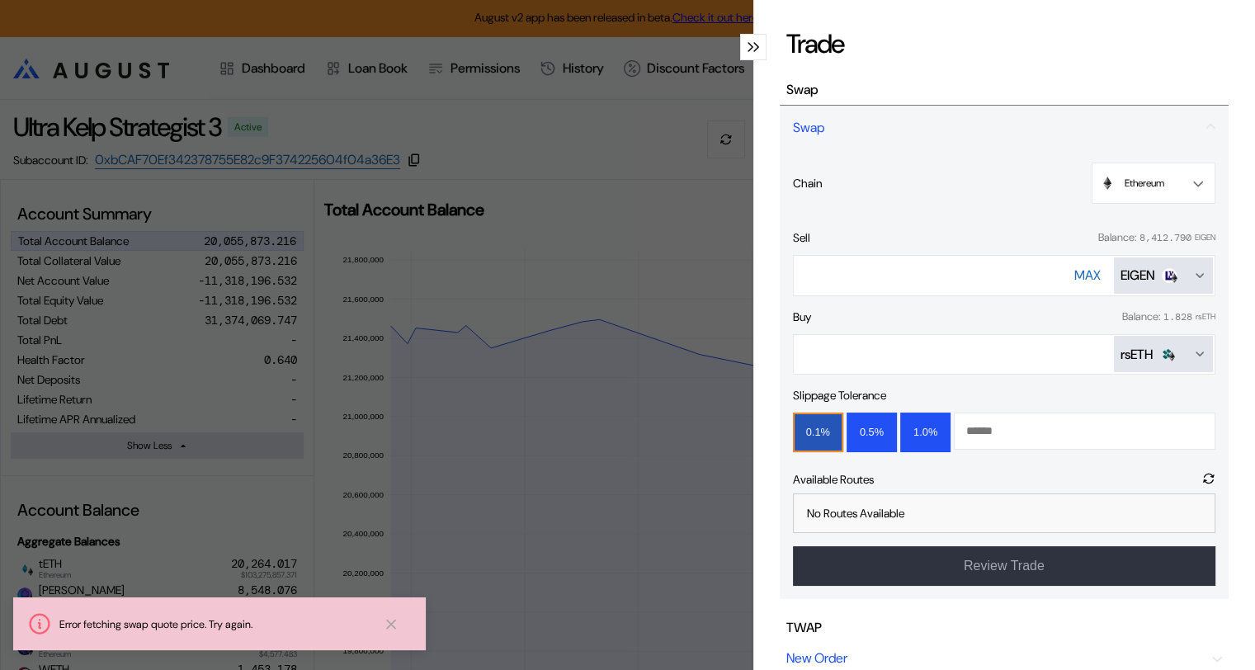
click at [1178, 354] on div "rsETH" at bounding box center [1164, 354] width 86 height 17
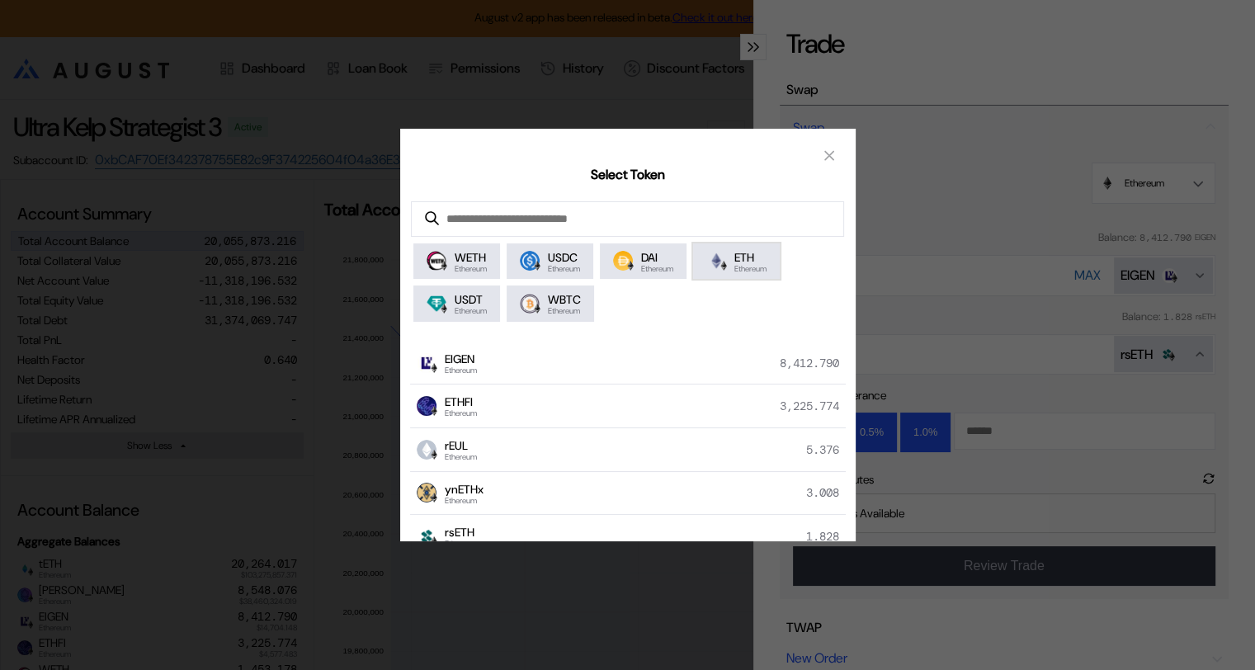
click at [749, 260] on span "ETH" at bounding box center [750, 257] width 32 height 15
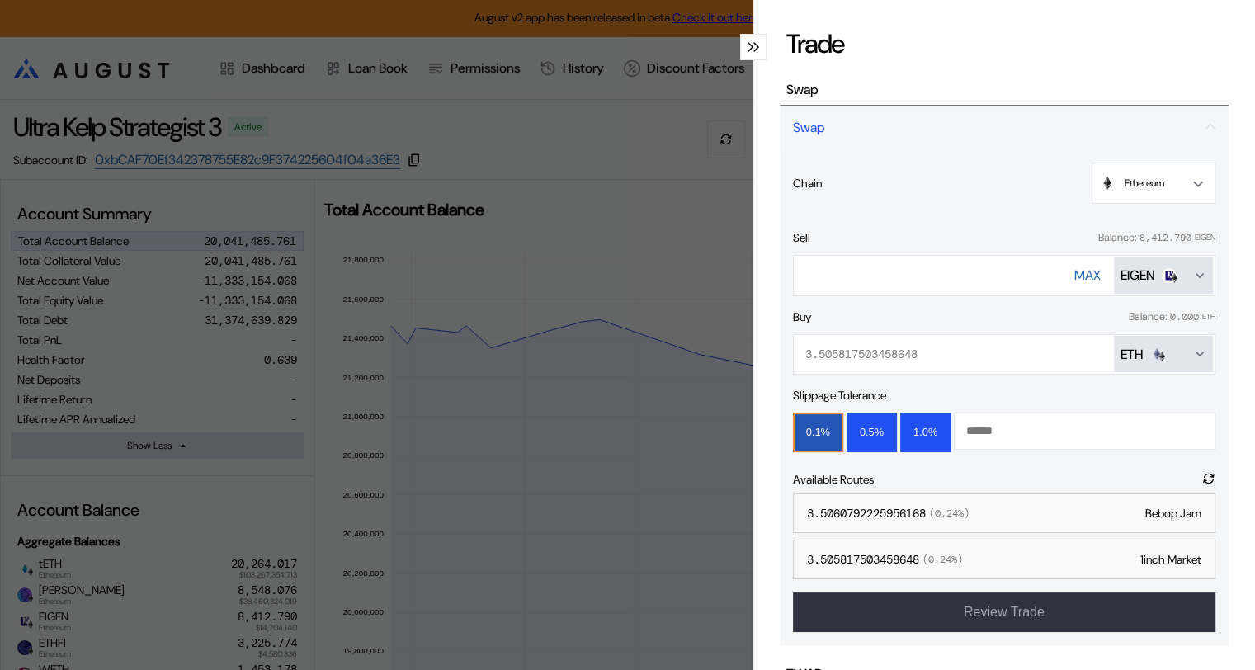
click at [1193, 347] on icon "Open menu for selecting token for payment" at bounding box center [1199, 353] width 13 height 13
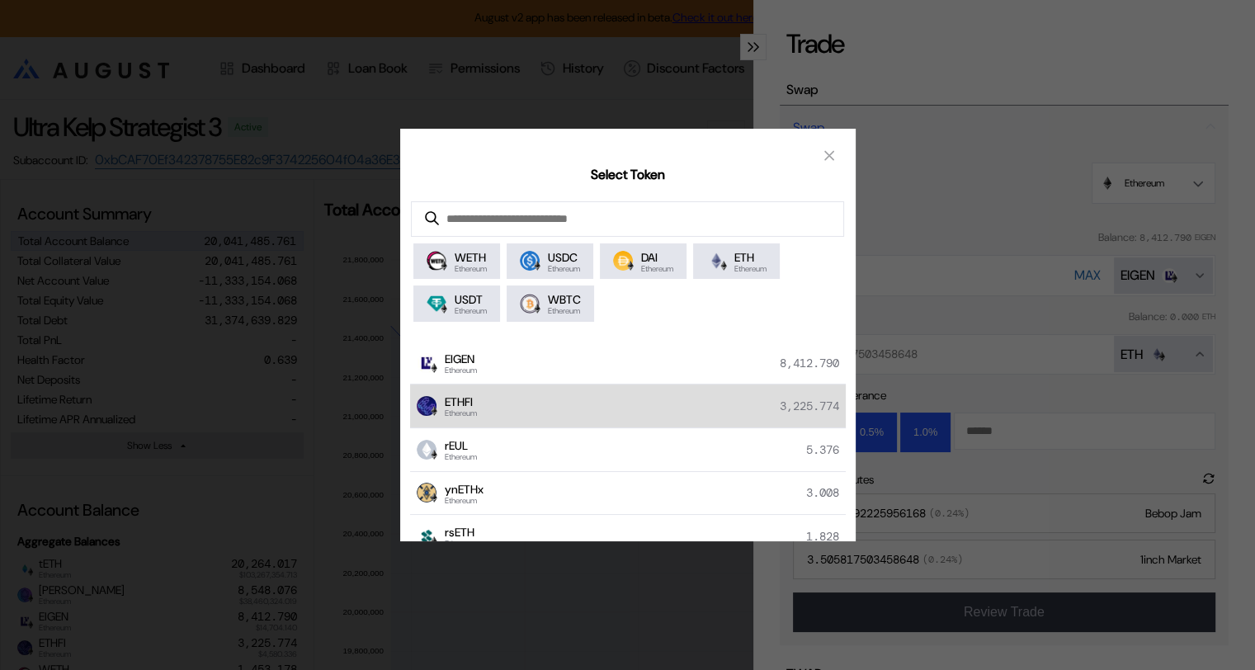
scroll to position [83, 0]
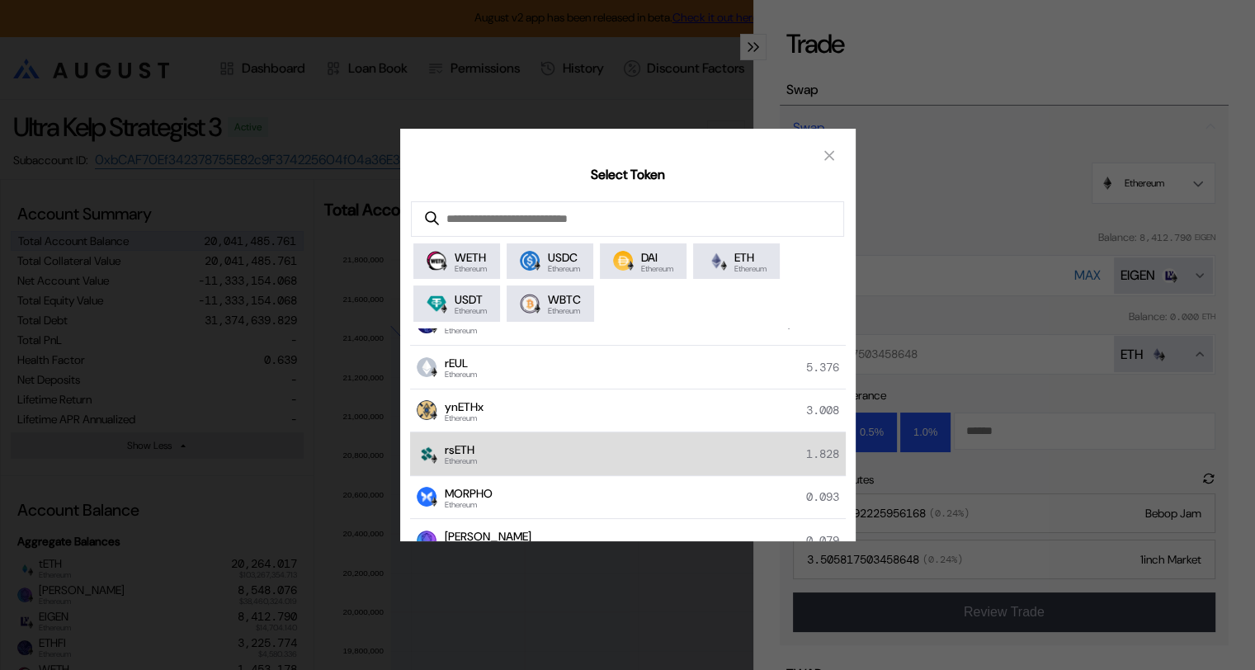
click at [477, 451] on span "rsETH" at bounding box center [461, 449] width 32 height 15
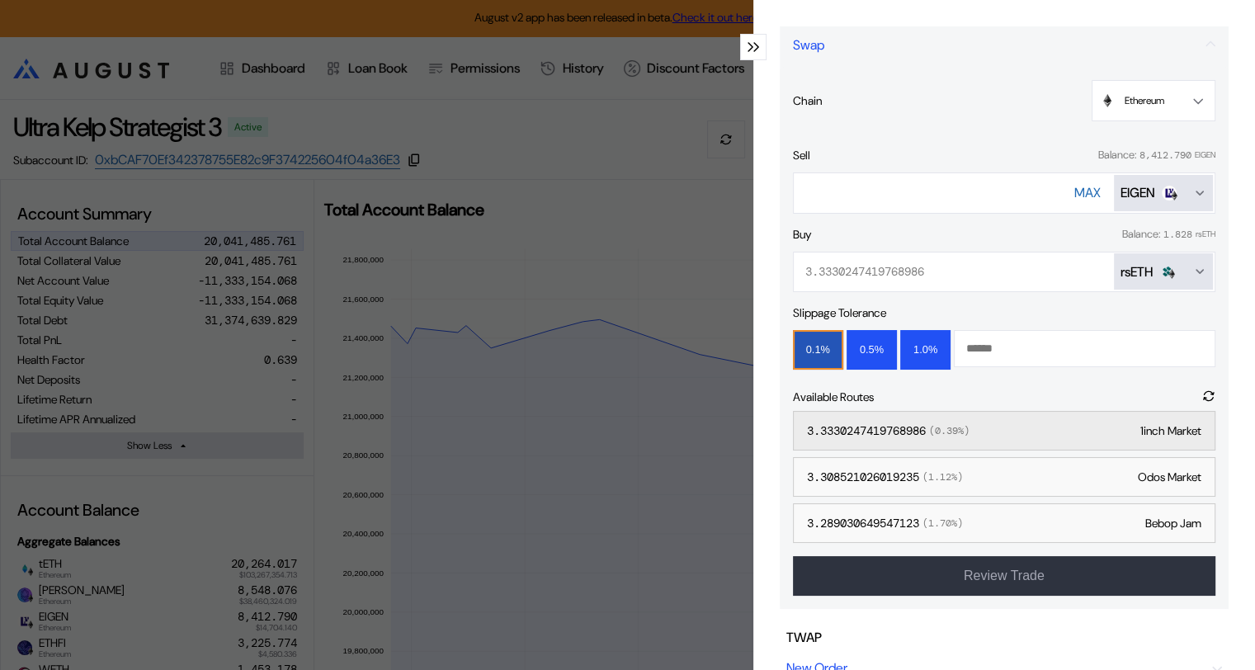
click at [895, 430] on div "3.3330247419768986 ( 0.39 %)" at bounding box center [888, 430] width 163 height 15
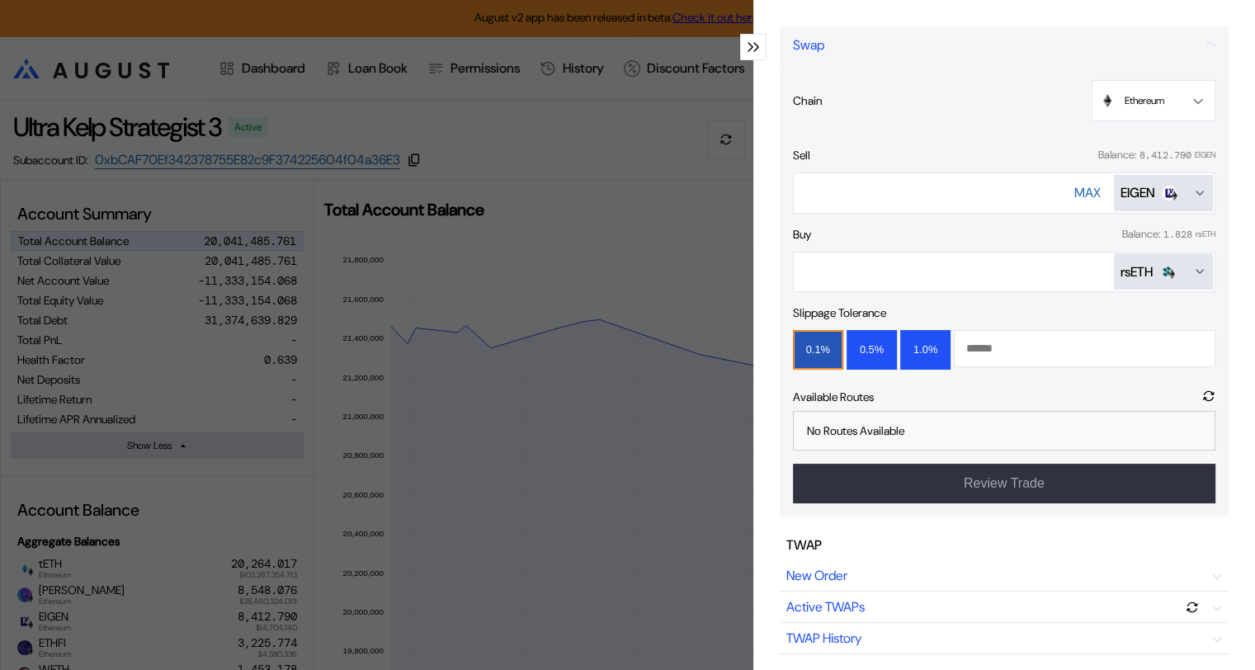
click at [1193, 272] on icon "Open menu for selecting token for payment" at bounding box center [1199, 271] width 13 height 13
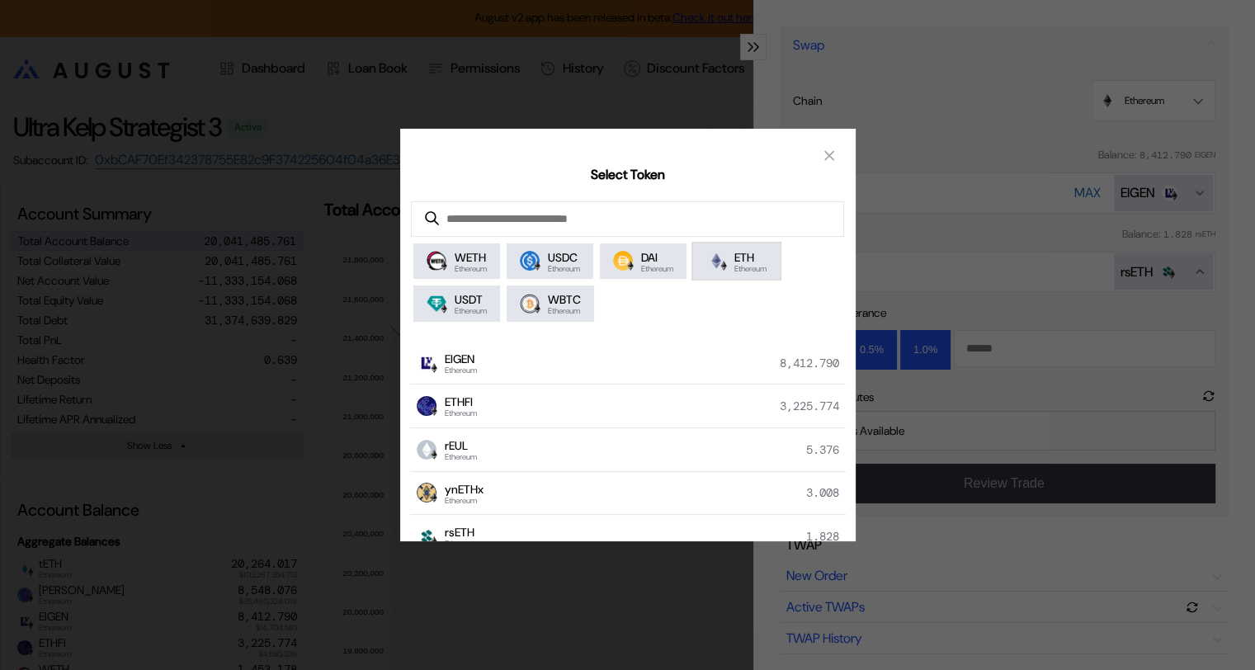
click at [753, 262] on span "ETH" at bounding box center [750, 257] width 32 height 15
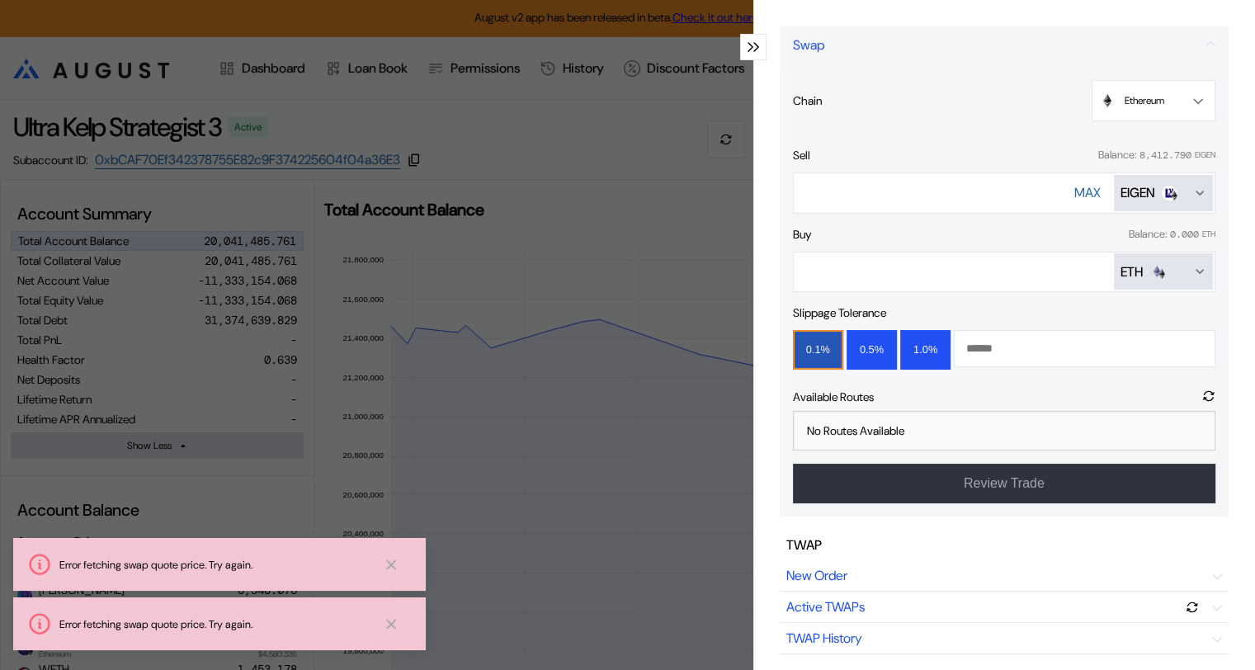
click at [1173, 272] on div "ETH" at bounding box center [1164, 271] width 86 height 17
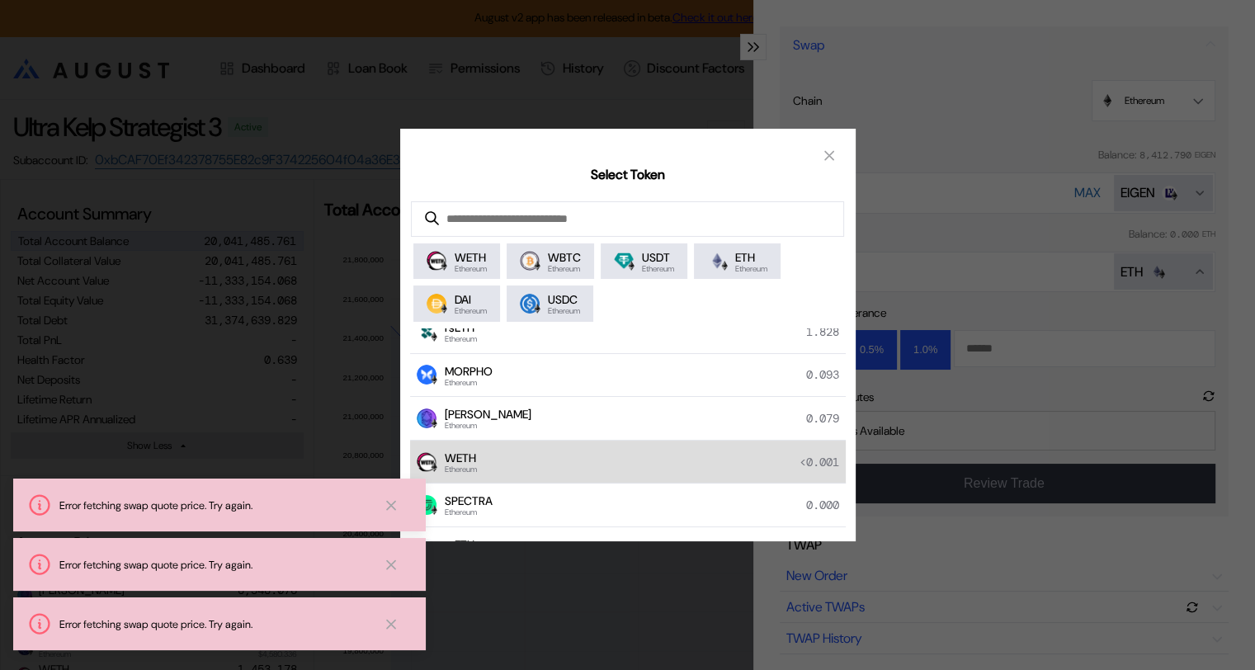
scroll to position [165, 0]
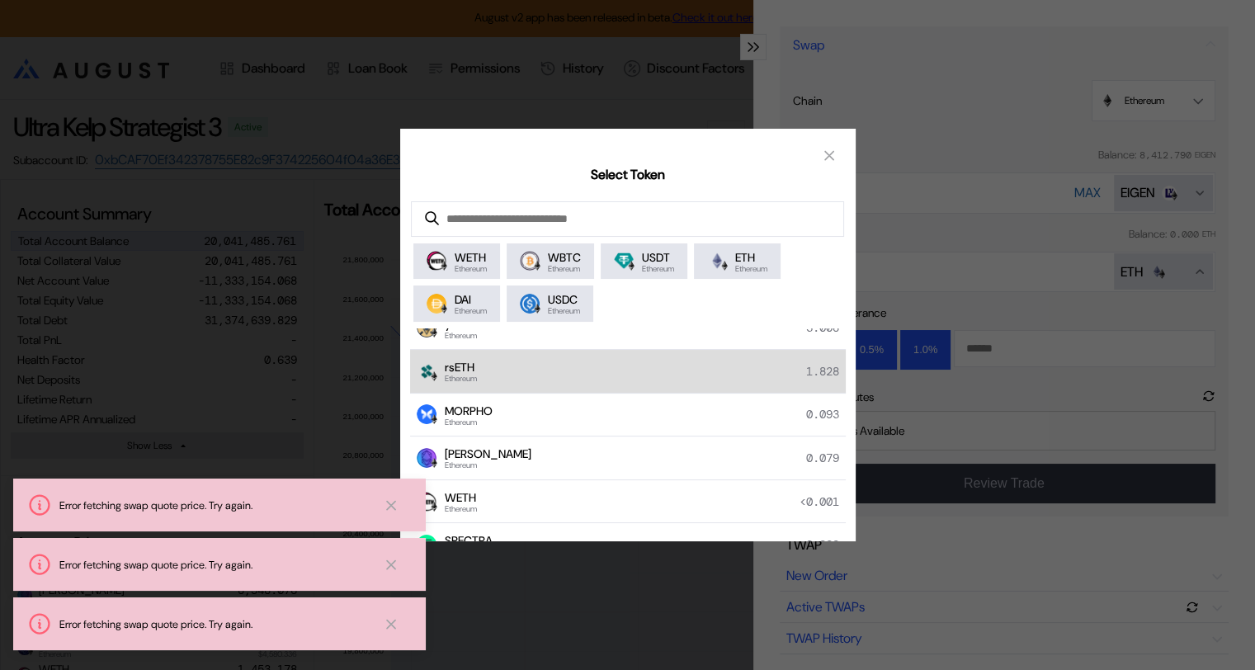
click at [480, 369] on div "rsETH Ethereum 1.828" at bounding box center [628, 372] width 436 height 44
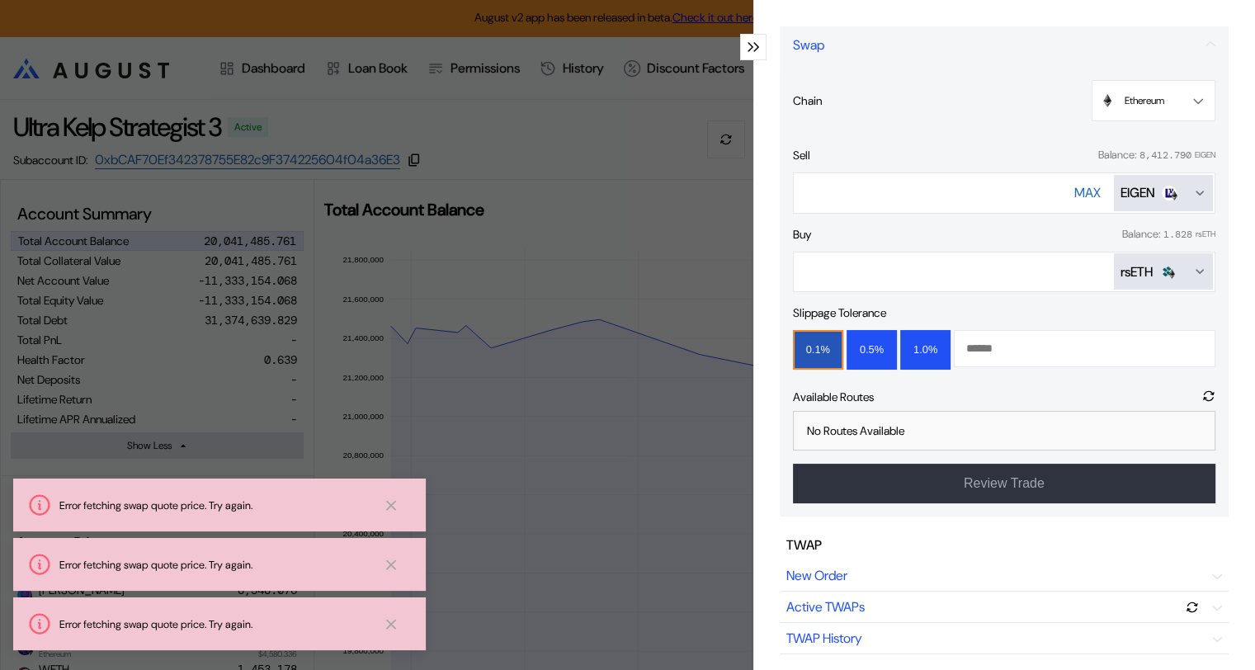
click at [815, 347] on button "0.1%" at bounding box center [818, 350] width 50 height 40
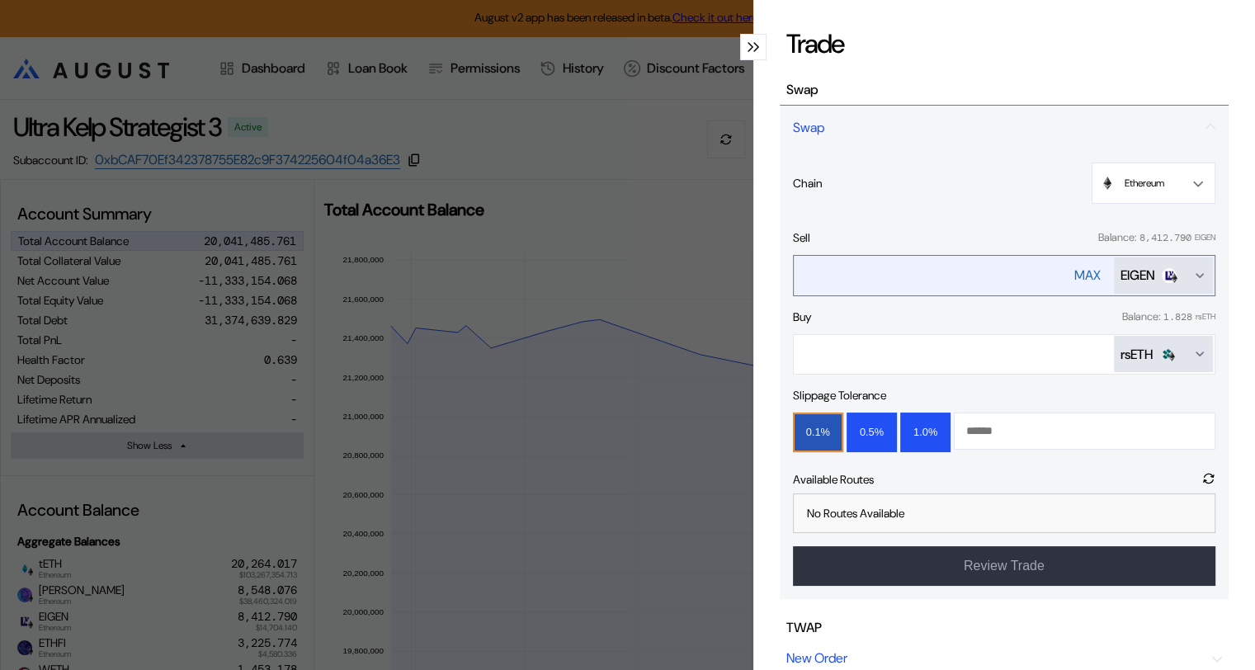
scroll to position [83, 0]
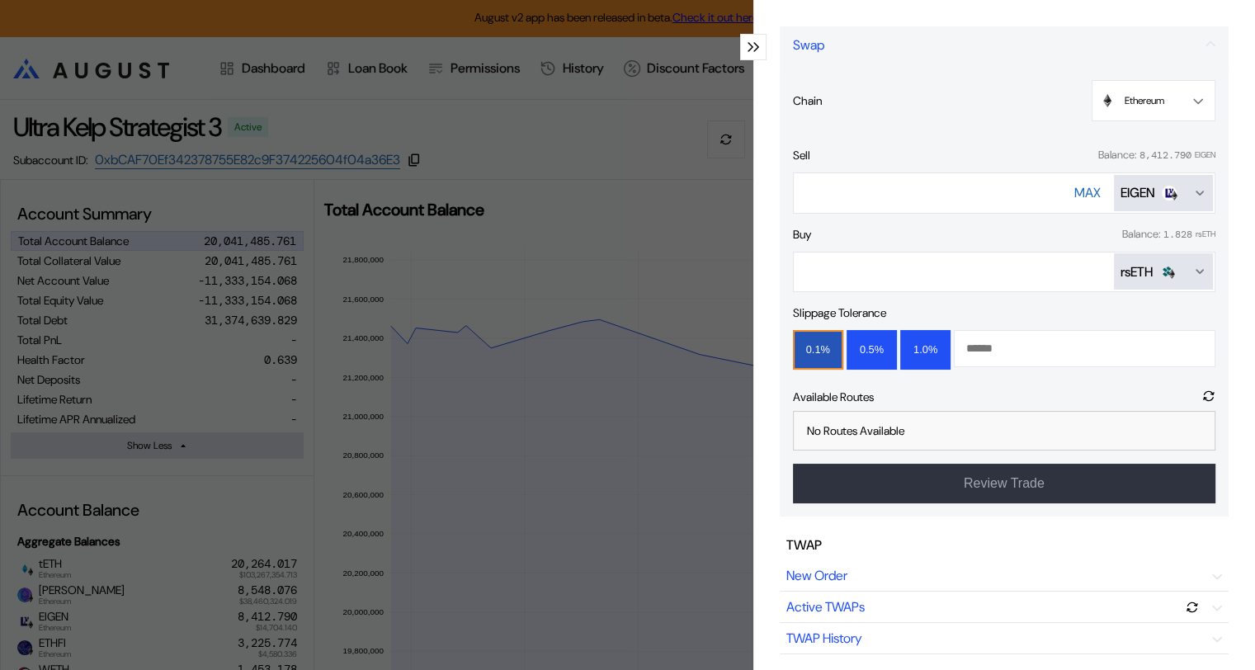
click at [1177, 269] on div "rsETH" at bounding box center [1164, 271] width 86 height 17
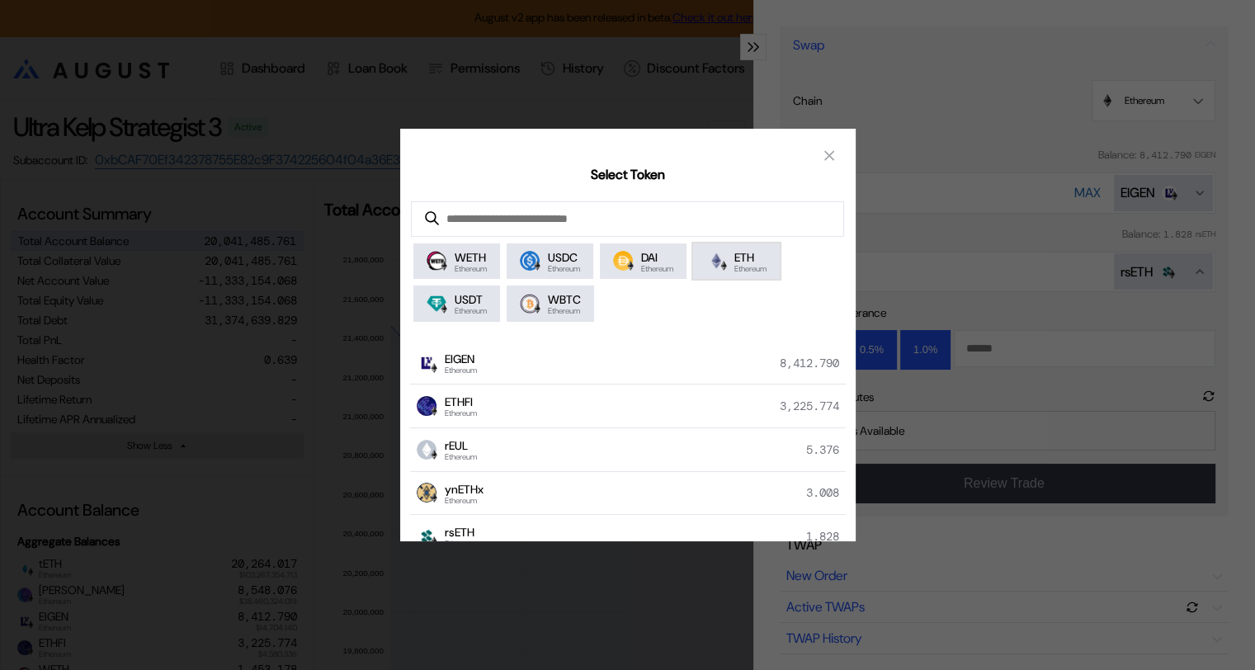
click at [750, 254] on span "ETH" at bounding box center [750, 257] width 32 height 15
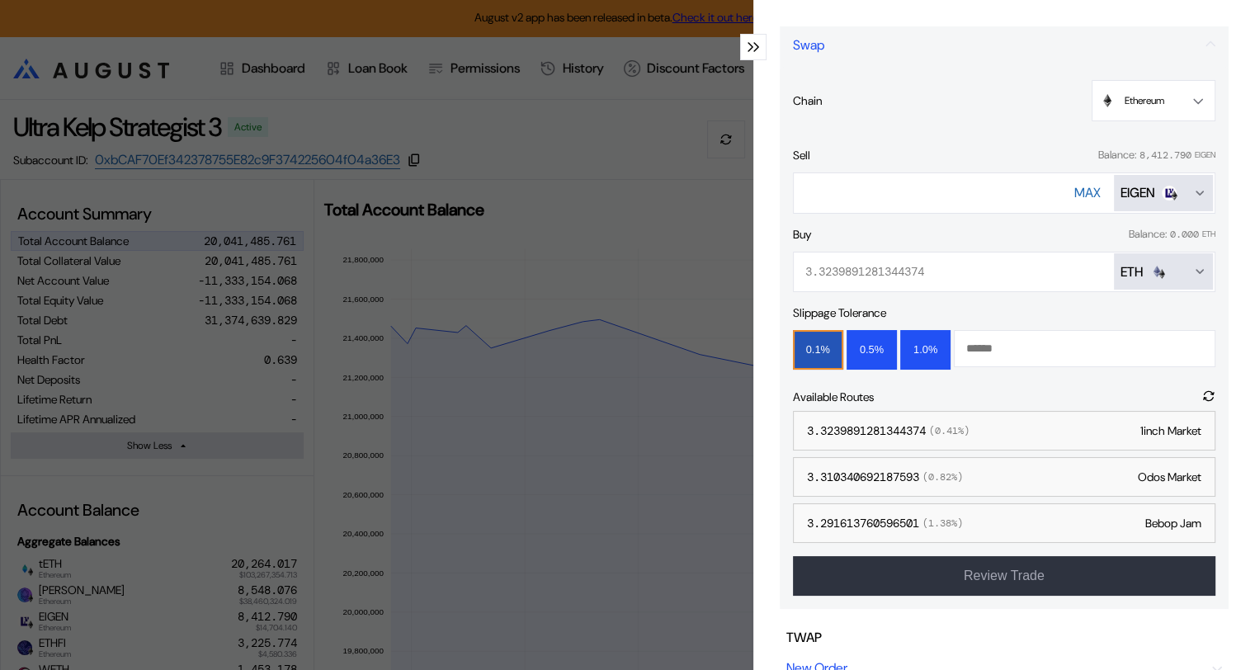
click at [1174, 272] on div "ETH" at bounding box center [1164, 271] width 86 height 17
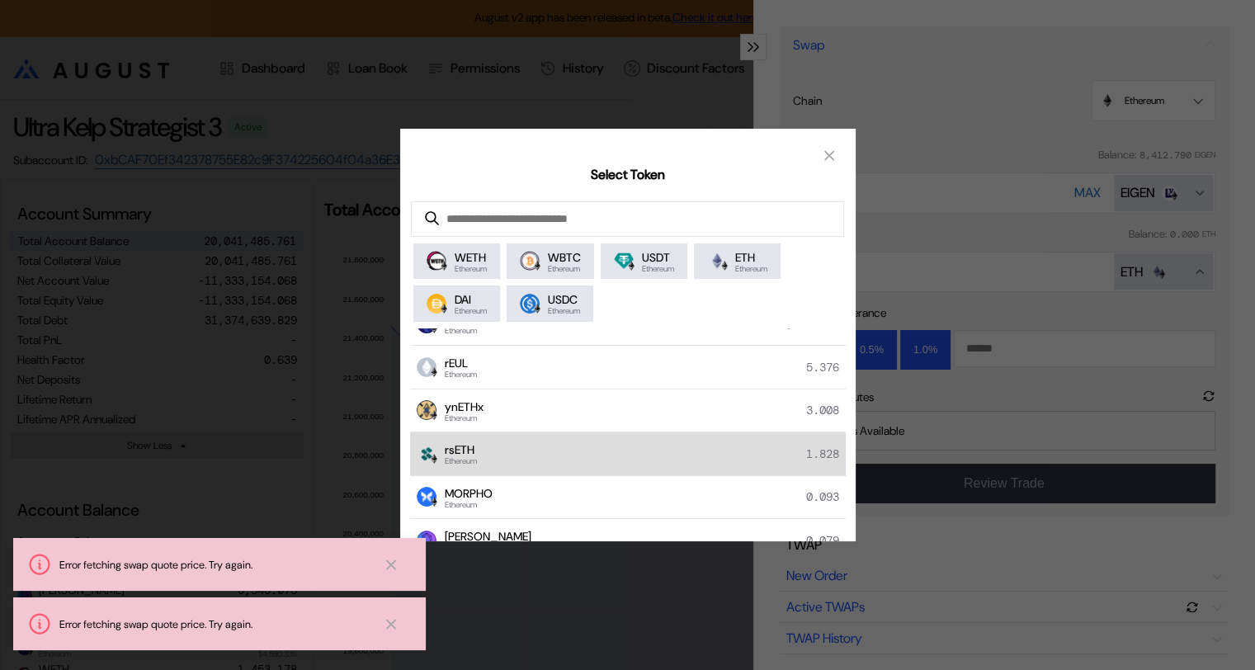
click at [493, 452] on div "rsETH Ethereum 1.828" at bounding box center [628, 454] width 436 height 44
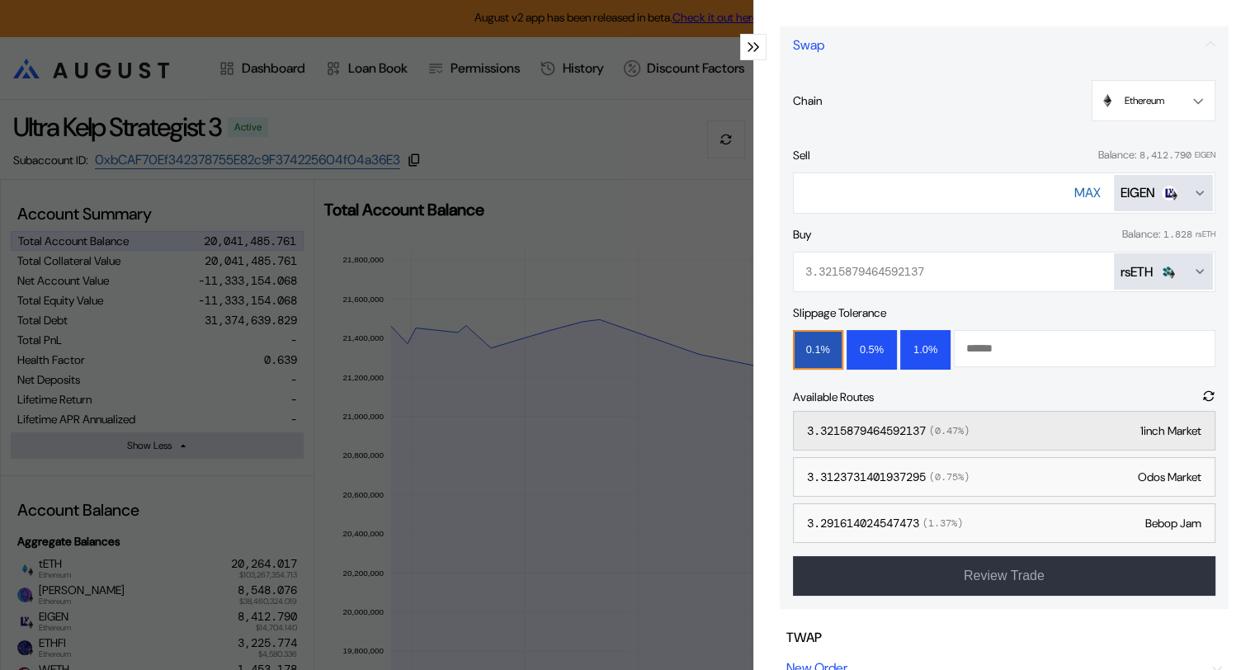
click at [902, 427] on div "3.3215879464592137 ( 0.47 %)" at bounding box center [888, 430] width 163 height 15
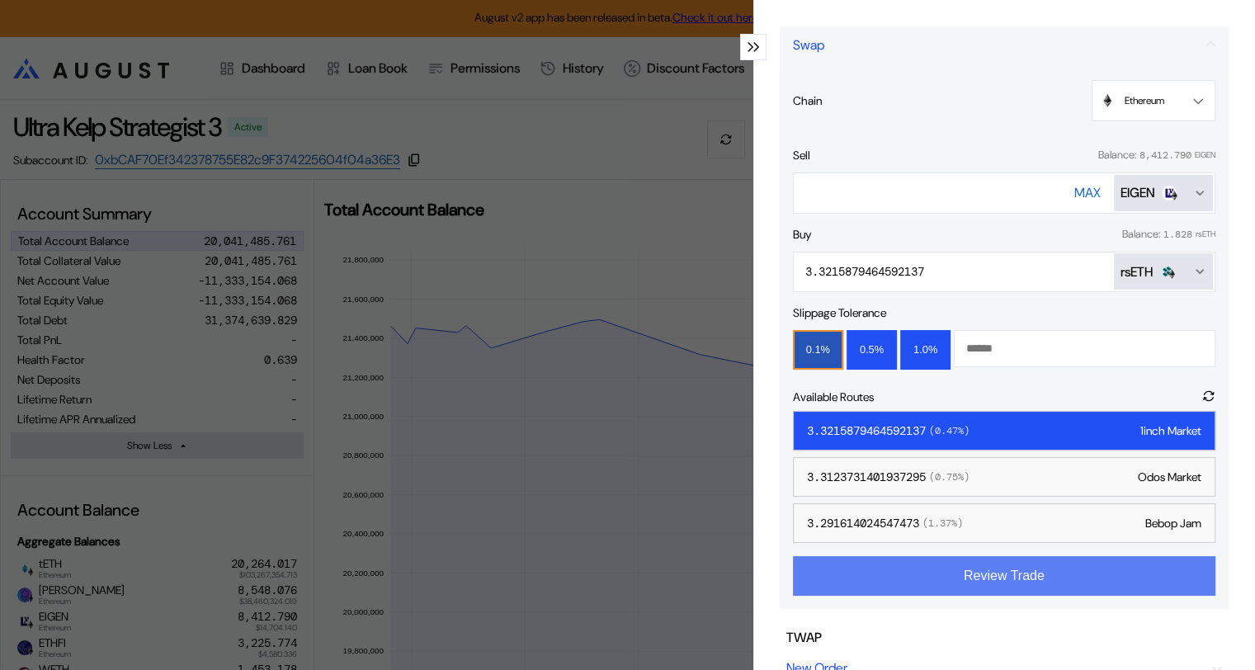
click at [980, 578] on button "Review Trade" at bounding box center [1004, 576] width 423 height 40
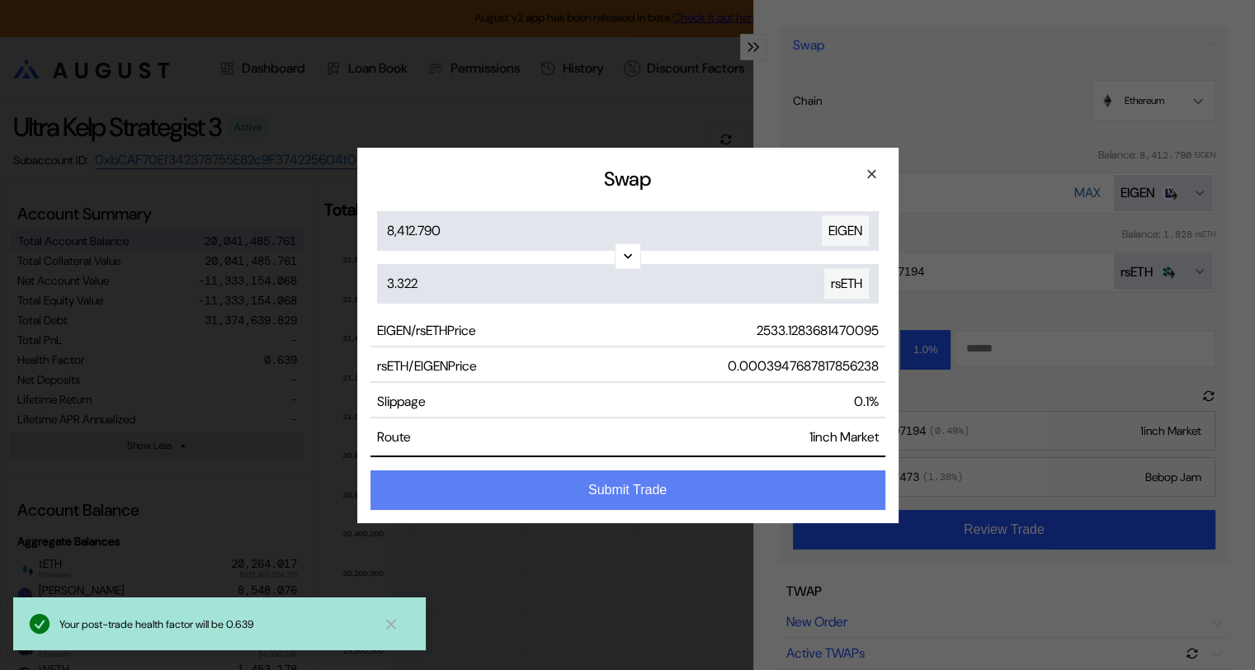
click at [665, 493] on button "Submit Trade" at bounding box center [628, 490] width 515 height 40
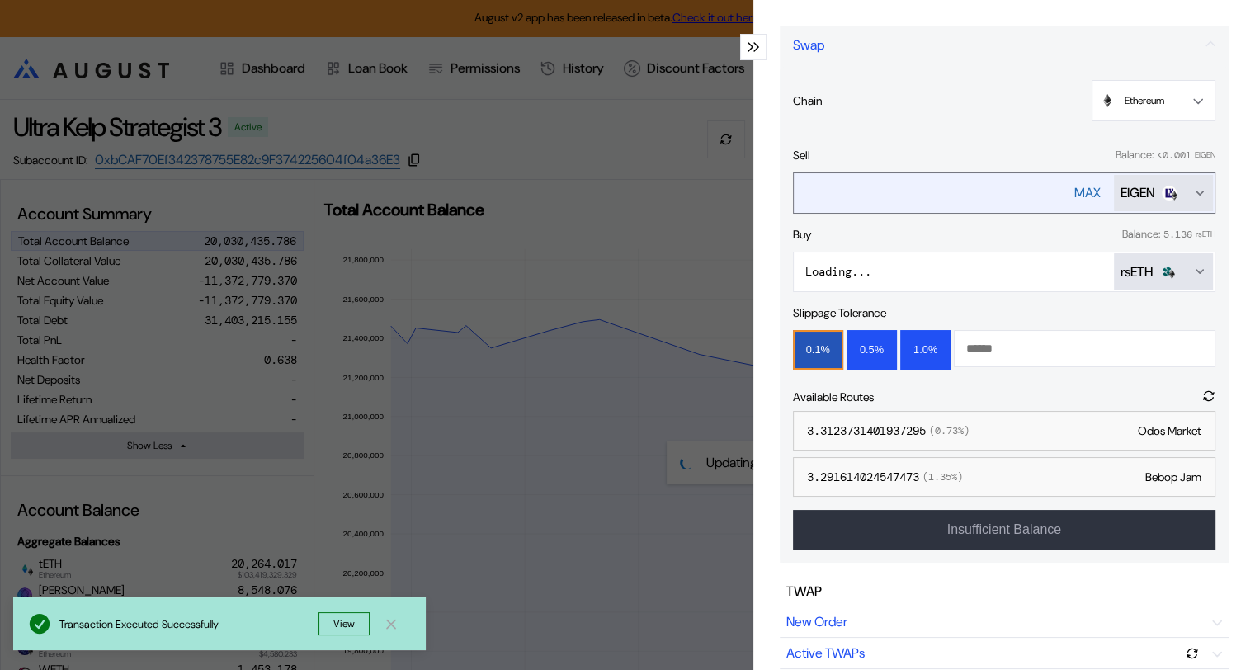
click at [1078, 187] on div "MAX" at bounding box center [1087, 192] width 26 height 17
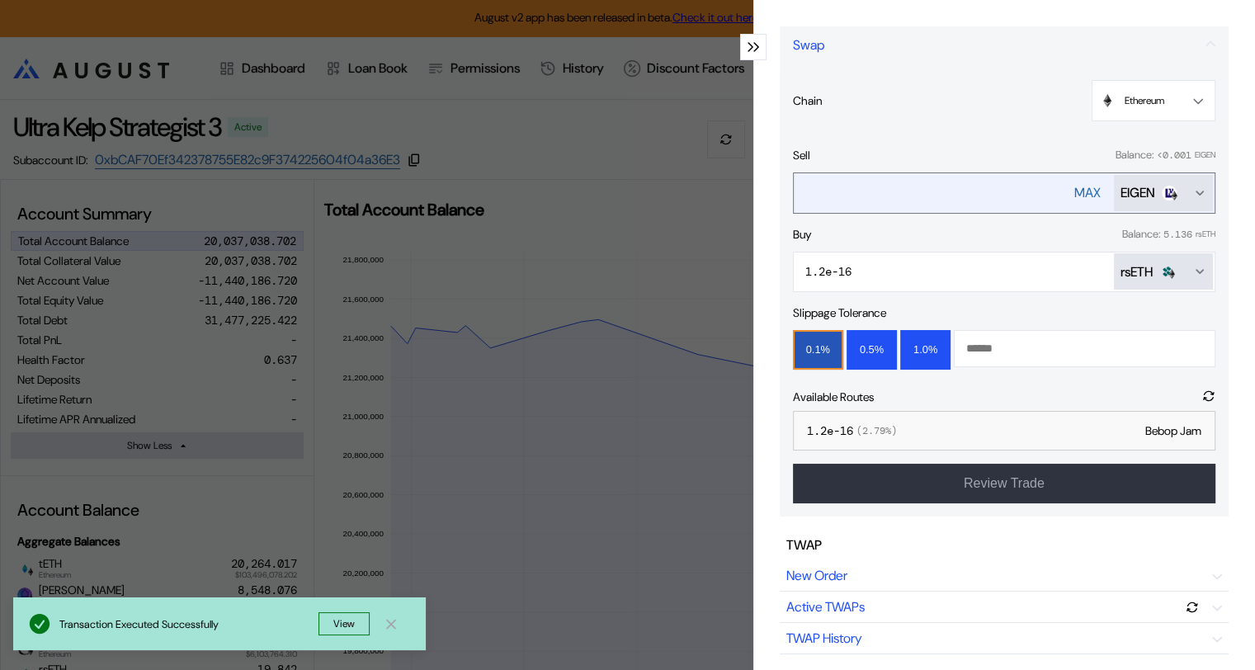
click at [1193, 193] on icon "Open menu for selecting token for payment" at bounding box center [1199, 193] width 13 height 13
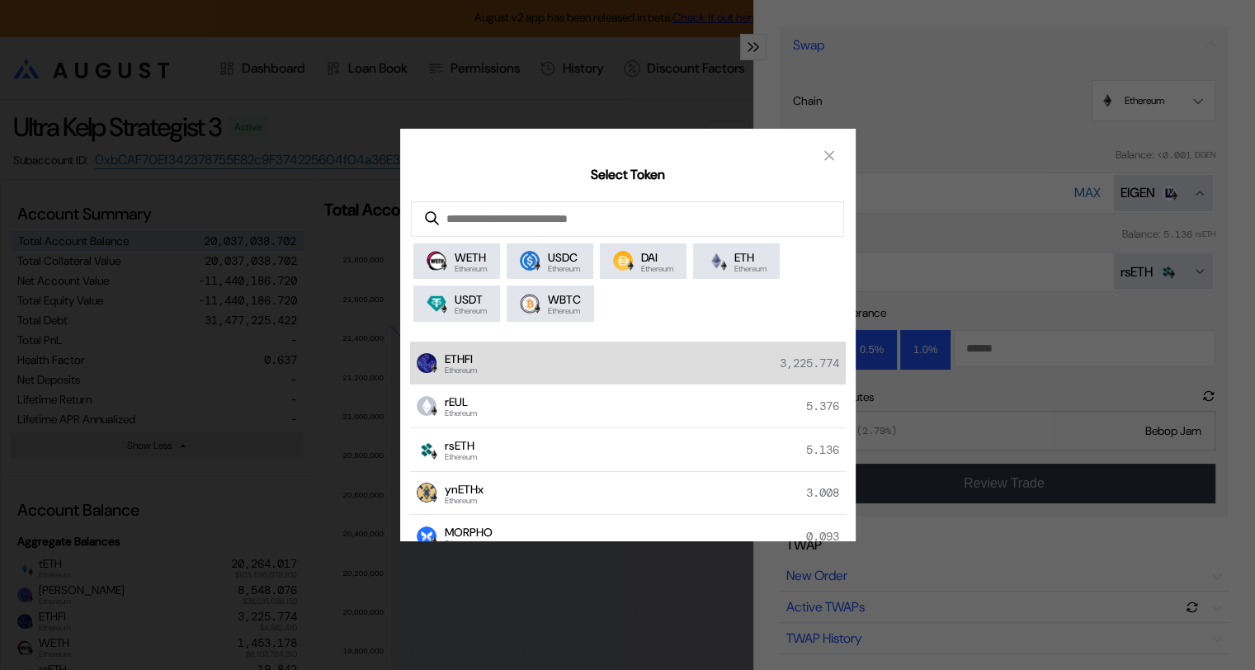
click at [495, 360] on div "ETHFI Ethereum 3,225.774" at bounding box center [628, 364] width 436 height 44
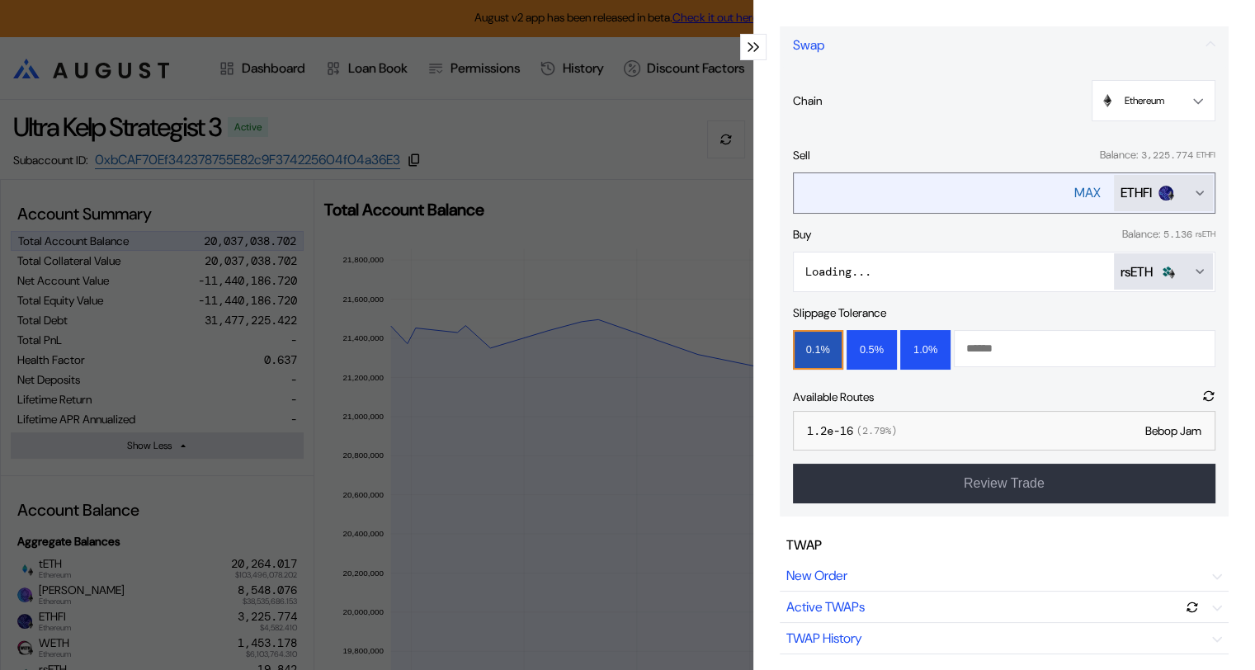
click at [1074, 191] on div "MAX" at bounding box center [1087, 192] width 26 height 17
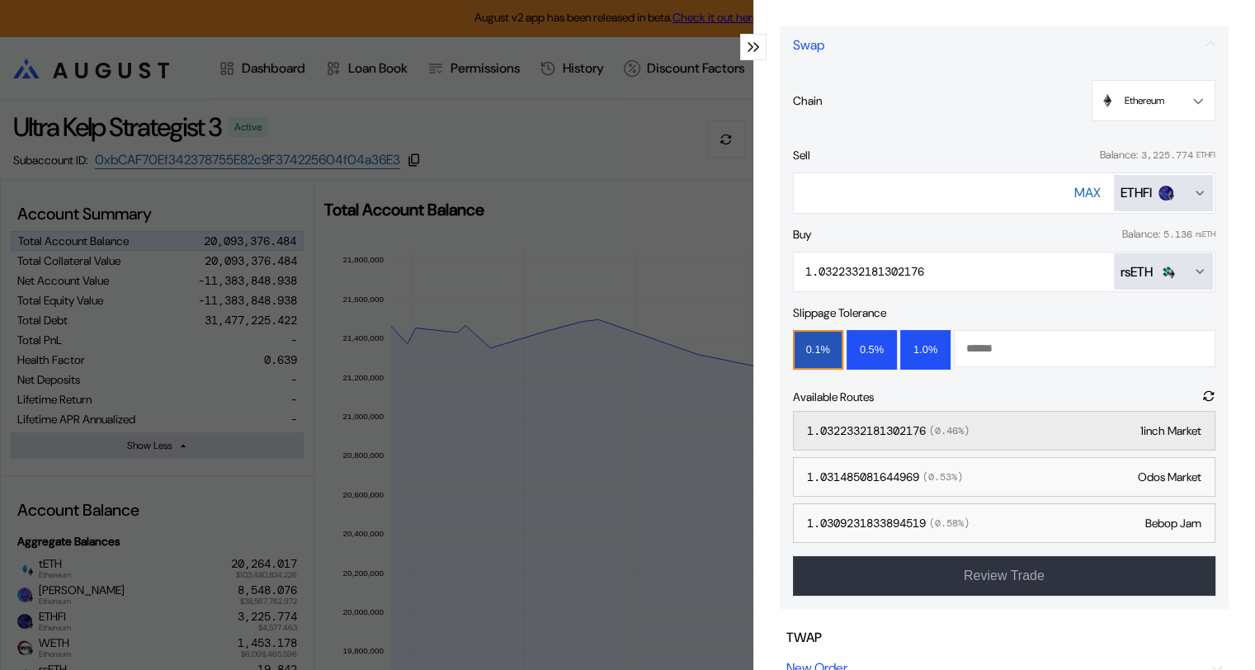
click at [904, 422] on div "1.0322332181302176 ( 0.46 %) 1inch Market" at bounding box center [1004, 431] width 423 height 40
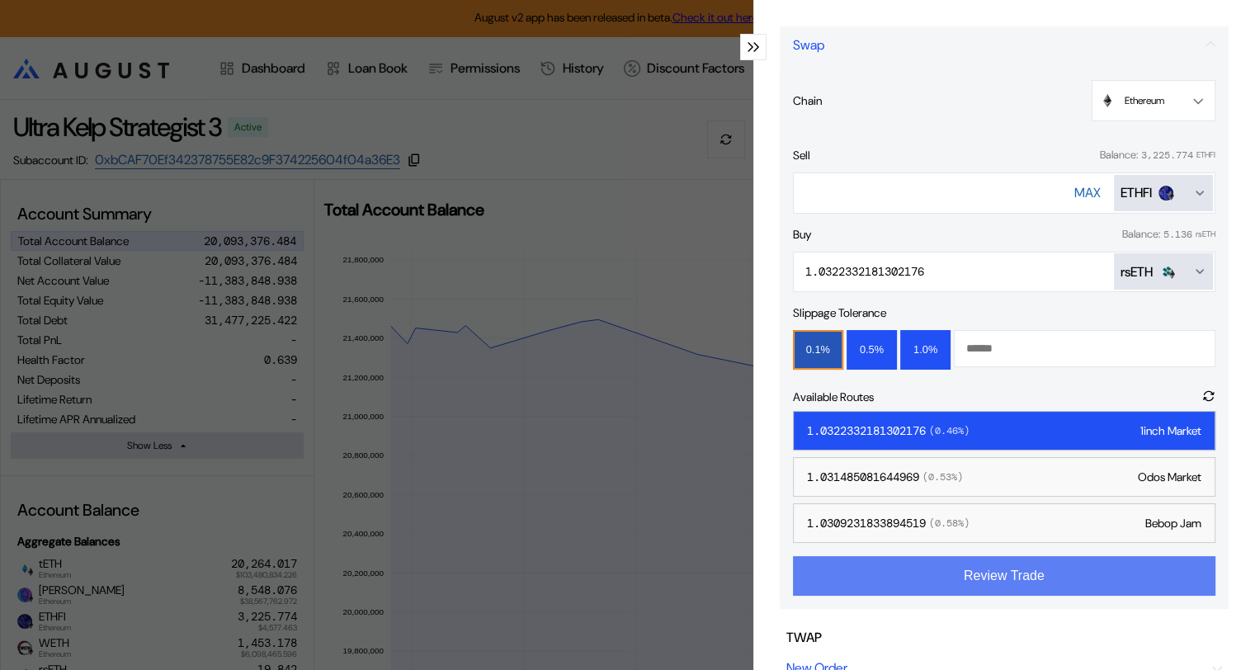
click at [977, 578] on button "Review Trade" at bounding box center [1004, 576] width 423 height 40
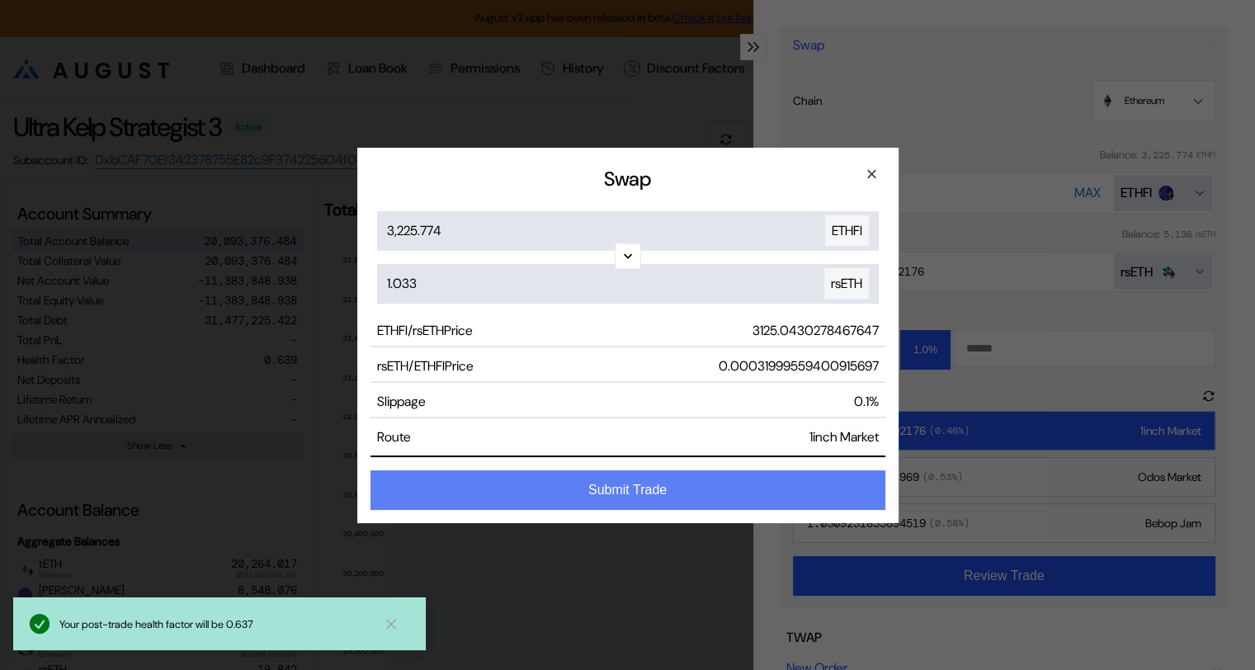
click at [658, 492] on button "Submit Trade" at bounding box center [628, 490] width 515 height 40
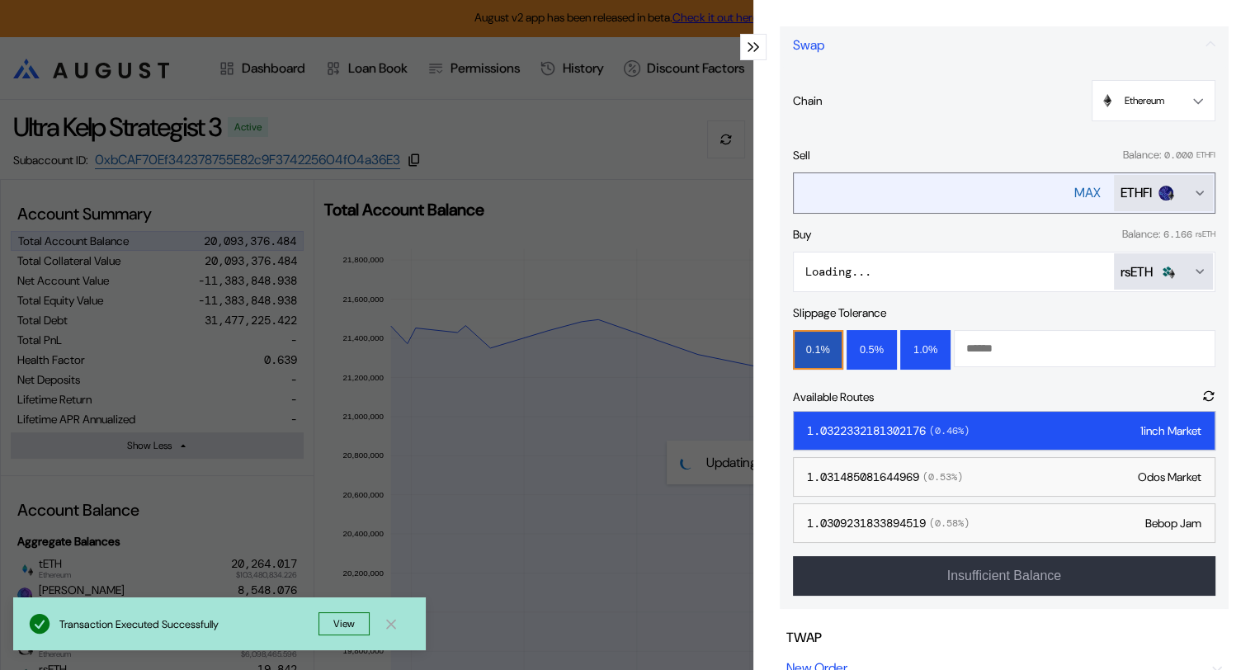
click at [1074, 191] on div "MAX" at bounding box center [1087, 192] width 26 height 17
type input "***"
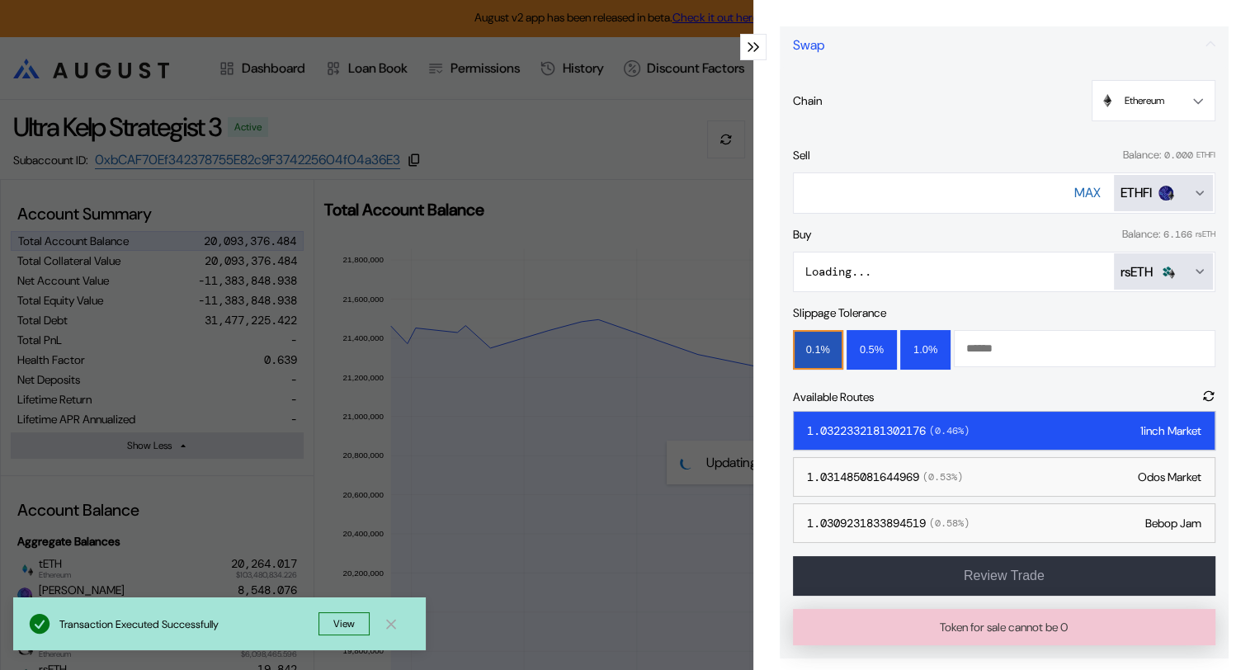
click at [746, 40] on div "modal" at bounding box center [753, 47] width 26 height 26
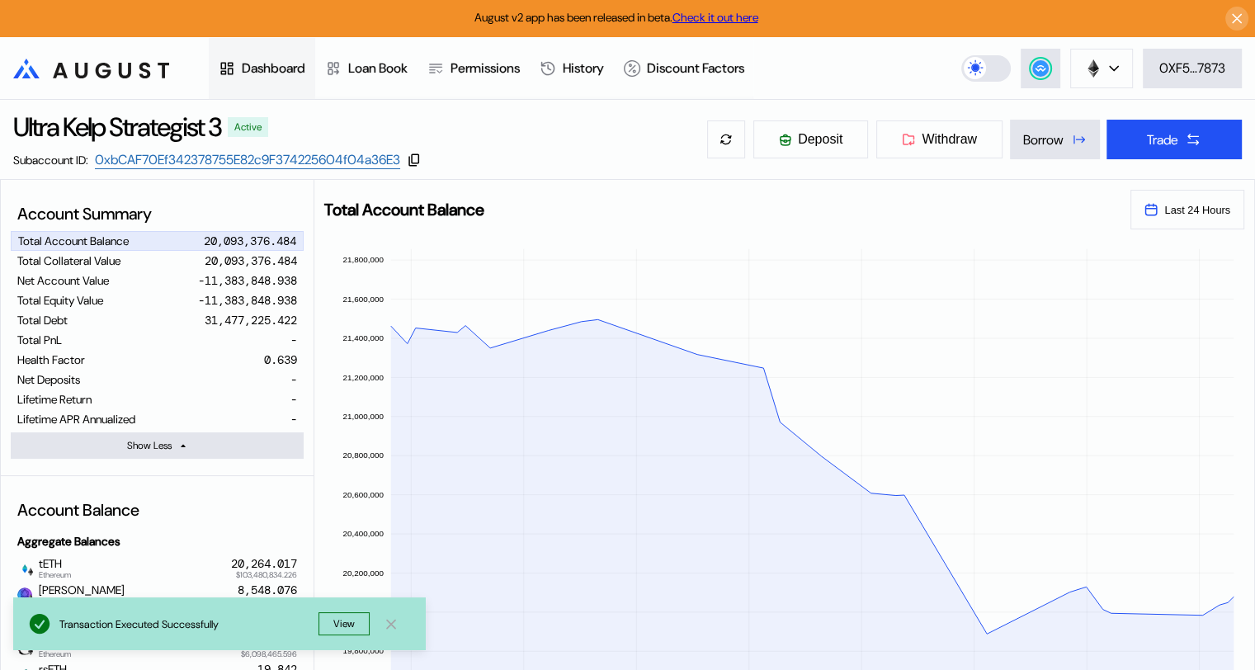
click at [278, 71] on div "Dashboard" at bounding box center [274, 67] width 64 height 17
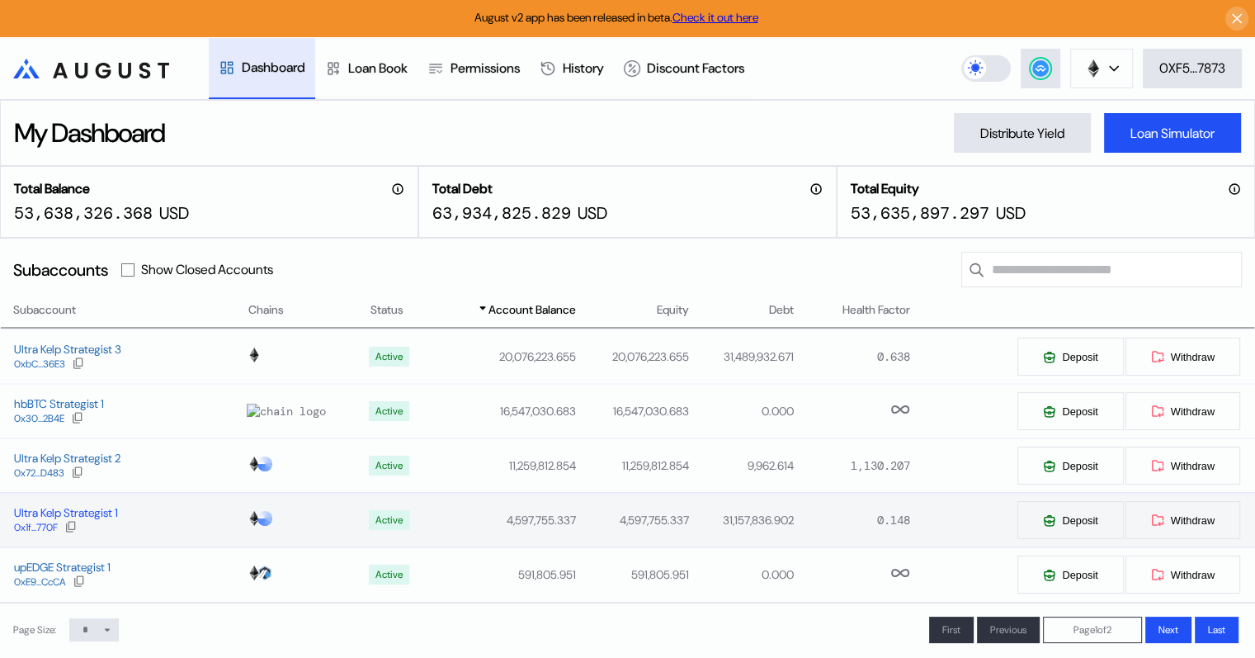
click at [97, 517] on div "Ultra Kelp Strategist 1" at bounding box center [66, 512] width 104 height 15
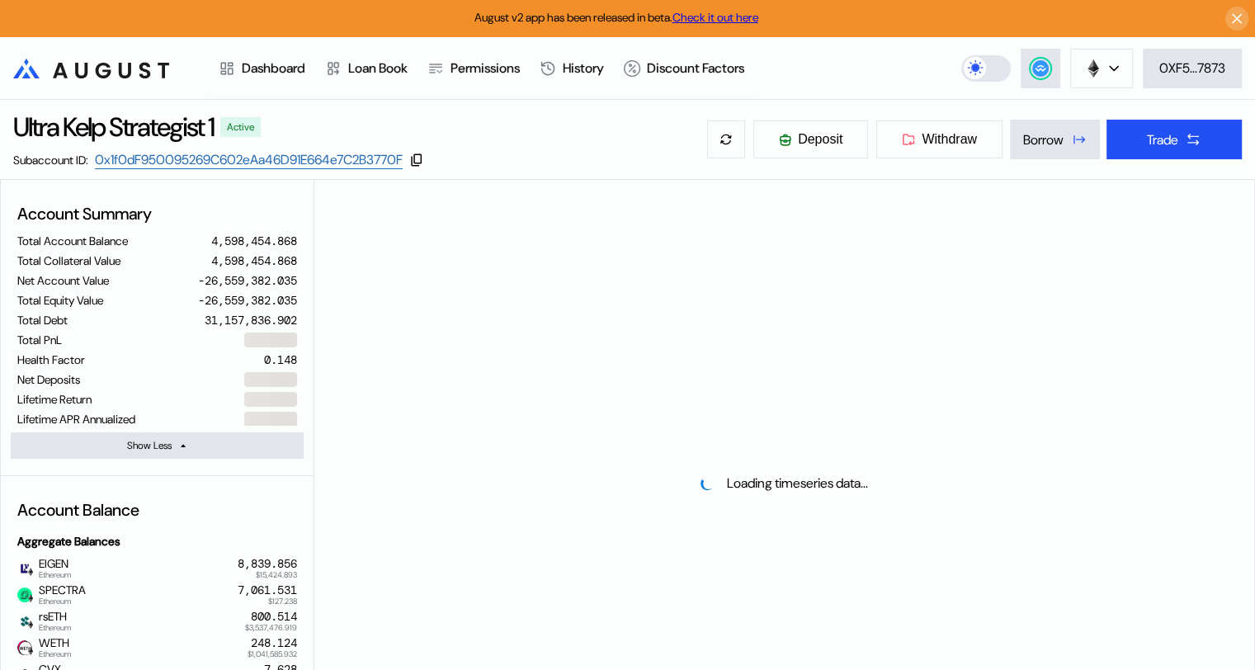
select select "*"
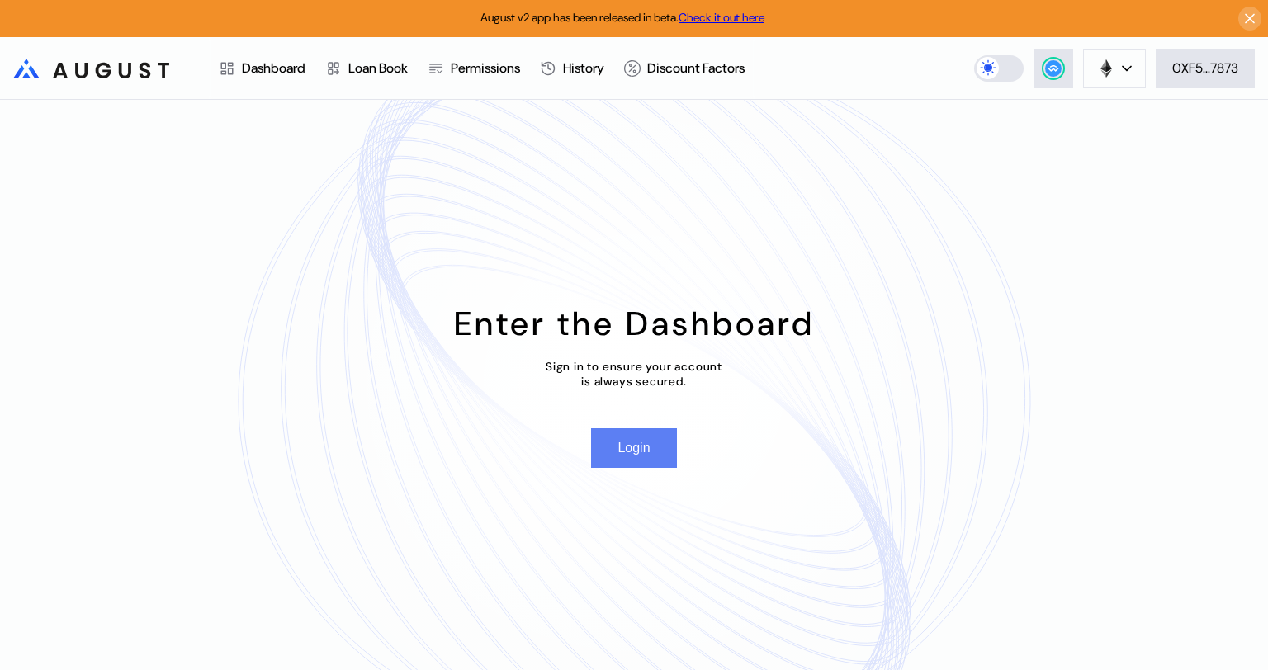
click at [630, 455] on button "Login" at bounding box center [633, 448] width 85 height 40
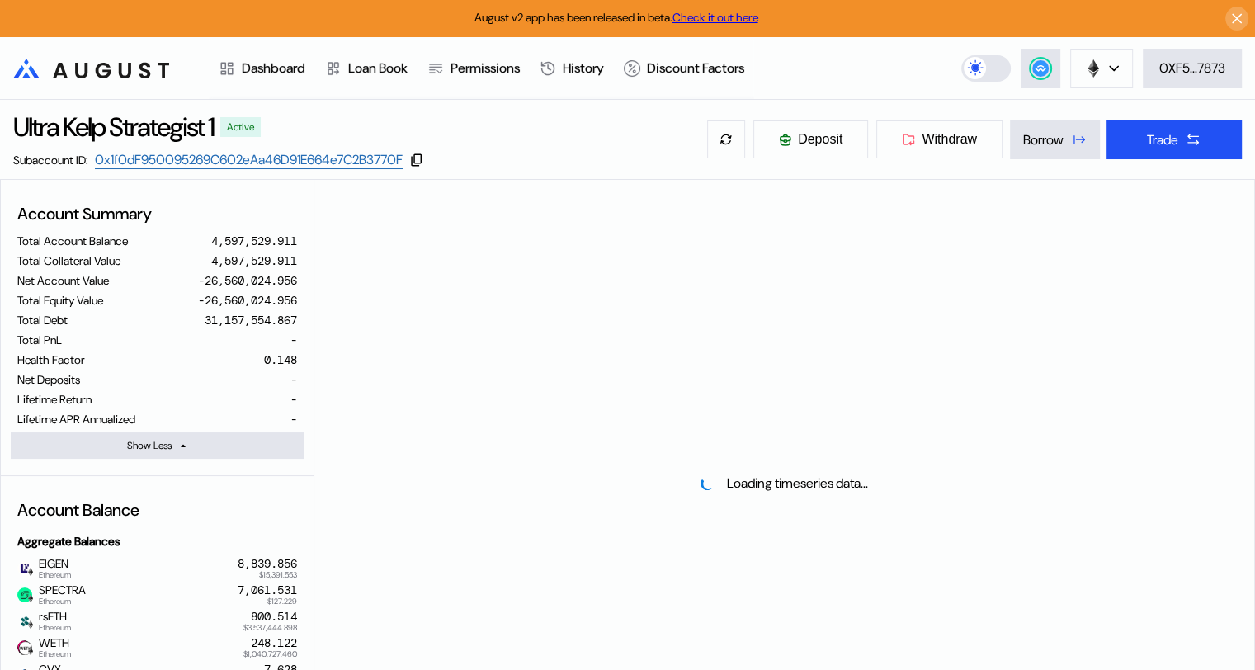
select select "*"
